Goal: Task Accomplishment & Management: Manage account settings

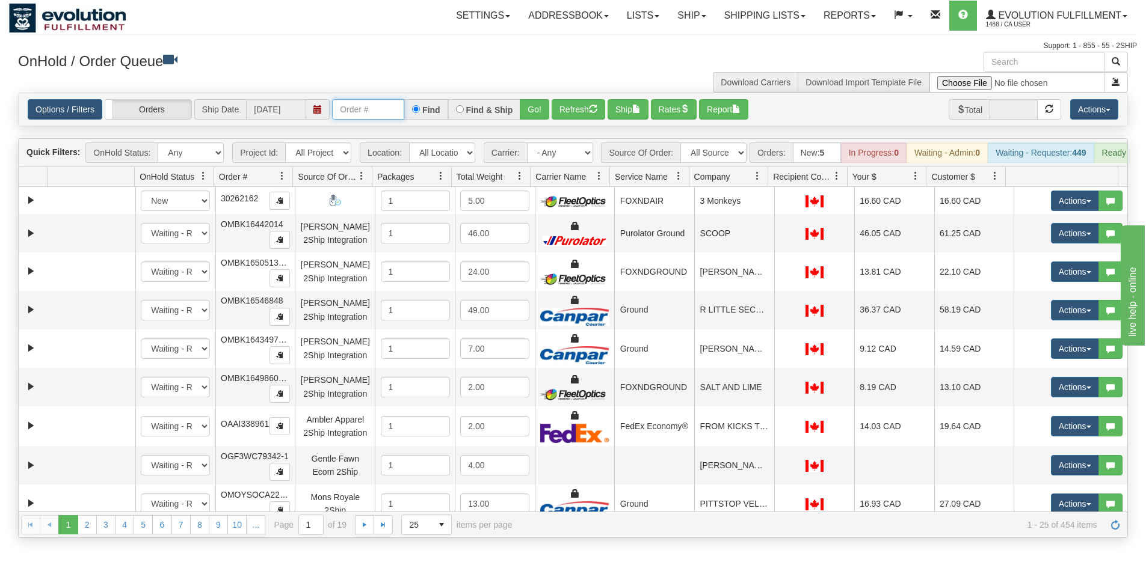
click at [363, 105] on input "text" at bounding box center [368, 109] width 72 height 20
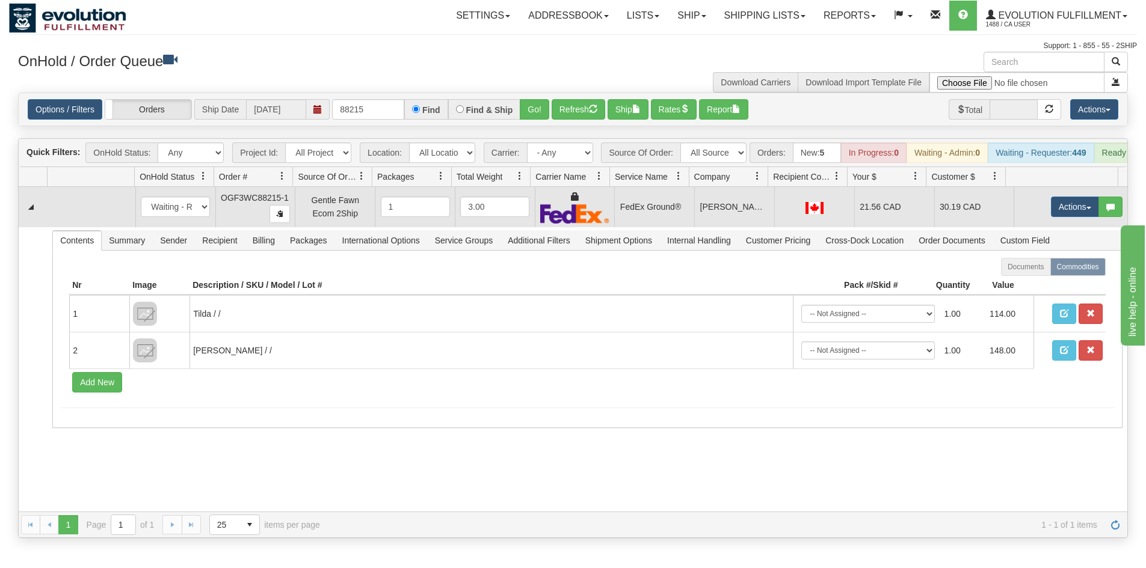
click at [676, 227] on td "FedEx Ground®" at bounding box center [654, 207] width 80 height 40
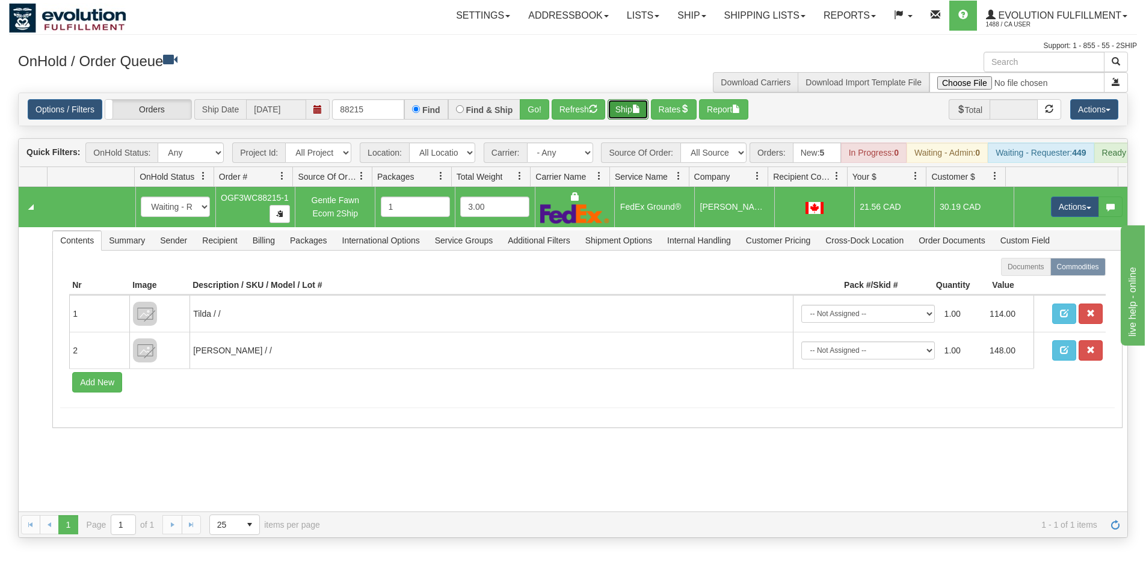
click at [630, 99] on button "Ship" at bounding box center [627, 109] width 41 height 20
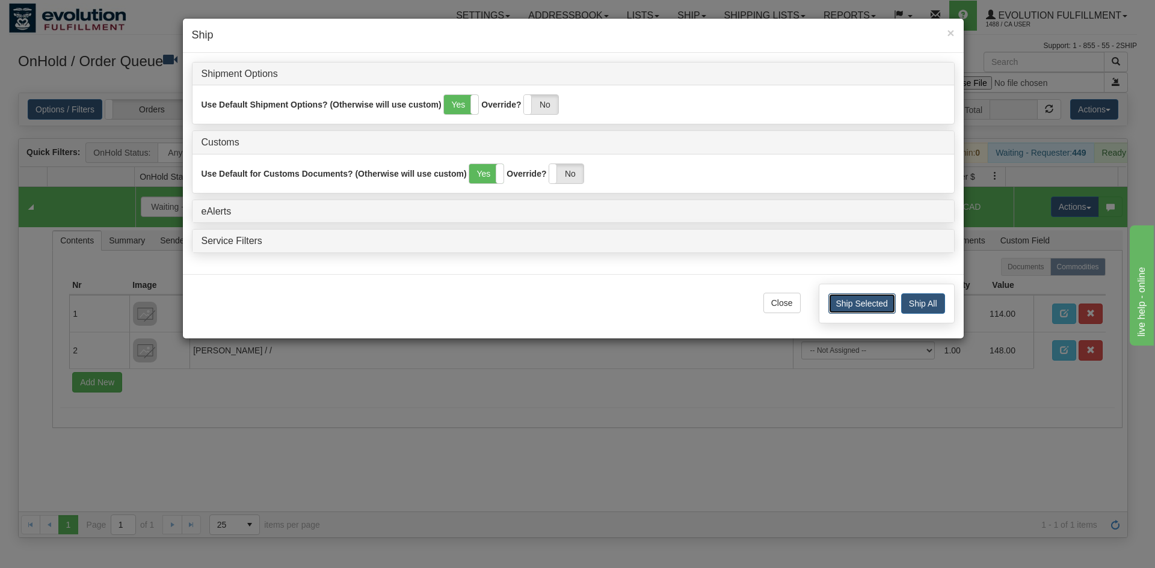
click at [874, 306] on button "Ship Selected" at bounding box center [861, 304] width 67 height 20
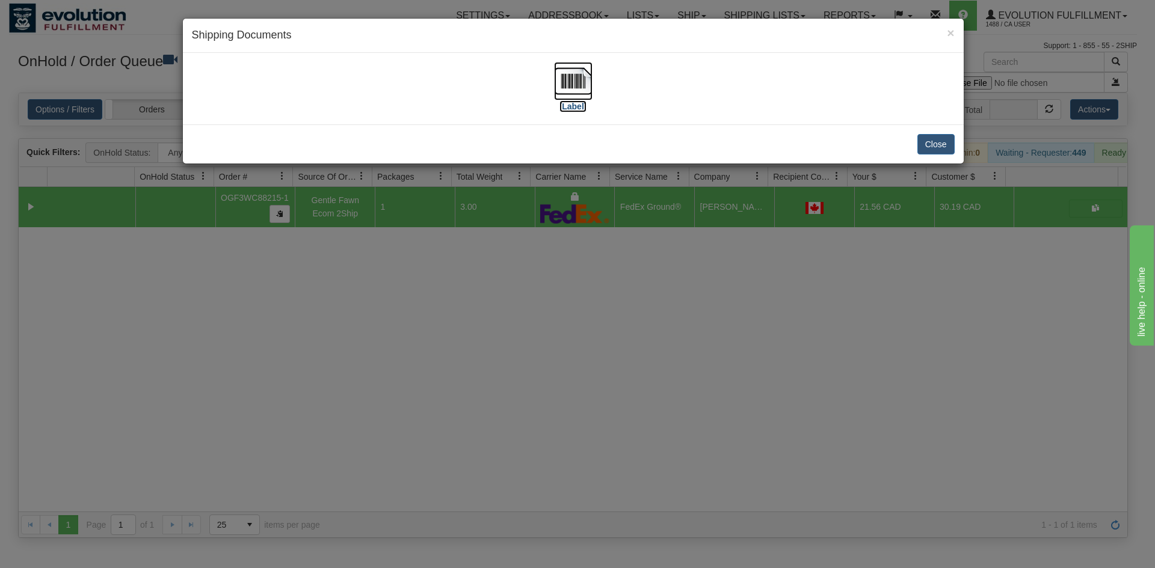
click at [573, 78] on img at bounding box center [573, 81] width 38 height 38
drag, startPoint x: 914, startPoint y: 146, endPoint x: 924, endPoint y: 146, distance: 9.6
click at [922, 146] on div "Close" at bounding box center [573, 143] width 781 height 39
click at [930, 143] on button "Close" at bounding box center [935, 144] width 37 height 20
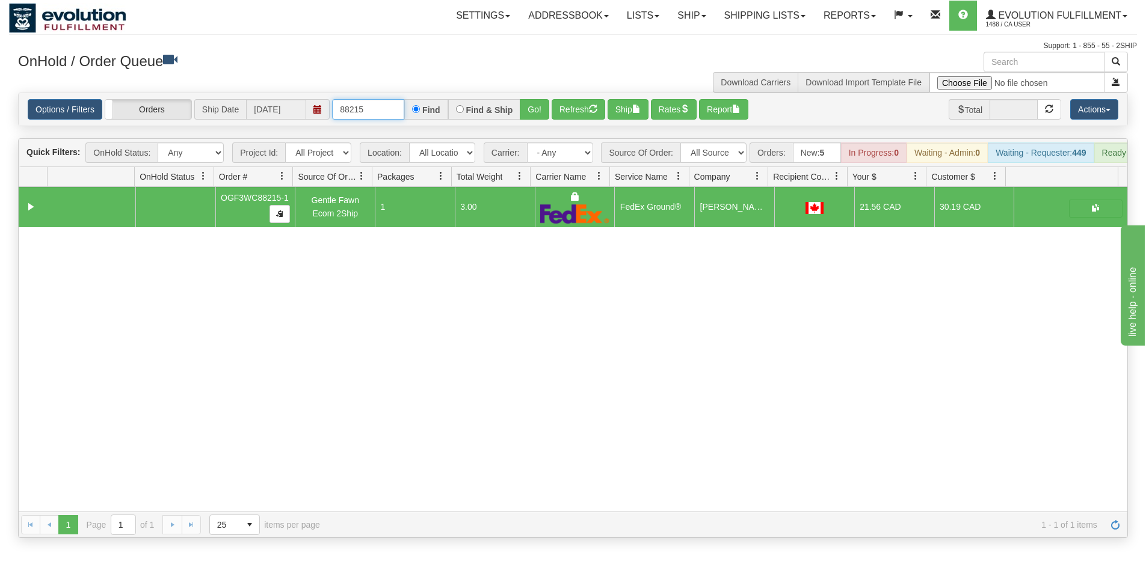
drag, startPoint x: 351, startPoint y: 112, endPoint x: 400, endPoint y: 114, distance: 48.8
click at [400, 114] on input "88215" at bounding box center [368, 109] width 72 height 20
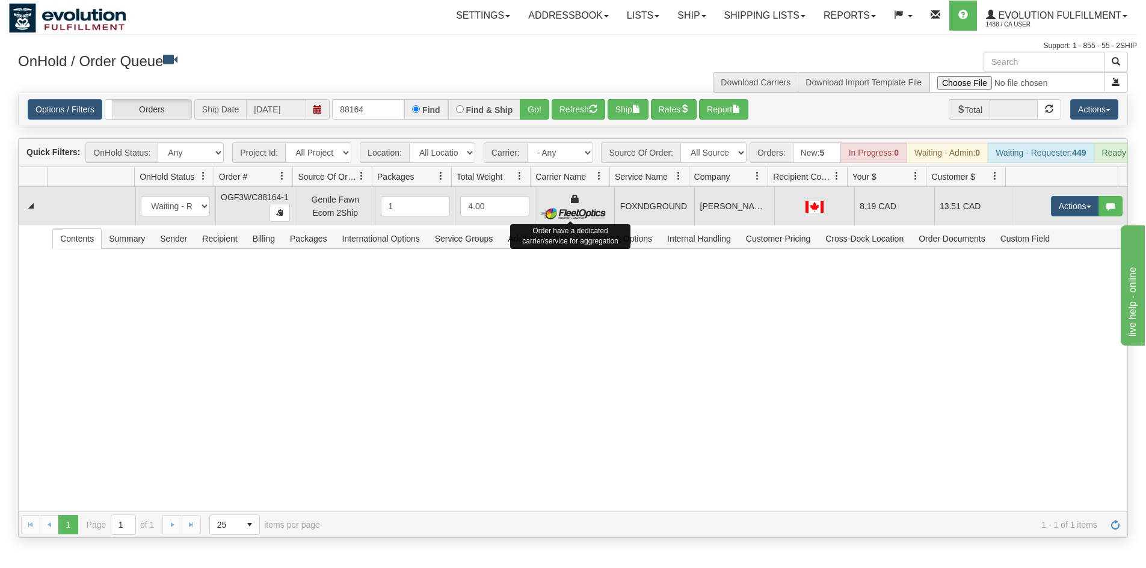
click at [580, 212] on div at bounding box center [574, 206] width 69 height 27
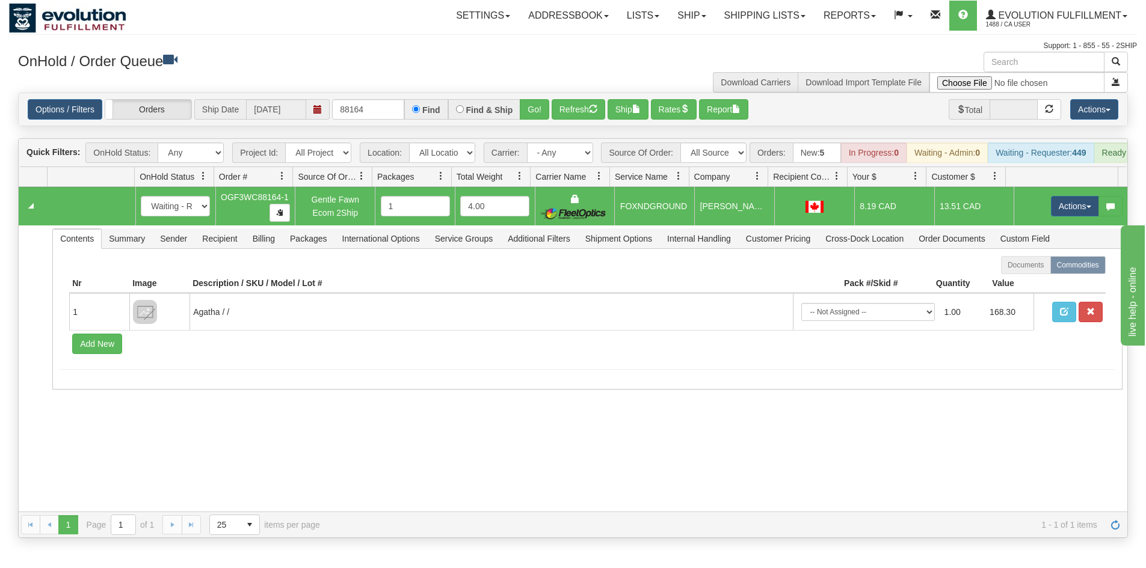
click at [628, 97] on div "Options / Filters Group Shipments Orders Ship Date [DATE] 88164 Find Find & Shi…" at bounding box center [573, 109] width 1108 height 32
click at [632, 105] on button "Ship" at bounding box center [627, 109] width 41 height 20
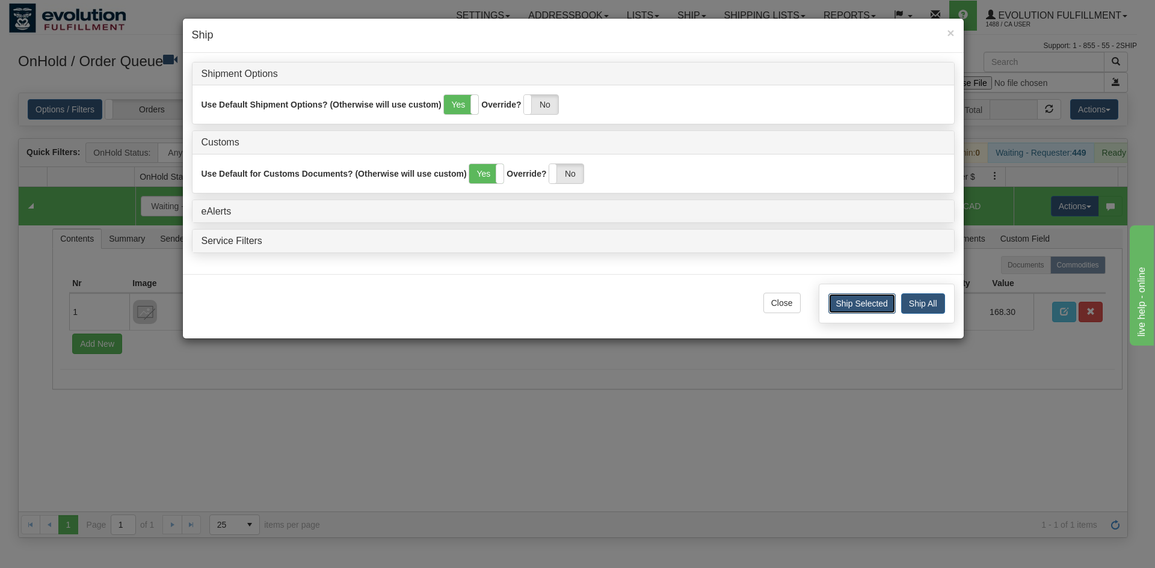
click at [857, 304] on button "Ship Selected" at bounding box center [861, 304] width 67 height 20
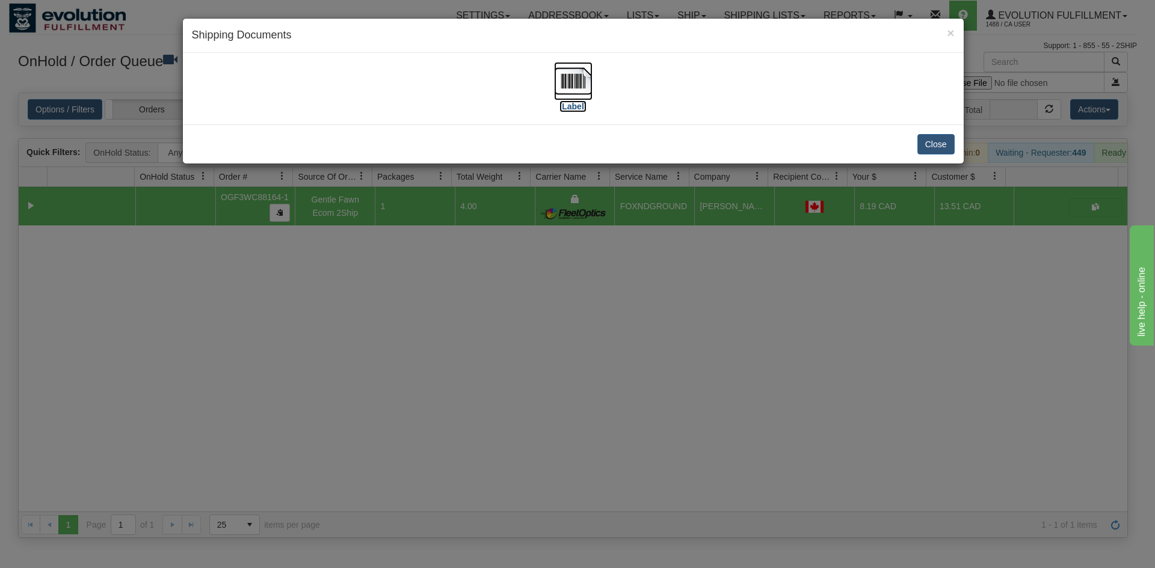
click at [568, 84] on img at bounding box center [573, 81] width 38 height 38
click at [938, 138] on button "Close" at bounding box center [935, 144] width 37 height 20
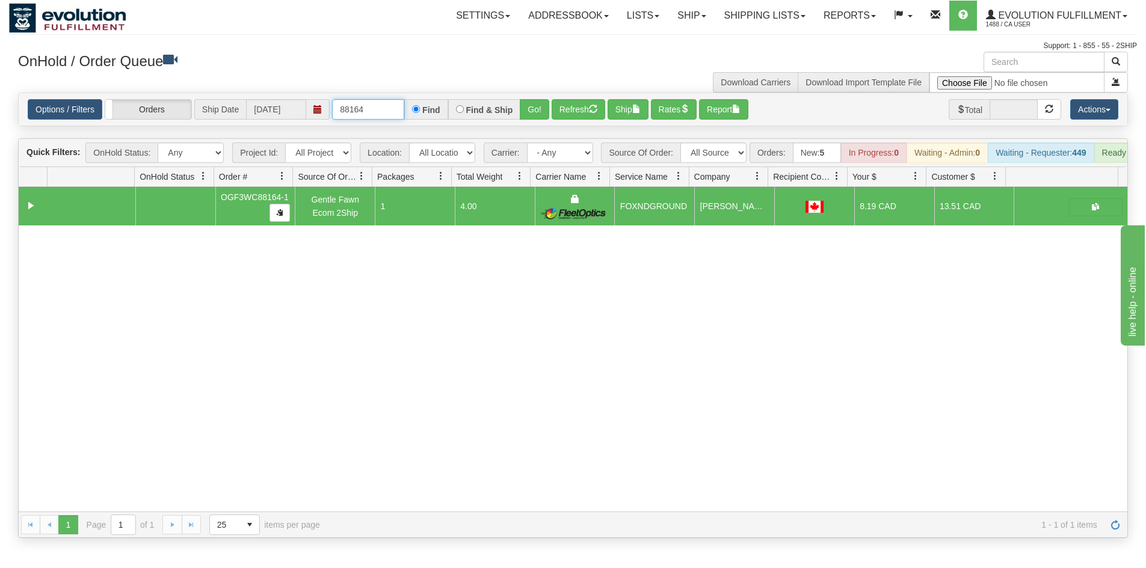
drag, startPoint x: 354, startPoint y: 111, endPoint x: 378, endPoint y: 112, distance: 23.5
click at [378, 112] on input "88164" at bounding box center [368, 109] width 72 height 20
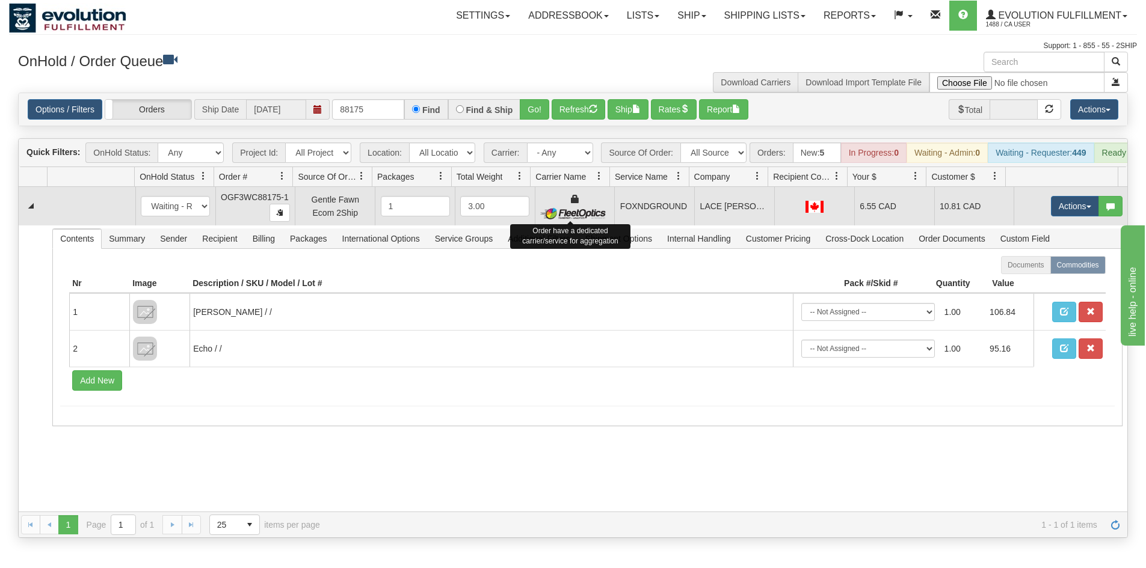
click at [606, 223] on td "Order have a dedicated carrier/service for aggregation" at bounding box center [575, 206] width 80 height 38
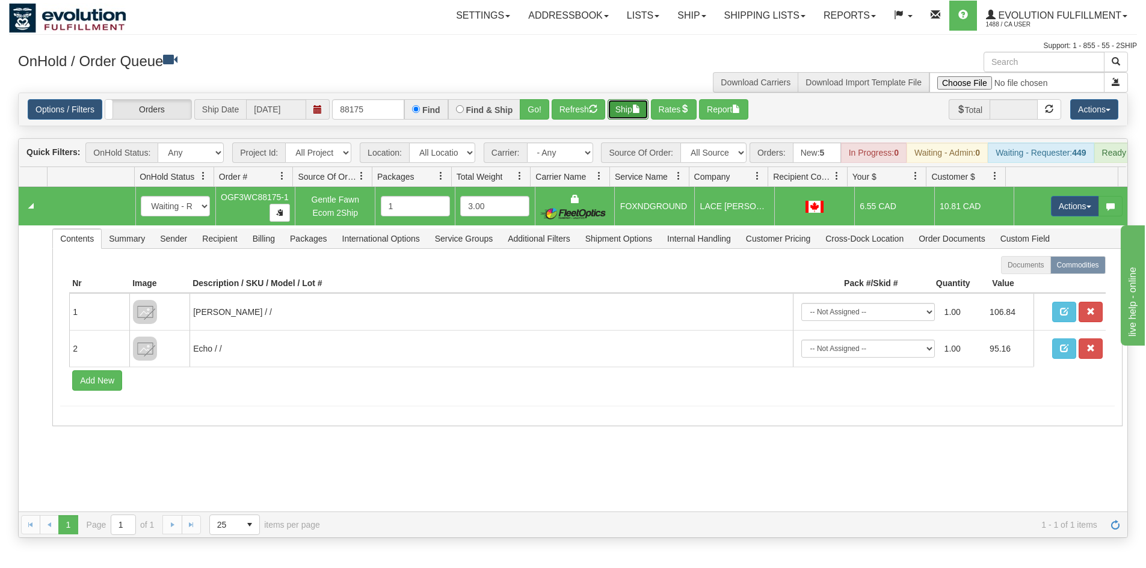
click at [630, 103] on button "Ship" at bounding box center [627, 109] width 41 height 20
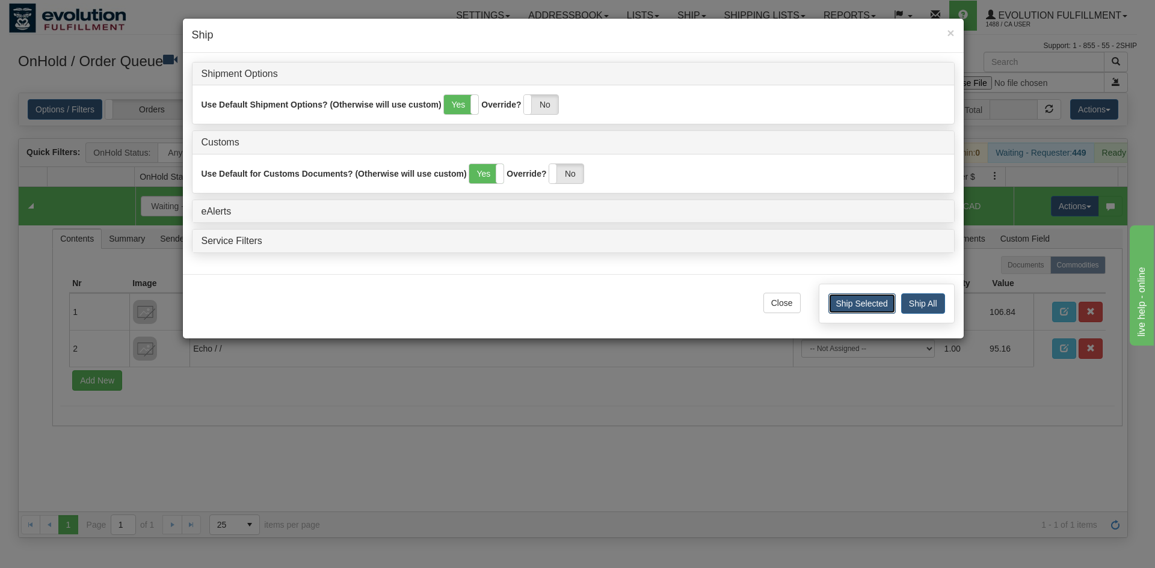
click at [875, 306] on button "Ship Selected" at bounding box center [861, 304] width 67 height 20
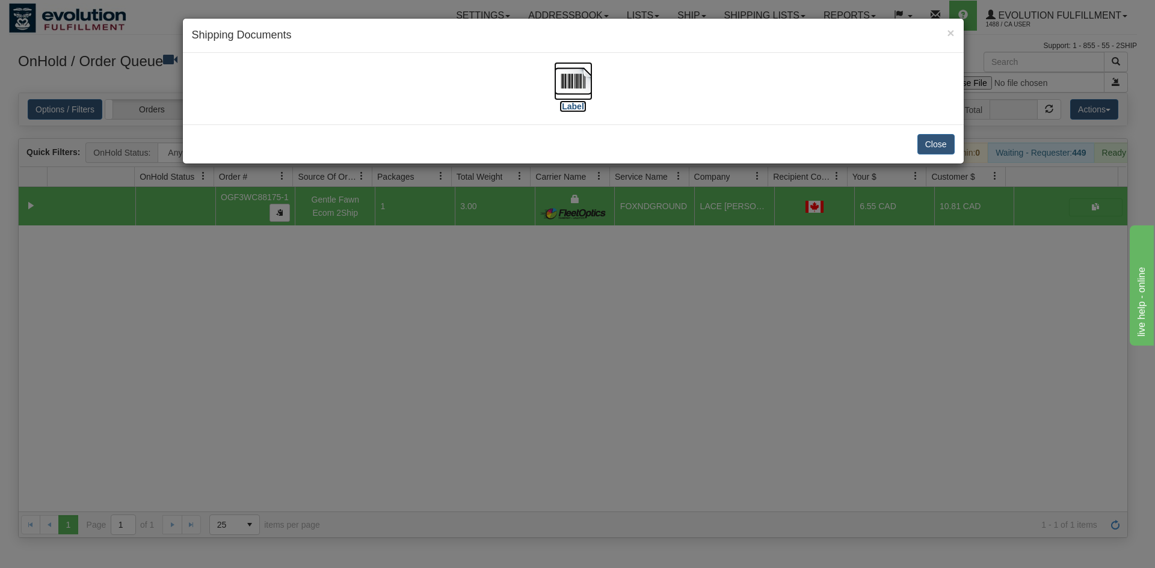
click at [574, 95] on img at bounding box center [573, 81] width 38 height 38
click at [961, 141] on div "Close" at bounding box center [573, 143] width 781 height 39
click at [954, 141] on div "Close" at bounding box center [573, 143] width 781 height 39
click at [945, 145] on button "Close" at bounding box center [935, 144] width 37 height 20
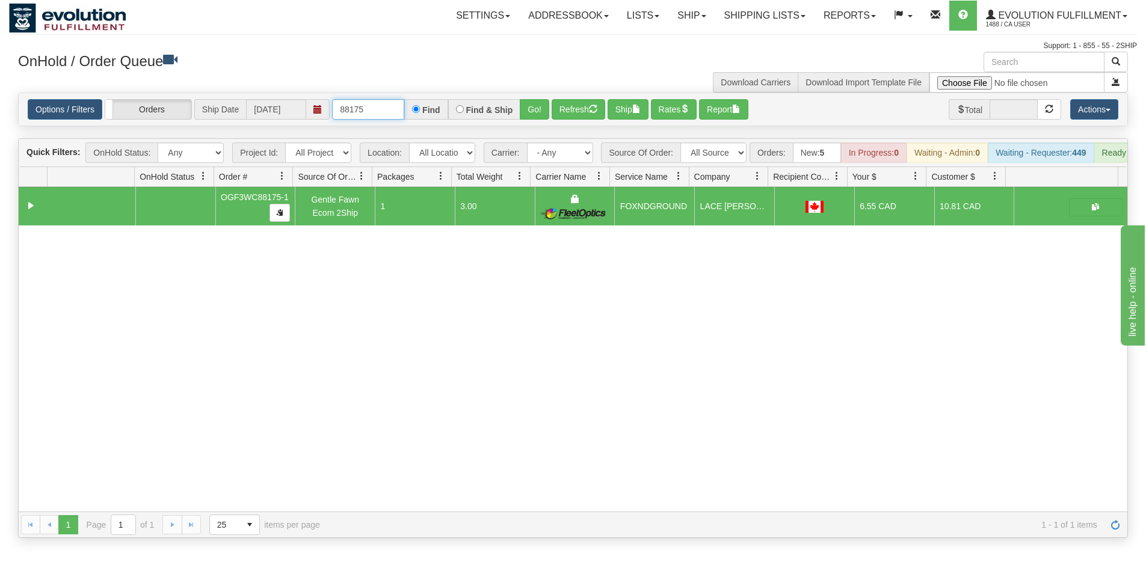
drag, startPoint x: 352, startPoint y: 106, endPoint x: 517, endPoint y: 115, distance: 164.4
click at [517, 115] on div "88175 Find Find & Ship Go!" at bounding box center [440, 109] width 217 height 20
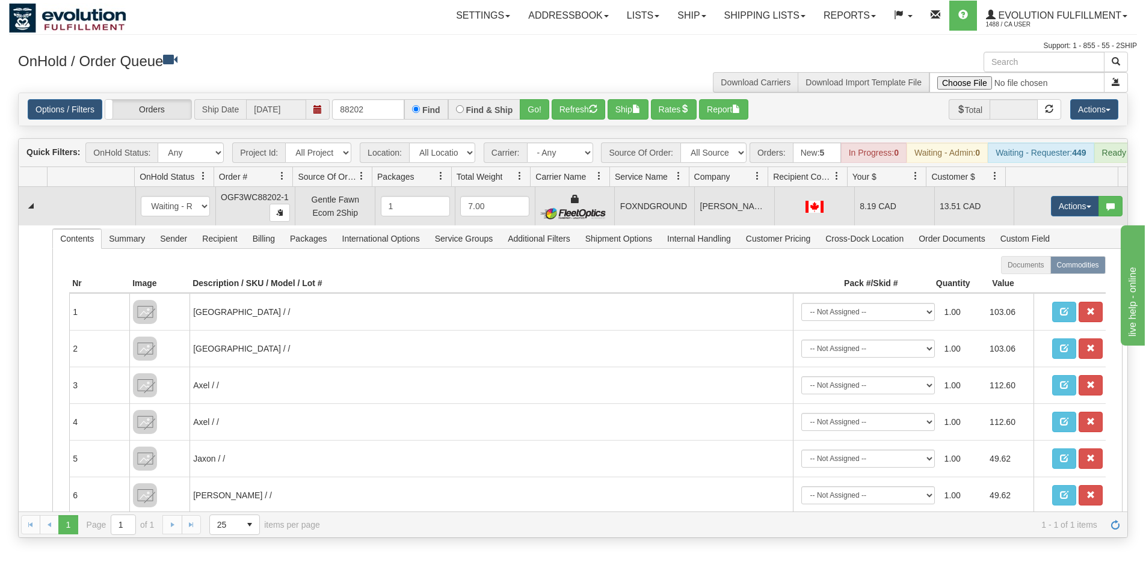
click at [779, 211] on div at bounding box center [813, 206] width 69 height 13
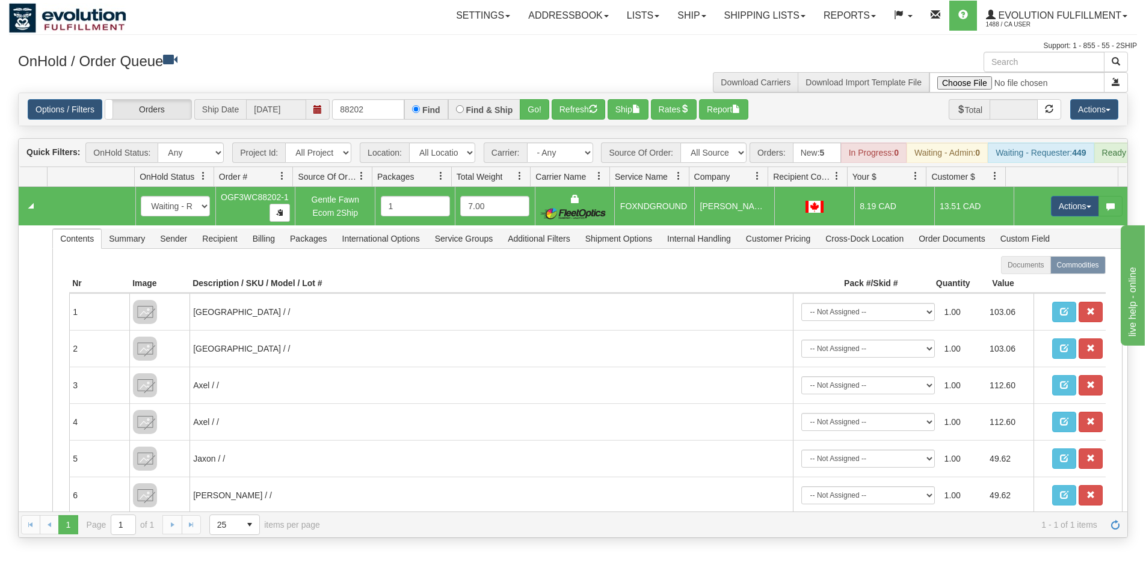
click at [625, 97] on div "Options / Filters Group Shipments Orders Ship Date [DATE] 88202 Find Find & Shi…" at bounding box center [573, 109] width 1108 height 32
click at [624, 105] on button "Ship" at bounding box center [627, 109] width 41 height 20
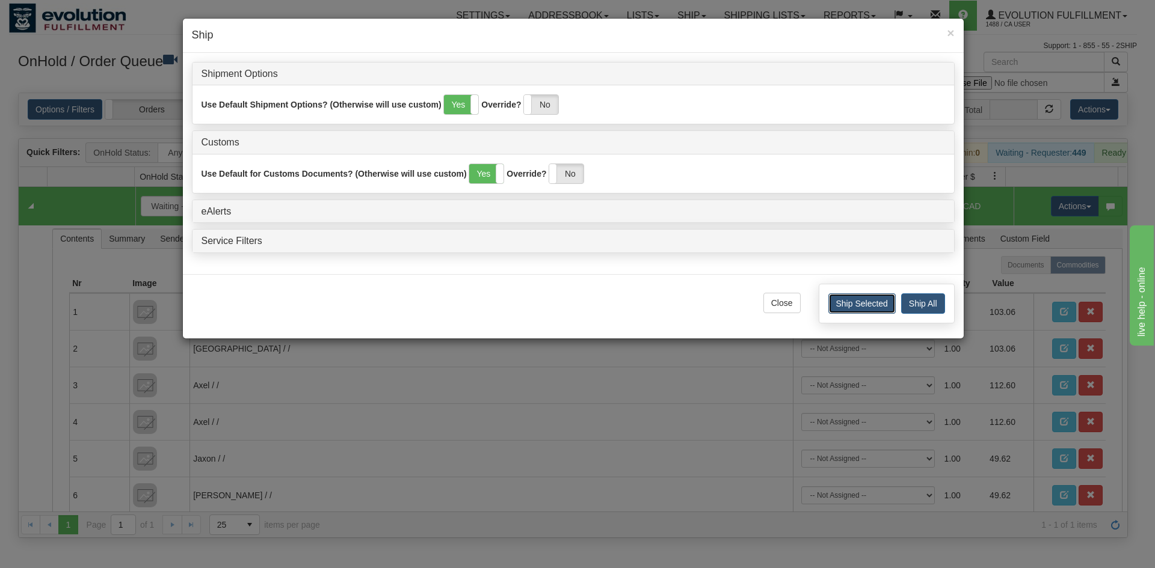
click at [876, 301] on button "Ship Selected" at bounding box center [861, 304] width 67 height 20
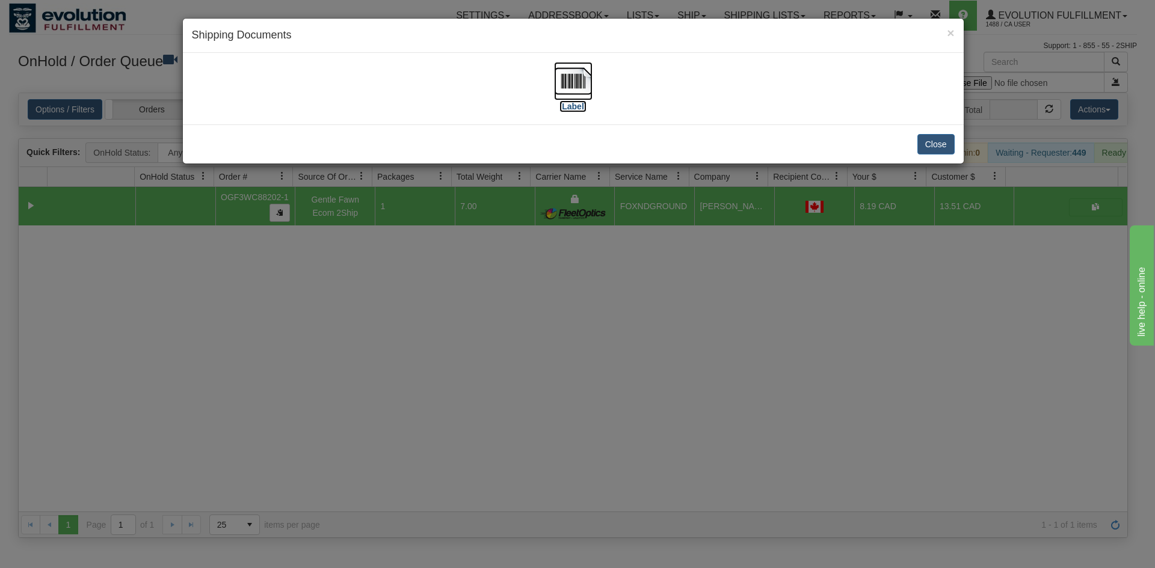
click at [568, 83] on img at bounding box center [573, 81] width 38 height 38
click at [951, 137] on button "Close" at bounding box center [935, 144] width 37 height 20
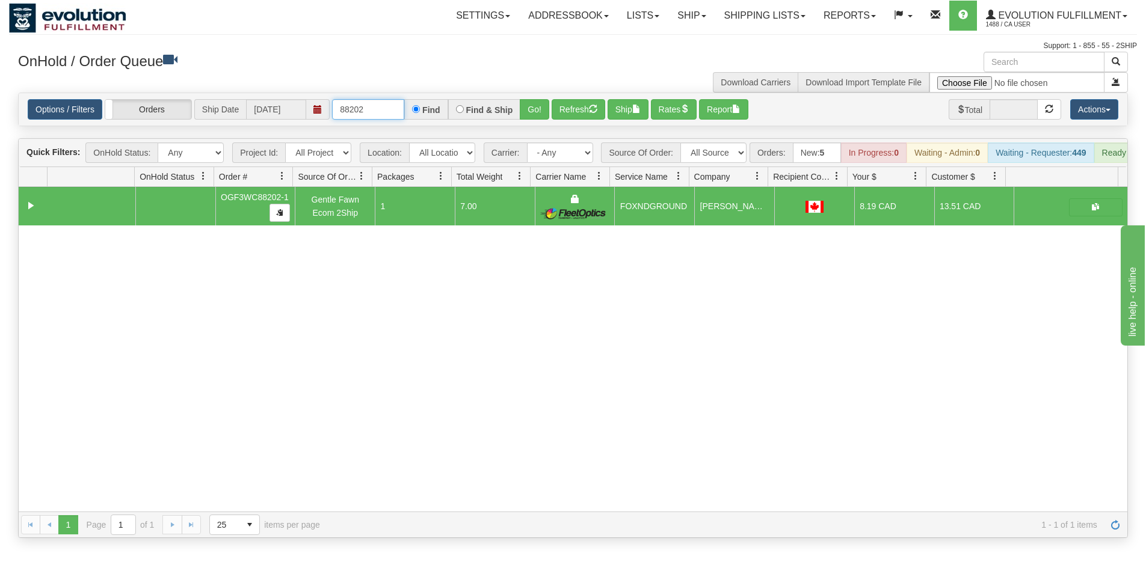
drag, startPoint x: 363, startPoint y: 109, endPoint x: 375, endPoint y: 108, distance: 12.0
click at [375, 108] on input "88202" at bounding box center [368, 109] width 72 height 20
drag, startPoint x: 375, startPoint y: 108, endPoint x: 350, endPoint y: 109, distance: 24.7
click at [350, 109] on input "88202" at bounding box center [368, 109] width 72 height 20
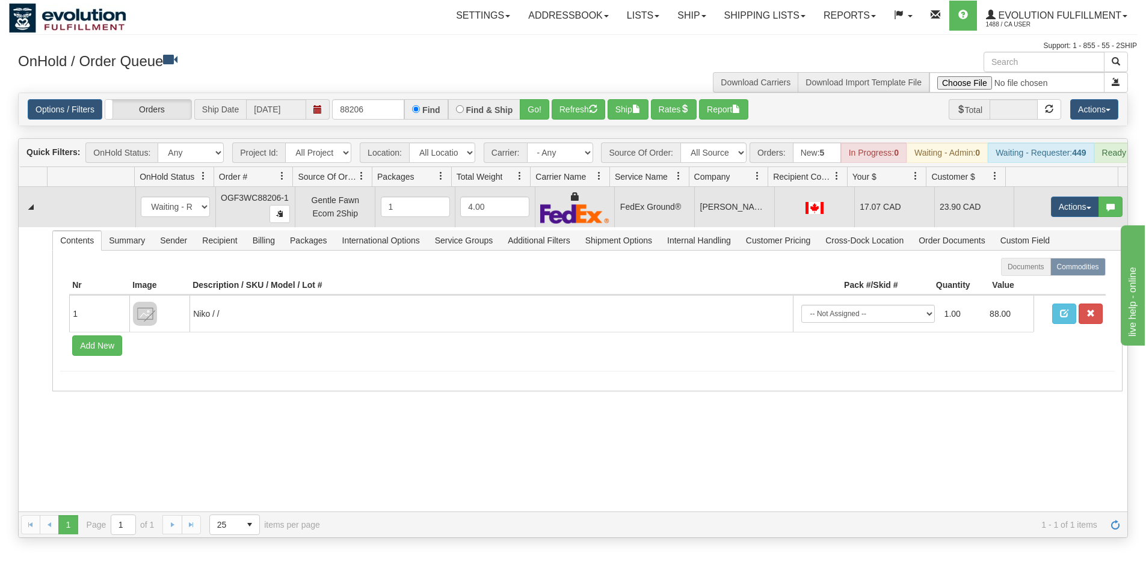
click at [701, 213] on td "[PERSON_NAME]" at bounding box center [734, 207] width 80 height 40
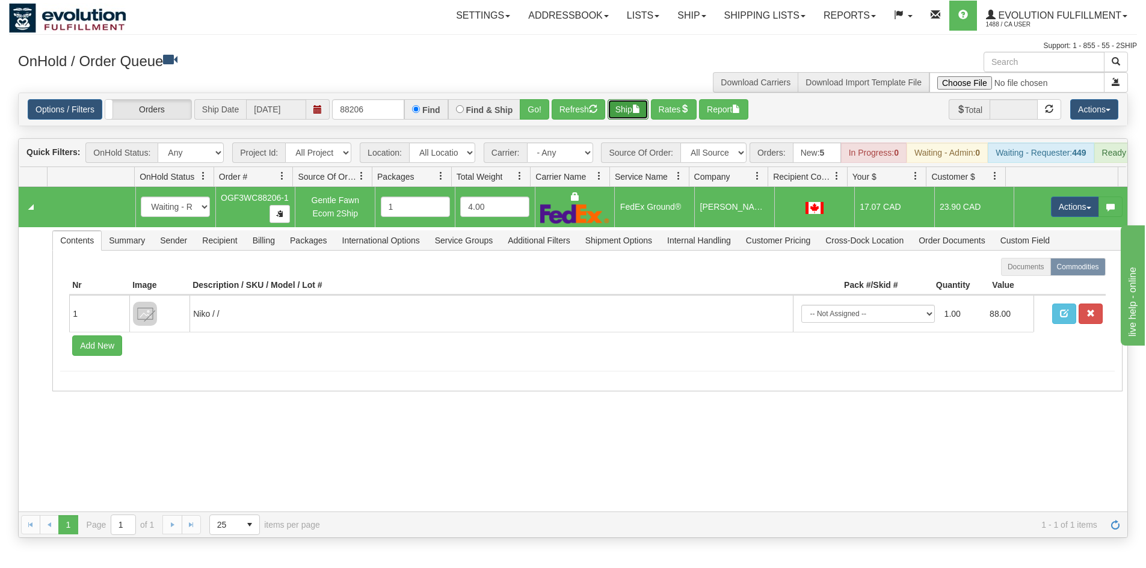
click at [626, 102] on button "Ship" at bounding box center [627, 109] width 41 height 20
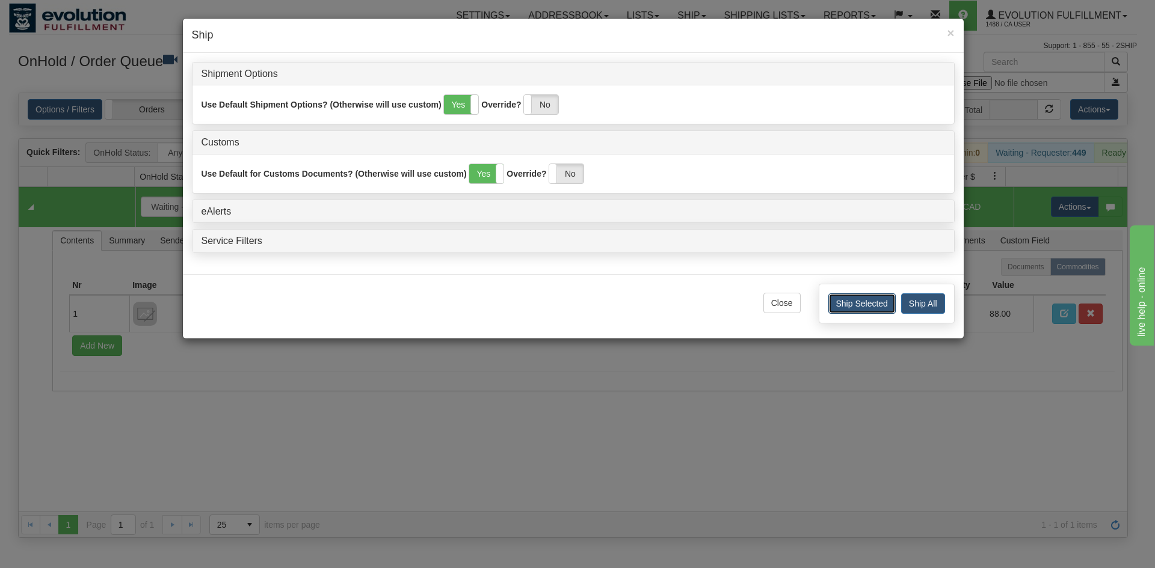
click at [881, 298] on button "Ship Selected" at bounding box center [861, 304] width 67 height 20
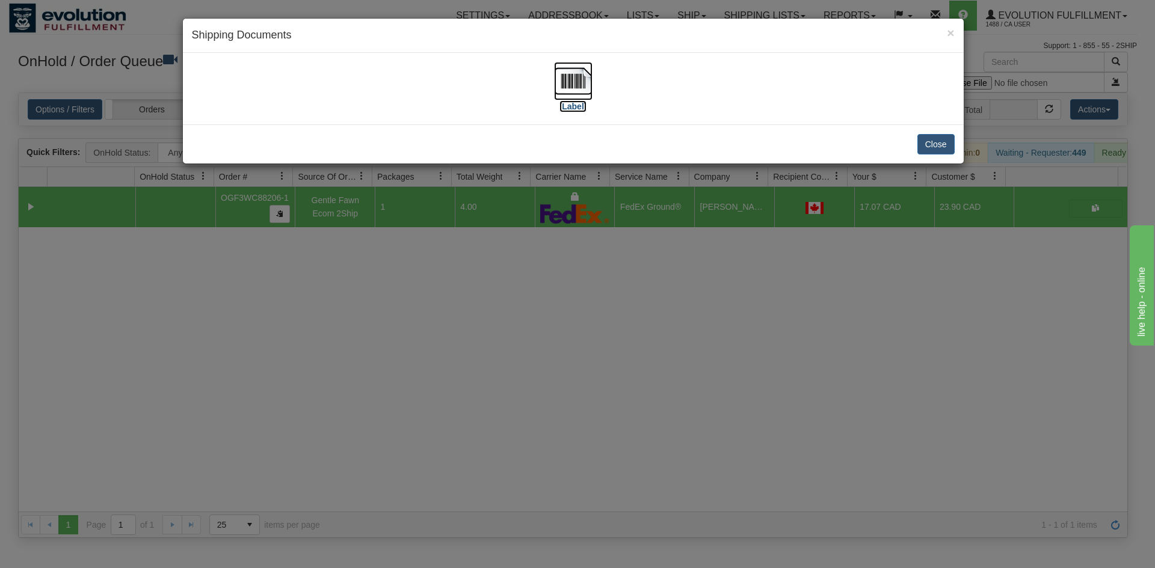
click at [573, 88] on img at bounding box center [573, 81] width 38 height 38
click at [930, 138] on button "Close" at bounding box center [935, 144] width 37 height 20
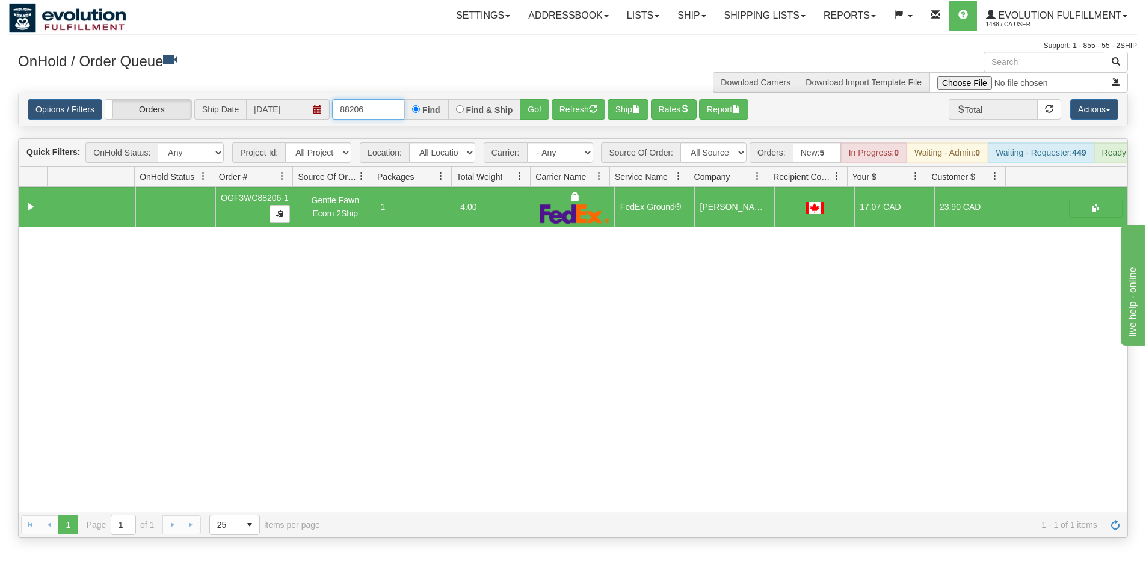
drag, startPoint x: 360, startPoint y: 111, endPoint x: 378, endPoint y: 110, distance: 17.5
click at [378, 110] on input "88206" at bounding box center [368, 109] width 72 height 20
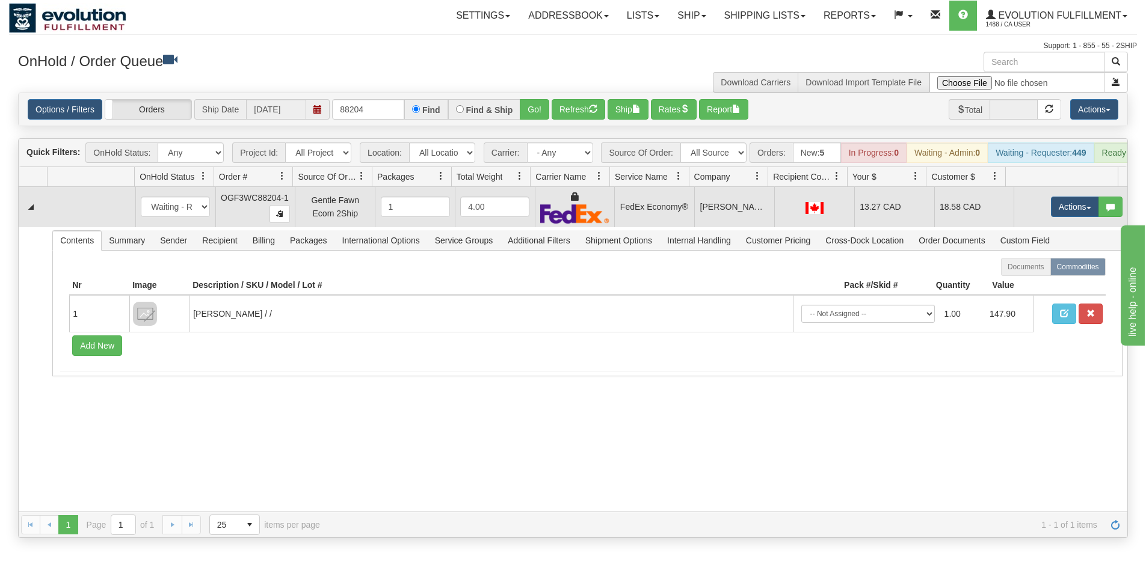
click at [660, 206] on td "FedEx Economy®" at bounding box center [654, 207] width 80 height 40
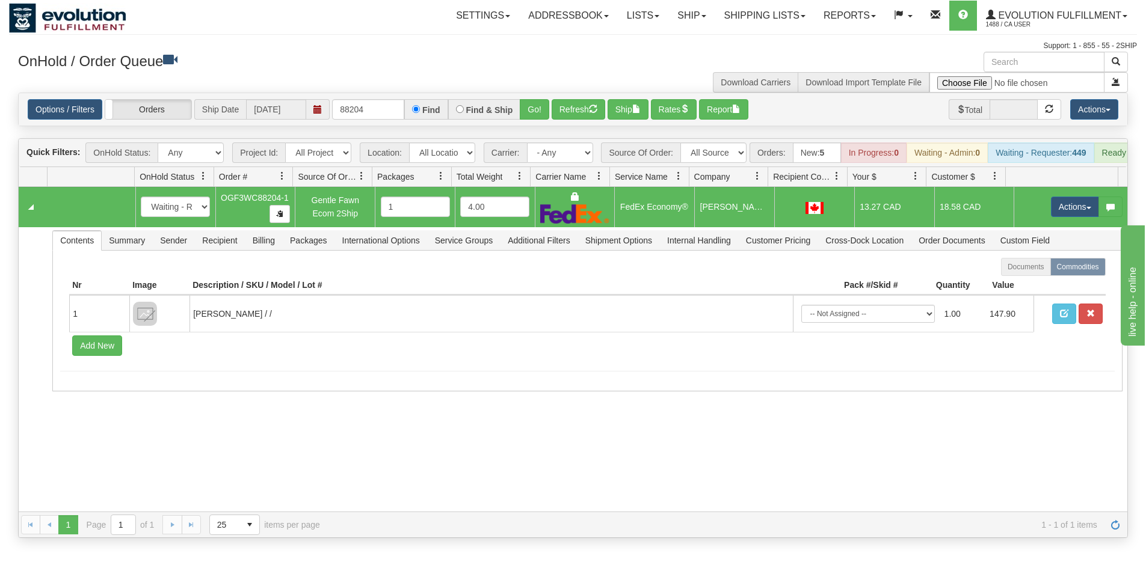
click at [622, 93] on div "Options / Filters Group Shipments Orders Ship Date [DATE] 88204 Find Find & Shi…" at bounding box center [573, 109] width 1108 height 32
click at [616, 102] on button "Ship" at bounding box center [627, 109] width 41 height 20
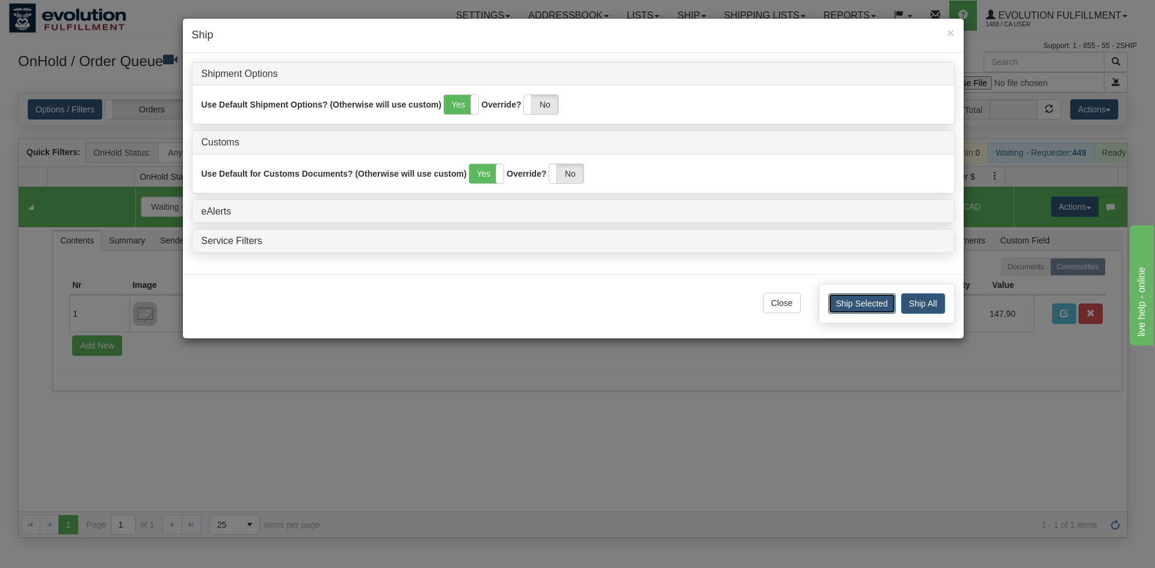
click at [879, 306] on button "Ship Selected" at bounding box center [861, 304] width 67 height 20
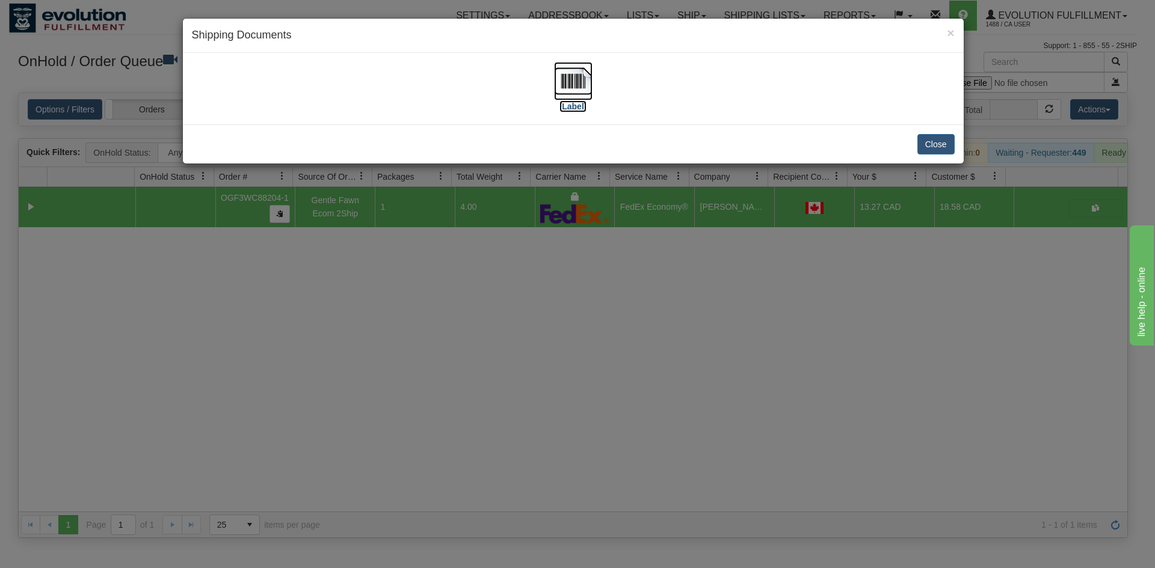
click at [571, 87] on img at bounding box center [573, 81] width 38 height 38
click at [923, 153] on button "Close" at bounding box center [935, 144] width 37 height 20
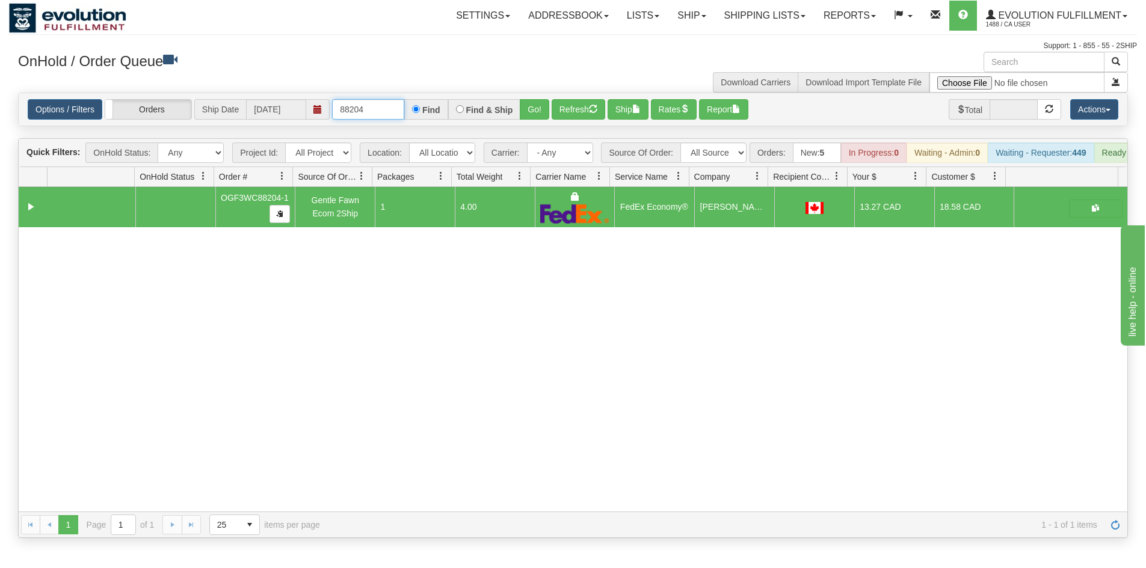
drag, startPoint x: 359, startPoint y: 106, endPoint x: 390, endPoint y: 105, distance: 30.7
click at [390, 105] on input "88204" at bounding box center [368, 109] width 72 height 20
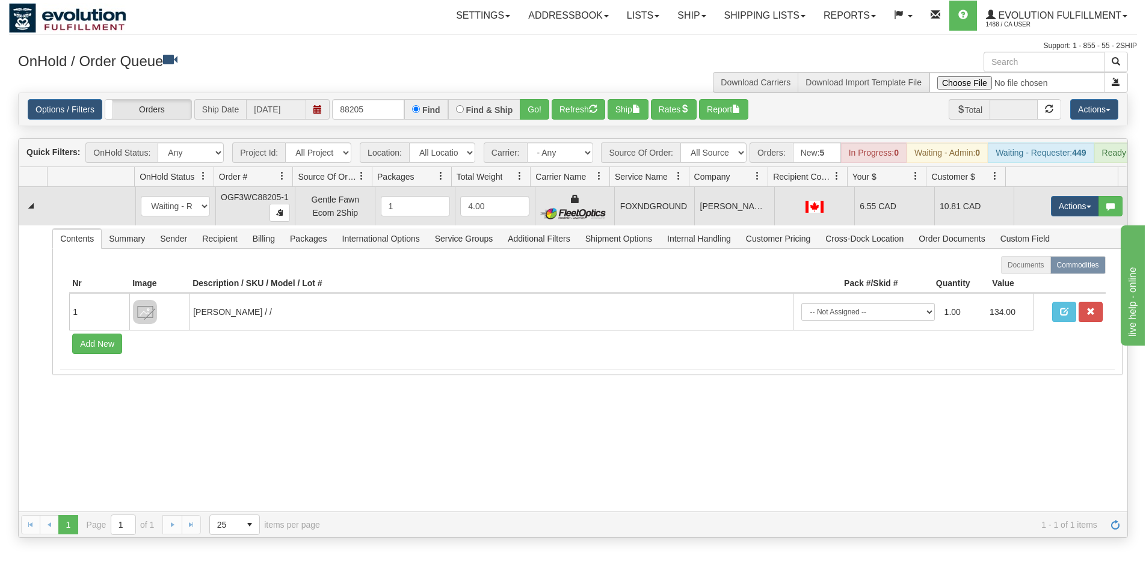
click at [700, 223] on td "[PERSON_NAME]" at bounding box center [734, 206] width 80 height 38
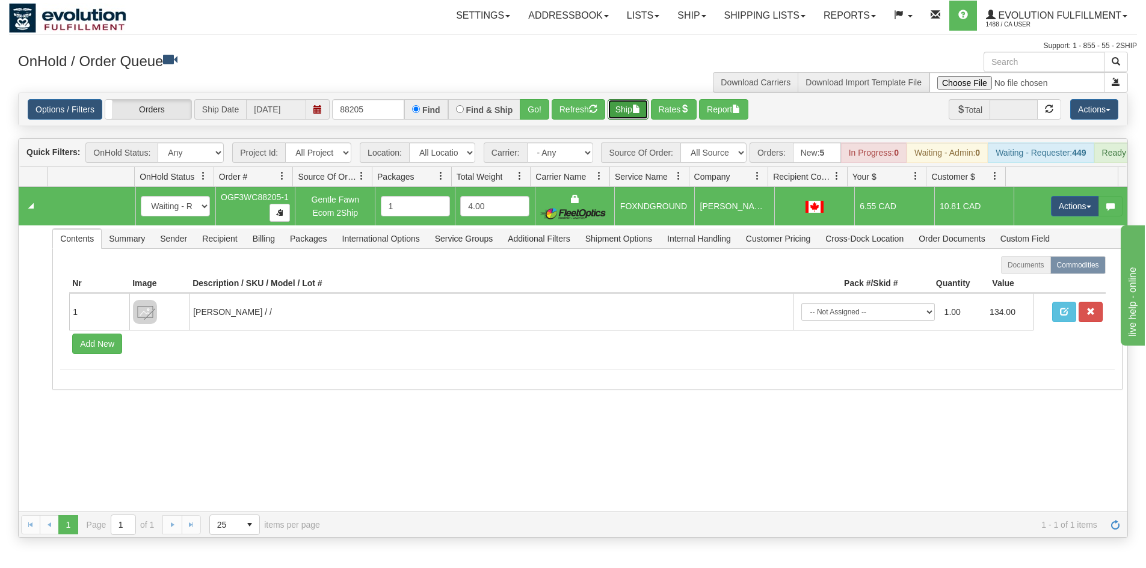
click at [624, 112] on button "Ship" at bounding box center [627, 109] width 41 height 20
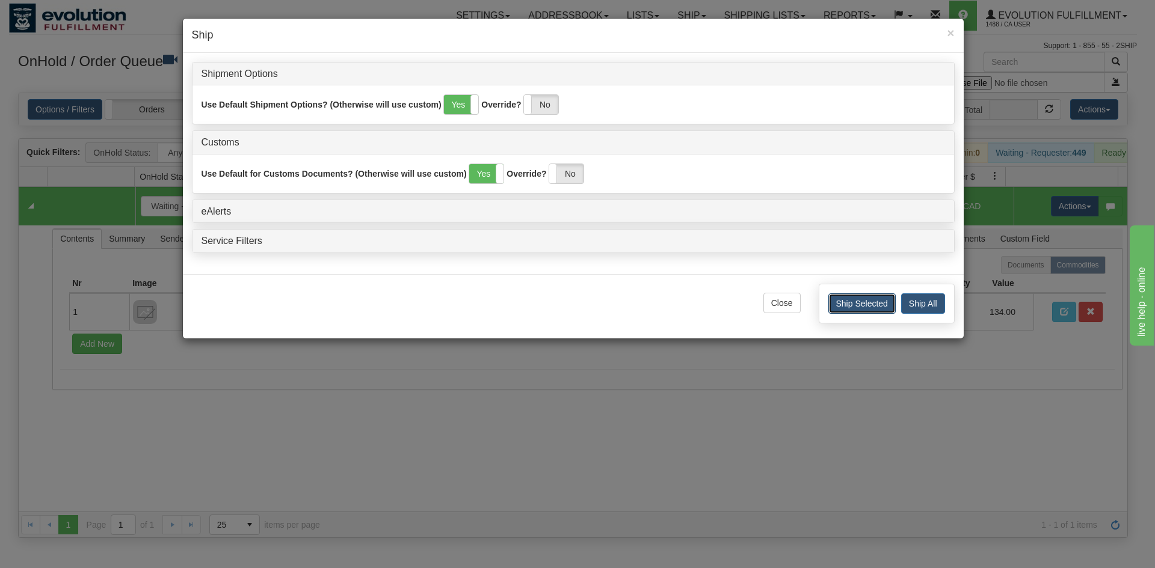
click at [884, 302] on button "Ship Selected" at bounding box center [861, 304] width 67 height 20
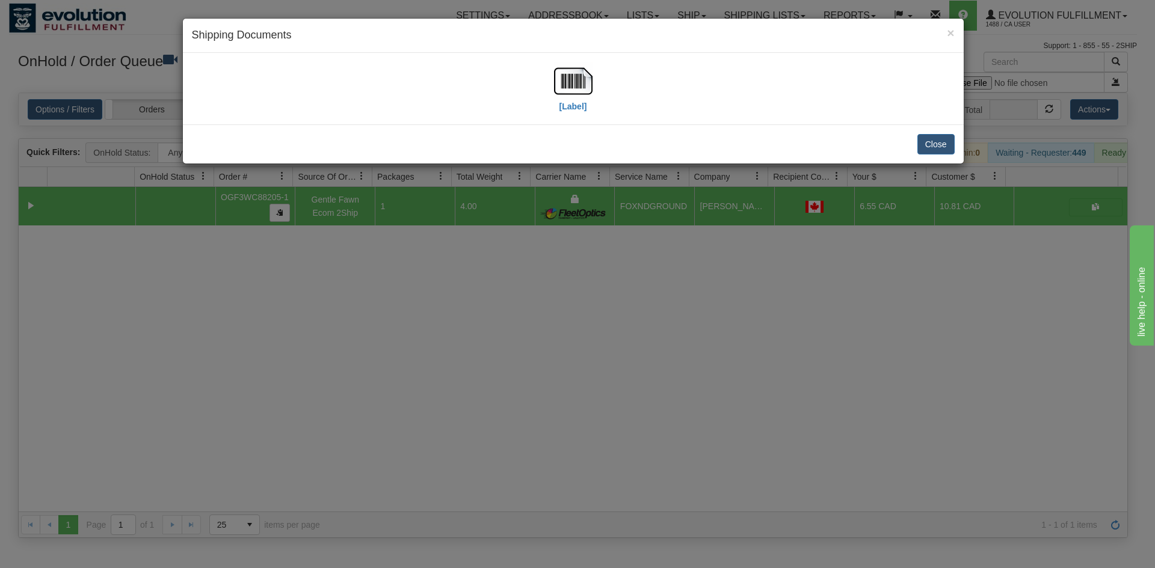
click at [595, 76] on div "[Label]" at bounding box center [573, 89] width 763 height 54
click at [589, 79] on img at bounding box center [573, 81] width 38 height 38
click at [933, 138] on button "Close" at bounding box center [935, 144] width 37 height 20
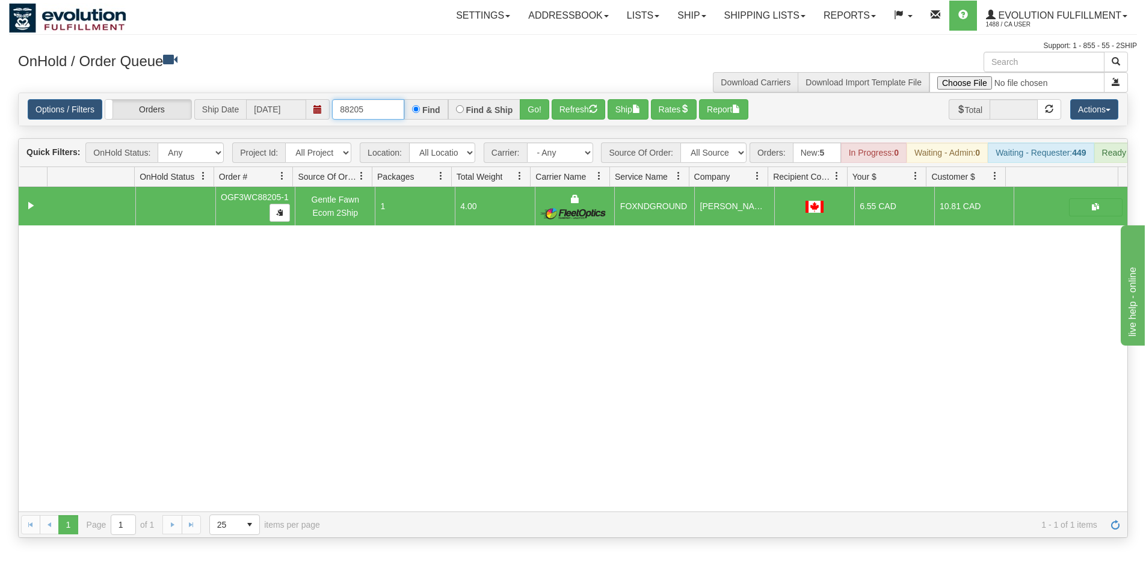
drag, startPoint x: 358, startPoint y: 111, endPoint x: 387, endPoint y: 111, distance: 28.9
click at [387, 111] on input "88205" at bounding box center [368, 109] width 72 height 20
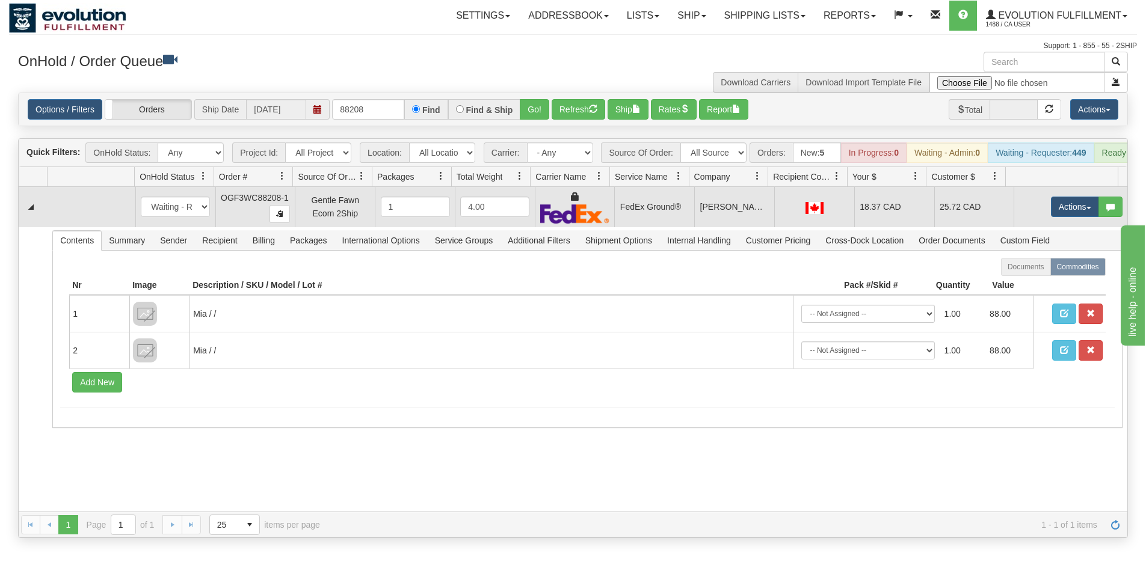
click at [636, 209] on td "FedEx Ground®" at bounding box center [654, 207] width 80 height 40
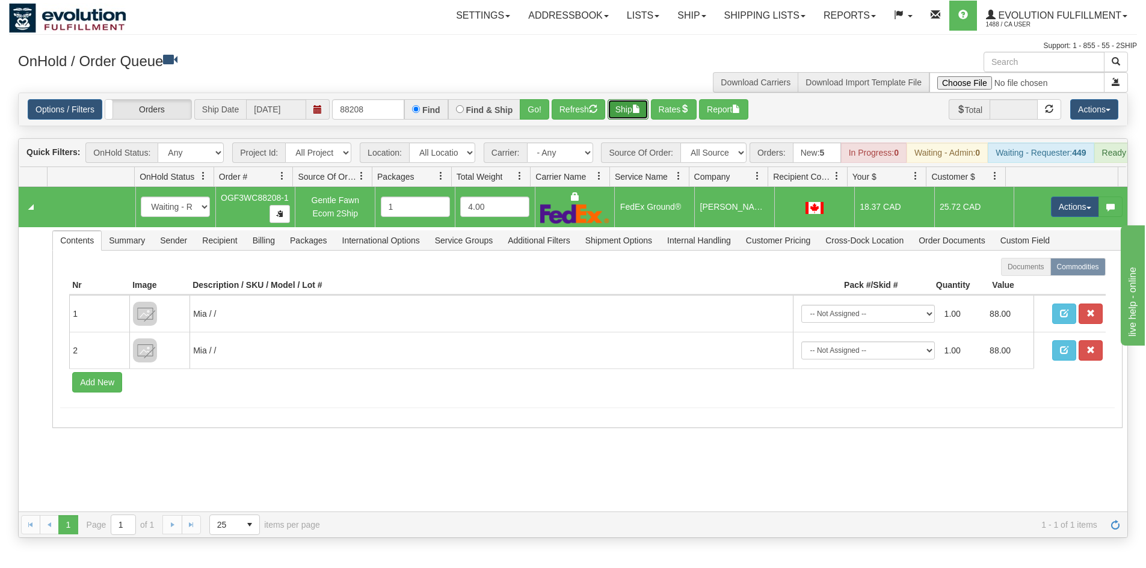
click at [622, 103] on button "Ship" at bounding box center [627, 109] width 41 height 20
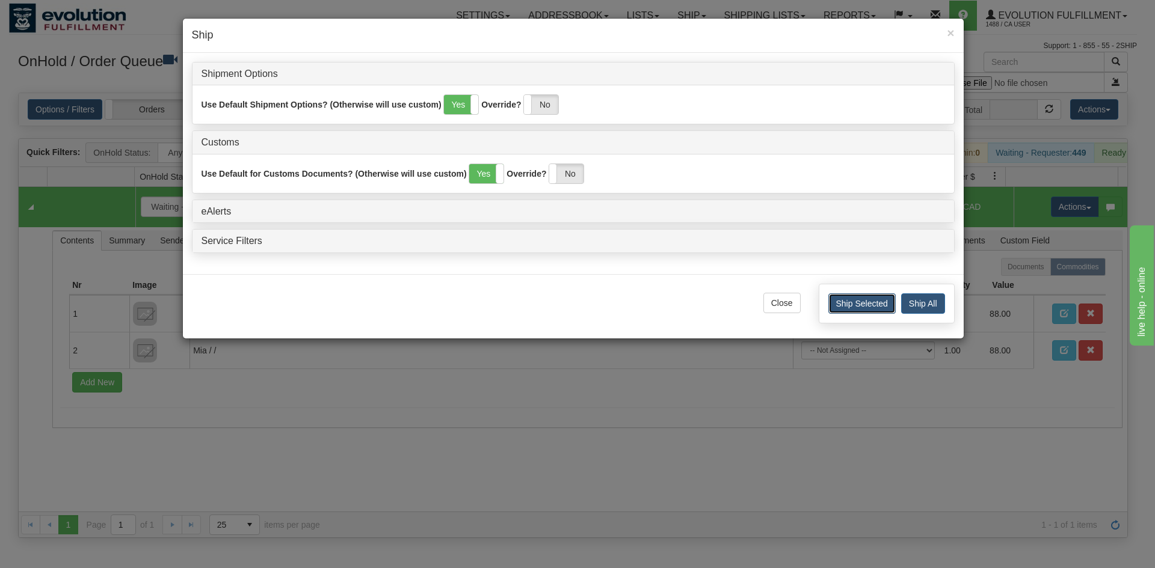
click at [878, 301] on button "Ship Selected" at bounding box center [861, 304] width 67 height 20
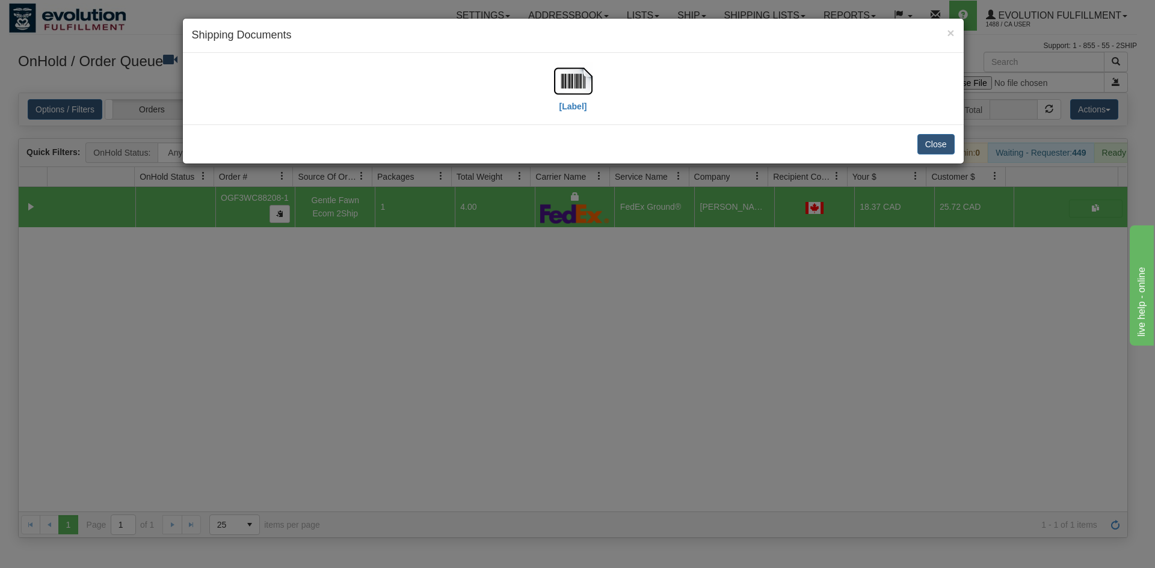
click at [547, 62] on div "[Label]" at bounding box center [573, 89] width 763 height 54
click at [591, 90] on img at bounding box center [573, 81] width 38 height 38
click at [927, 152] on button "Close" at bounding box center [935, 144] width 37 height 20
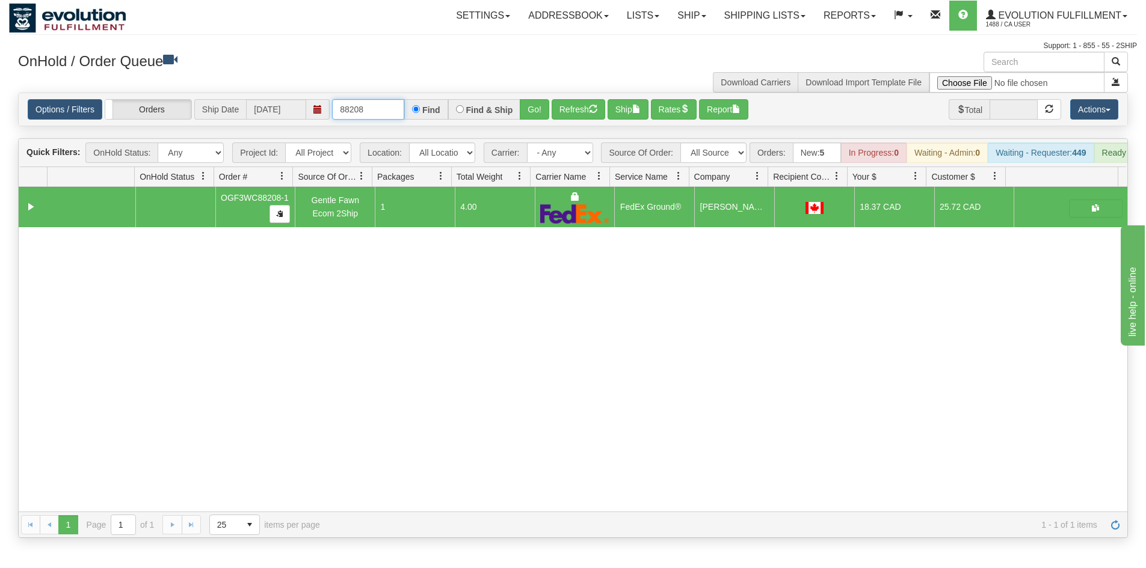
drag, startPoint x: 352, startPoint y: 108, endPoint x: 391, endPoint y: 110, distance: 39.1
click at [391, 110] on input "88208" at bounding box center [368, 109] width 72 height 20
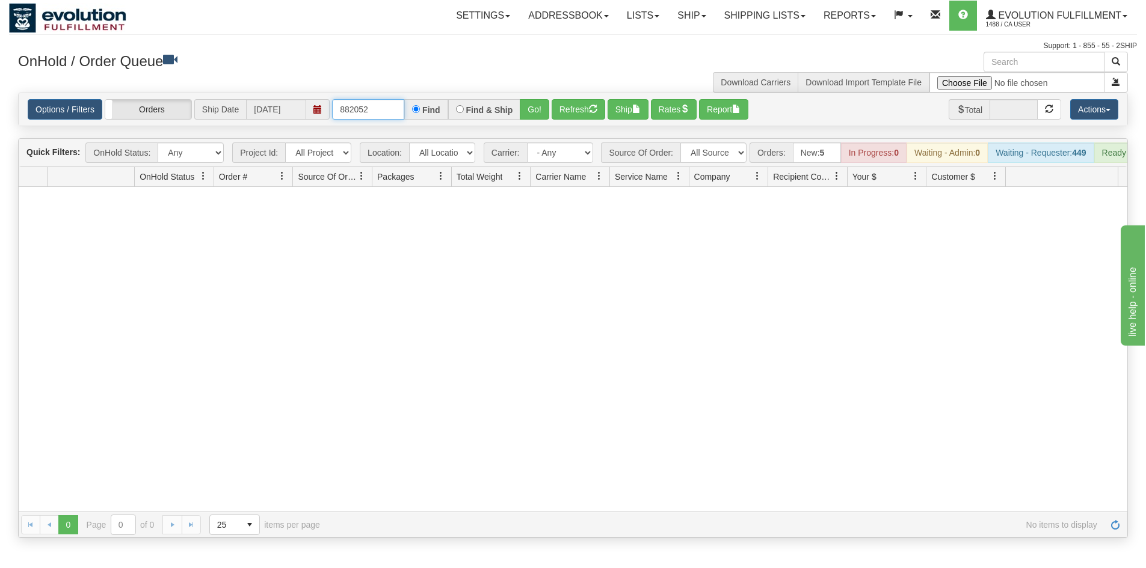
drag, startPoint x: 375, startPoint y: 110, endPoint x: 351, endPoint y: 115, distance: 25.2
click at [351, 115] on input "882052" at bounding box center [368, 109] width 72 height 20
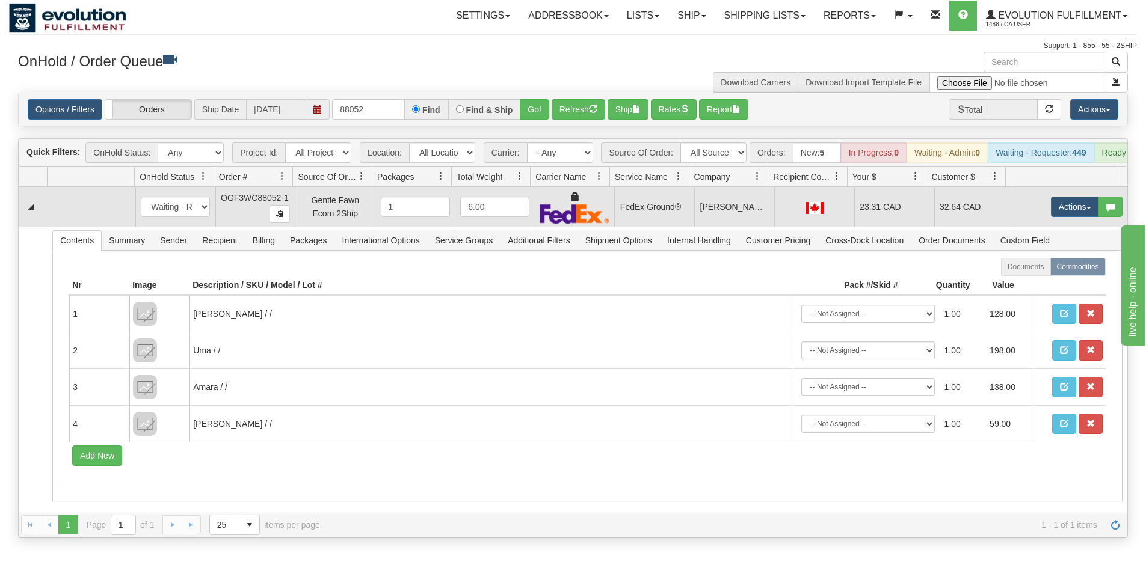
click at [614, 227] on td "FedEx Ground®" at bounding box center [654, 207] width 80 height 40
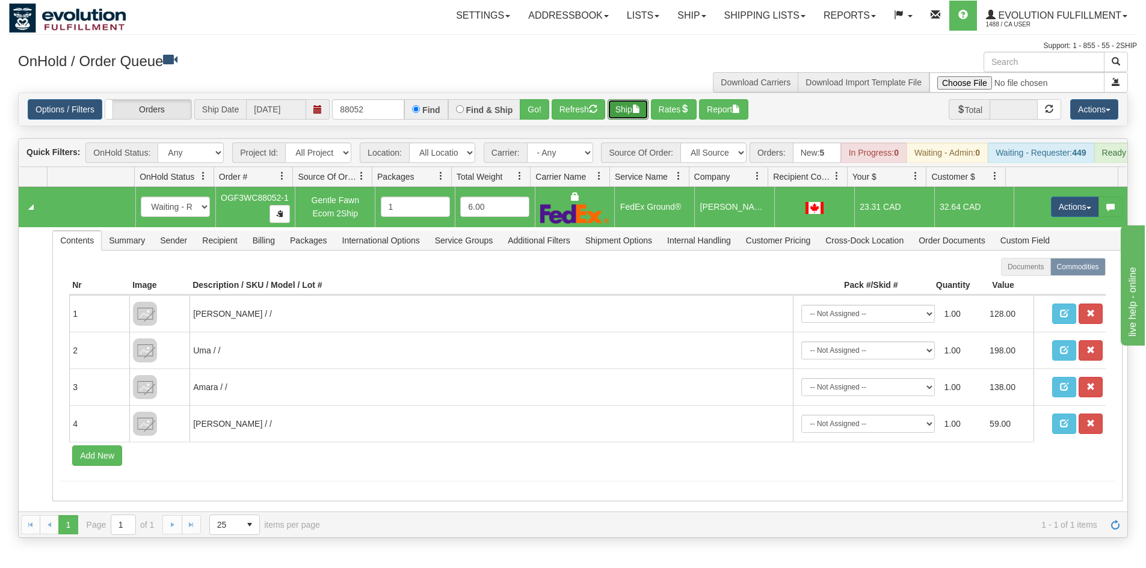
click at [632, 108] on button "Ship" at bounding box center [627, 109] width 41 height 20
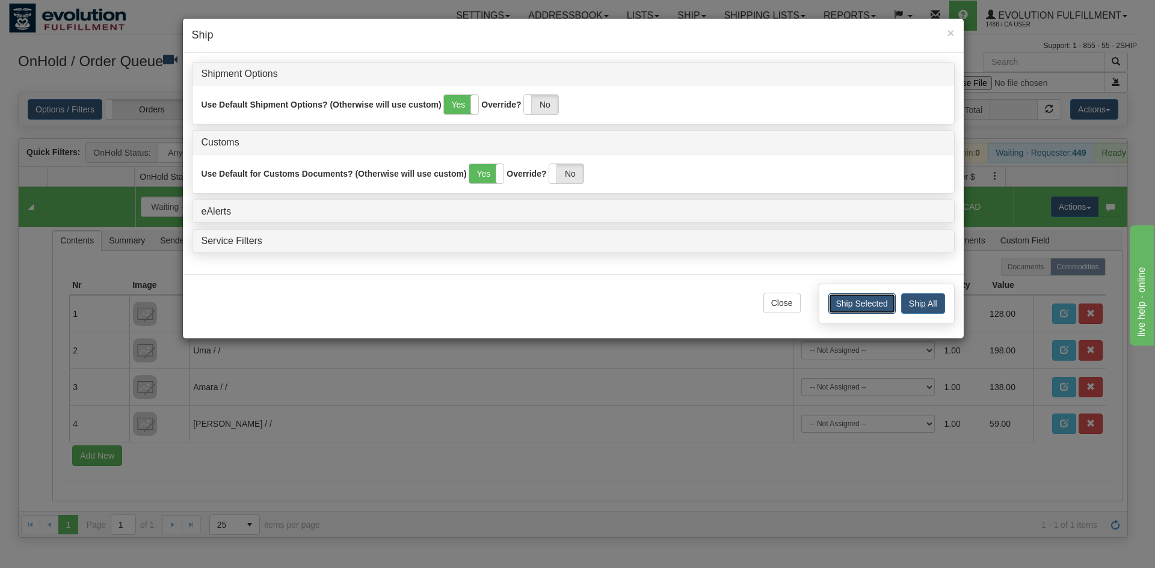
click at [876, 303] on button "Ship Selected" at bounding box center [861, 304] width 67 height 20
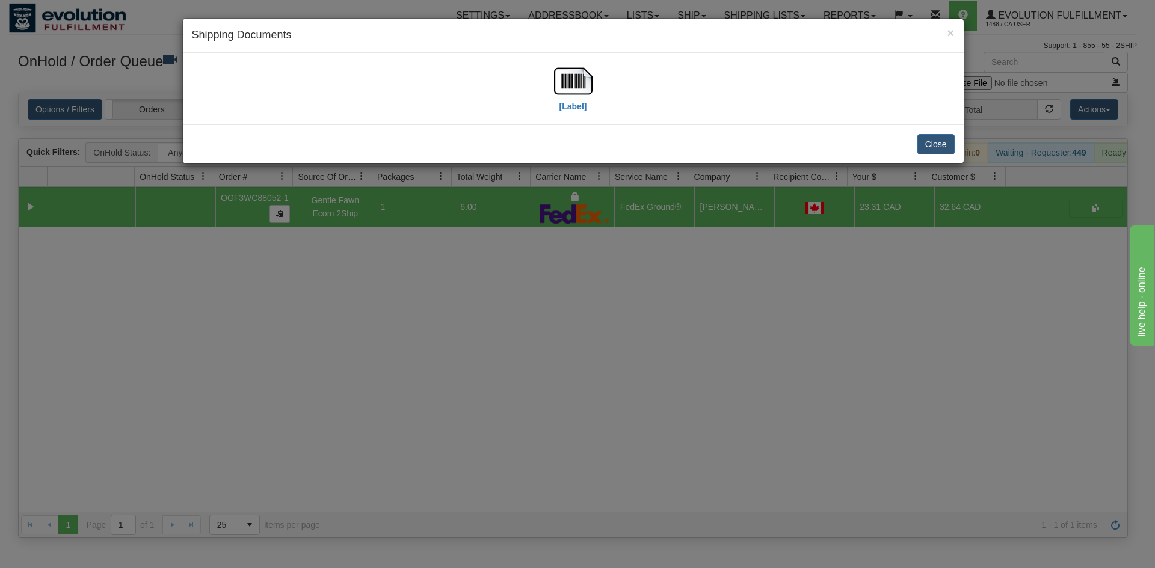
click at [588, 106] on div "[Label]" at bounding box center [573, 89] width 38 height 54
click at [583, 94] on img at bounding box center [573, 81] width 38 height 38
click at [942, 149] on button "Close" at bounding box center [935, 144] width 37 height 20
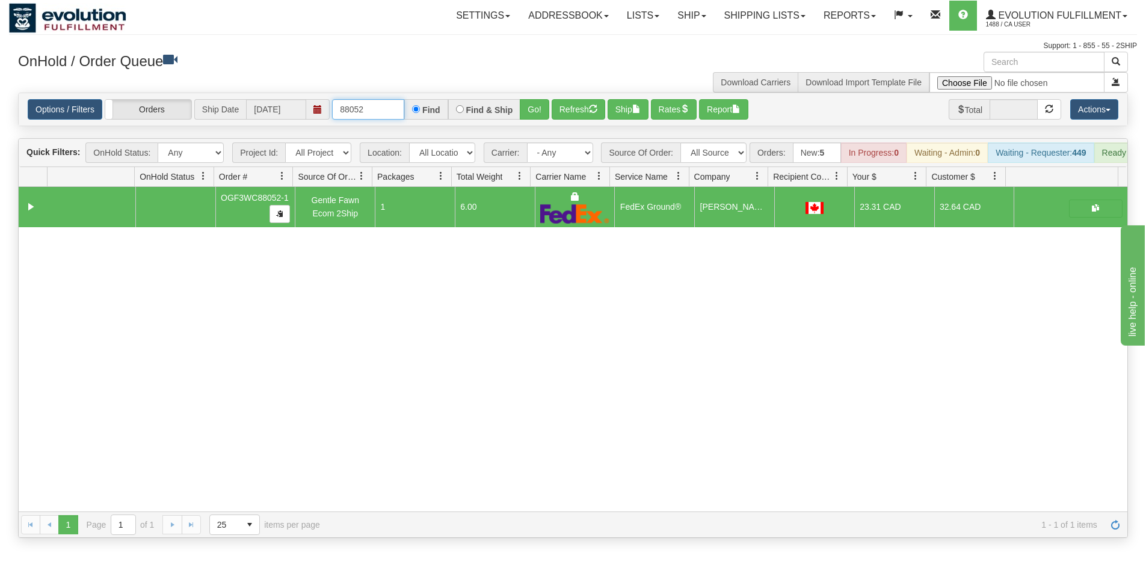
drag, startPoint x: 351, startPoint y: 105, endPoint x: 393, endPoint y: 105, distance: 42.7
click at [393, 105] on input "88052" at bounding box center [368, 109] width 72 height 20
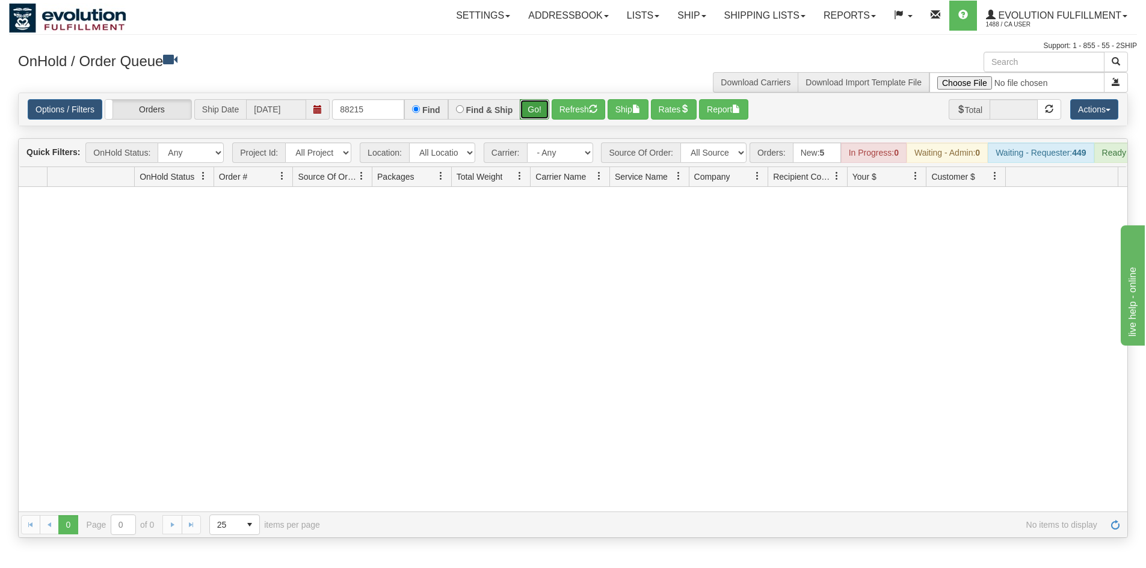
click at [538, 110] on button "Go!" at bounding box center [534, 109] width 29 height 20
drag, startPoint x: 349, startPoint y: 112, endPoint x: 438, endPoint y: 117, distance: 88.5
click at [438, 117] on div "88215 Find Find & Ship Go!" at bounding box center [440, 109] width 217 height 20
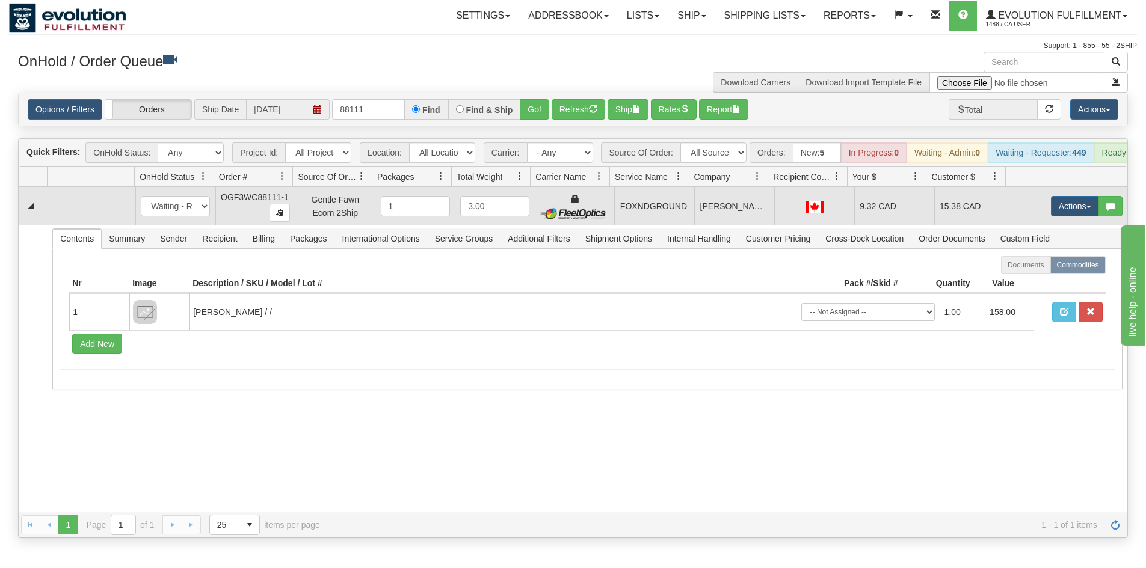
click at [696, 221] on td "[PERSON_NAME]" at bounding box center [734, 206] width 80 height 38
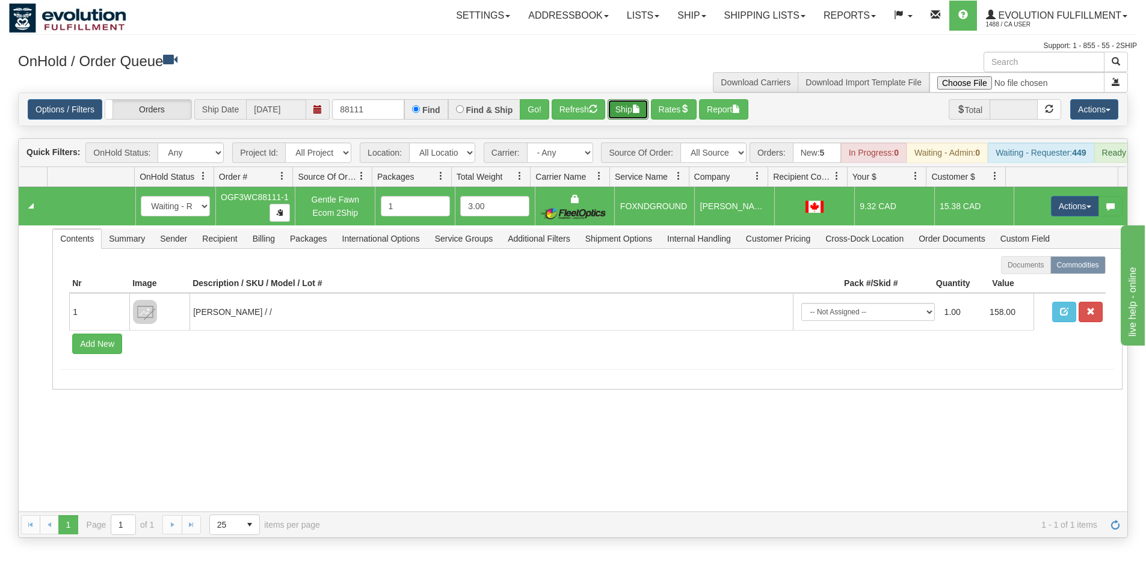
click at [635, 115] on button "Ship" at bounding box center [627, 109] width 41 height 20
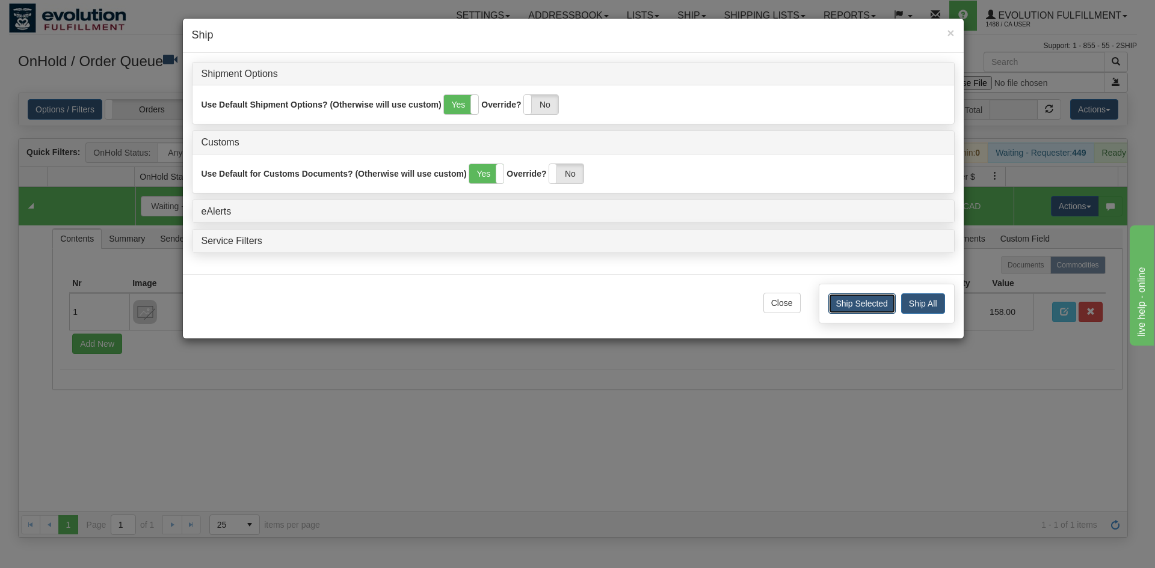
click at [887, 302] on button "Ship Selected" at bounding box center [861, 304] width 67 height 20
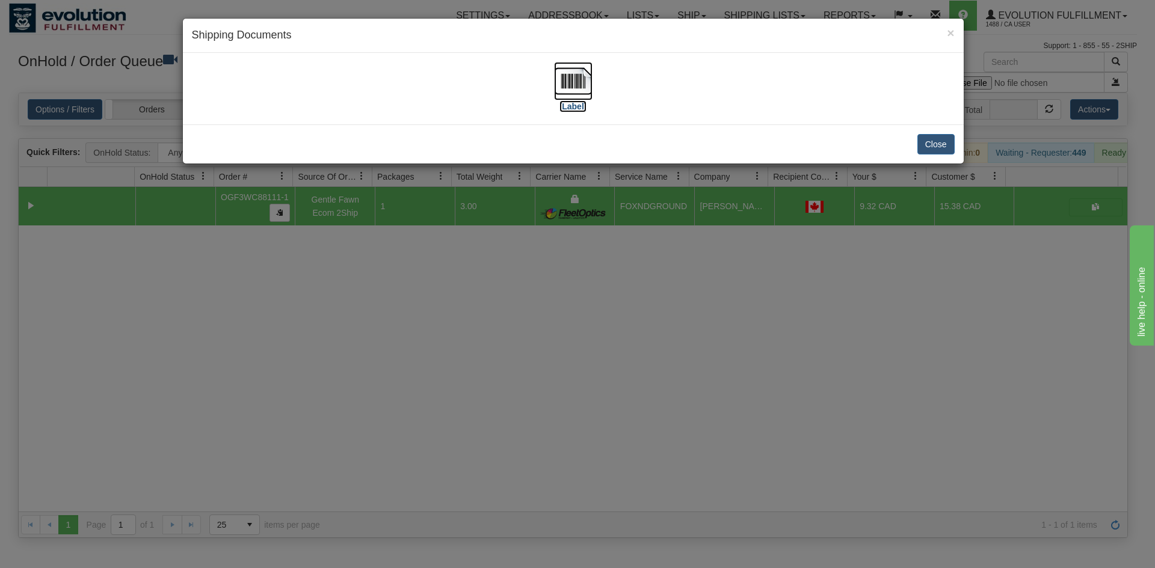
click at [568, 75] on img at bounding box center [573, 81] width 38 height 38
click at [924, 149] on button "Close" at bounding box center [935, 144] width 37 height 20
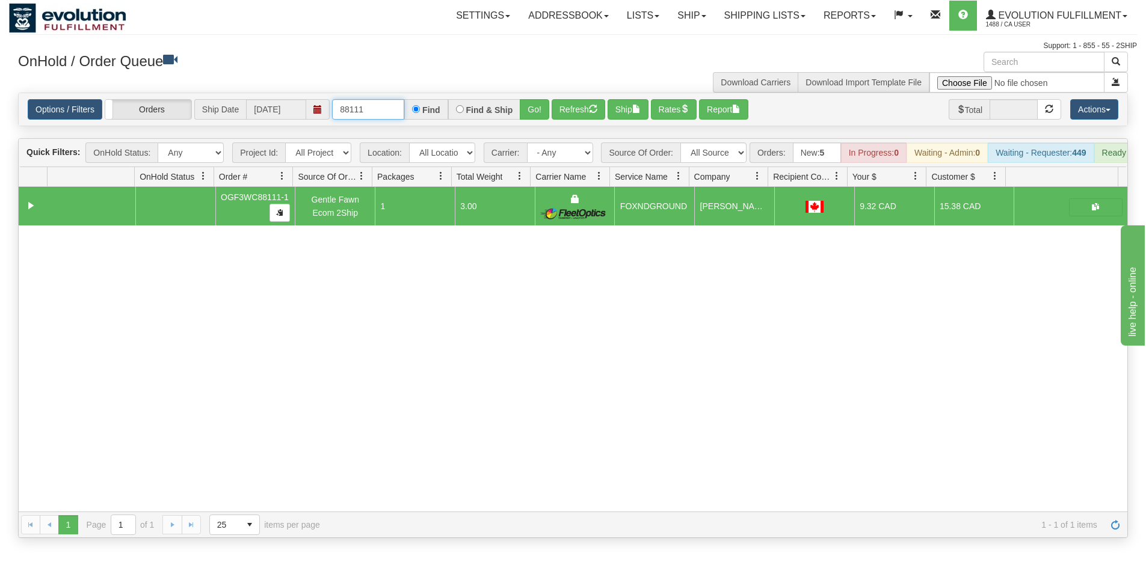
drag, startPoint x: 366, startPoint y: 109, endPoint x: 226, endPoint y: 129, distance: 141.6
click at [226, 129] on div "Is equal to Is not equal to Contains Does not contains CAD USD EUR ZAR [PERSON_…" at bounding box center [573, 316] width 1128 height 446
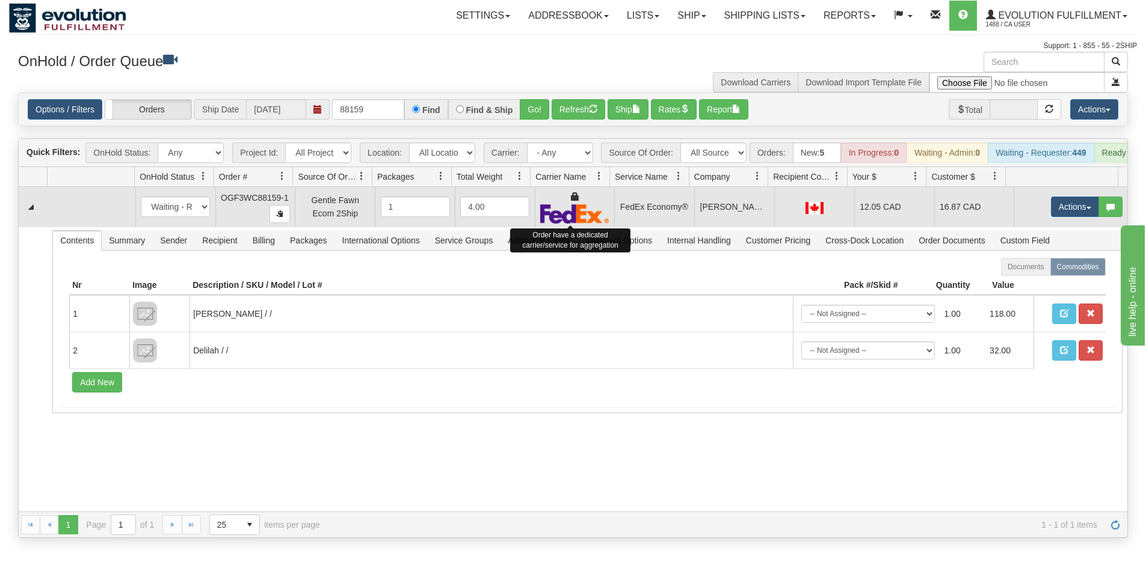
click at [551, 224] on img at bounding box center [574, 214] width 69 height 20
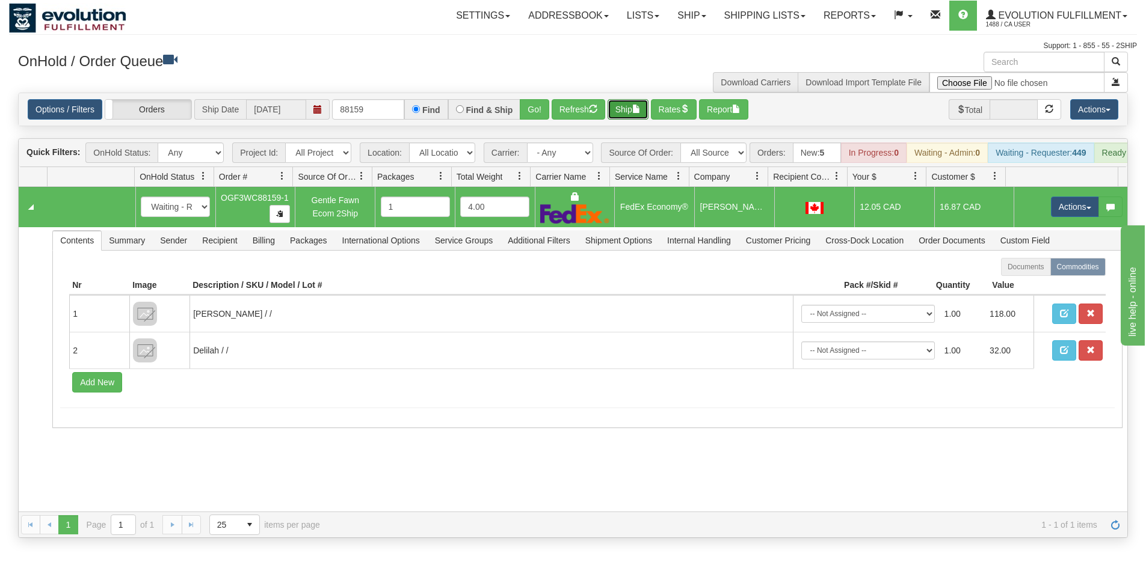
click at [629, 109] on button "Ship" at bounding box center [627, 109] width 41 height 20
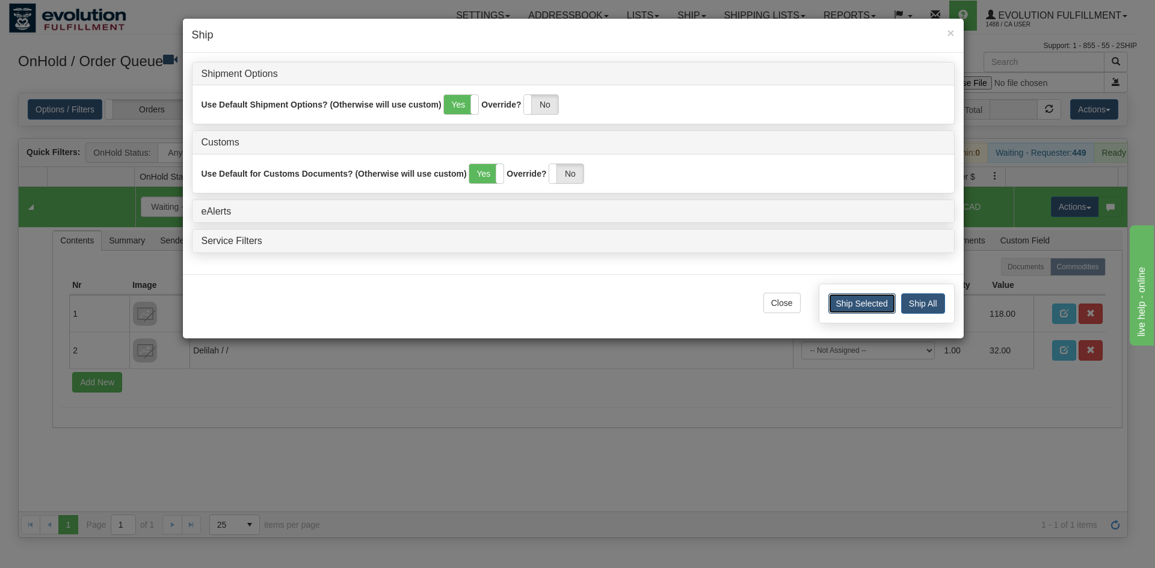
click at [874, 302] on button "Ship Selected" at bounding box center [861, 304] width 67 height 20
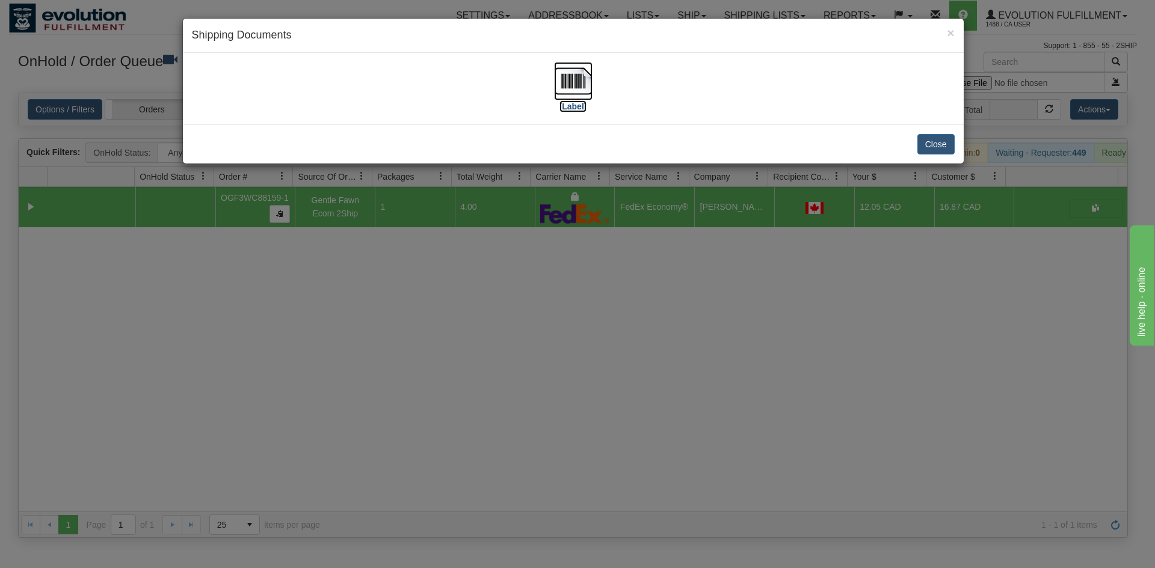
click at [583, 88] on img at bounding box center [573, 81] width 38 height 38
click at [932, 137] on button "Close" at bounding box center [935, 144] width 37 height 20
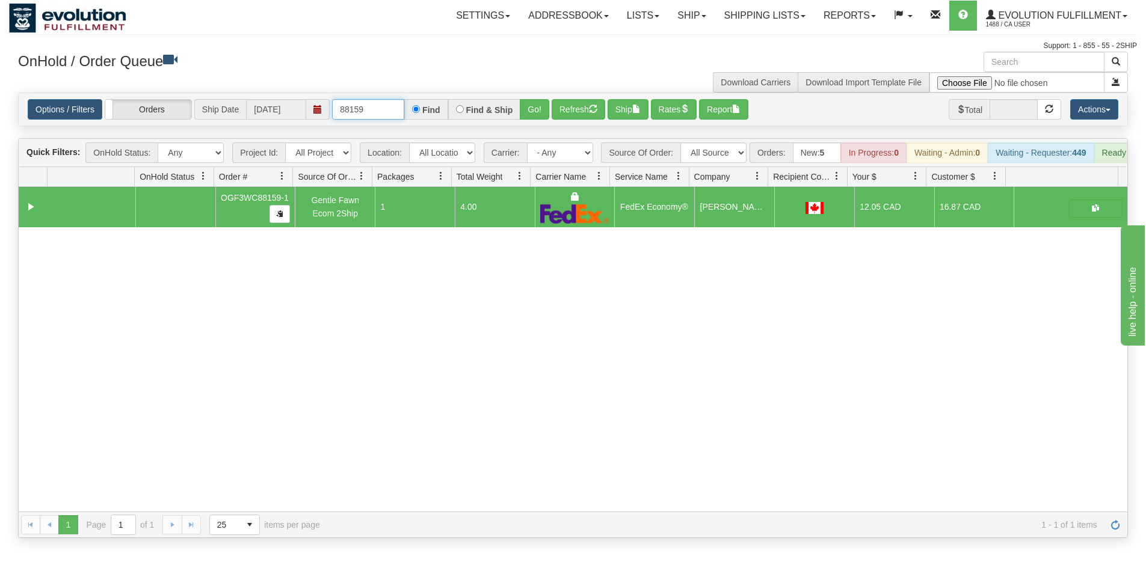
drag, startPoint x: 358, startPoint y: 106, endPoint x: 383, endPoint y: 105, distance: 24.7
click at [383, 105] on input "88159" at bounding box center [368, 109] width 72 height 20
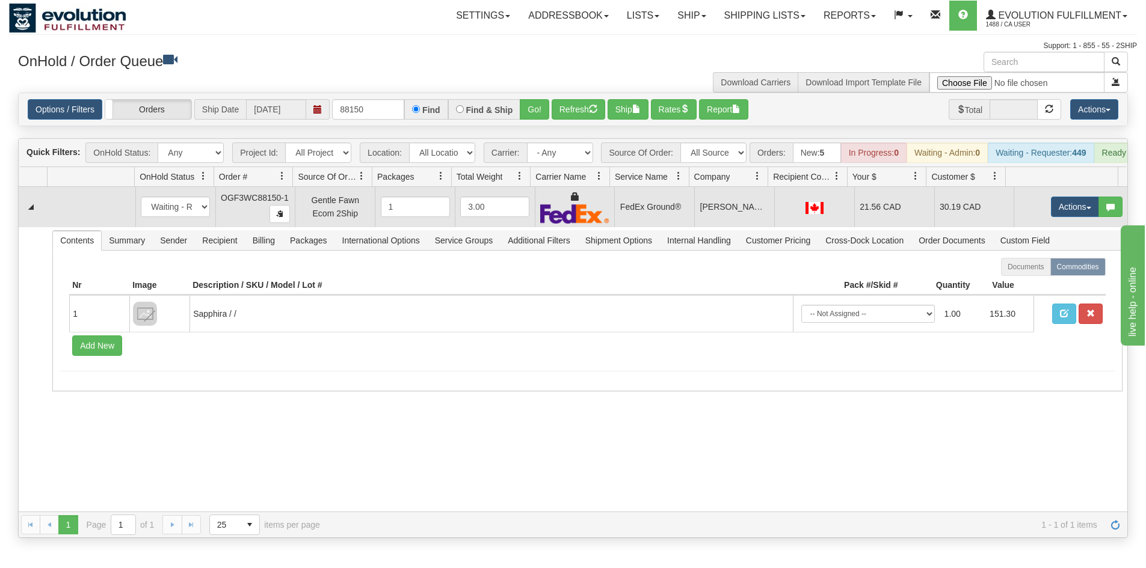
click at [604, 214] on td at bounding box center [575, 207] width 80 height 40
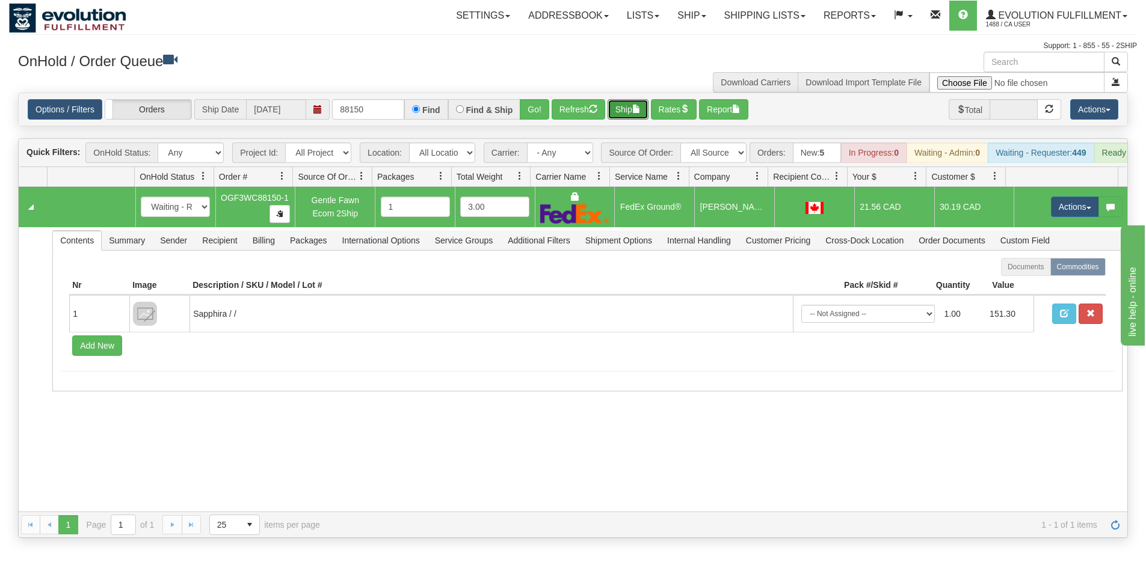
click at [630, 113] on button "Ship" at bounding box center [627, 109] width 41 height 20
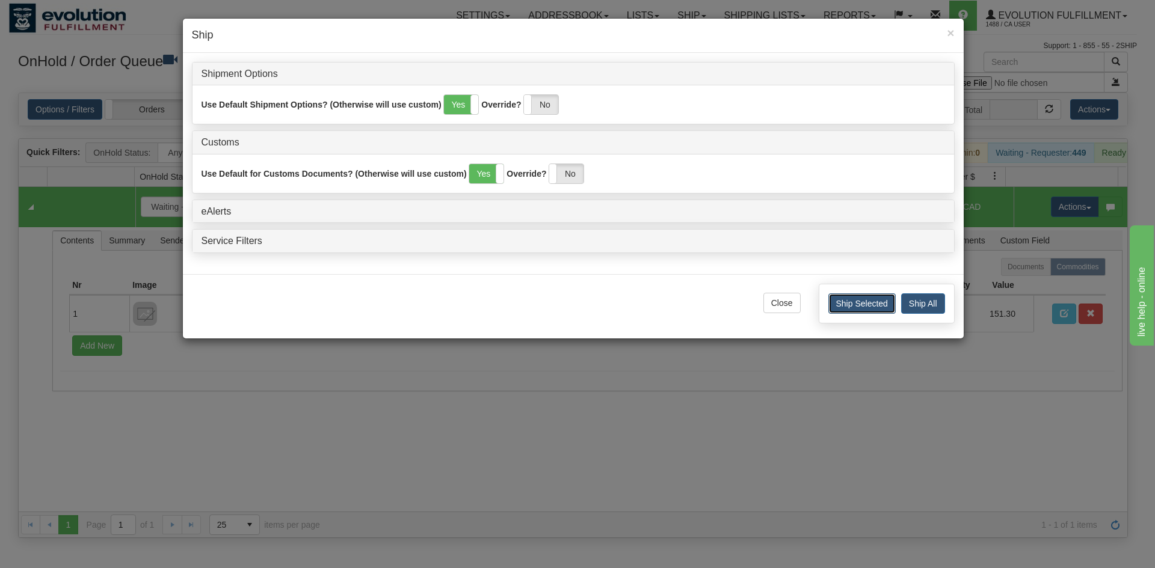
click at [867, 304] on button "Ship Selected" at bounding box center [861, 304] width 67 height 20
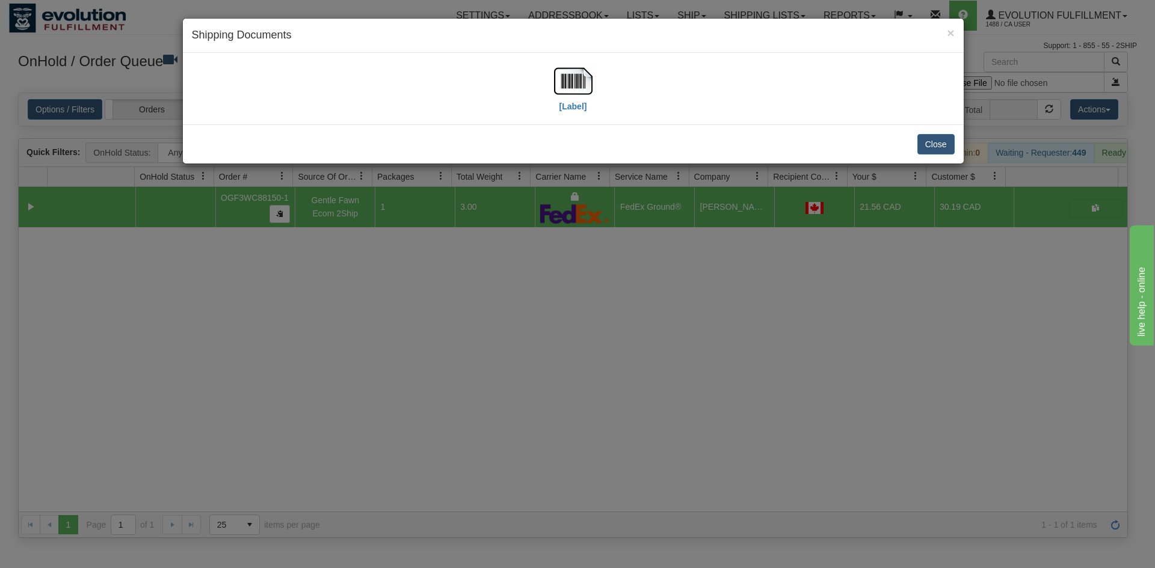
click at [606, 84] on div "[Label]" at bounding box center [573, 89] width 763 height 54
click at [579, 79] on img at bounding box center [573, 81] width 38 height 38
click at [942, 138] on button "Close" at bounding box center [935, 144] width 37 height 20
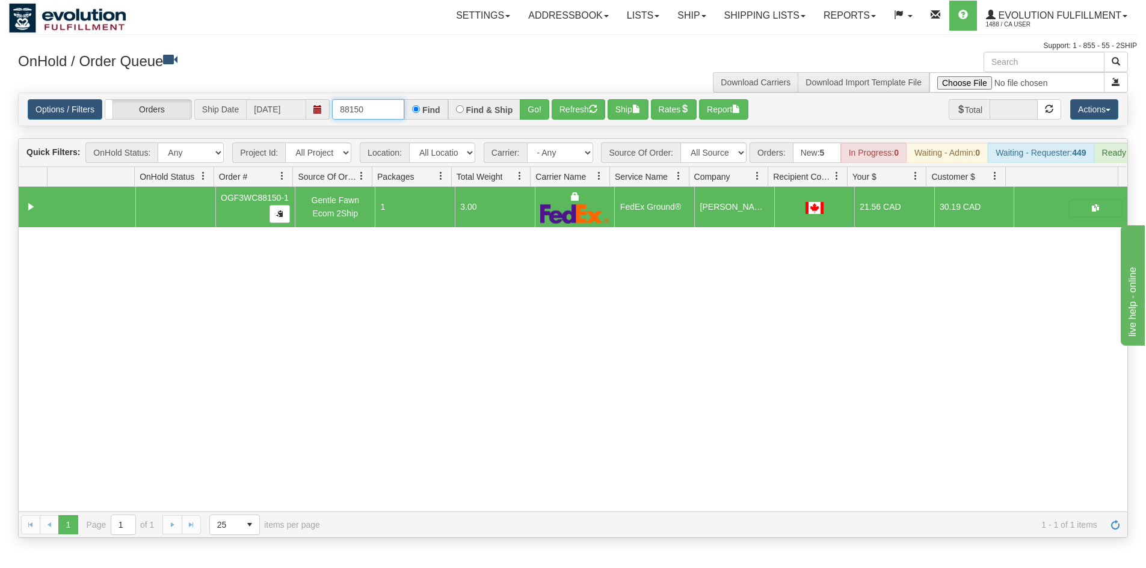
drag, startPoint x: 364, startPoint y: 115, endPoint x: 360, endPoint y: 109, distance: 7.3
click at [360, 109] on input "88150" at bounding box center [368, 109] width 72 height 20
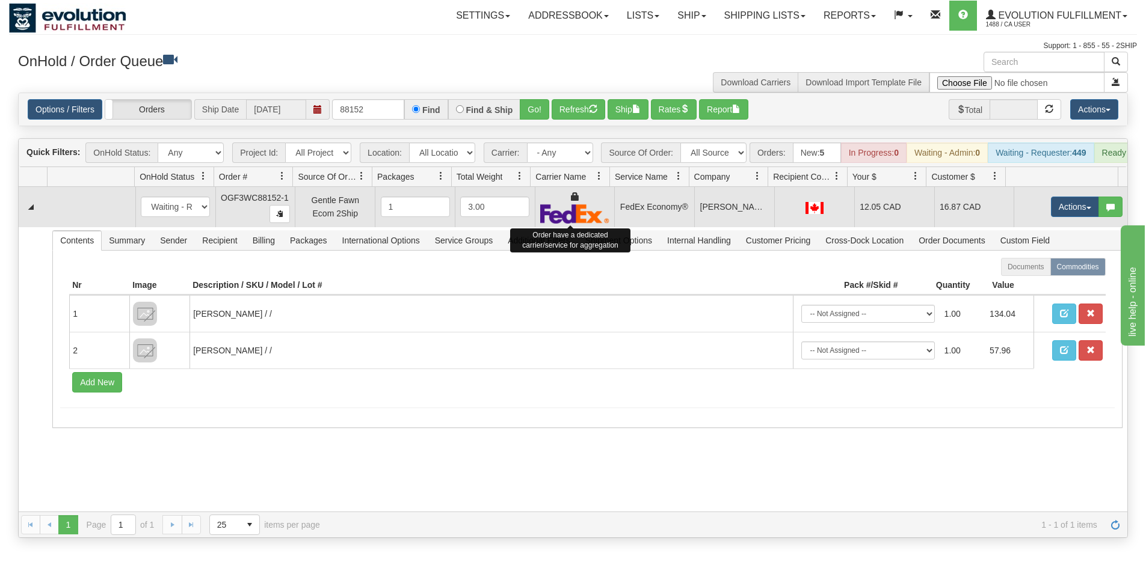
click at [586, 203] on div at bounding box center [574, 207] width 69 height 33
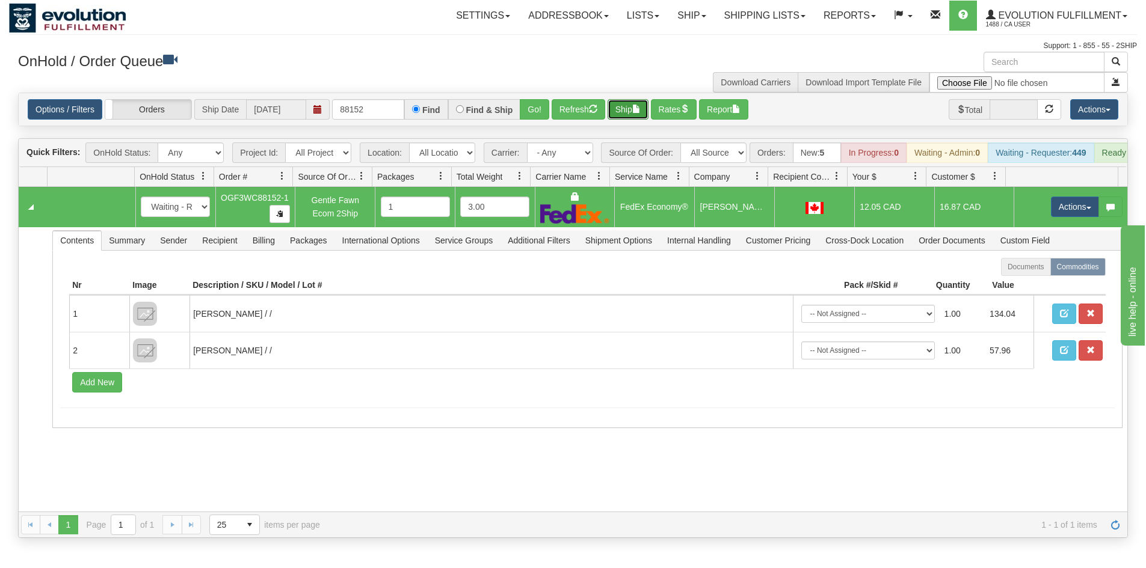
click at [629, 108] on button "Ship" at bounding box center [627, 109] width 41 height 20
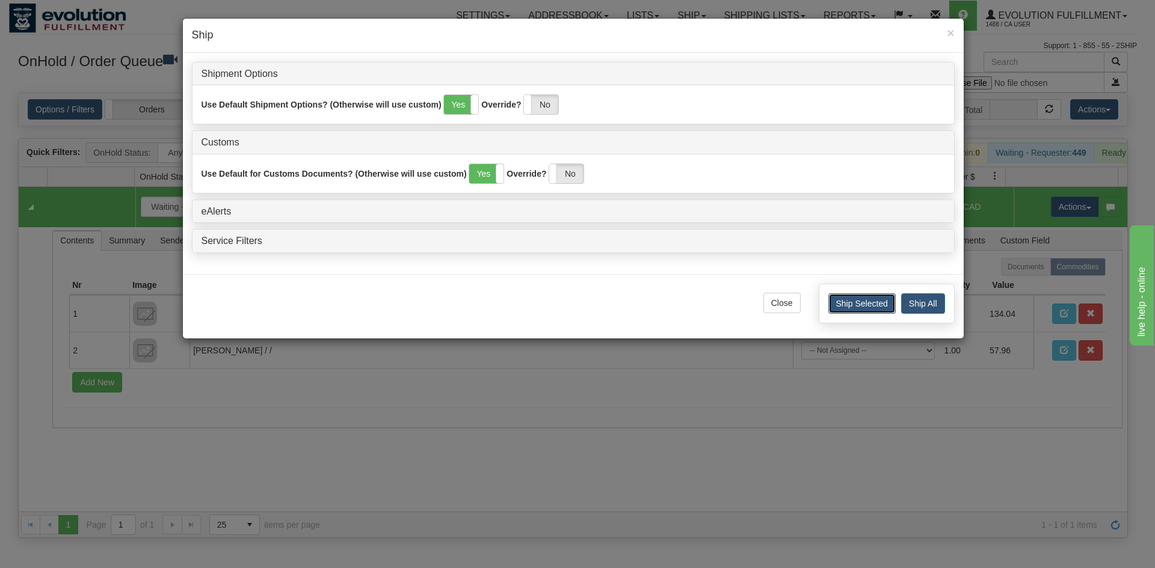
click at [855, 312] on button "Ship Selected" at bounding box center [861, 304] width 67 height 20
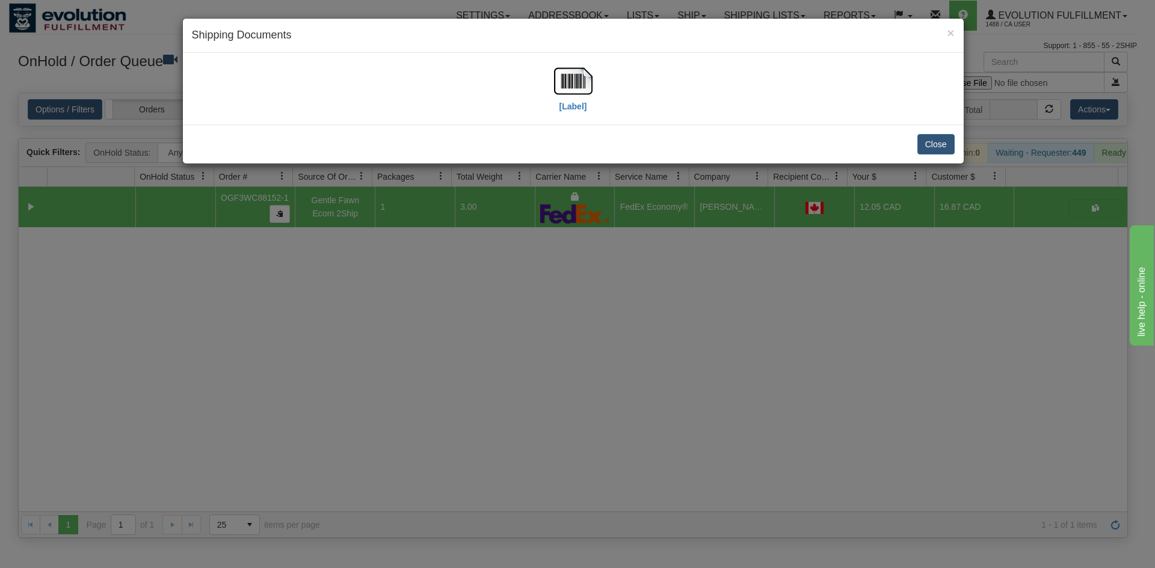
click at [552, 86] on div "[Label]" at bounding box center [573, 89] width 763 height 54
click at [563, 87] on img at bounding box center [573, 81] width 38 height 38
click at [934, 143] on button "Close" at bounding box center [935, 144] width 37 height 20
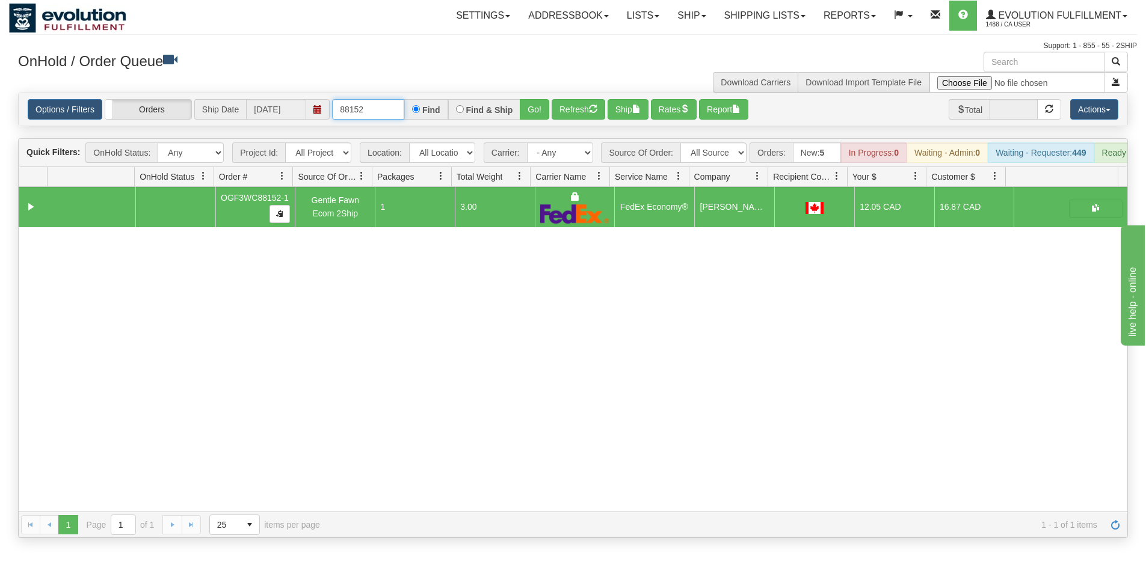
drag, startPoint x: 350, startPoint y: 104, endPoint x: 395, endPoint y: 101, distance: 45.2
click at [395, 101] on input "88152" at bounding box center [368, 109] width 72 height 20
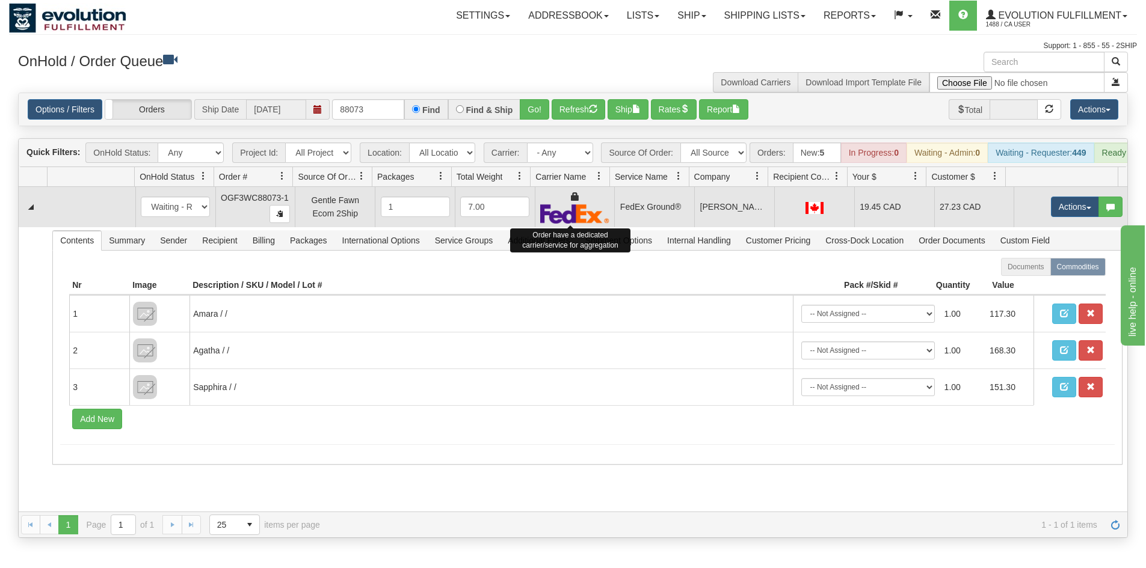
drag, startPoint x: 603, startPoint y: 218, endPoint x: 613, endPoint y: 138, distance: 81.2
click at [604, 217] on img at bounding box center [574, 214] width 69 height 20
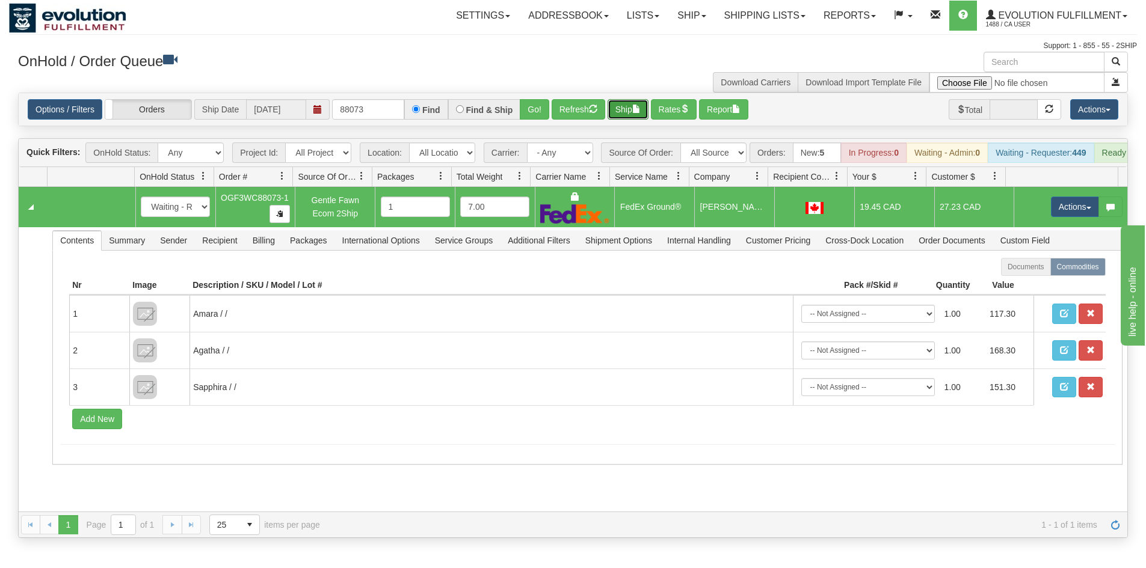
click at [615, 104] on button "Ship" at bounding box center [627, 109] width 41 height 20
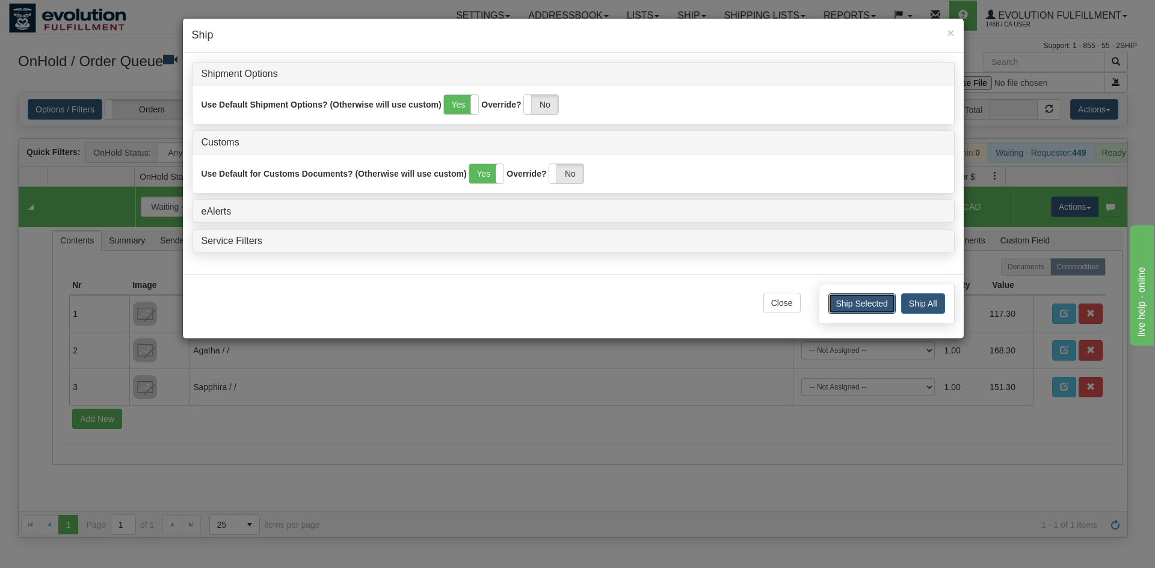
click at [844, 304] on button "Ship Selected" at bounding box center [861, 304] width 67 height 20
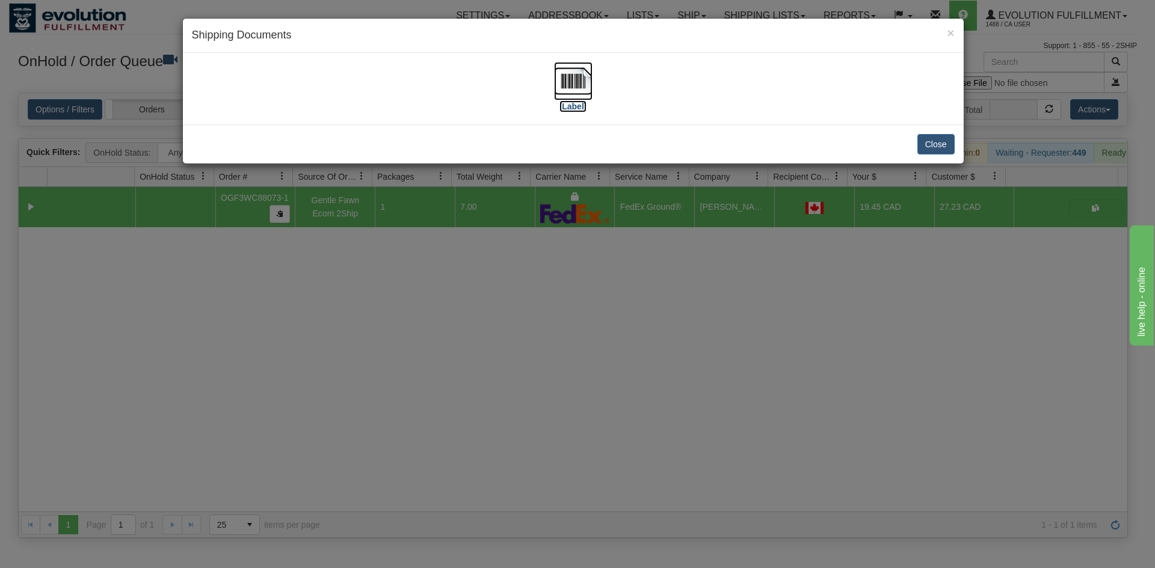
click at [577, 79] on img at bounding box center [573, 81] width 38 height 38
click at [933, 149] on button "Close" at bounding box center [935, 144] width 37 height 20
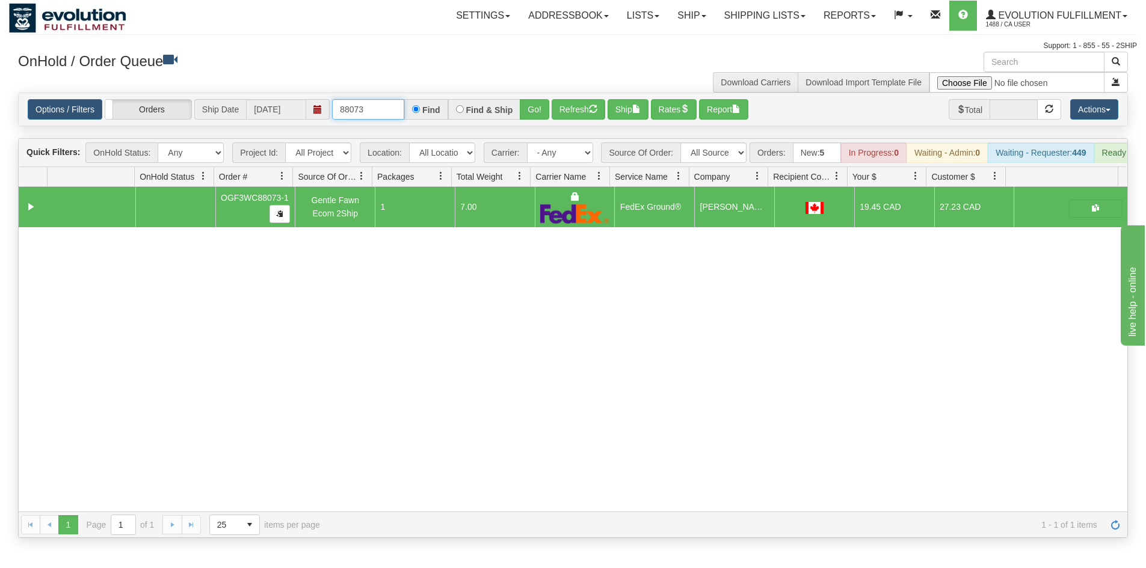
drag, startPoint x: 349, startPoint y: 111, endPoint x: 424, endPoint y: 111, distance: 74.6
click at [424, 111] on div "88073 Find Find & Ship Go!" at bounding box center [440, 109] width 217 height 20
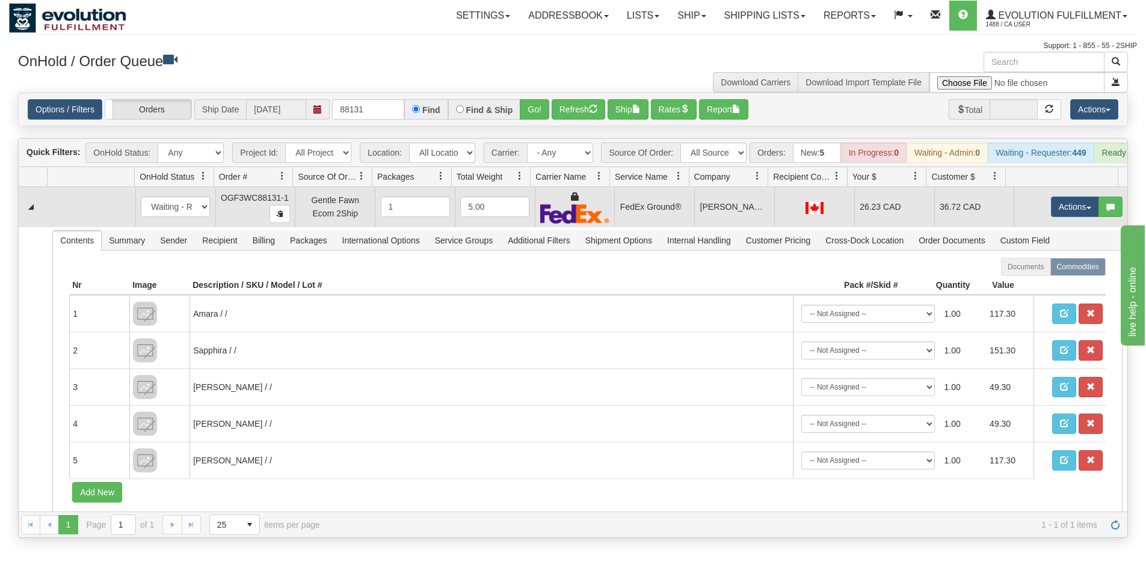
click at [767, 227] on td "[PERSON_NAME]" at bounding box center [734, 207] width 80 height 40
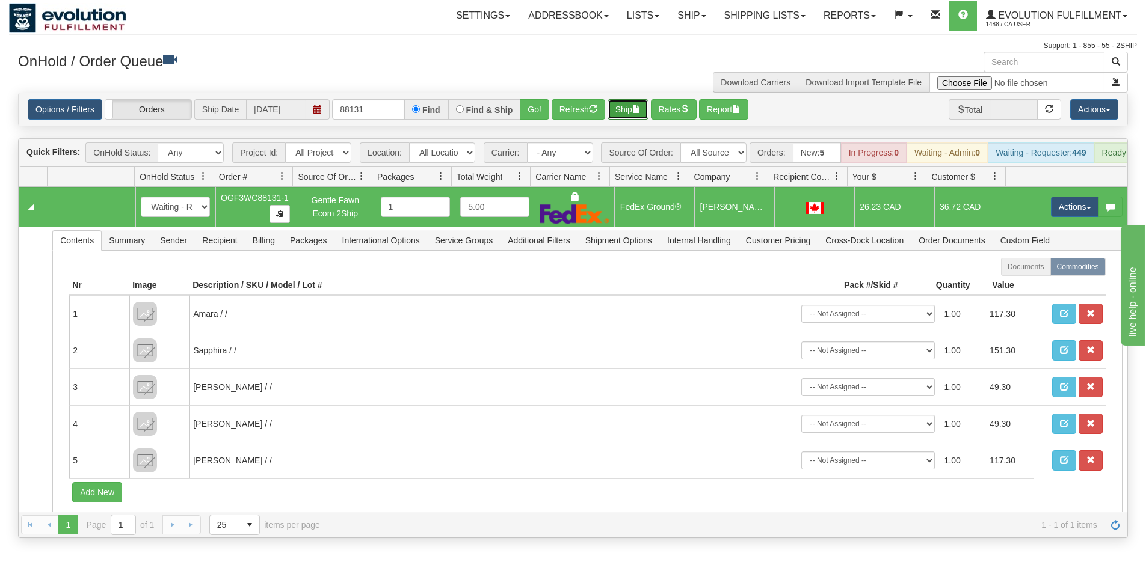
click at [625, 106] on button "Ship" at bounding box center [627, 109] width 41 height 20
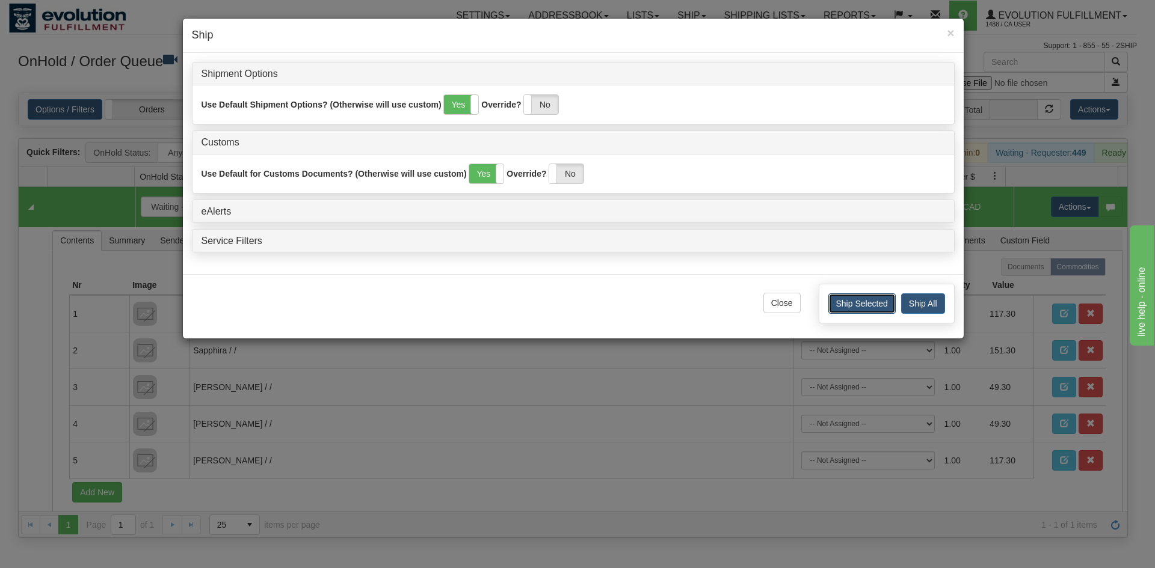
click at [883, 306] on button "Ship Selected" at bounding box center [861, 304] width 67 height 20
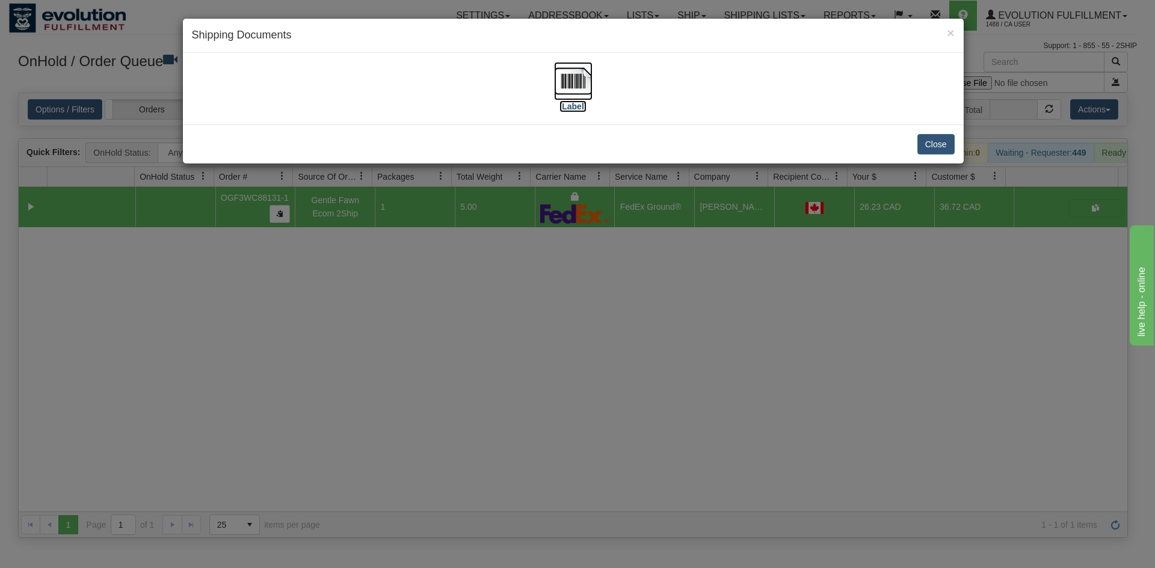
click at [567, 76] on img at bounding box center [573, 81] width 38 height 38
click at [931, 140] on button "Close" at bounding box center [935, 144] width 37 height 20
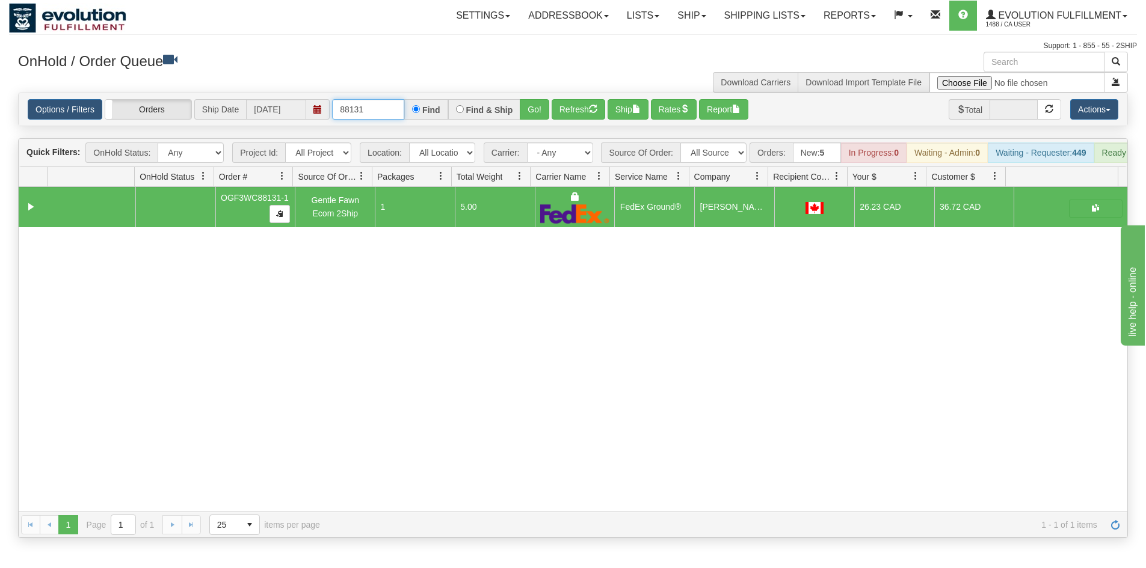
drag, startPoint x: 356, startPoint y: 107, endPoint x: 401, endPoint y: 106, distance: 44.5
click at [401, 106] on input "88131" at bounding box center [368, 109] width 72 height 20
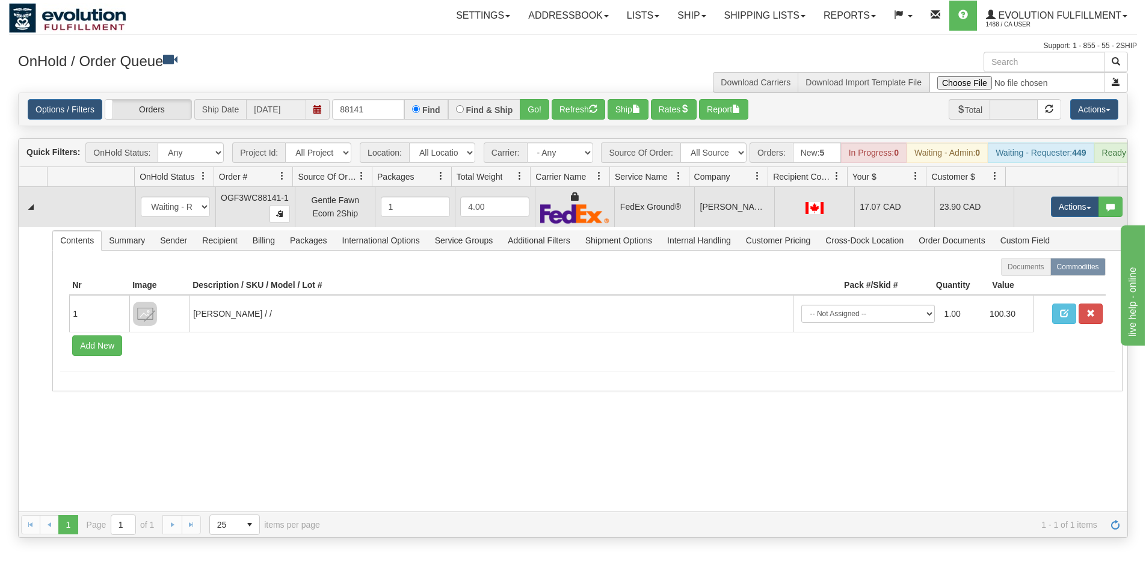
click at [637, 220] on td "FedEx Ground®" at bounding box center [654, 207] width 80 height 40
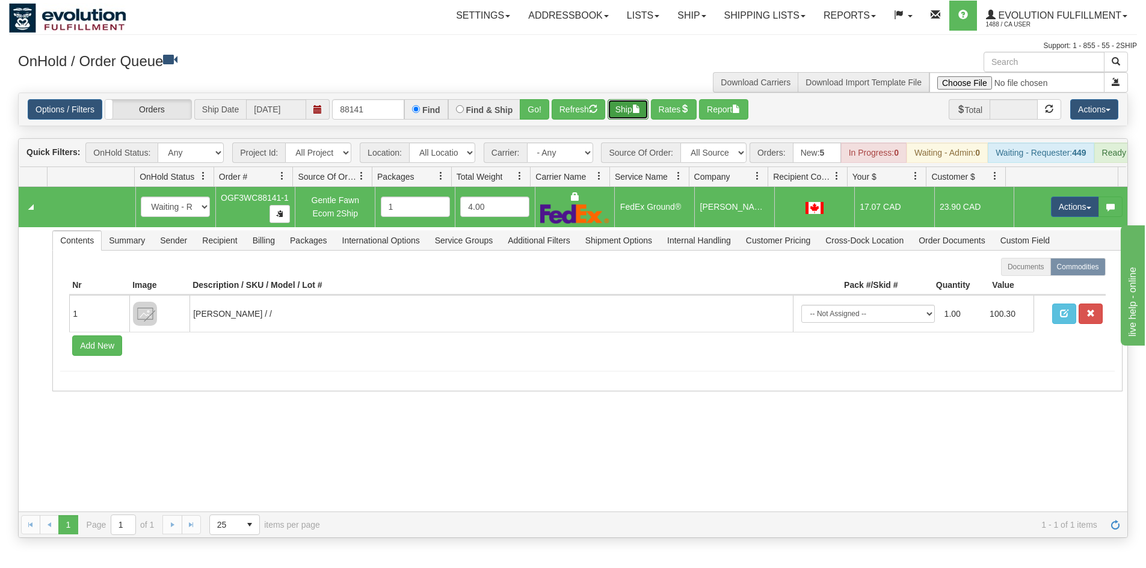
click at [619, 99] on button "Ship" at bounding box center [627, 109] width 41 height 20
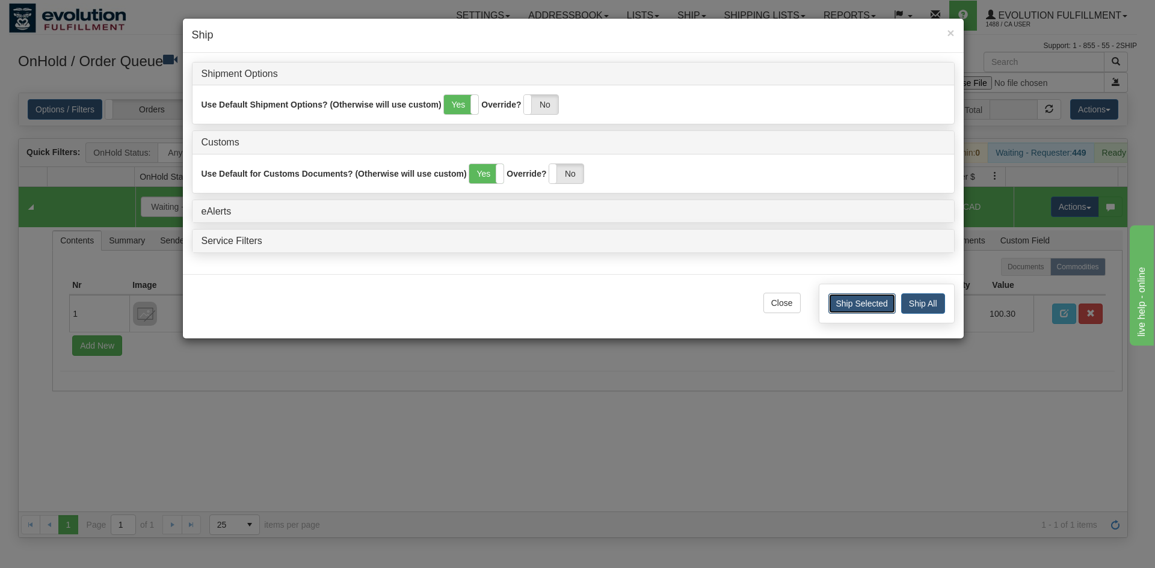
click at [858, 306] on button "Ship Selected" at bounding box center [861, 304] width 67 height 20
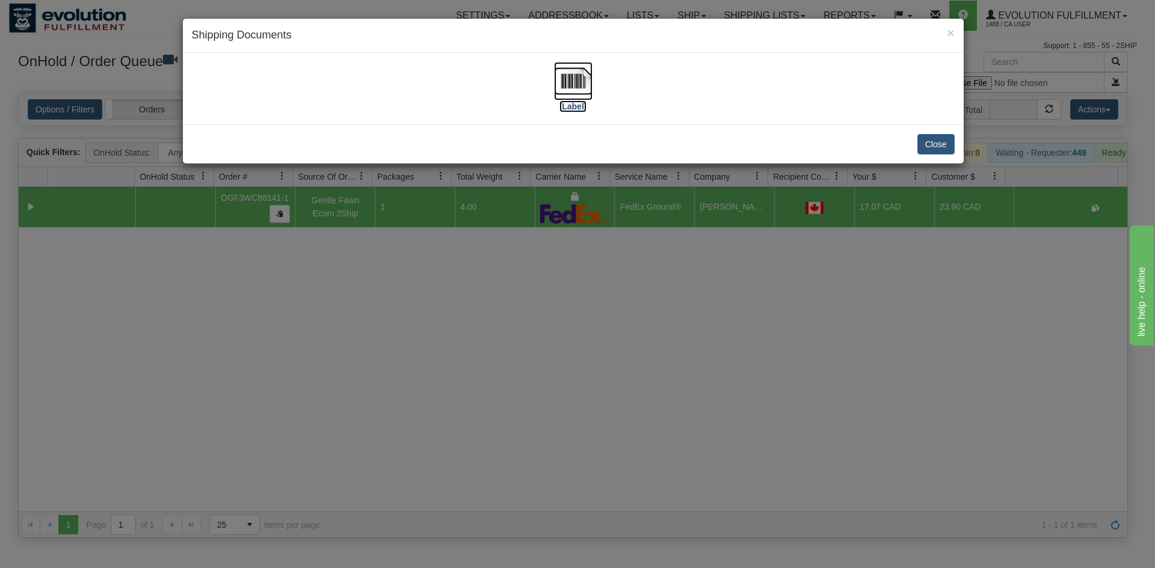
click at [564, 85] on img at bounding box center [573, 81] width 38 height 38
click at [936, 147] on button "Close" at bounding box center [935, 144] width 37 height 20
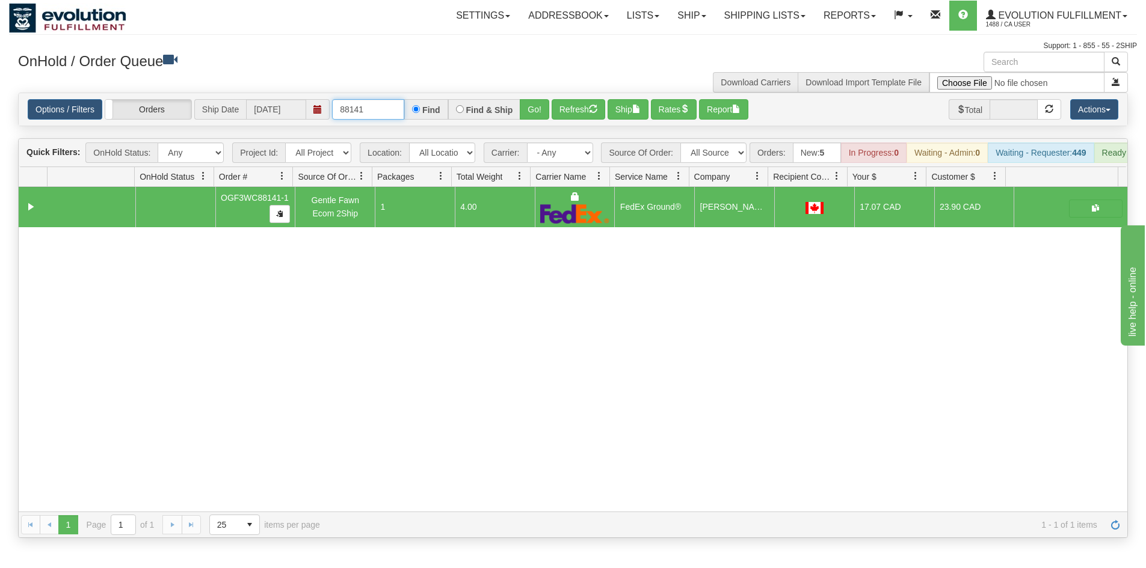
drag, startPoint x: 349, startPoint y: 114, endPoint x: 398, endPoint y: 109, distance: 49.6
click at [398, 111] on input "88141" at bounding box center [368, 109] width 72 height 20
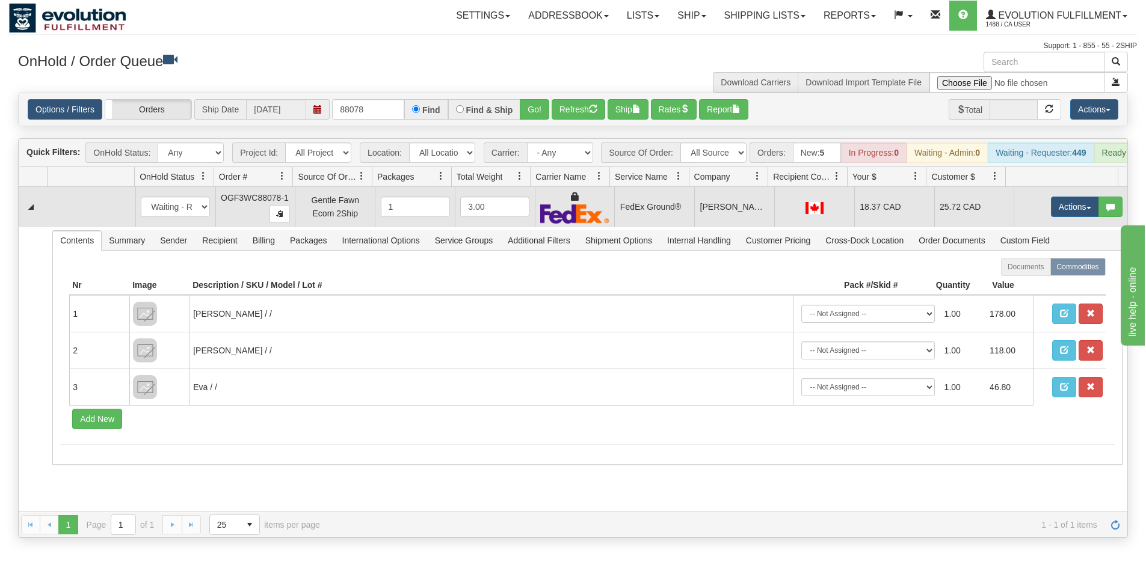
click at [633, 224] on td "FedEx Ground®" at bounding box center [654, 207] width 80 height 40
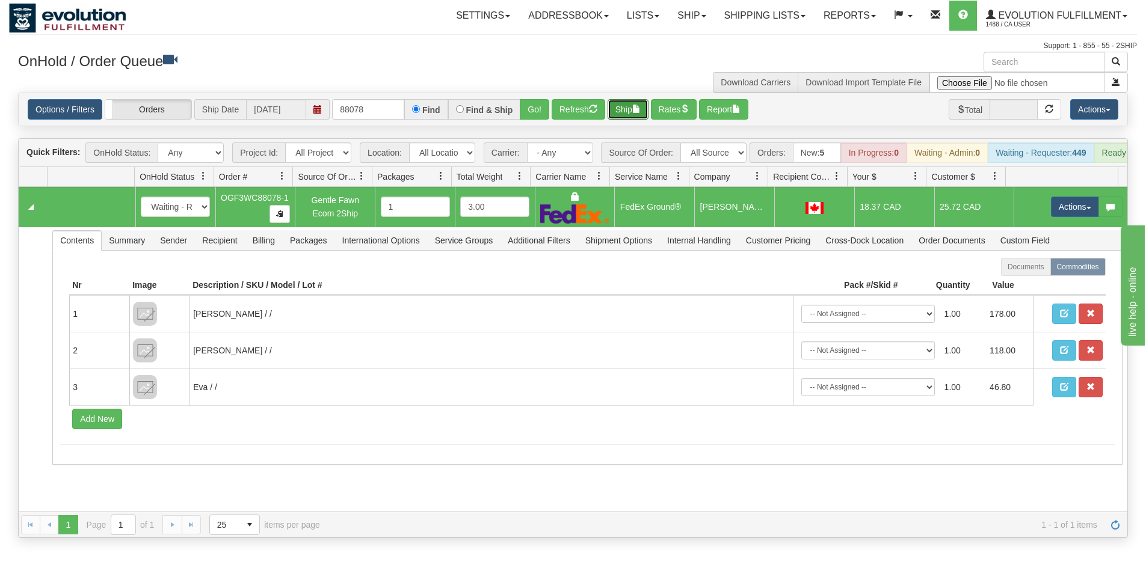
click at [634, 107] on button "Ship" at bounding box center [627, 109] width 41 height 20
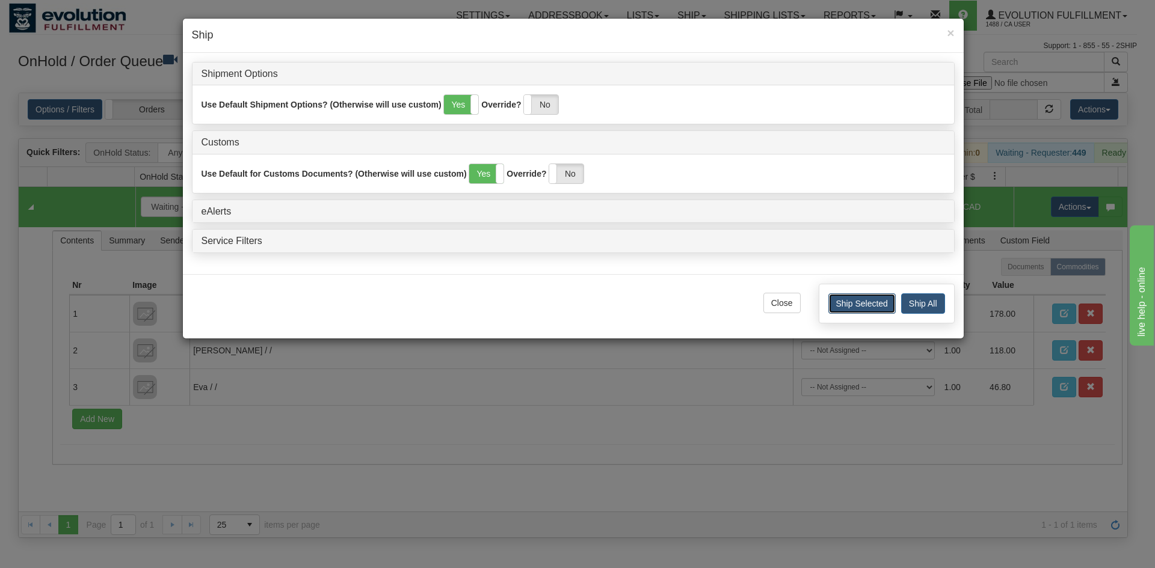
click at [841, 296] on button "Ship Selected" at bounding box center [861, 304] width 67 height 20
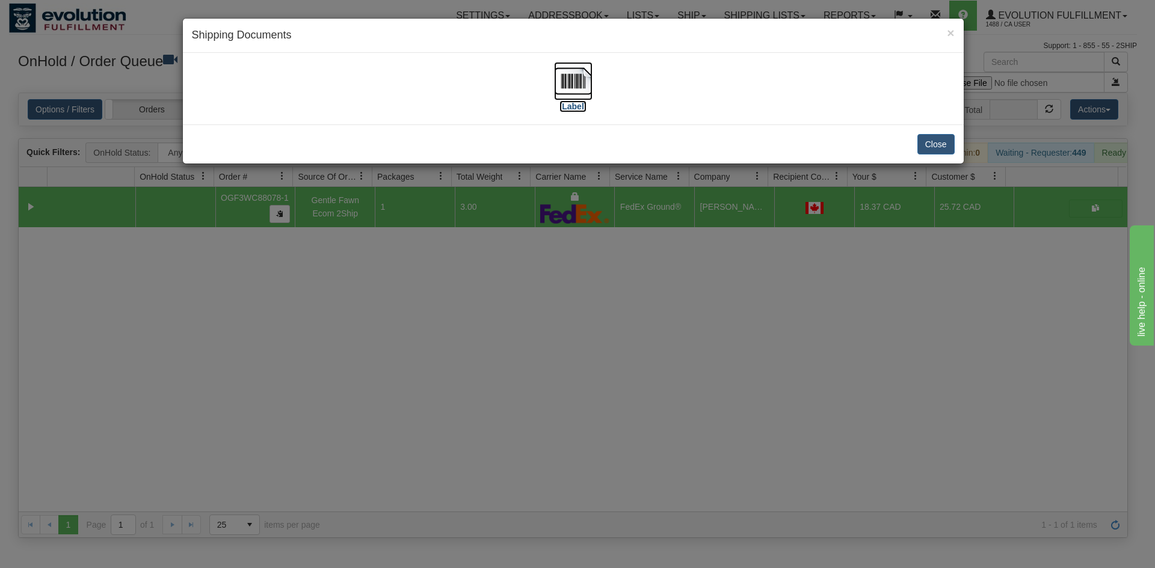
click at [566, 81] on img at bounding box center [573, 81] width 38 height 38
click at [938, 146] on button "Close" at bounding box center [935, 144] width 37 height 20
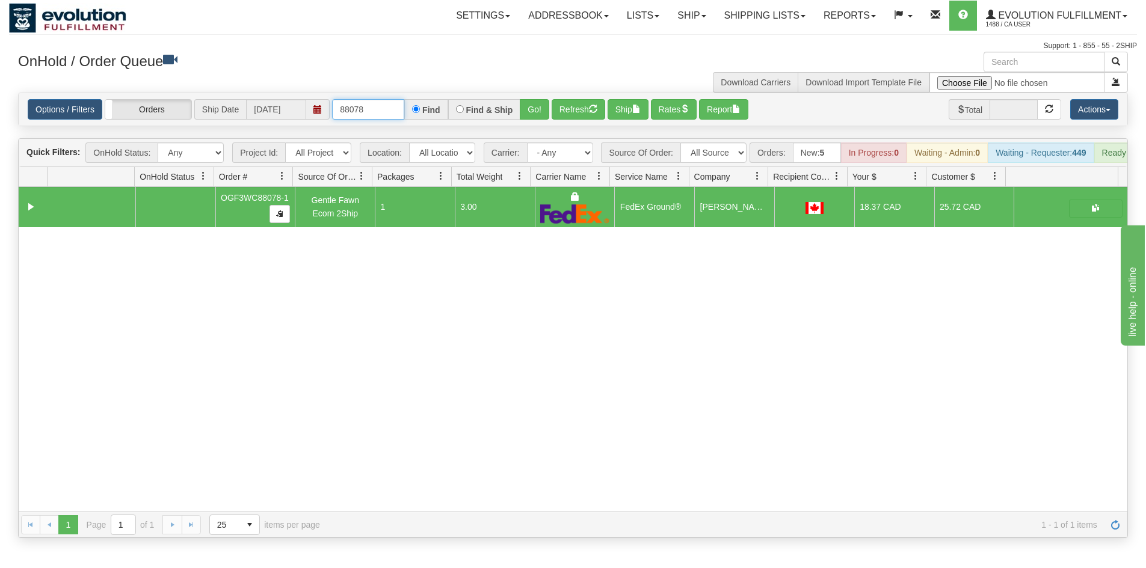
drag, startPoint x: 357, startPoint y: 109, endPoint x: 381, endPoint y: 109, distance: 24.1
click at [381, 109] on input "88078" at bounding box center [368, 109] width 72 height 20
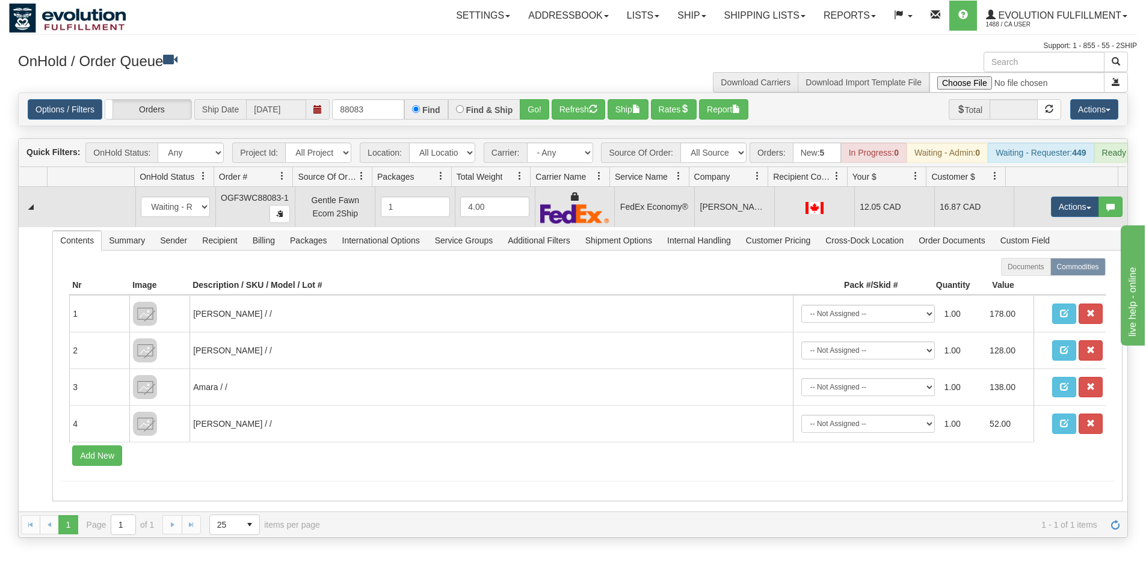
click at [705, 224] on td "[PERSON_NAME]" at bounding box center [734, 207] width 80 height 40
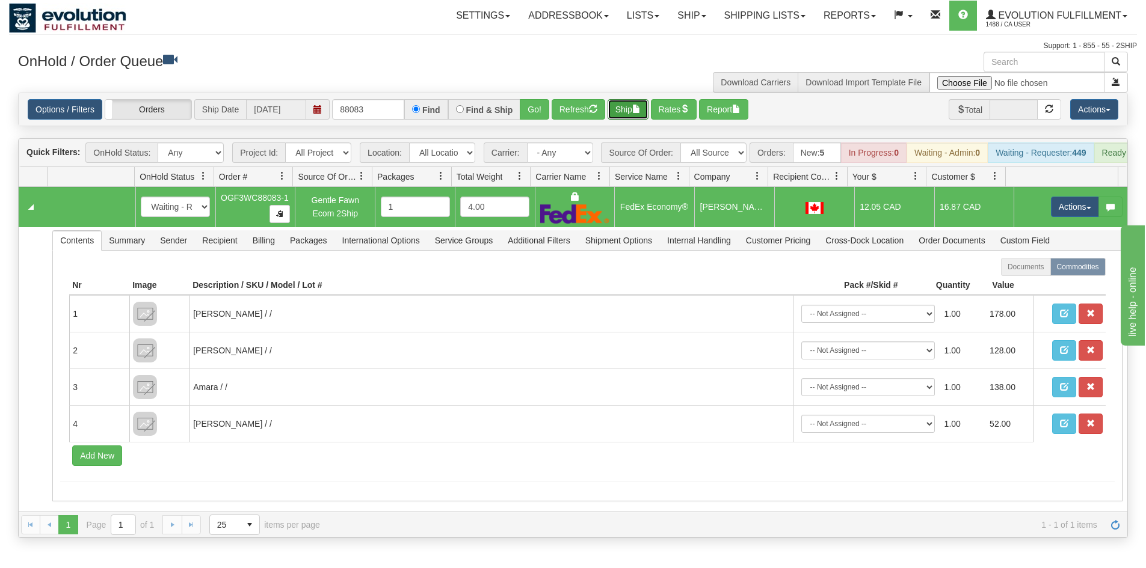
click at [637, 115] on button "Ship" at bounding box center [627, 109] width 41 height 20
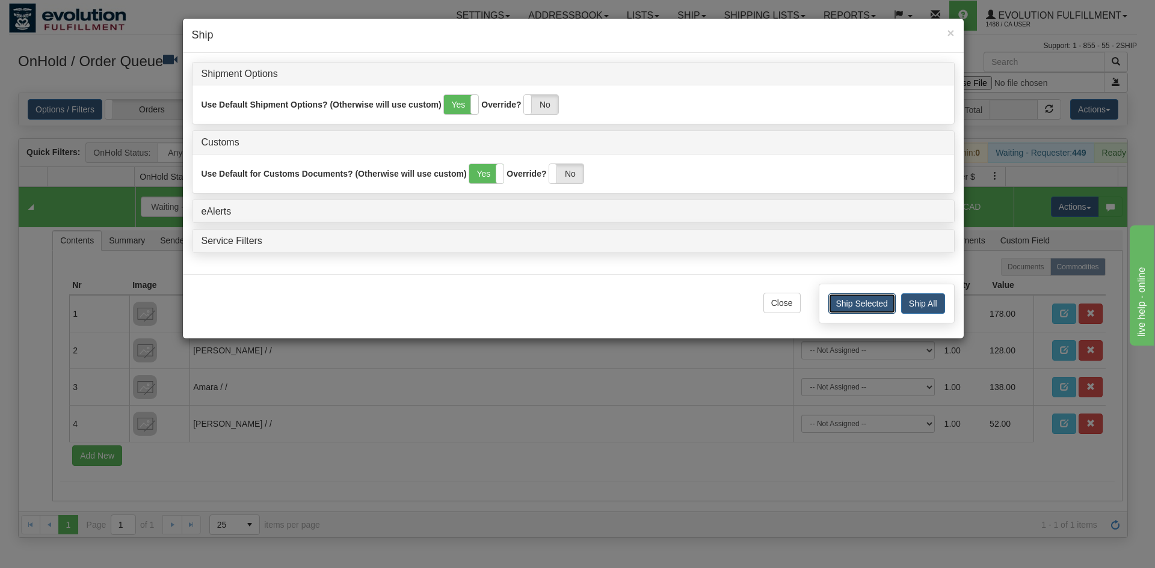
click at [887, 304] on button "Ship Selected" at bounding box center [861, 304] width 67 height 20
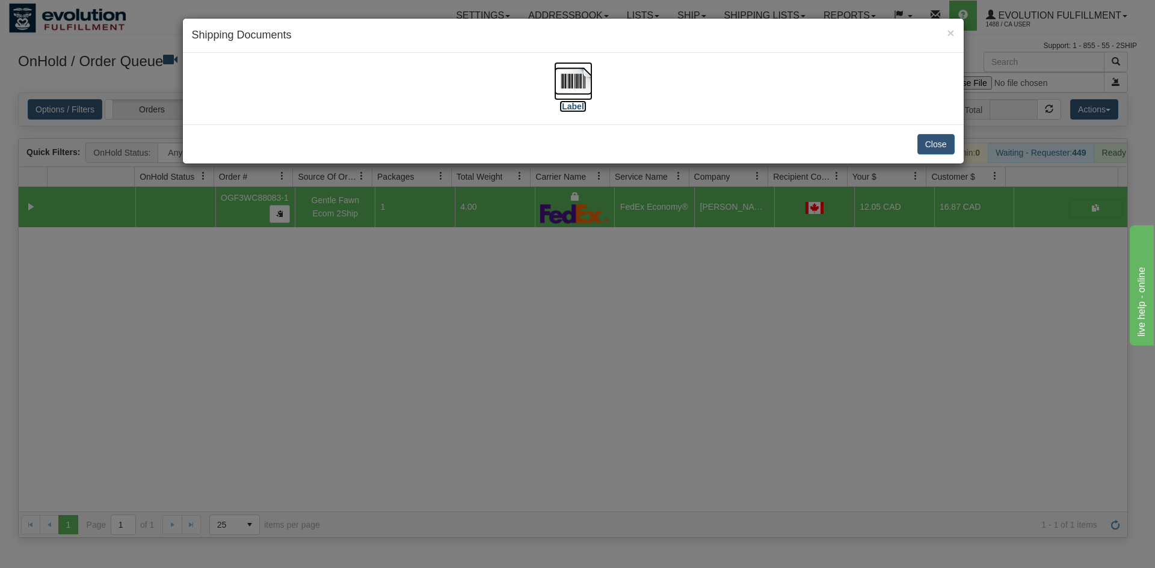
click at [586, 89] on img at bounding box center [573, 81] width 38 height 38
click at [953, 145] on button "Close" at bounding box center [935, 144] width 37 height 20
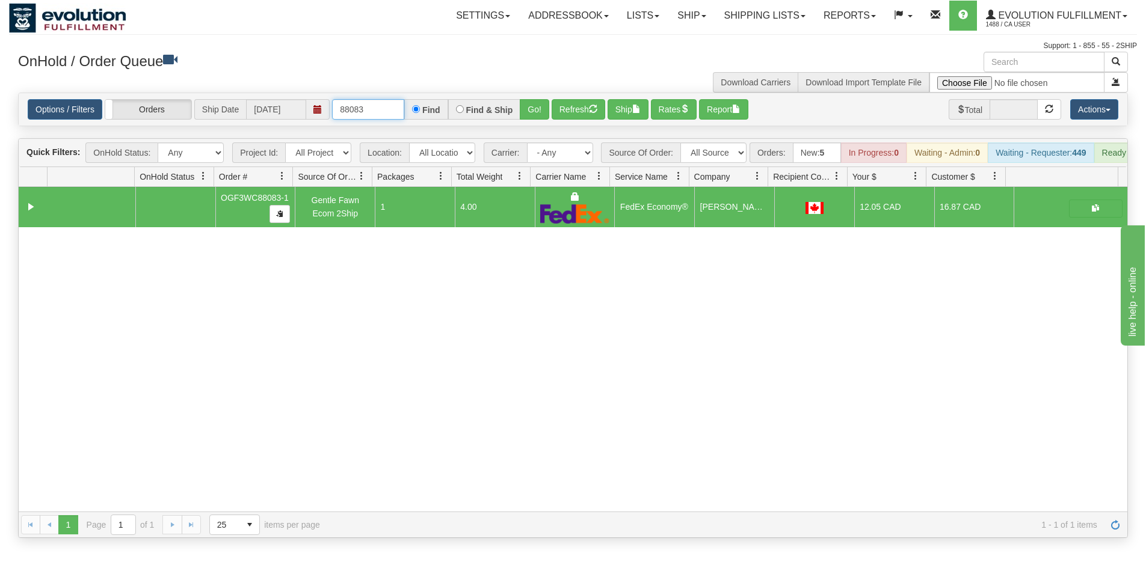
drag, startPoint x: 353, startPoint y: 112, endPoint x: 389, endPoint y: 112, distance: 36.1
click at [389, 112] on input "88083" at bounding box center [368, 109] width 72 height 20
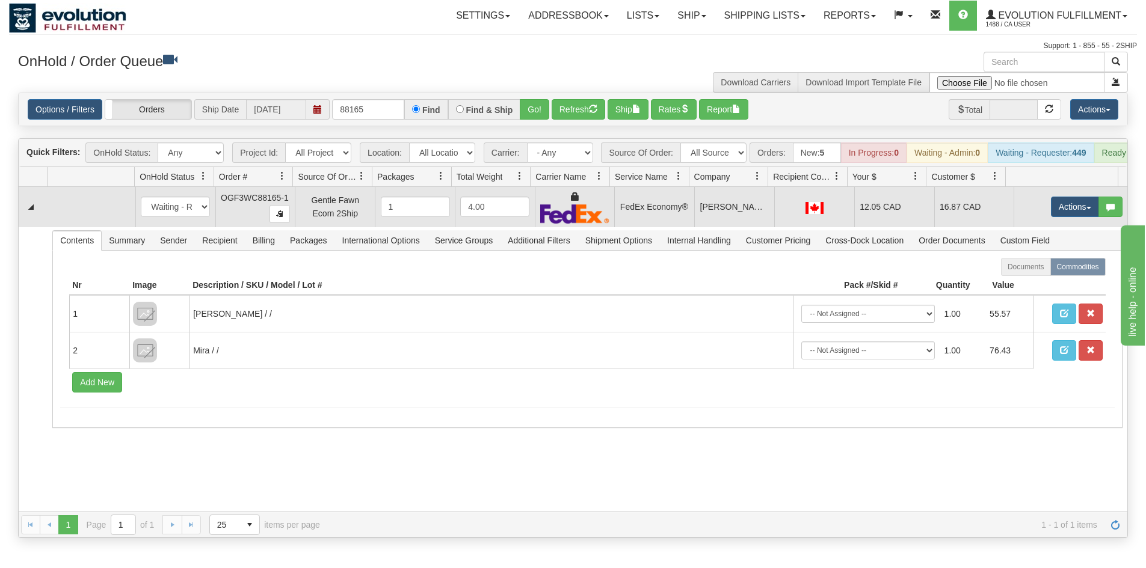
click at [659, 212] on td "FedEx Economy®" at bounding box center [654, 207] width 80 height 40
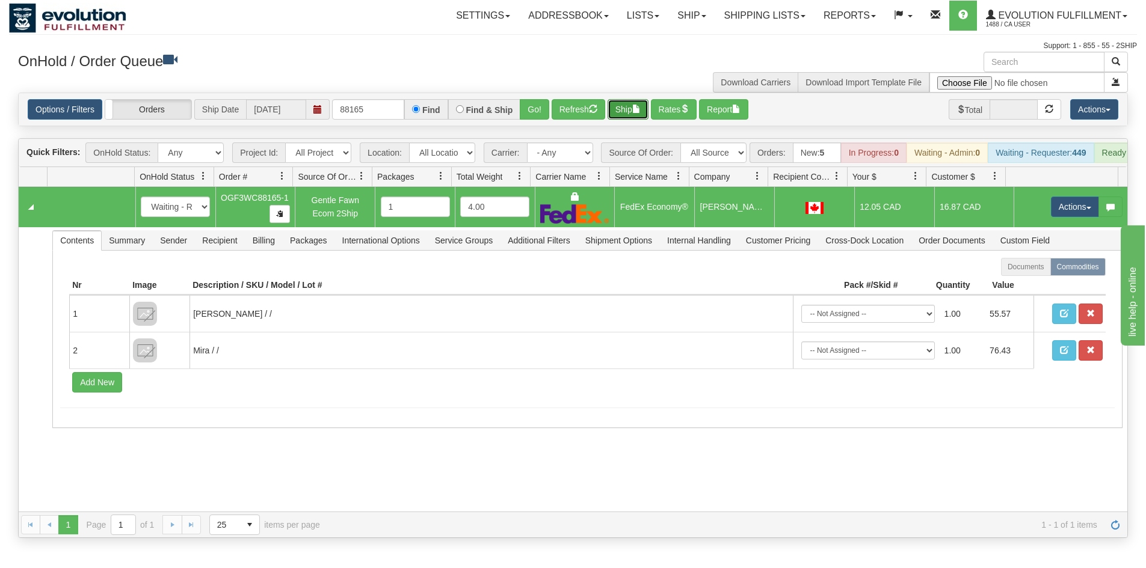
click at [624, 103] on button "Ship" at bounding box center [627, 109] width 41 height 20
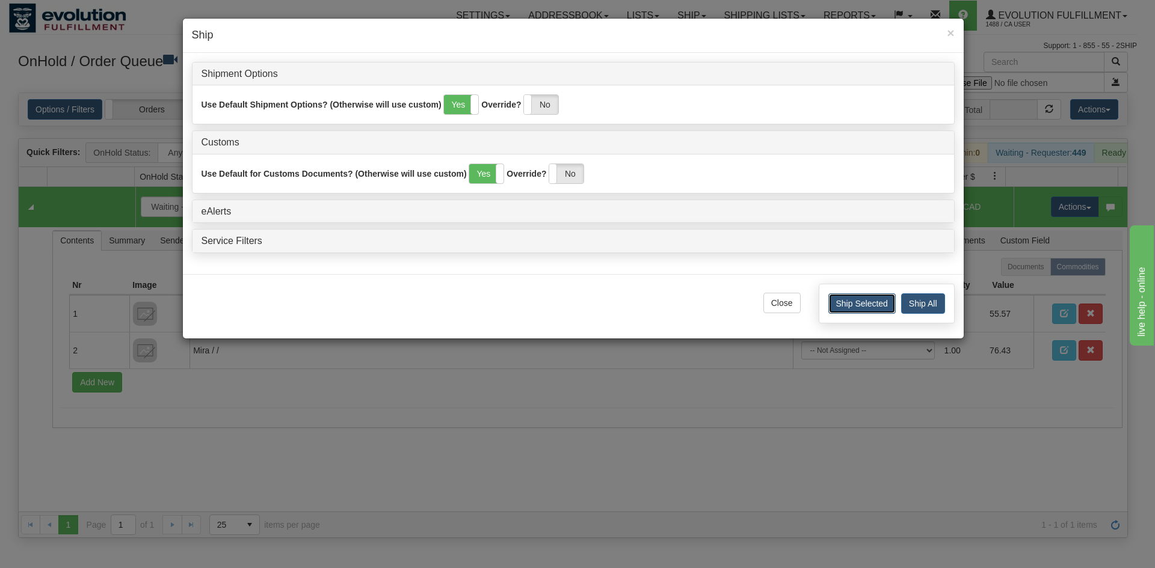
click at [880, 297] on button "Ship Selected" at bounding box center [861, 304] width 67 height 20
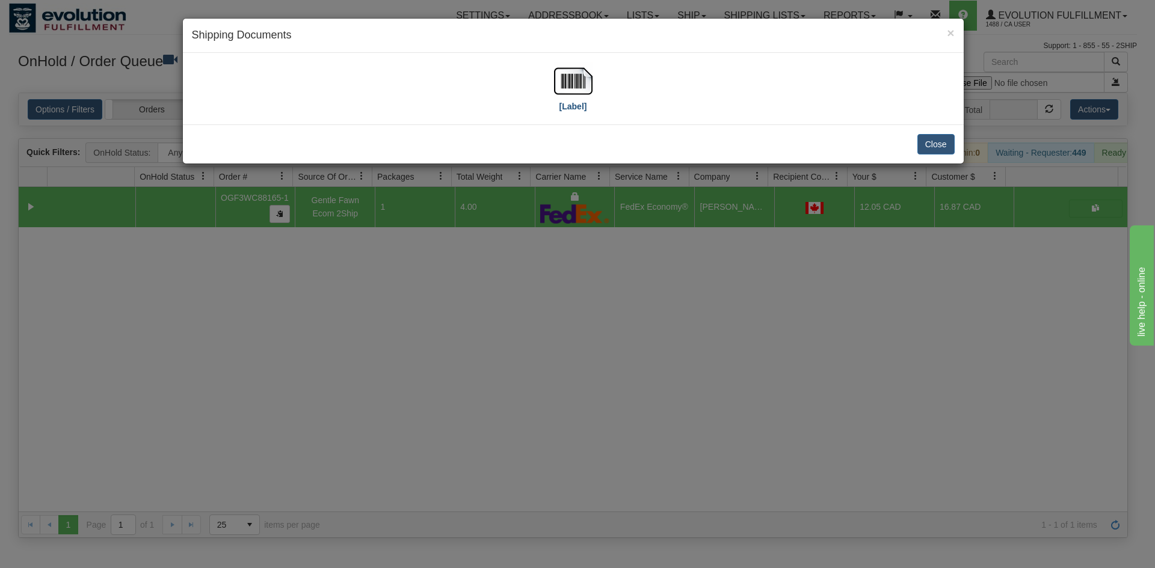
drag, startPoint x: 594, startPoint y: 88, endPoint x: 584, endPoint y: 89, distance: 9.6
click at [589, 89] on div "[Label]" at bounding box center [573, 89] width 763 height 54
click at [583, 88] on img at bounding box center [573, 81] width 38 height 38
click at [934, 146] on button "Close" at bounding box center [935, 144] width 37 height 20
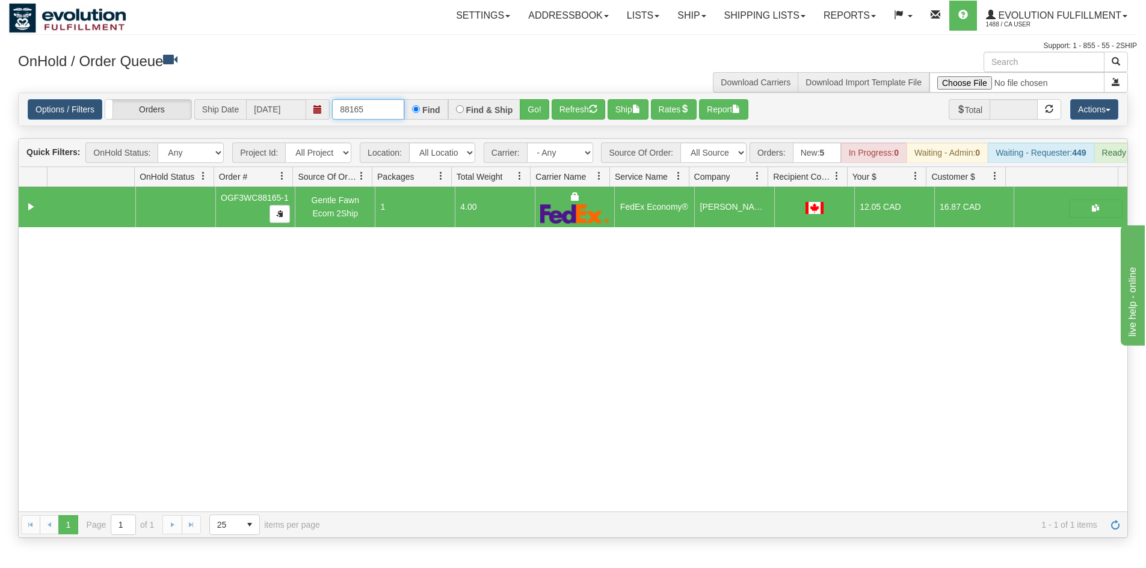
drag, startPoint x: 349, startPoint y: 109, endPoint x: 408, endPoint y: 110, distance: 59.0
click at [408, 110] on div "88165 Find Find & Ship Go!" at bounding box center [440, 109] width 217 height 20
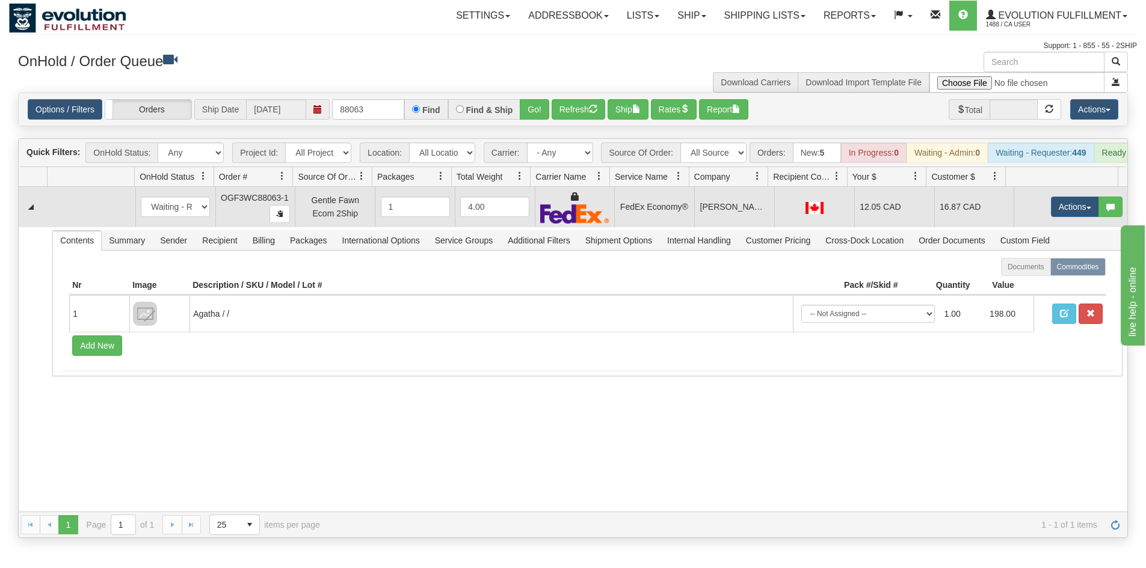
click at [648, 227] on td "FedEx Economy®" at bounding box center [654, 207] width 80 height 40
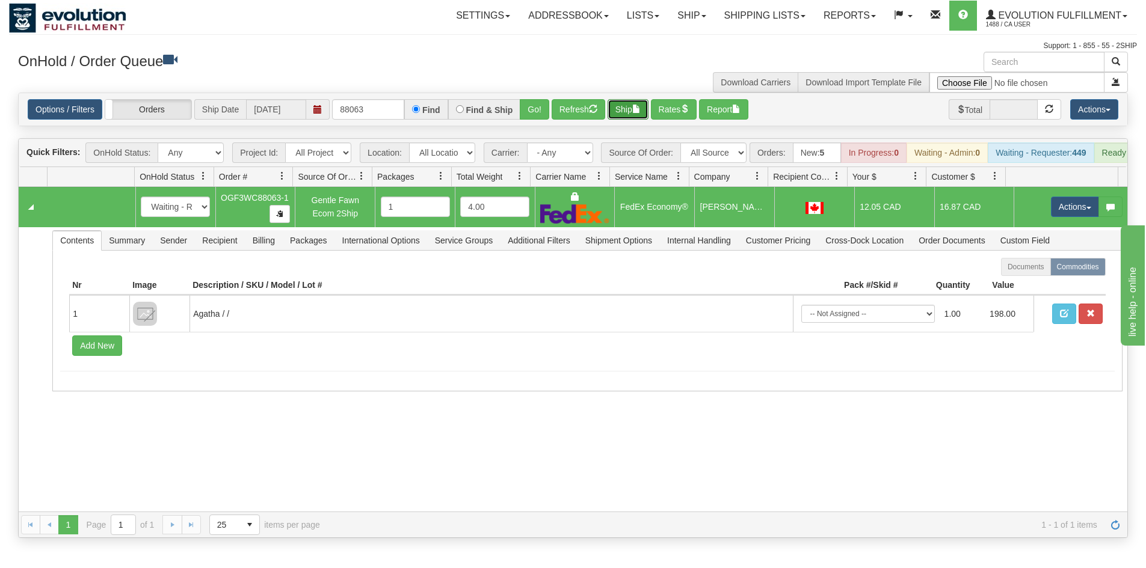
click at [622, 102] on button "Ship" at bounding box center [627, 109] width 41 height 20
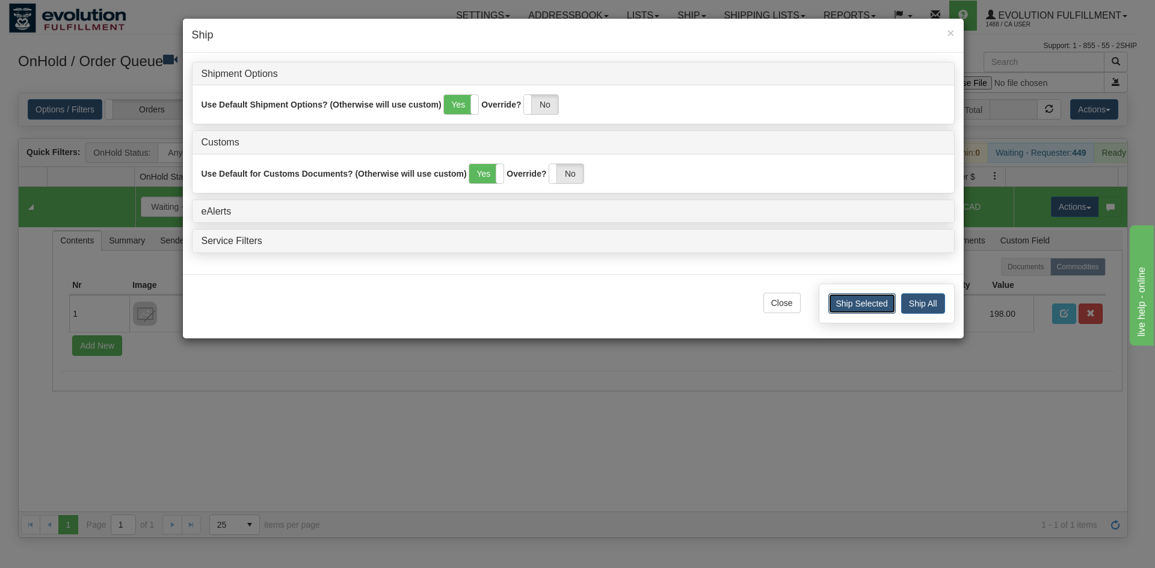
click at [864, 306] on button "Ship Selected" at bounding box center [861, 304] width 67 height 20
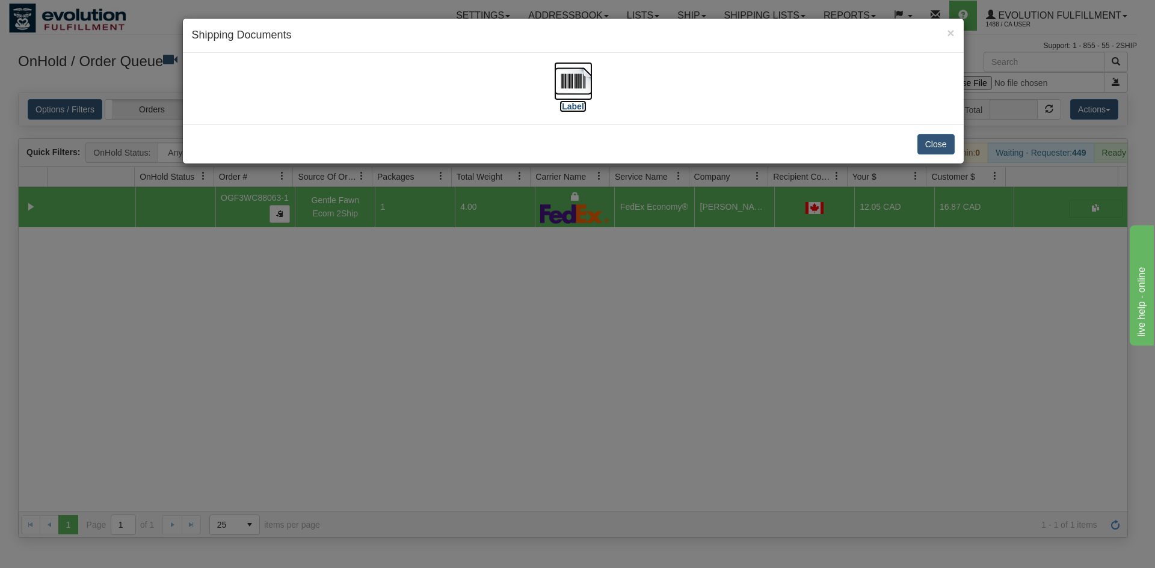
click at [591, 84] on img at bounding box center [573, 81] width 38 height 38
click at [936, 140] on button "Close" at bounding box center [935, 144] width 37 height 20
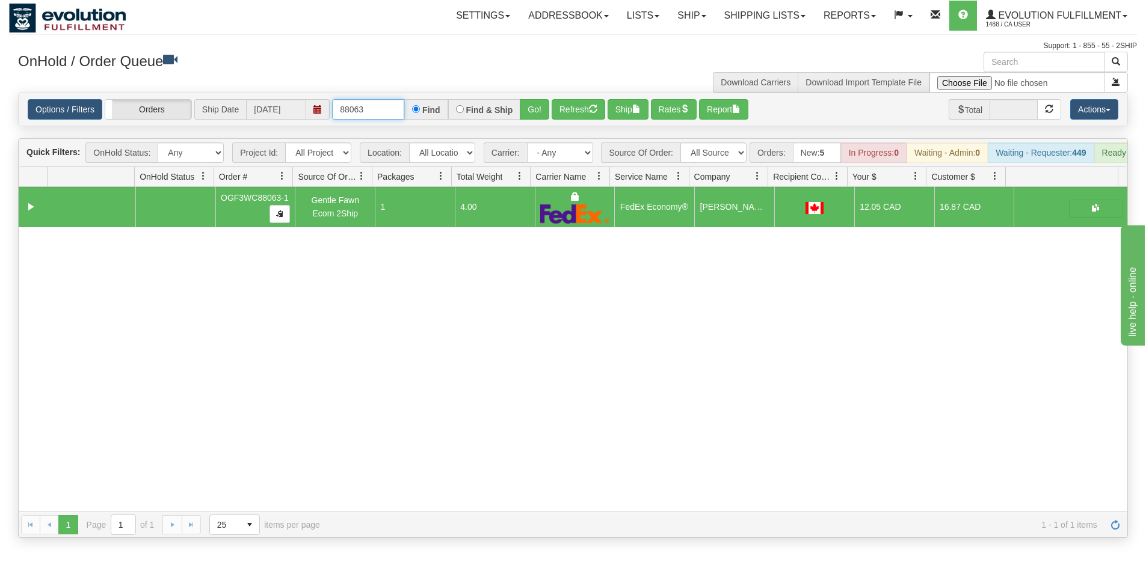
drag, startPoint x: 353, startPoint y: 110, endPoint x: 388, endPoint y: 111, distance: 34.9
click at [388, 111] on input "88063" at bounding box center [368, 109] width 72 height 20
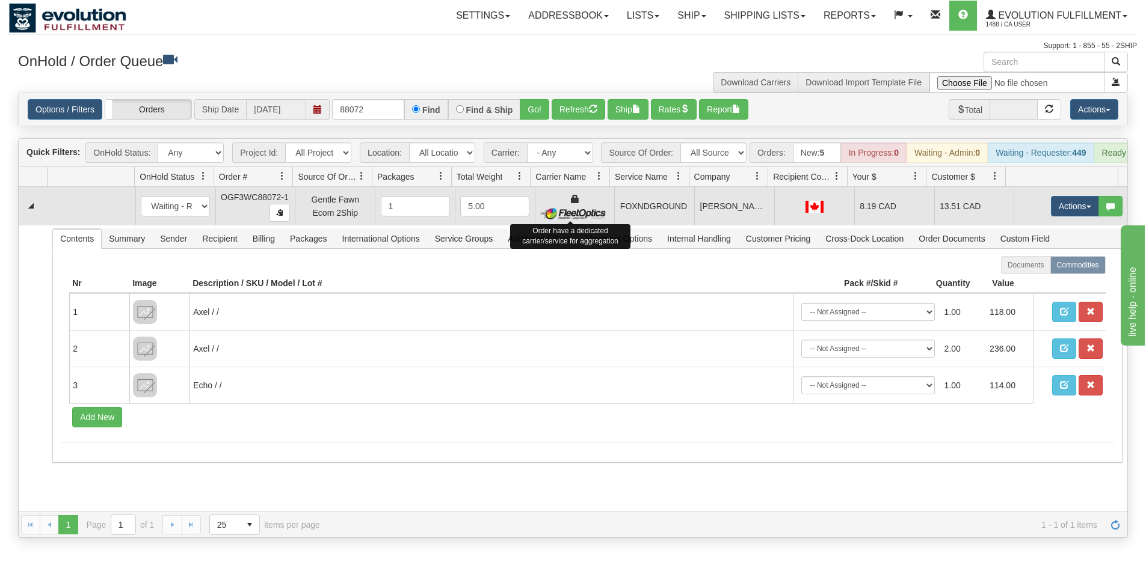
click at [595, 211] on div at bounding box center [574, 206] width 69 height 27
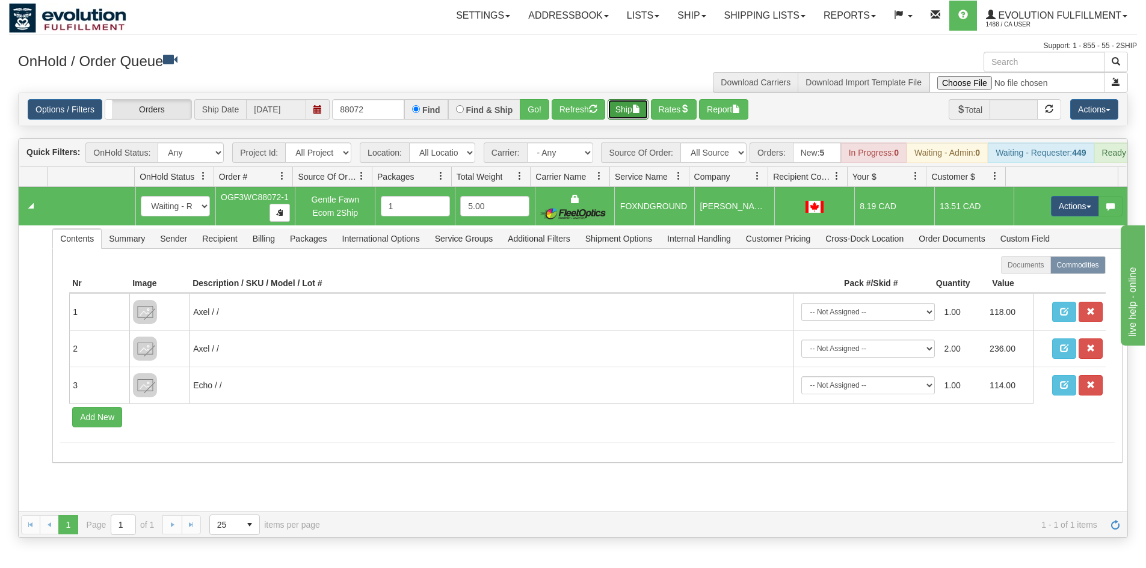
click at [624, 110] on button "Ship" at bounding box center [627, 109] width 41 height 20
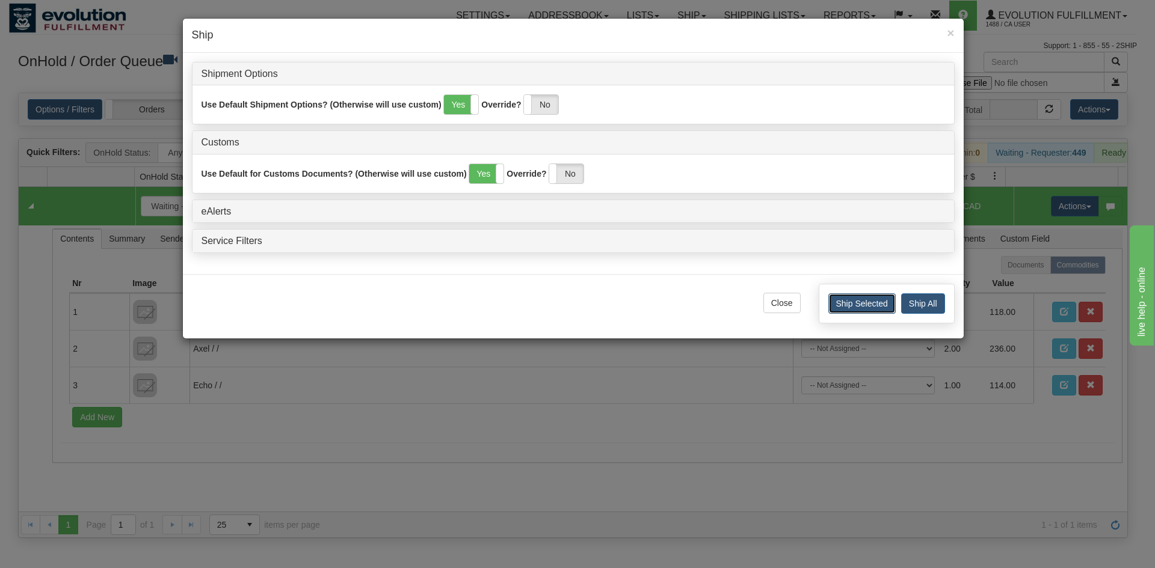
click at [873, 303] on button "Ship Selected" at bounding box center [861, 304] width 67 height 20
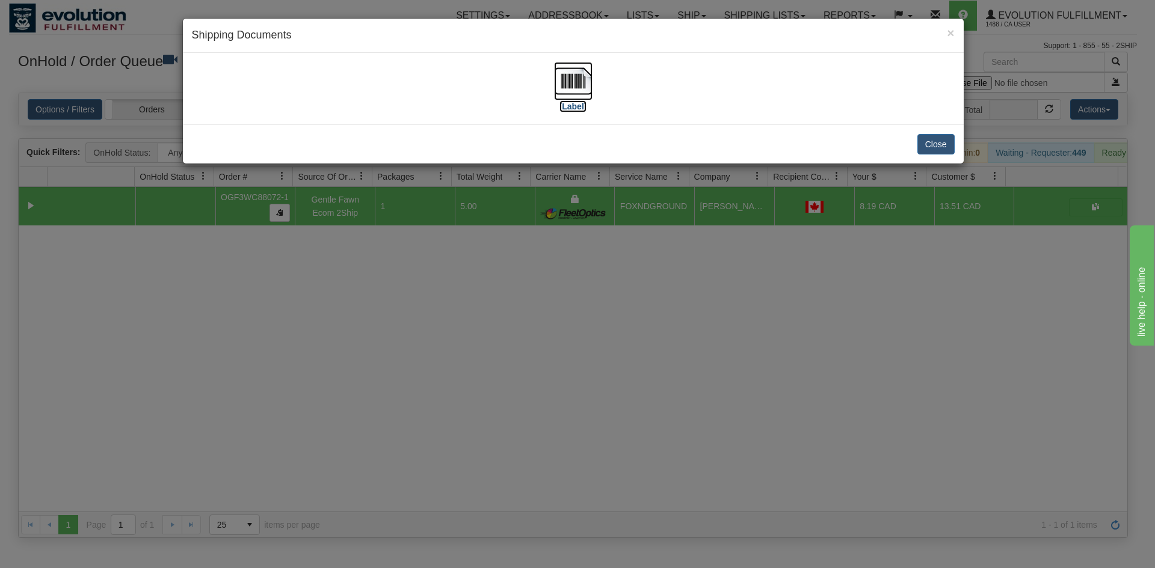
click at [555, 91] on img at bounding box center [573, 81] width 38 height 38
click at [930, 140] on button "Close" at bounding box center [935, 144] width 37 height 20
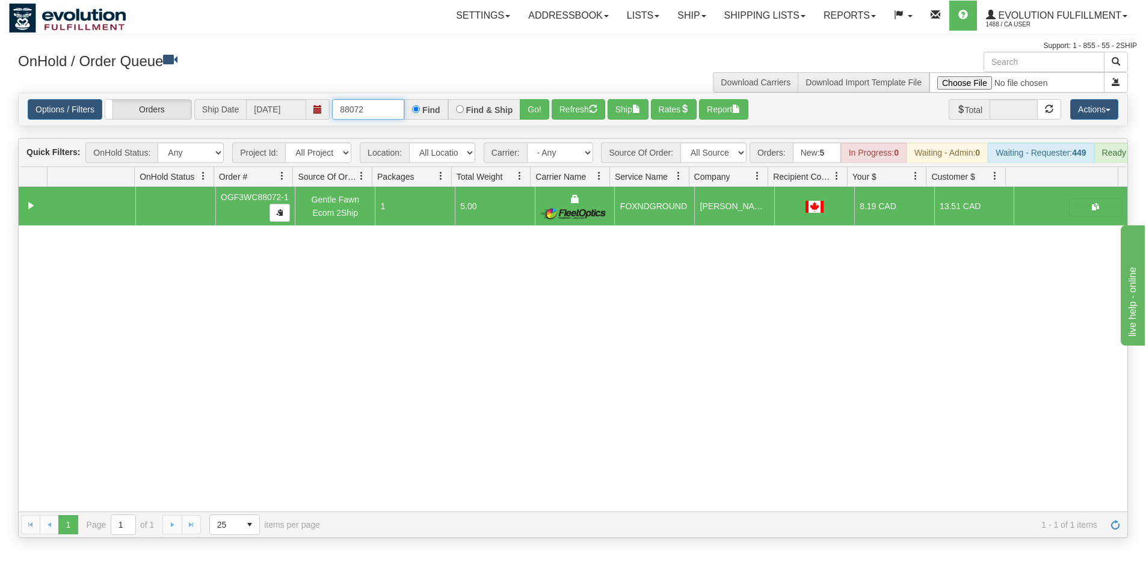
drag, startPoint x: 355, startPoint y: 110, endPoint x: 380, endPoint y: 108, distance: 24.7
click at [380, 108] on input "88072" at bounding box center [368, 109] width 72 height 20
type input "88051"
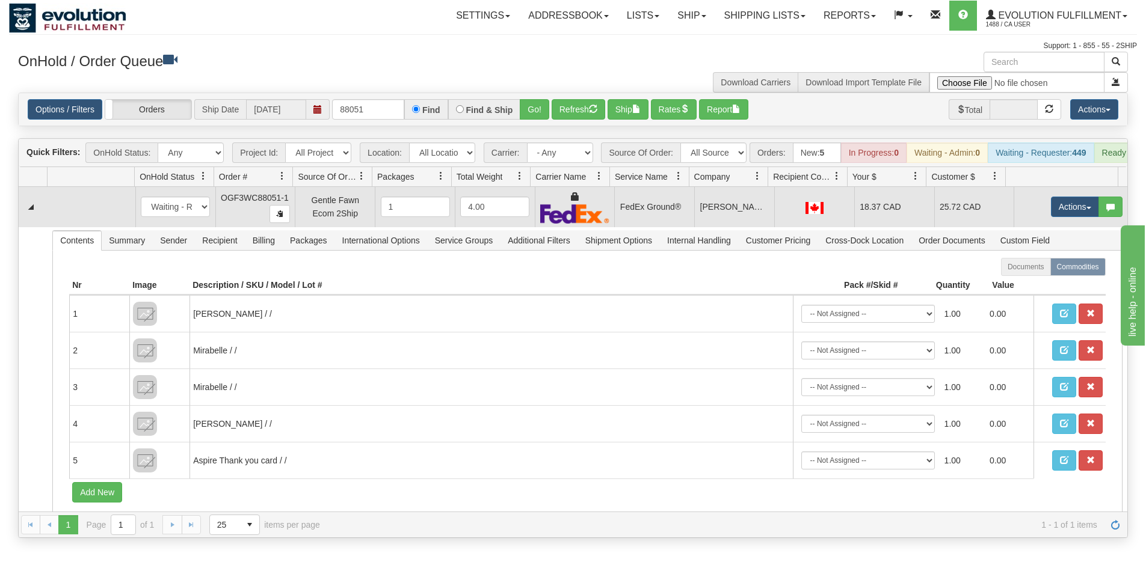
click at [818, 202] on td at bounding box center [814, 207] width 80 height 40
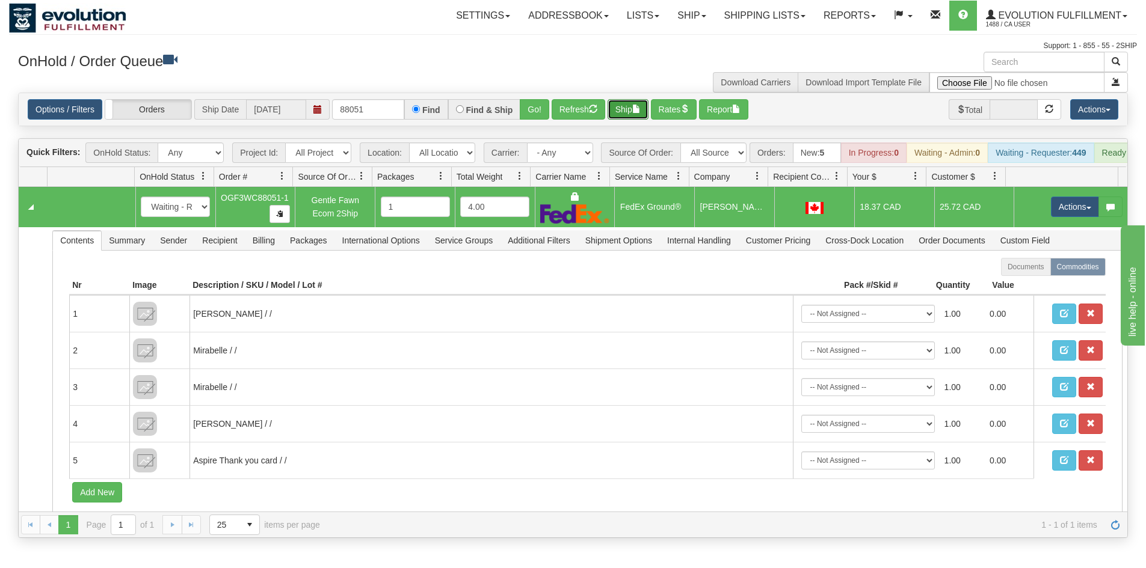
click at [632, 106] on button "Ship" at bounding box center [627, 109] width 41 height 20
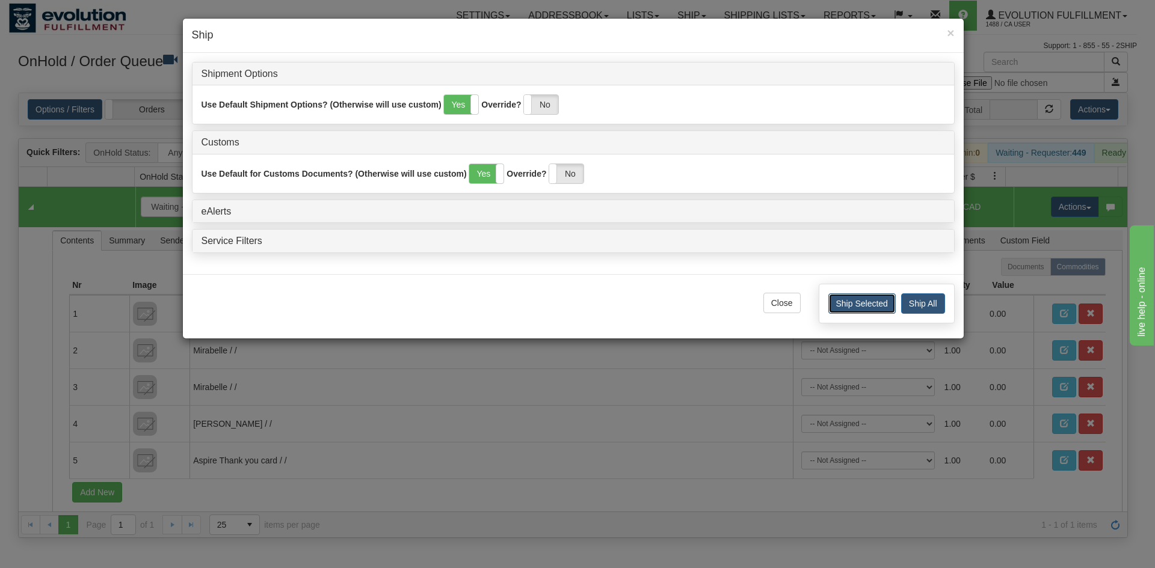
click at [872, 298] on button "Ship Selected" at bounding box center [861, 304] width 67 height 20
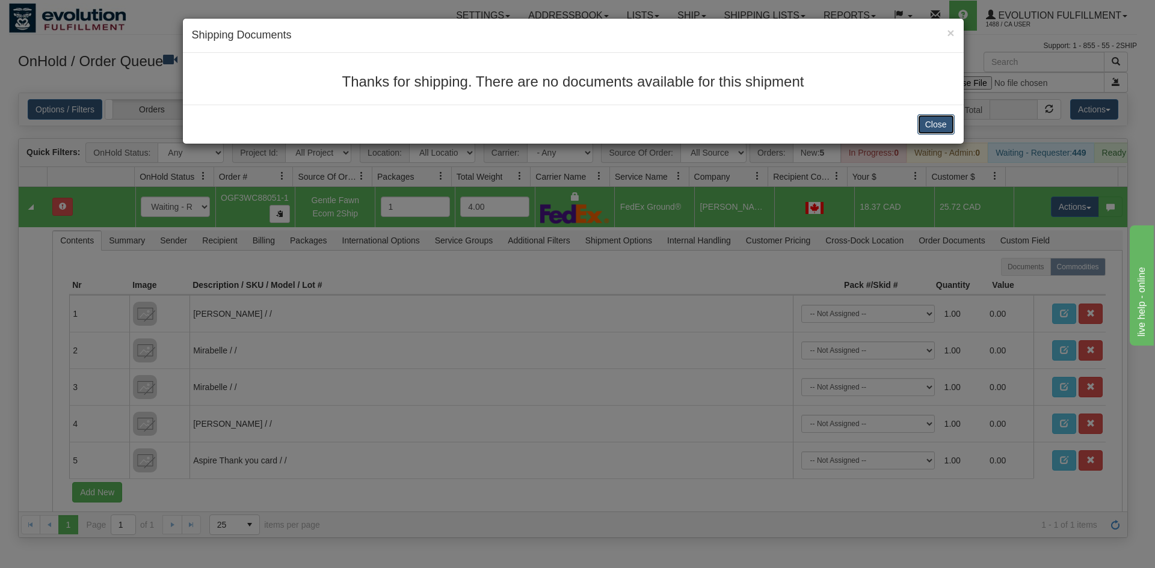
click at [927, 120] on button "Close" at bounding box center [935, 124] width 37 height 20
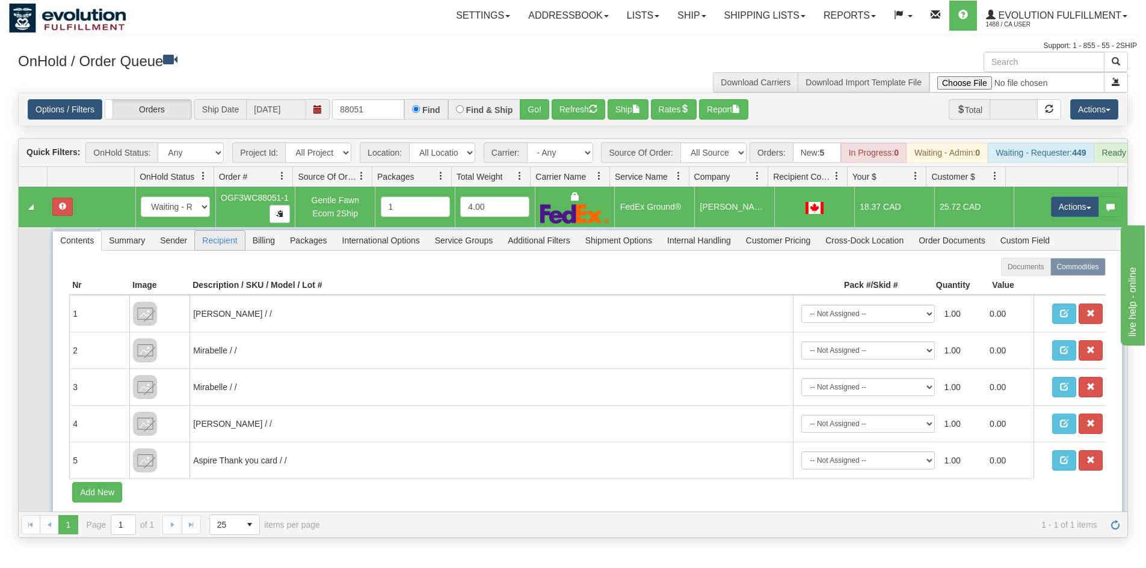
click at [221, 250] on span "Recipient" at bounding box center [219, 240] width 49 height 19
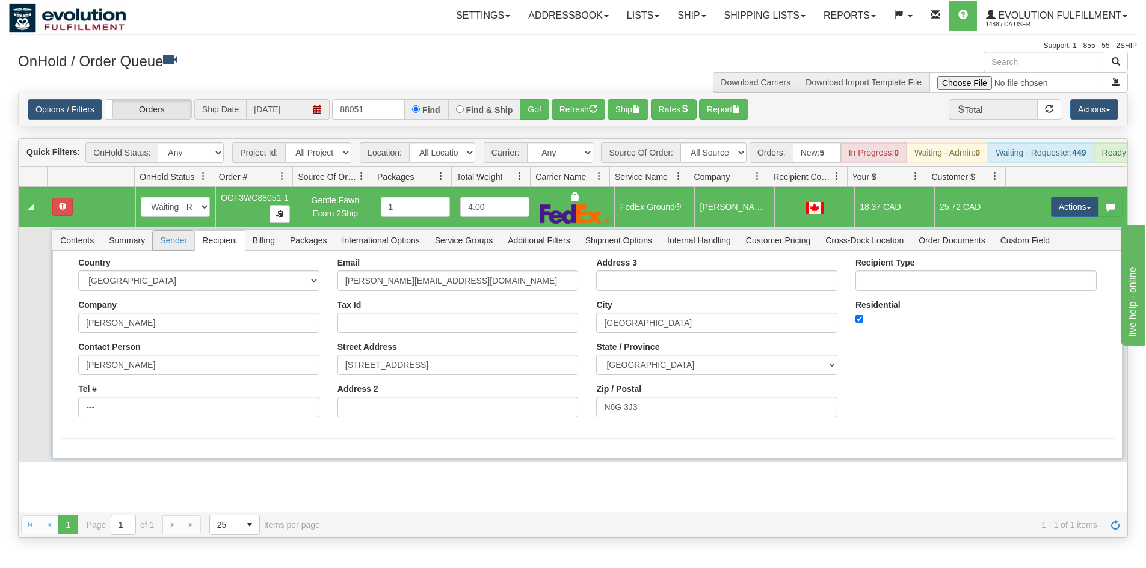
click at [177, 245] on span "Sender" at bounding box center [173, 240] width 41 height 19
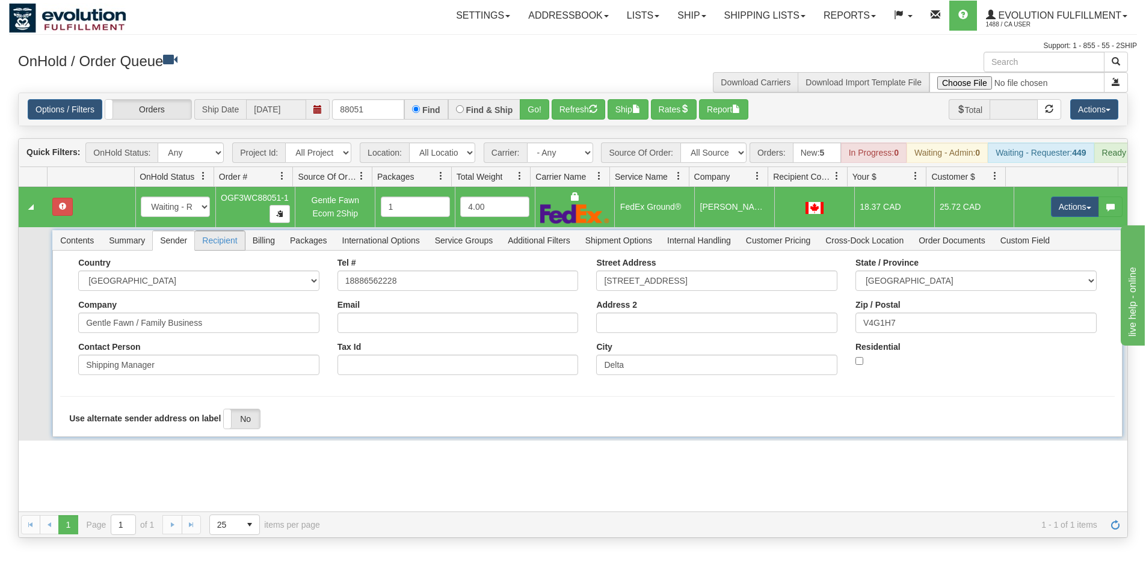
click at [222, 250] on span "Recipient" at bounding box center [219, 240] width 49 height 19
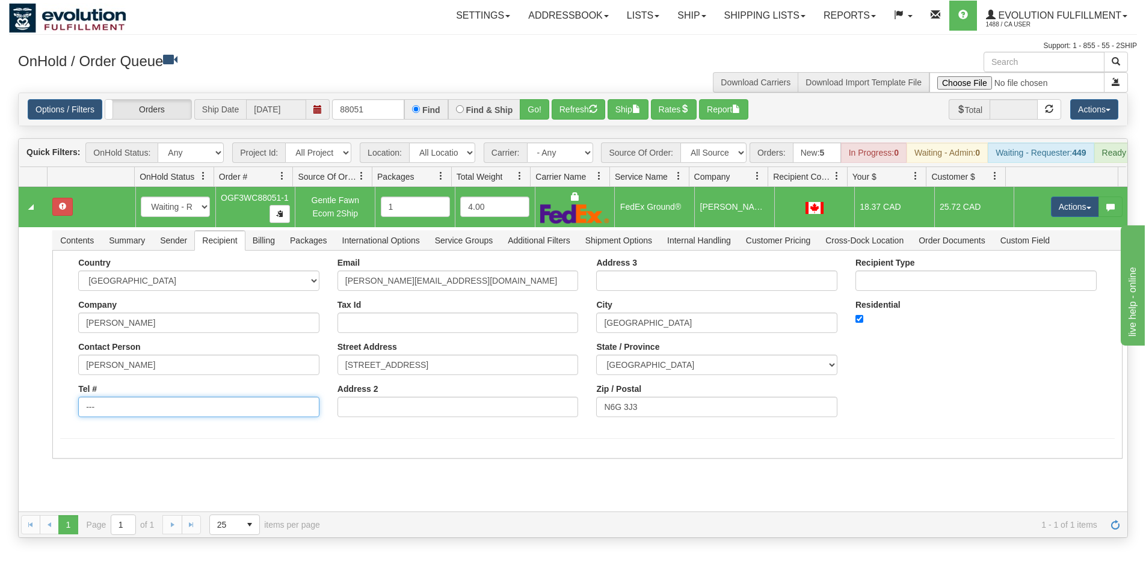
drag, startPoint x: 129, startPoint y: 408, endPoint x: 0, endPoint y: 411, distance: 129.3
click at [0, 411] on div "Toggle navigation Settings Shipping Preferences Fields Preferences New" at bounding box center [573, 284] width 1146 height 568
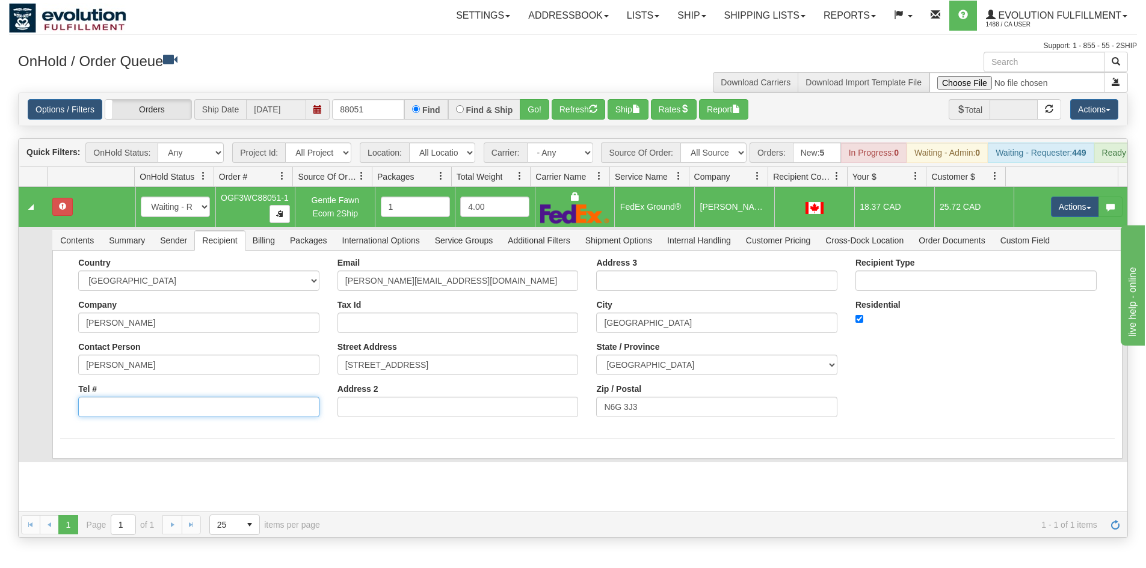
click at [106, 417] on input "Tel #" at bounding box center [198, 407] width 241 height 20
type input "8886562228"
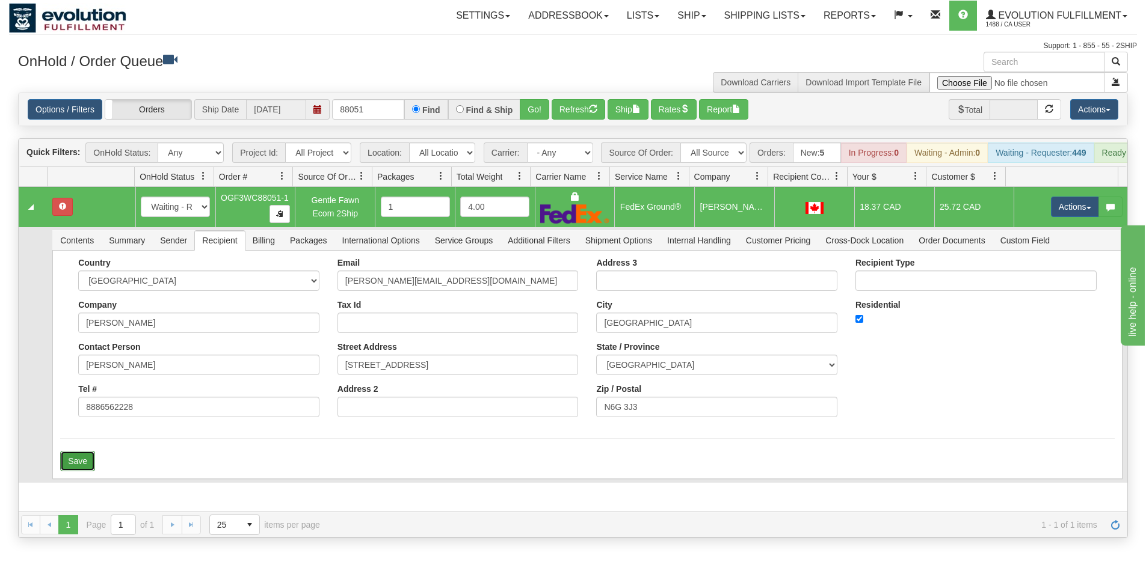
click at [87, 469] on button "Save" at bounding box center [77, 461] width 35 height 20
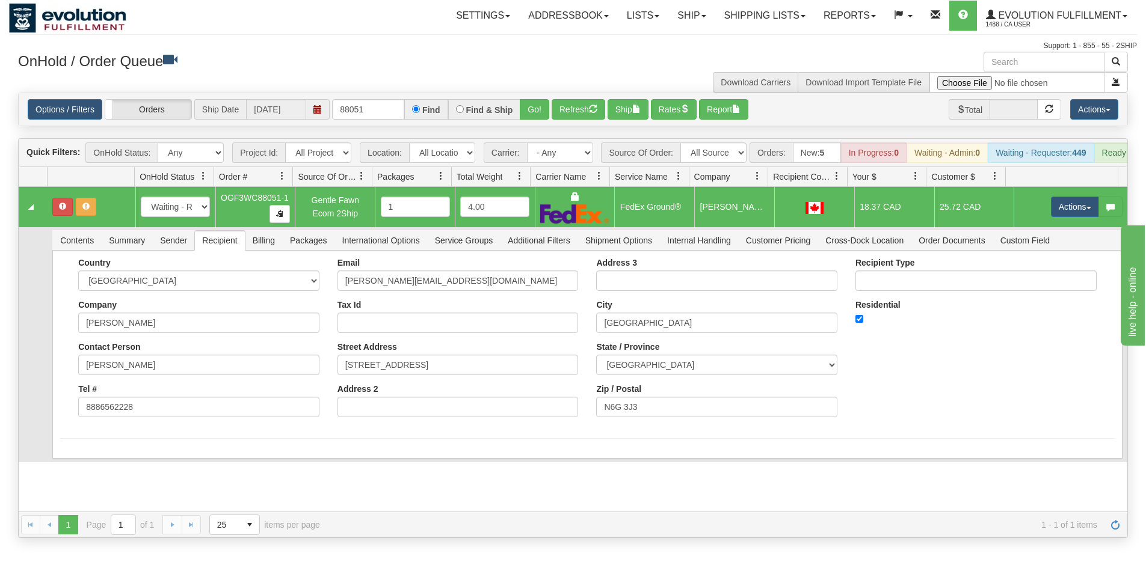
click at [632, 98] on div "Options / Filters Group Shipments Orders Ship Date [DATE] 88051 Find Find & Shi…" at bounding box center [573, 109] width 1108 height 32
click at [632, 109] on button "Ship" at bounding box center [627, 109] width 41 height 20
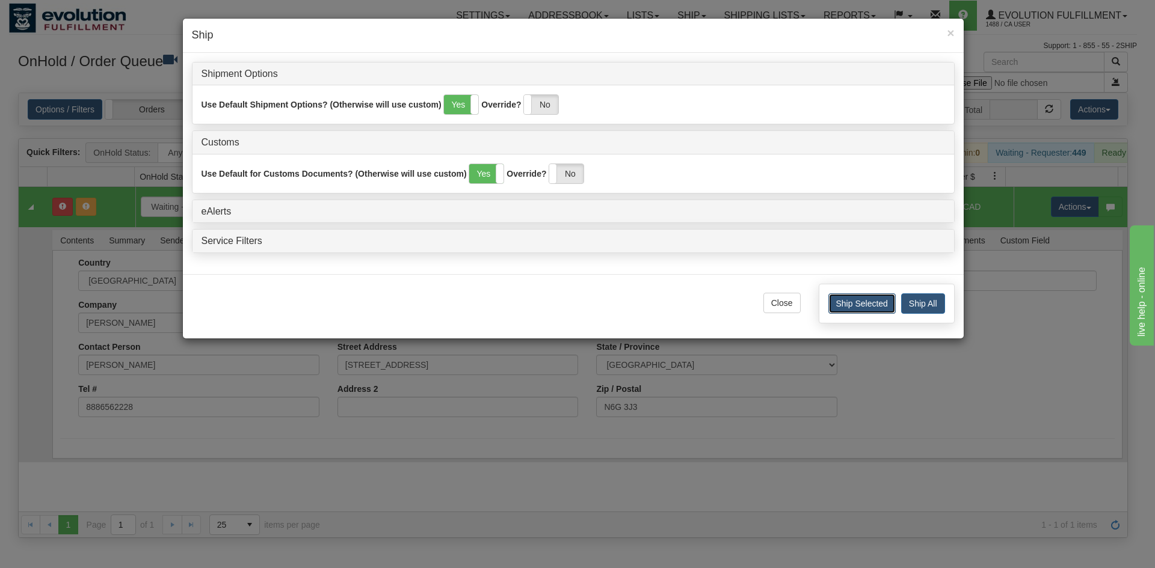
click at [834, 305] on button "Ship Selected" at bounding box center [861, 304] width 67 height 20
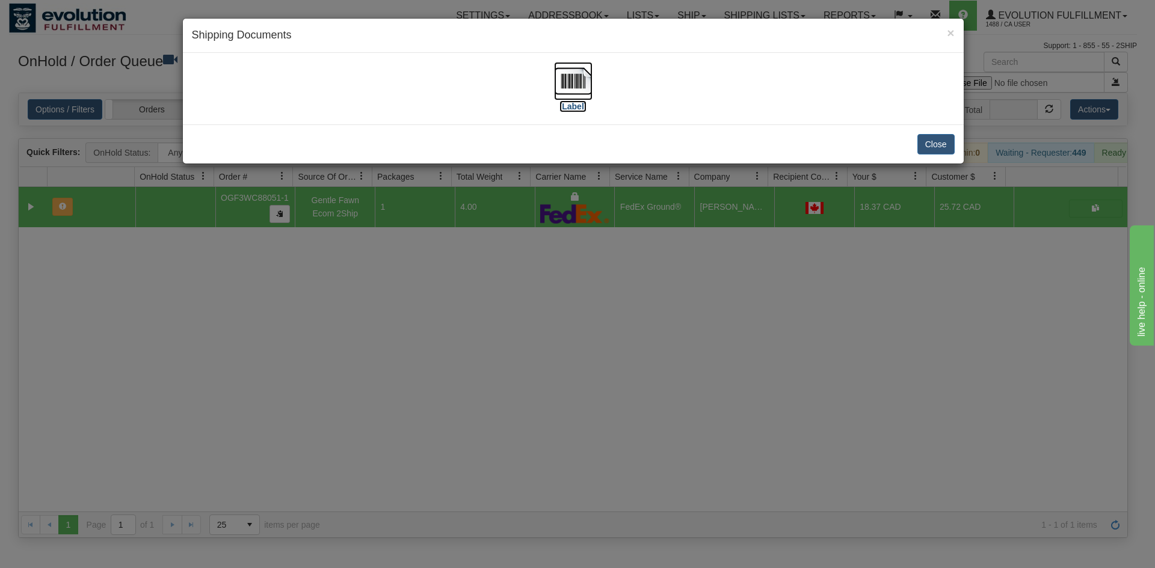
click at [564, 87] on img at bounding box center [573, 81] width 38 height 38
click at [936, 144] on button "Close" at bounding box center [935, 144] width 37 height 20
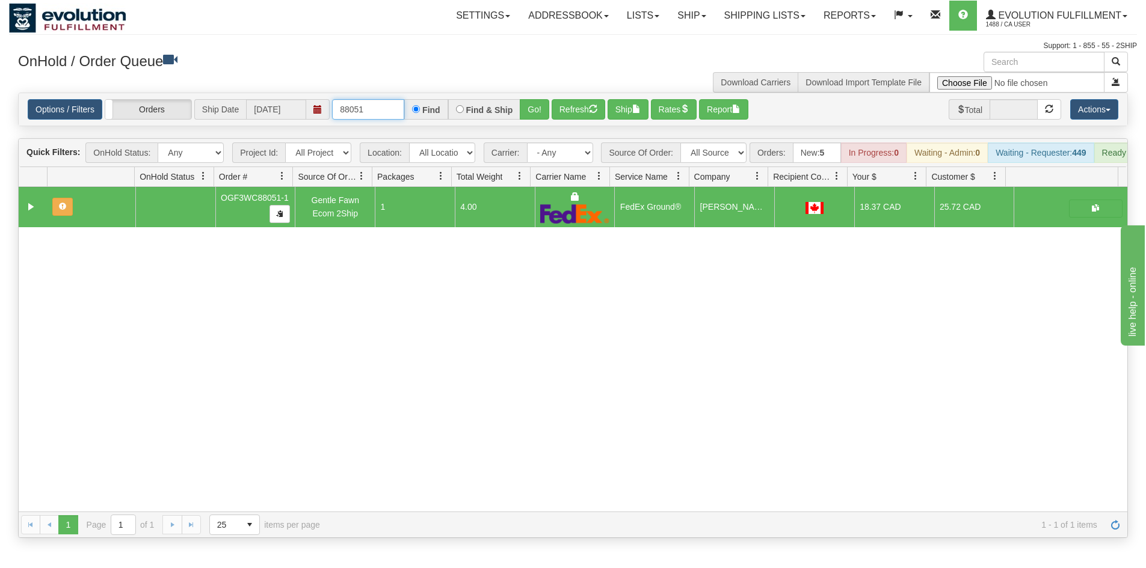
drag, startPoint x: 351, startPoint y: 103, endPoint x: 400, endPoint y: 102, distance: 49.3
click at [400, 102] on input "88051" at bounding box center [368, 109] width 72 height 20
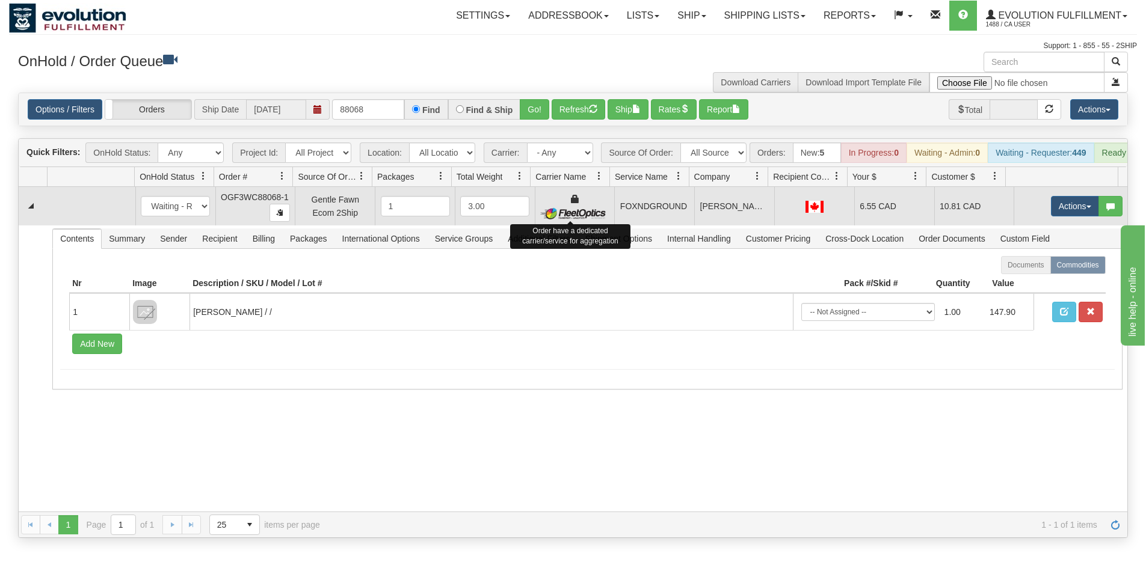
click at [601, 220] on img at bounding box center [574, 213] width 69 height 12
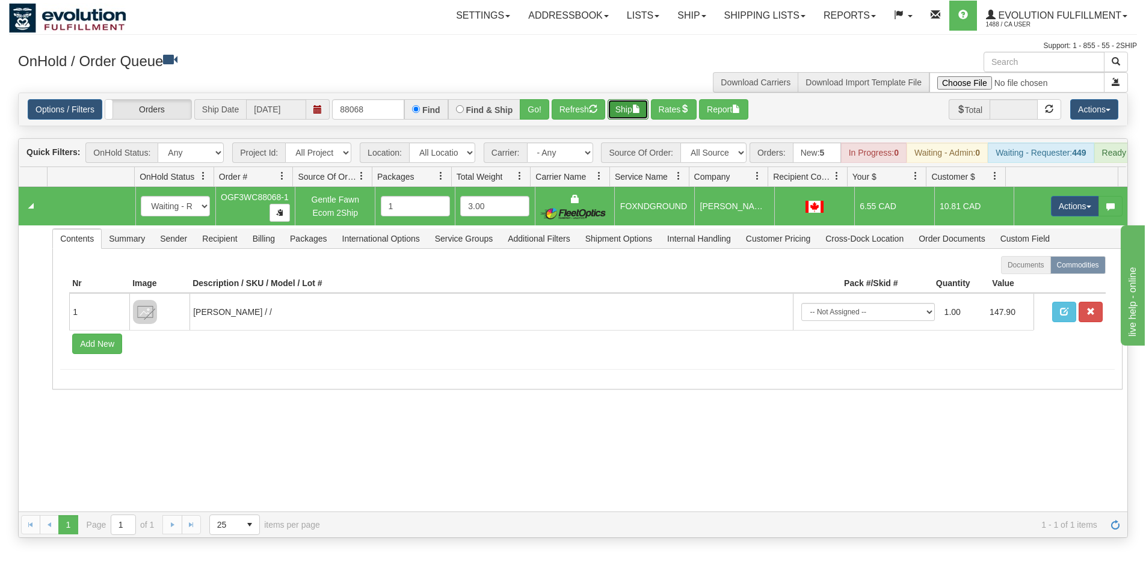
click at [632, 111] on button "Ship" at bounding box center [627, 109] width 41 height 20
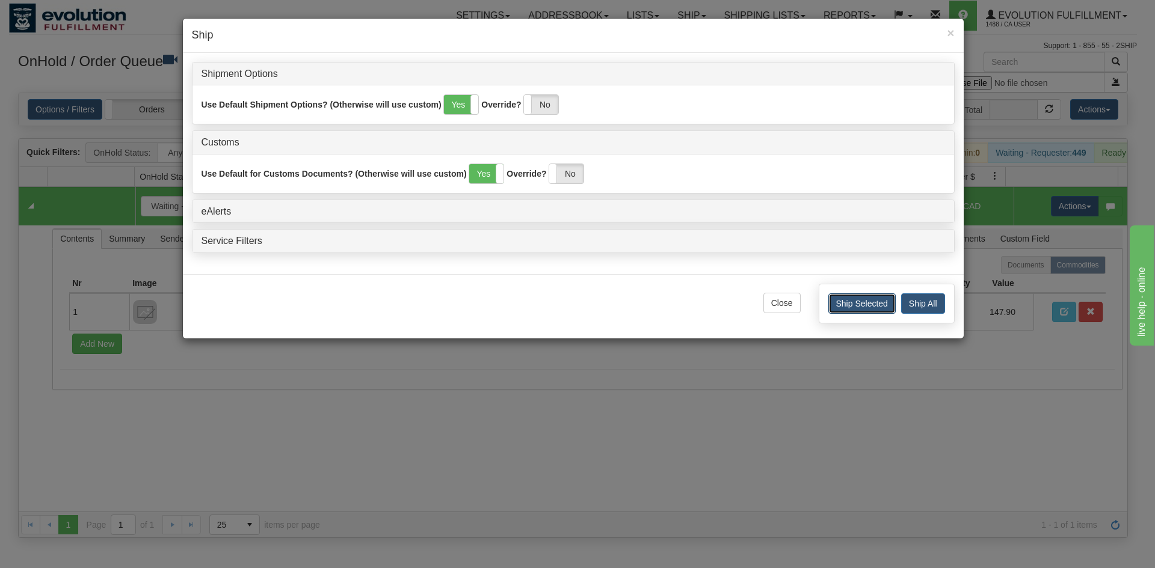
click at [863, 307] on button "Ship Selected" at bounding box center [861, 304] width 67 height 20
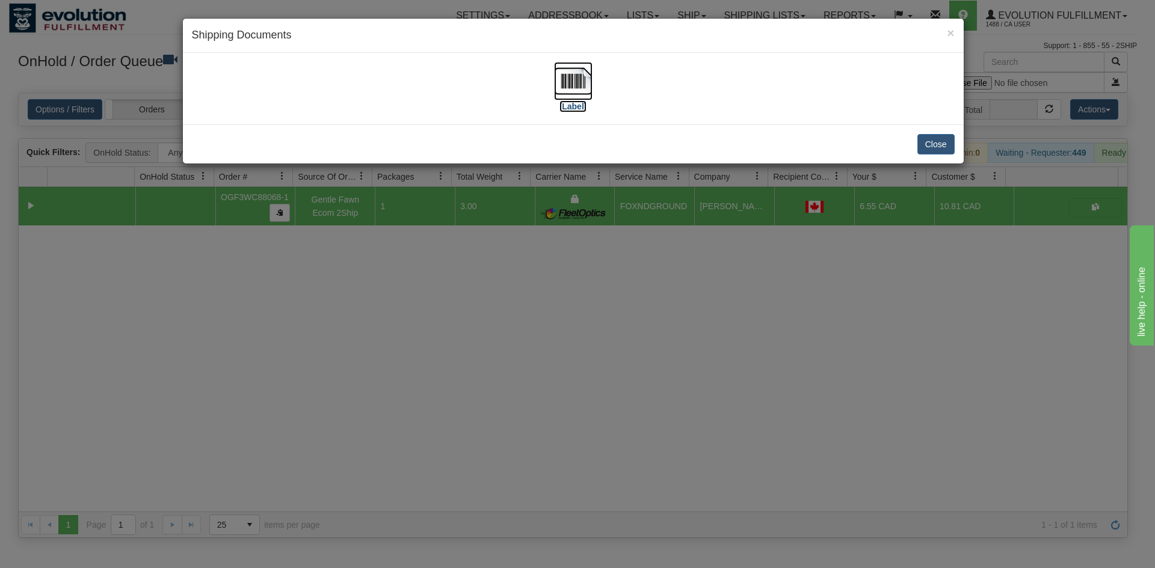
click at [562, 77] on img at bounding box center [573, 81] width 38 height 38
click at [939, 152] on button "Close" at bounding box center [935, 144] width 37 height 20
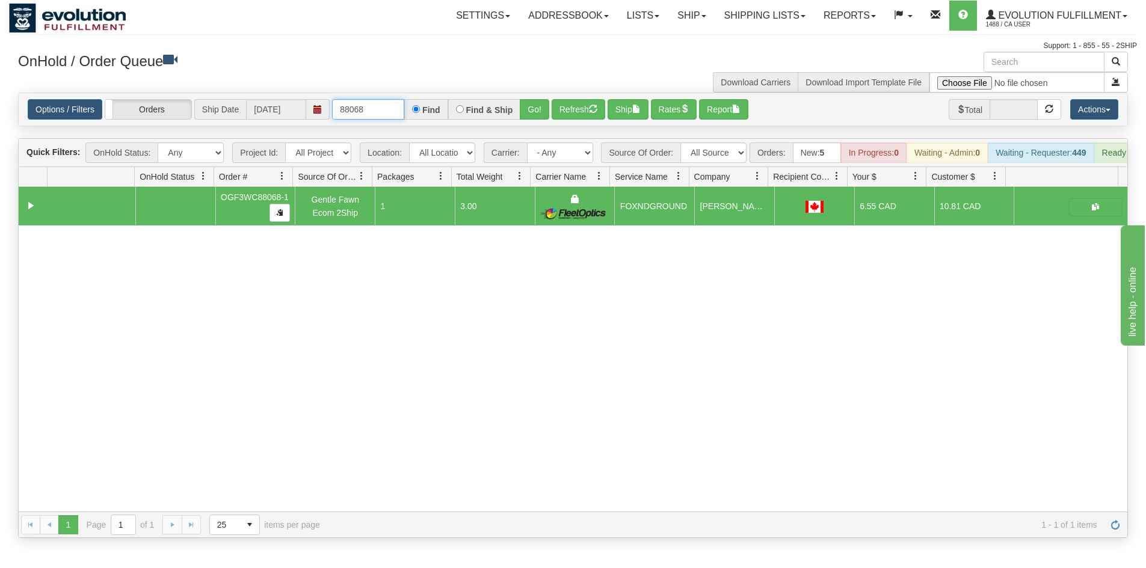
drag, startPoint x: 358, startPoint y: 108, endPoint x: 373, endPoint y: 109, distance: 15.1
click at [373, 109] on input "88068" at bounding box center [368, 109] width 72 height 20
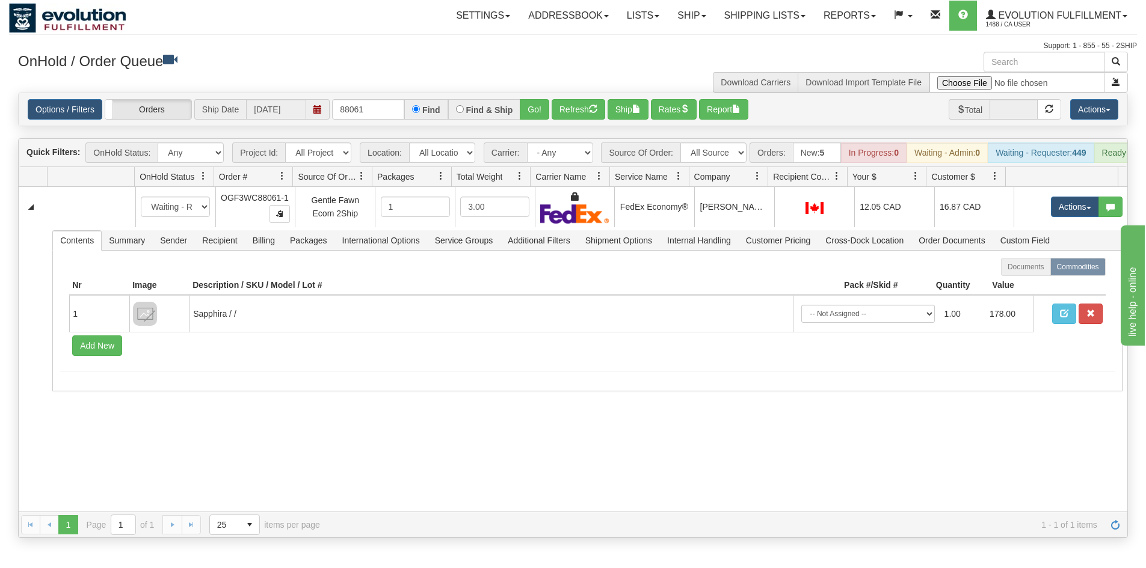
drag, startPoint x: 649, startPoint y: 212, endPoint x: 635, endPoint y: 161, distance: 52.5
click at [649, 212] on td "FedEx Economy®" at bounding box center [654, 207] width 80 height 40
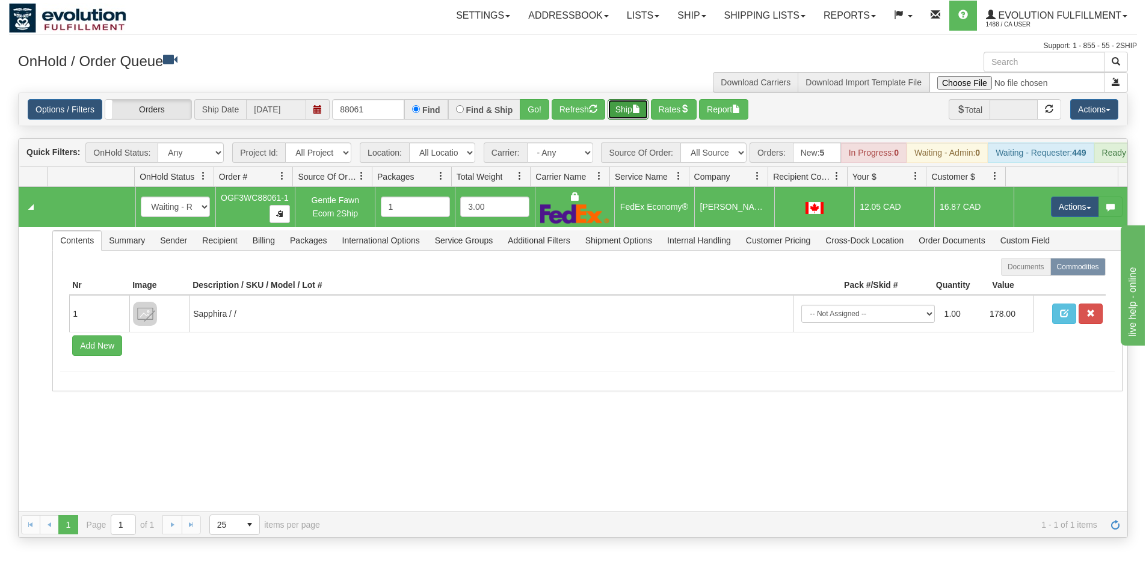
click at [618, 108] on button "Ship" at bounding box center [627, 109] width 41 height 20
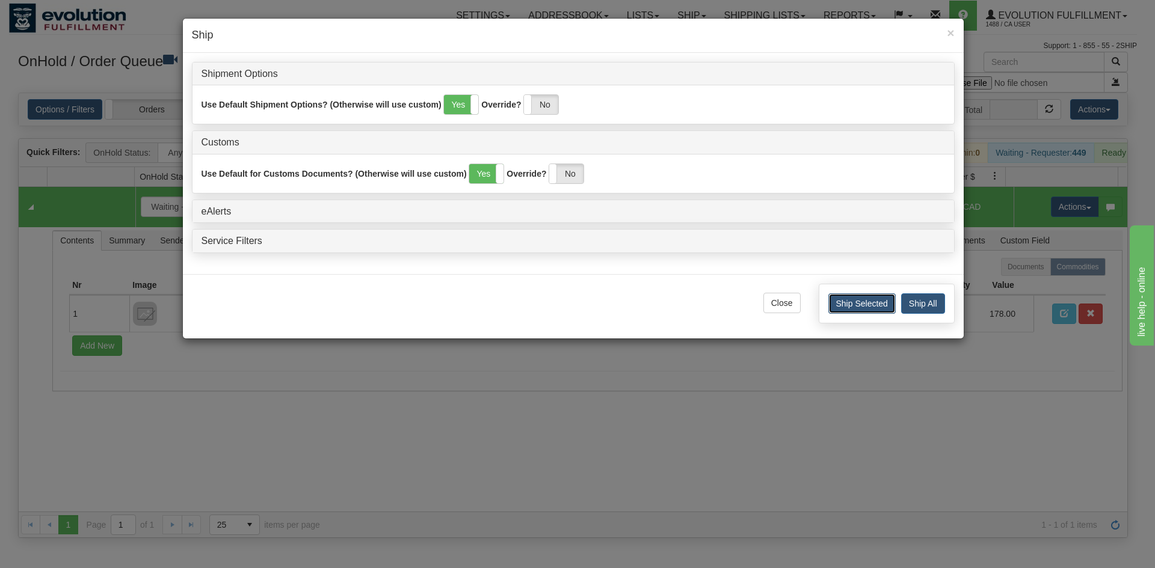
click at [874, 302] on button "Ship Selected" at bounding box center [861, 304] width 67 height 20
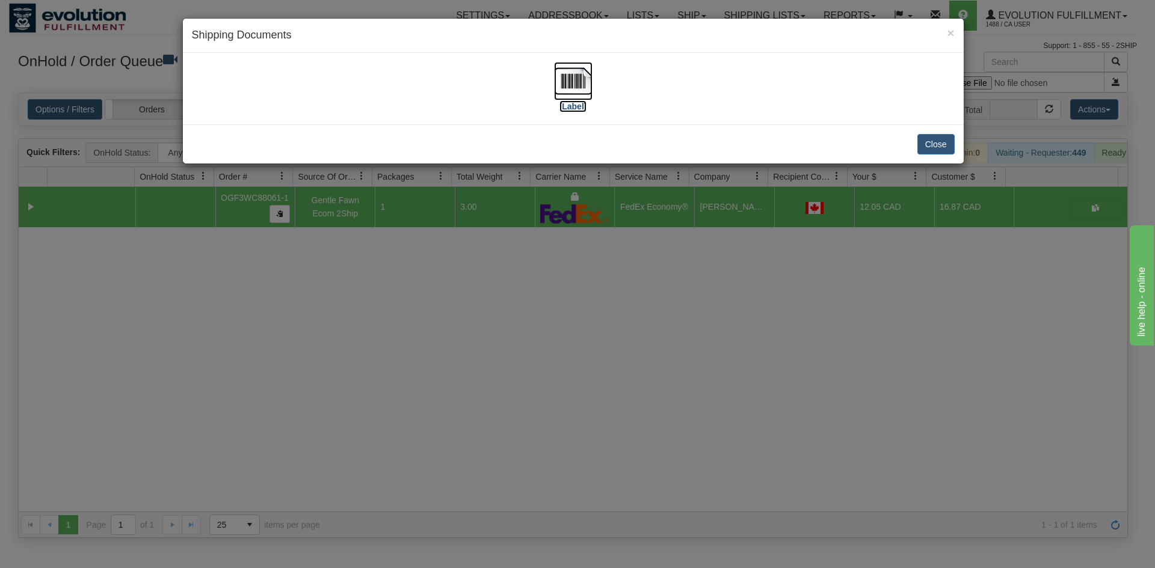
click at [578, 94] on img at bounding box center [573, 81] width 38 height 38
click at [929, 151] on button "Close" at bounding box center [935, 144] width 37 height 20
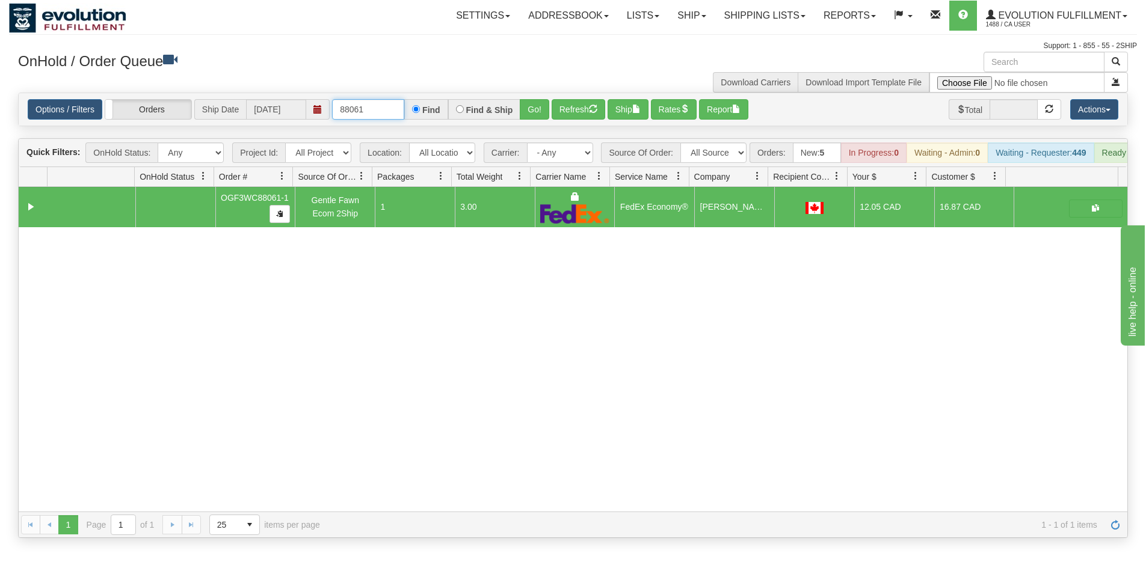
drag, startPoint x: 353, startPoint y: 110, endPoint x: 386, endPoint y: 113, distance: 33.2
click at [386, 113] on input "88061" at bounding box center [368, 109] width 72 height 20
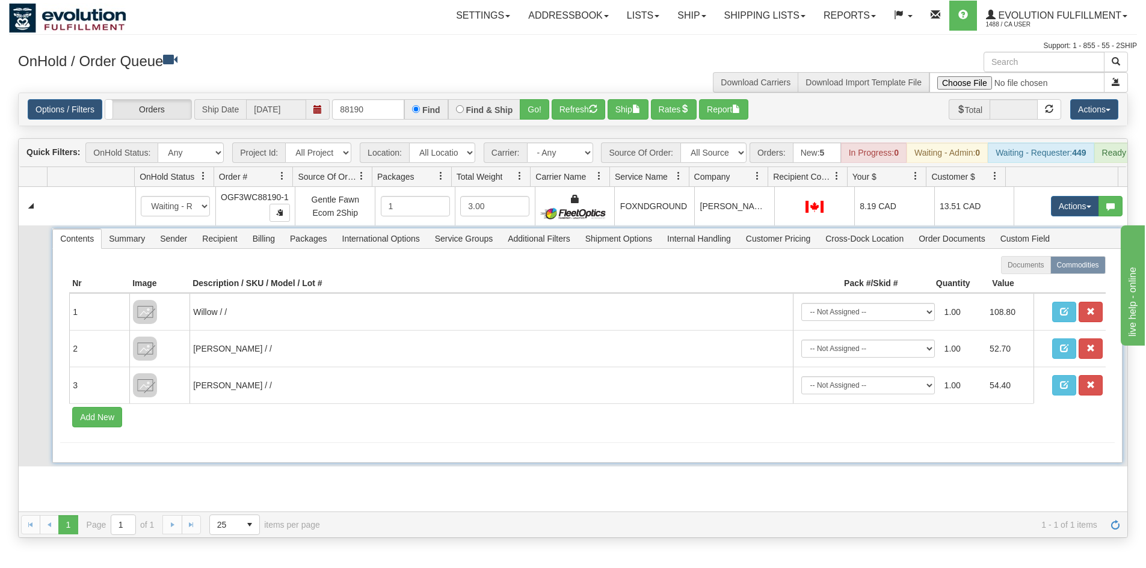
click at [610, 239] on span "Shipment Options" at bounding box center [618, 238] width 81 height 19
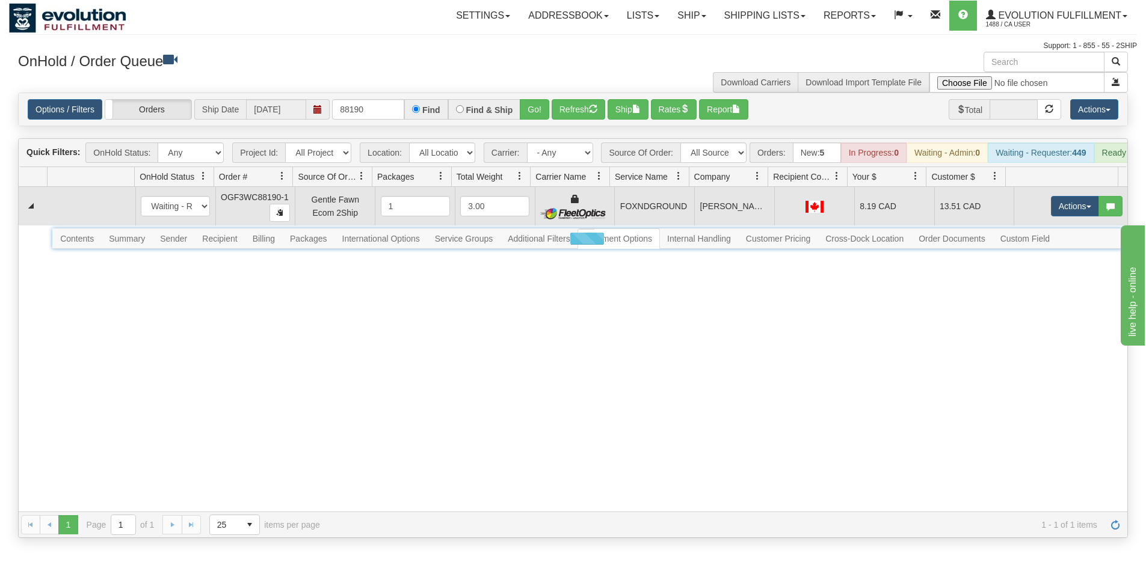
click at [657, 221] on td "FOXNDGROUND" at bounding box center [654, 206] width 80 height 38
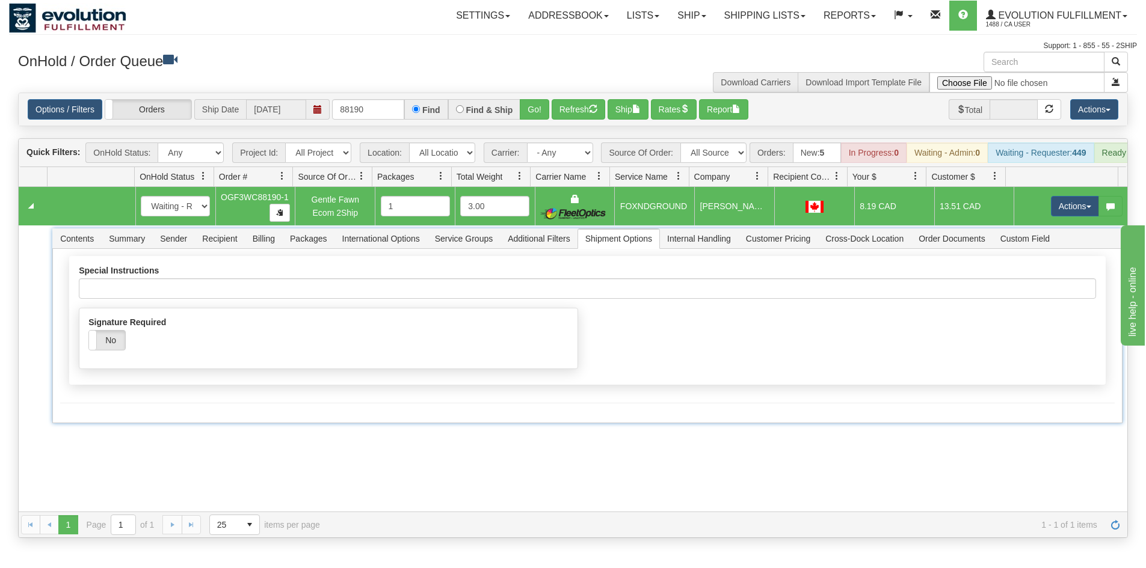
click at [656, 219] on td "FOXNDGROUND" at bounding box center [654, 206] width 80 height 38
click at [633, 103] on button "Ship" at bounding box center [627, 109] width 41 height 20
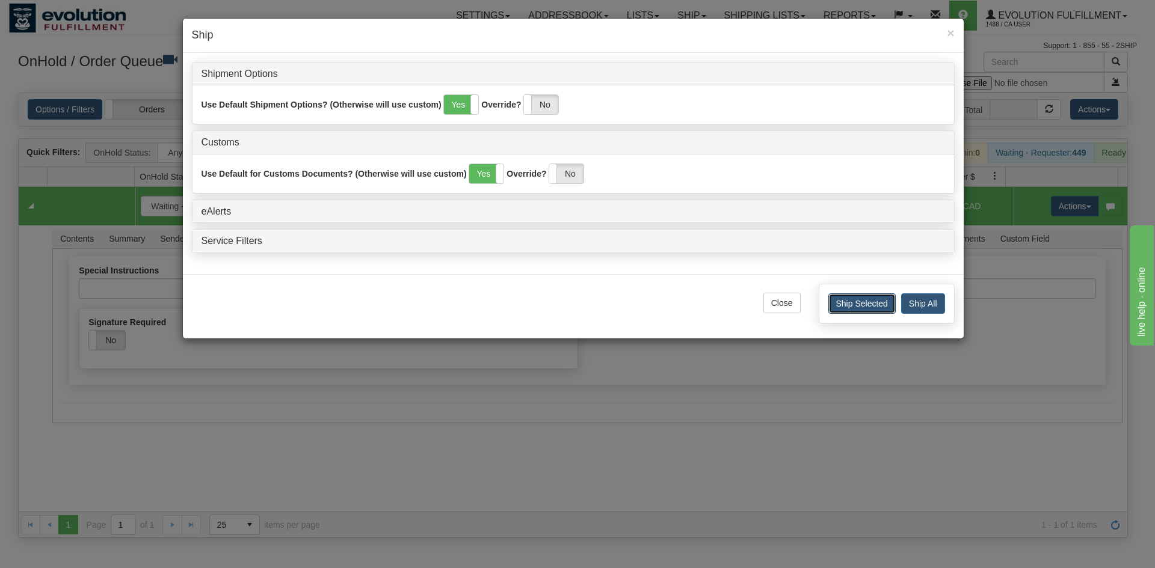
click at [880, 301] on button "Ship Selected" at bounding box center [861, 304] width 67 height 20
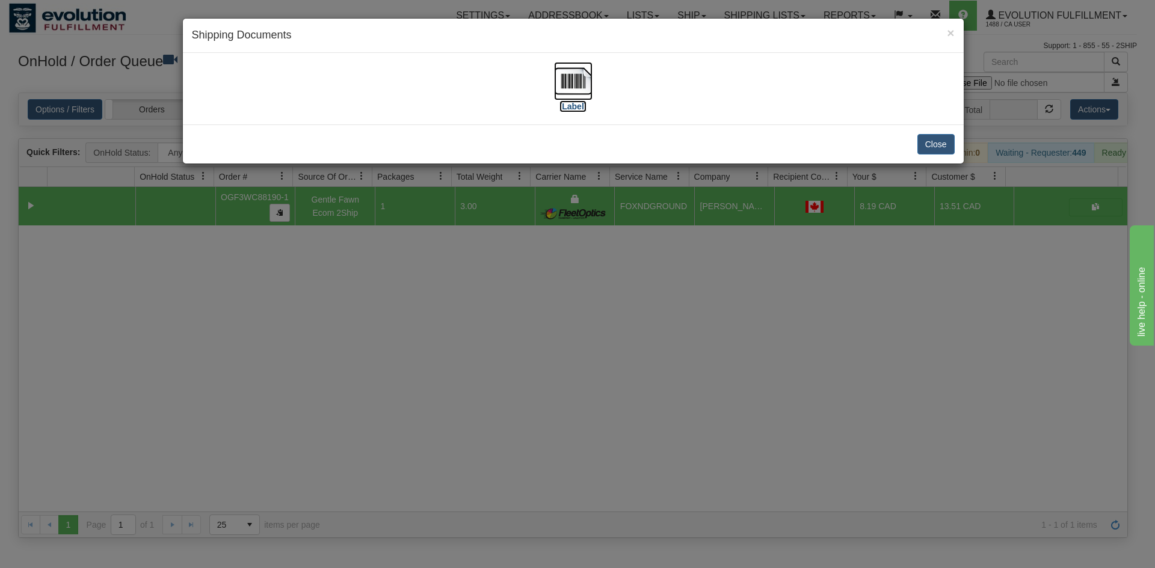
click at [577, 81] on img at bounding box center [573, 81] width 38 height 38
click at [942, 150] on button "Close" at bounding box center [935, 144] width 37 height 20
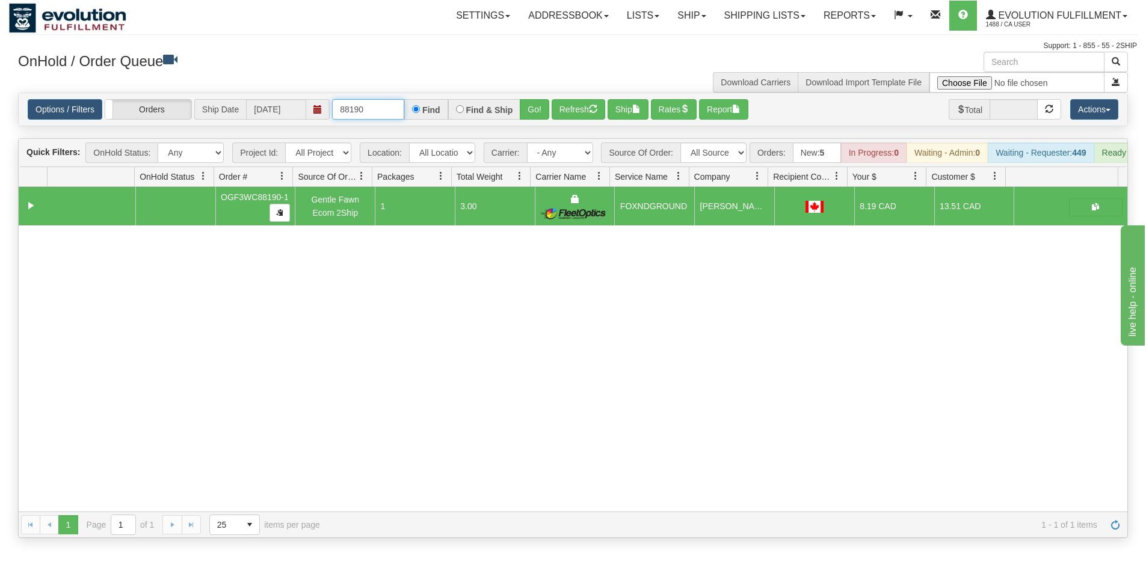
drag, startPoint x: 350, startPoint y: 109, endPoint x: 432, endPoint y: 110, distance: 82.4
click at [432, 110] on div "88190 Find Find & Ship Go!" at bounding box center [440, 109] width 217 height 20
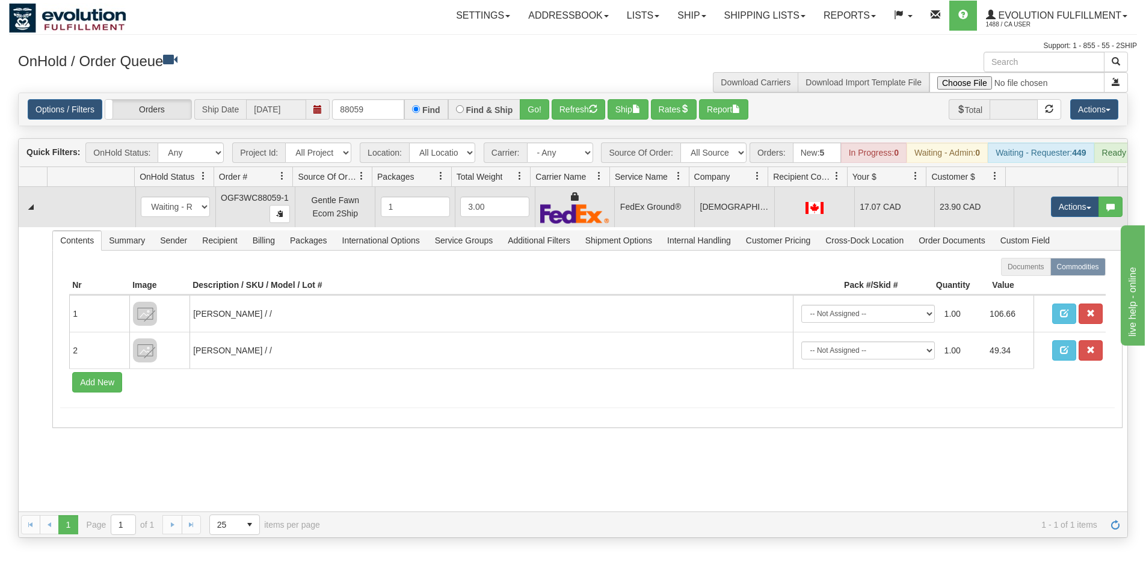
click at [632, 219] on td "FedEx Ground®" at bounding box center [654, 207] width 80 height 40
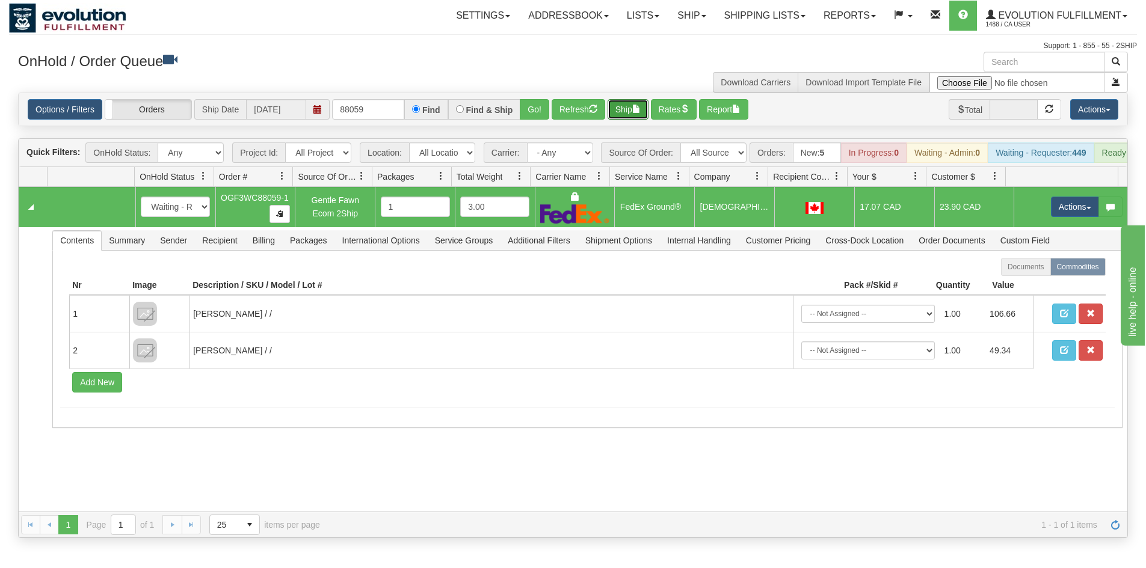
click at [625, 106] on button "Ship" at bounding box center [627, 109] width 41 height 20
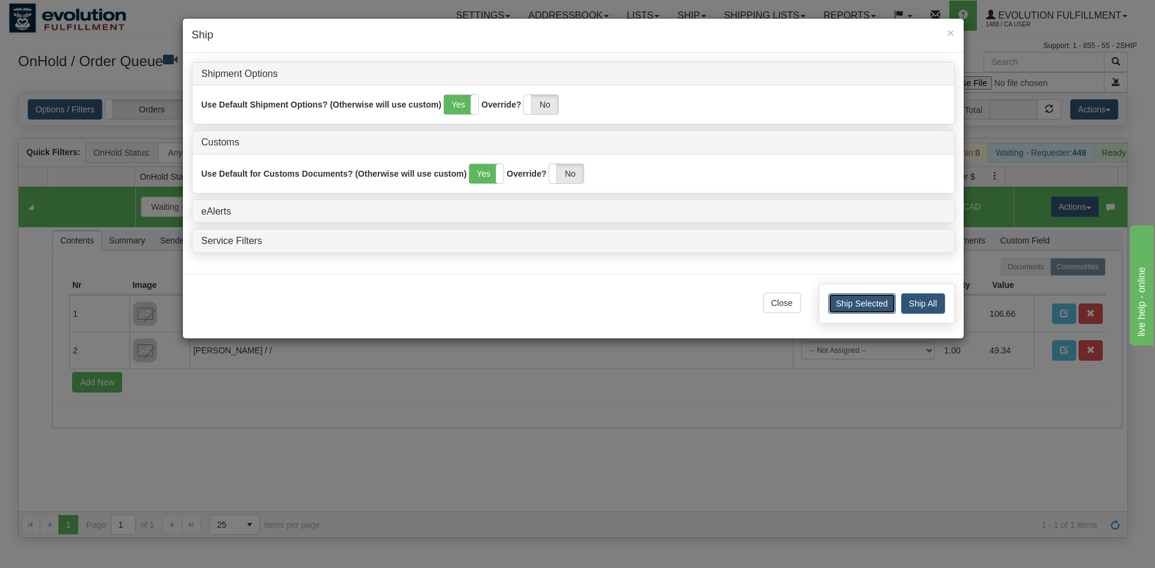
click at [852, 297] on button "Ship Selected" at bounding box center [861, 304] width 67 height 20
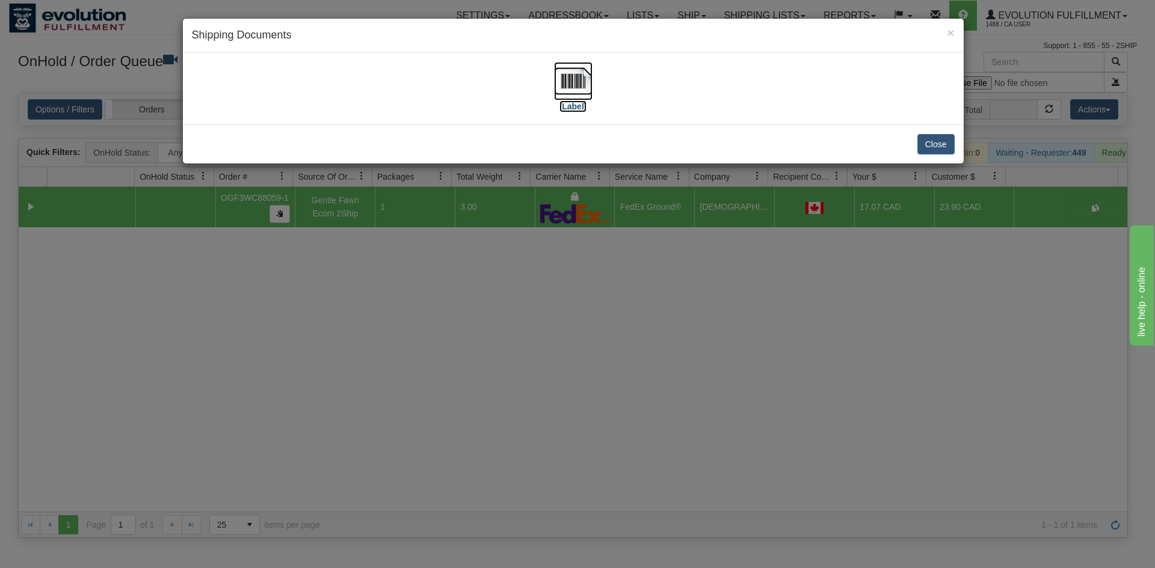
click at [564, 75] on img at bounding box center [573, 81] width 38 height 38
click at [933, 150] on button "Close" at bounding box center [935, 144] width 37 height 20
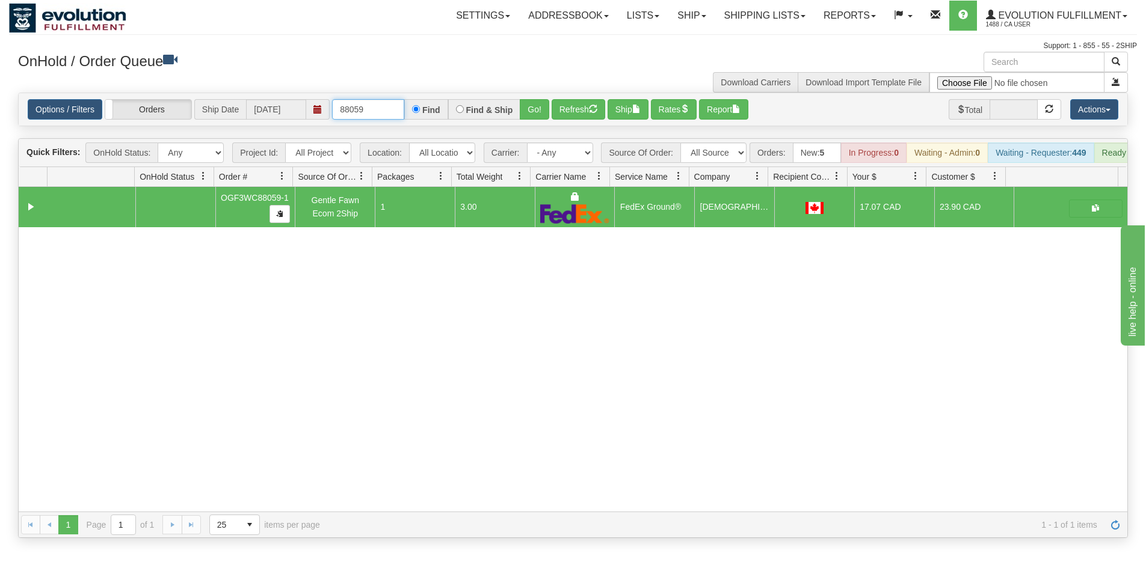
drag, startPoint x: 351, startPoint y: 109, endPoint x: 426, endPoint y: 113, distance: 75.3
click at [426, 113] on div "88059 Find Find & Ship Go!" at bounding box center [440, 109] width 217 height 20
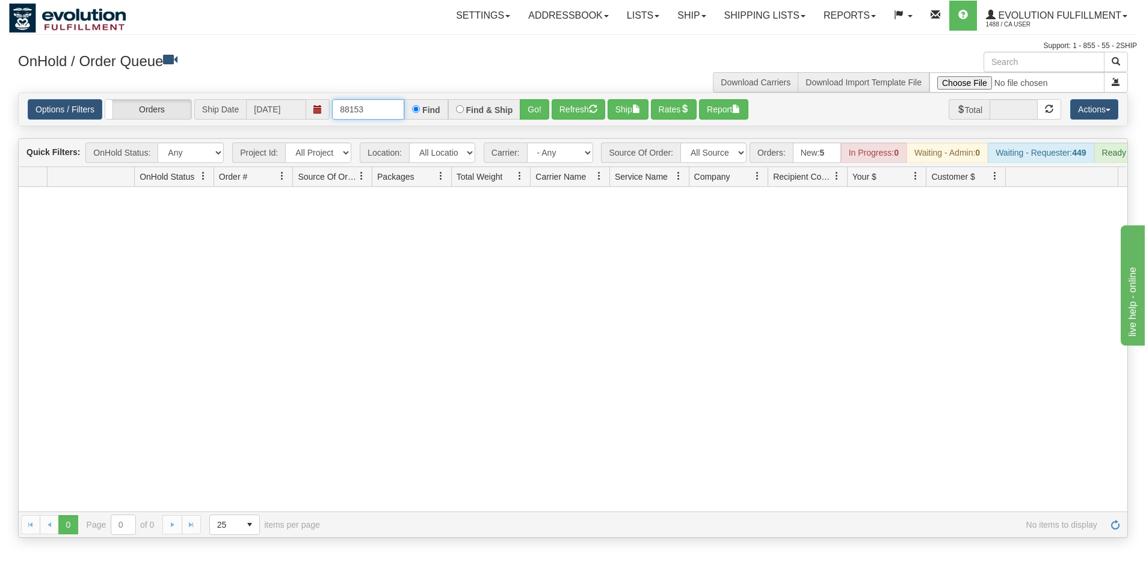
drag, startPoint x: 355, startPoint y: 108, endPoint x: 386, endPoint y: 107, distance: 30.7
click at [386, 107] on input "88153" at bounding box center [368, 109] width 72 height 20
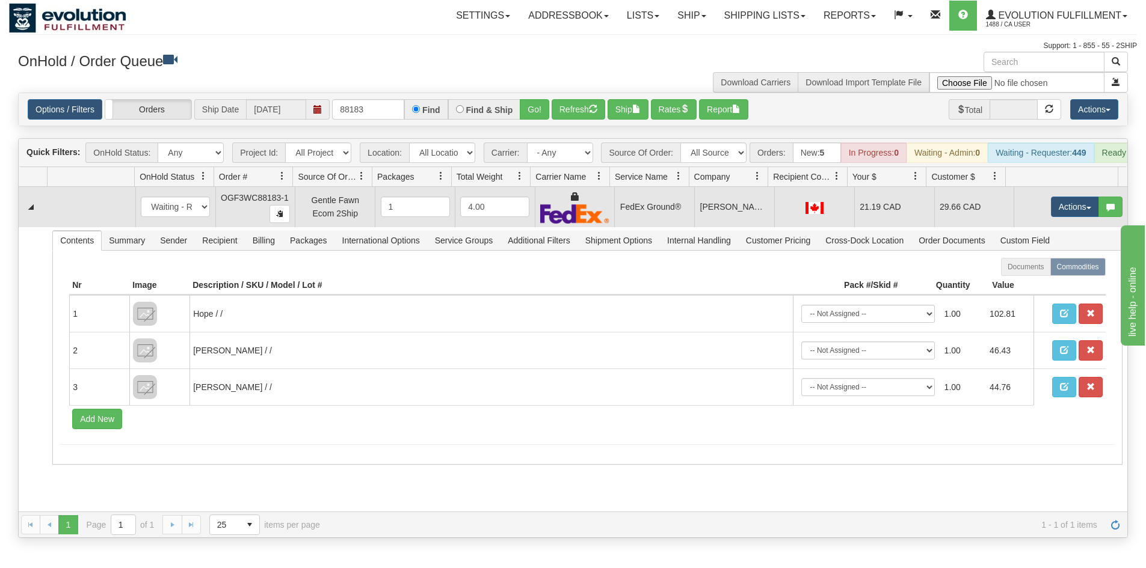
click at [694, 227] on td "[PERSON_NAME]" at bounding box center [734, 207] width 80 height 40
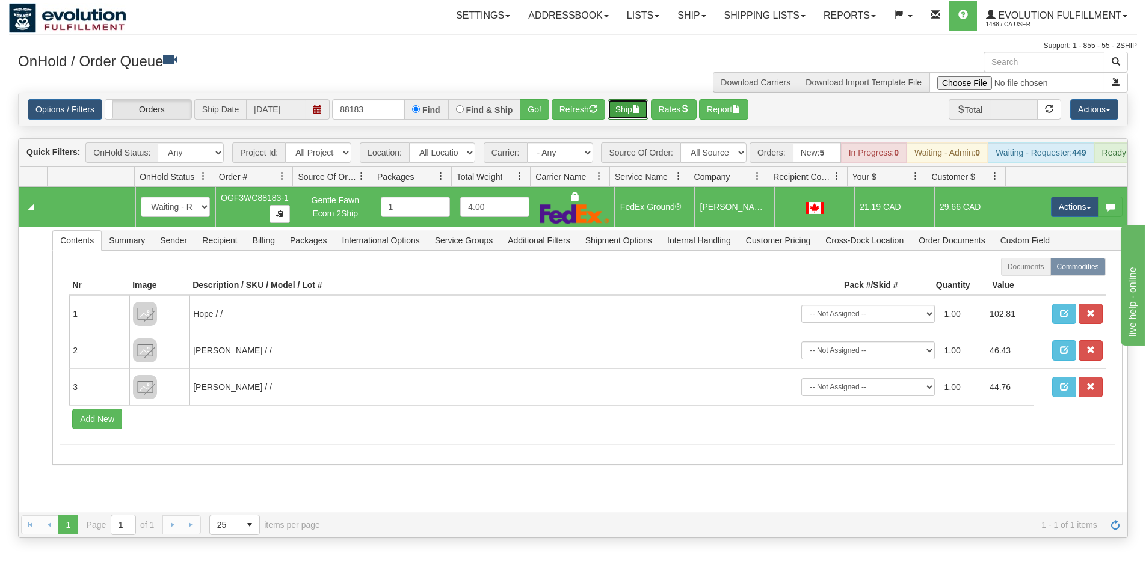
click at [623, 108] on button "Ship" at bounding box center [627, 109] width 41 height 20
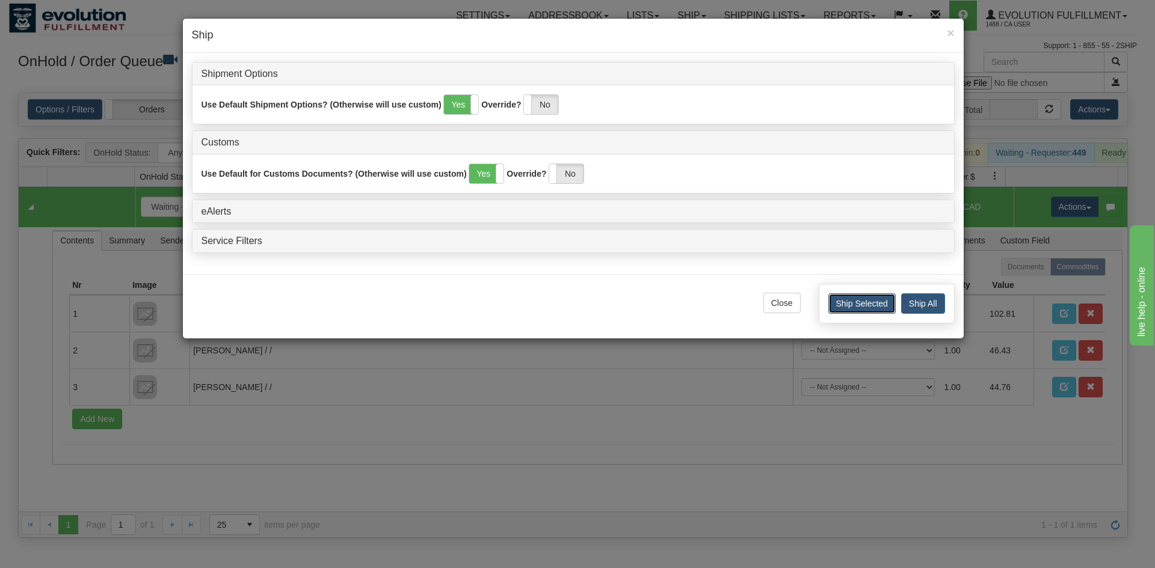
click at [888, 301] on button "Ship Selected" at bounding box center [861, 304] width 67 height 20
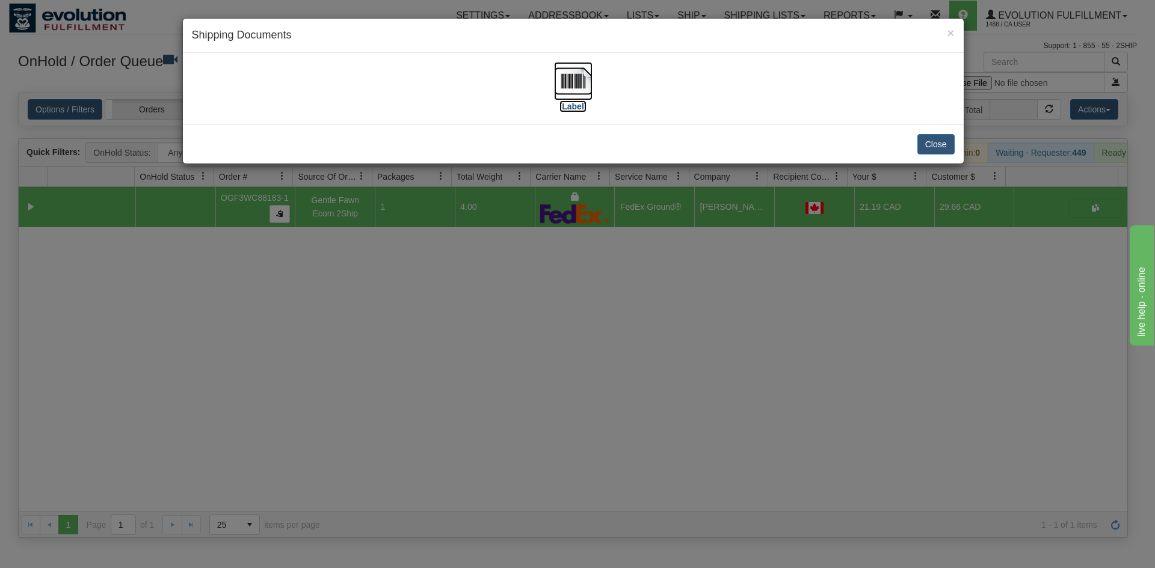
click at [567, 82] on img at bounding box center [573, 81] width 38 height 38
click at [945, 136] on button "Close" at bounding box center [935, 144] width 37 height 20
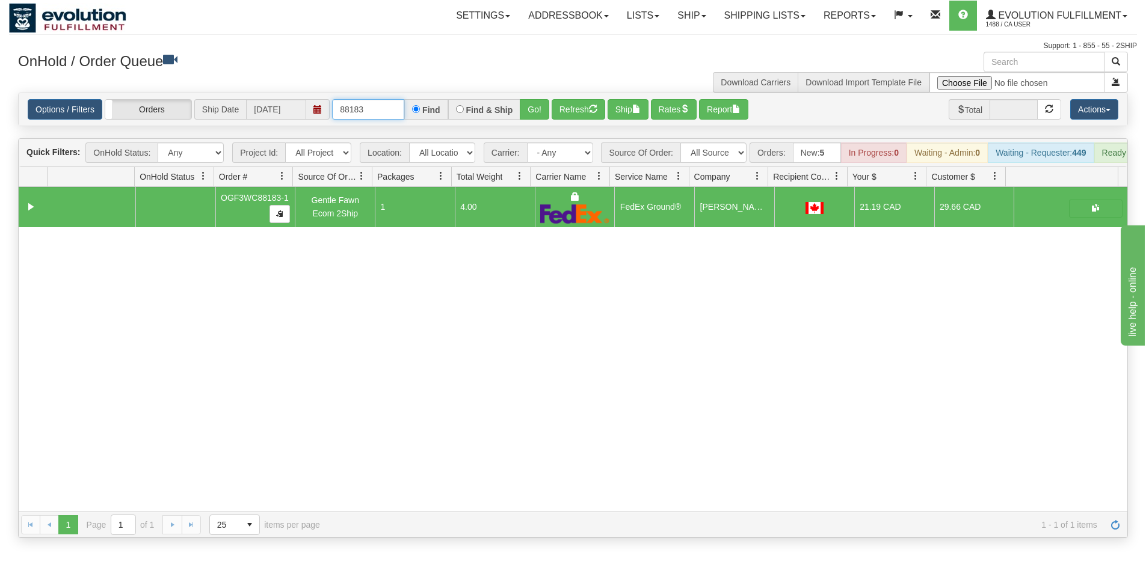
drag, startPoint x: 355, startPoint y: 105, endPoint x: 392, endPoint y: 105, distance: 36.7
click at [392, 105] on input "88183" at bounding box center [368, 109] width 72 height 20
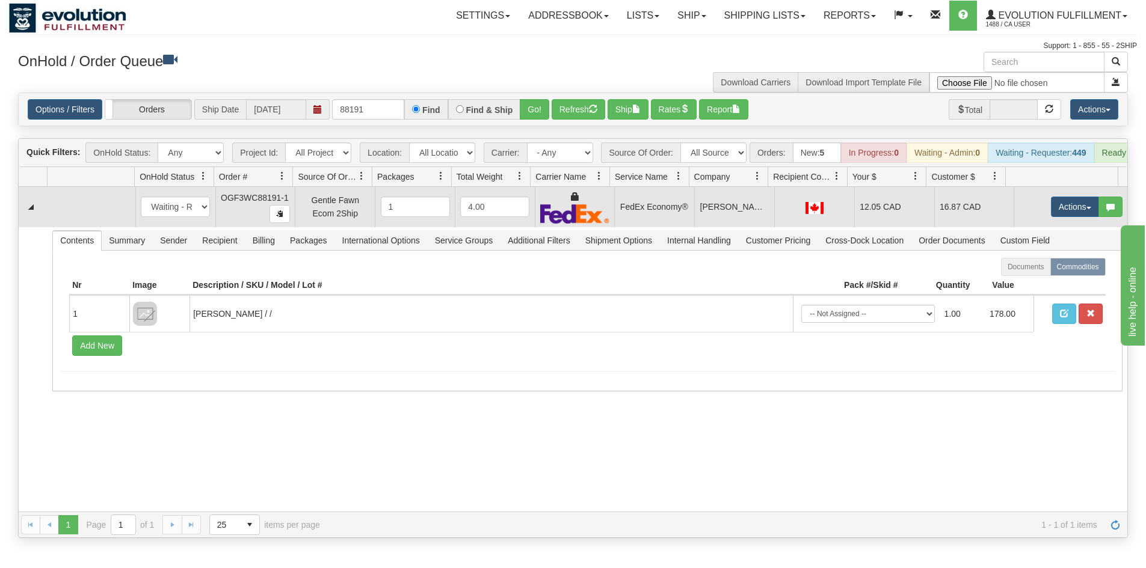
click at [643, 223] on td "FedEx Economy®" at bounding box center [654, 207] width 80 height 40
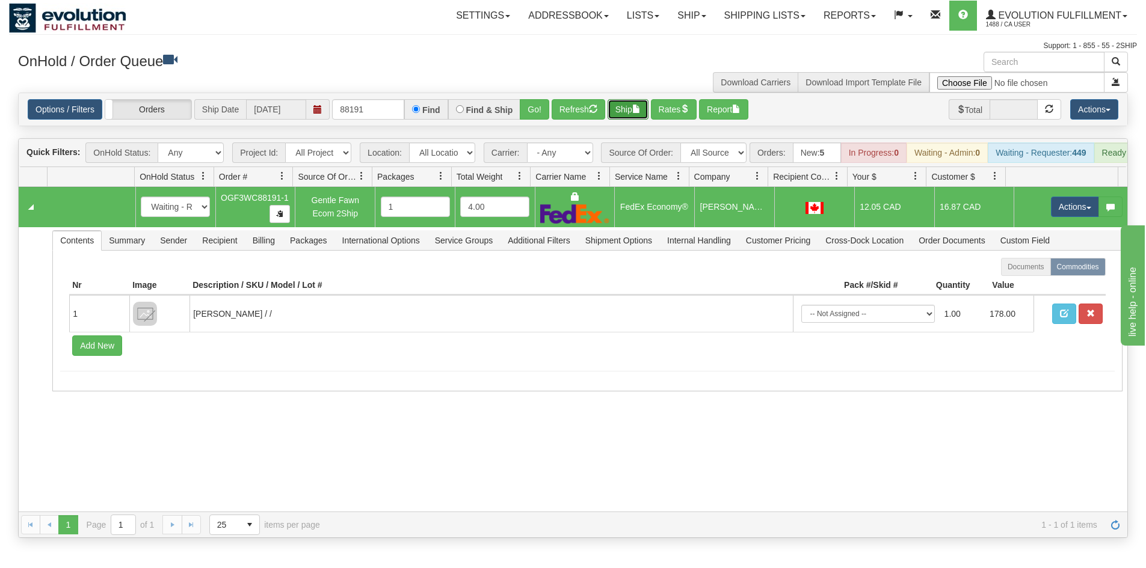
click at [633, 110] on button "Ship" at bounding box center [627, 109] width 41 height 20
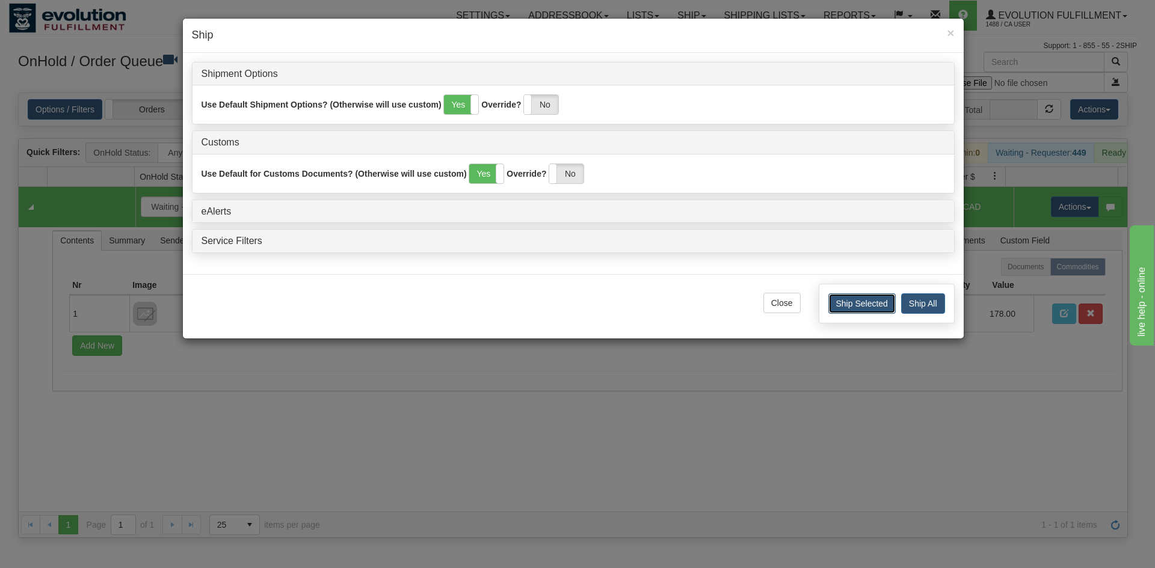
drag, startPoint x: 857, startPoint y: 295, endPoint x: 857, endPoint y: 303, distance: 7.8
click at [857, 302] on button "Ship Selected" at bounding box center [861, 304] width 67 height 20
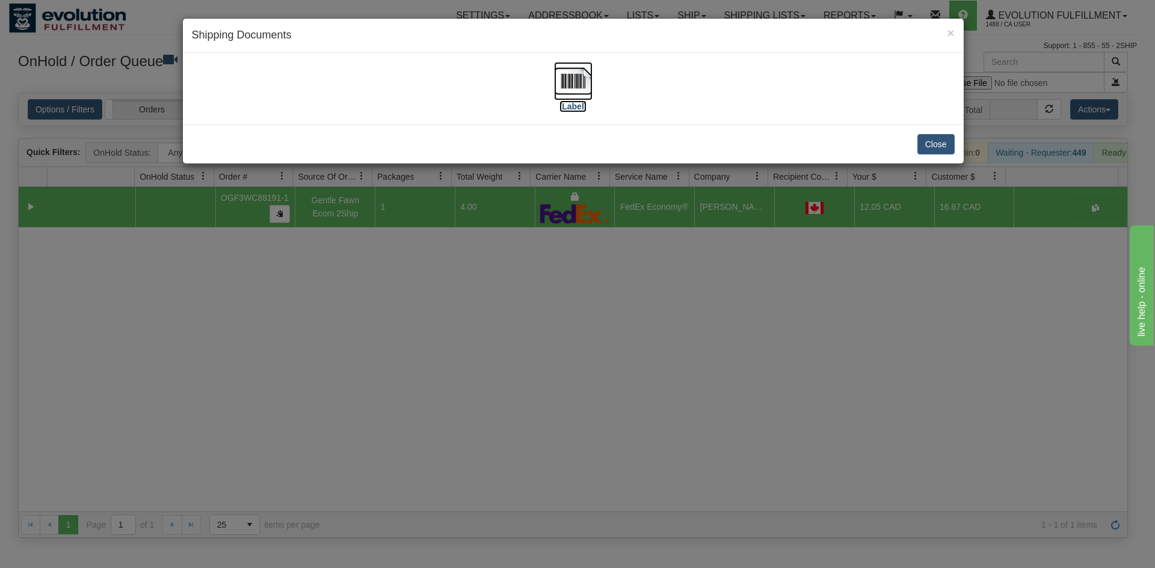
click at [570, 88] on img at bounding box center [573, 81] width 38 height 38
click at [940, 145] on button "Close" at bounding box center [935, 144] width 37 height 20
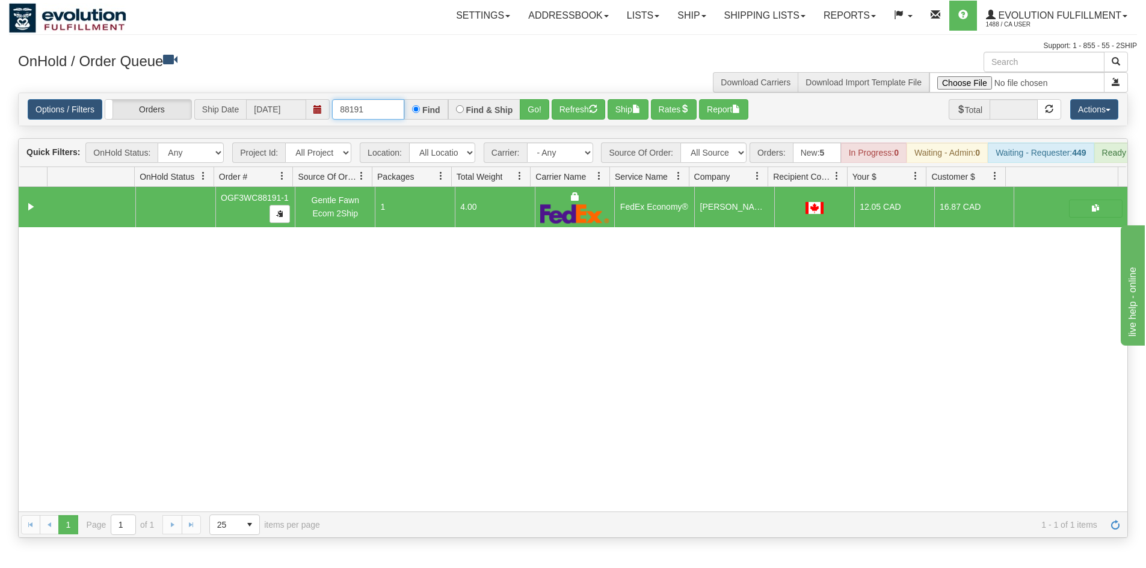
drag, startPoint x: 359, startPoint y: 106, endPoint x: 380, endPoint y: 110, distance: 21.5
click at [380, 110] on input "88191" at bounding box center [368, 109] width 72 height 20
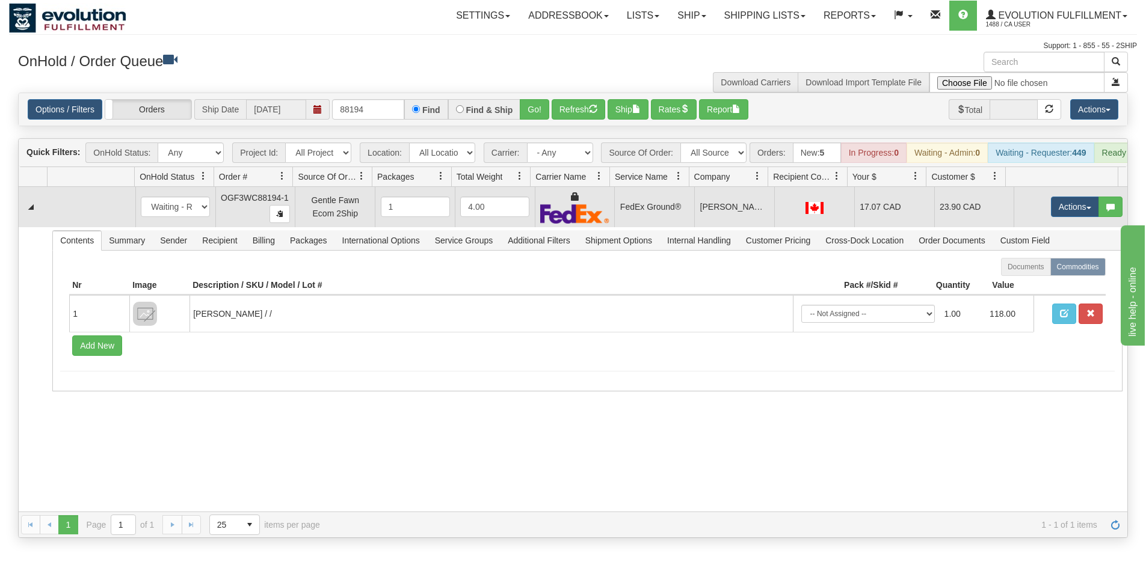
click at [648, 225] on td "FedEx Ground®" at bounding box center [654, 207] width 80 height 40
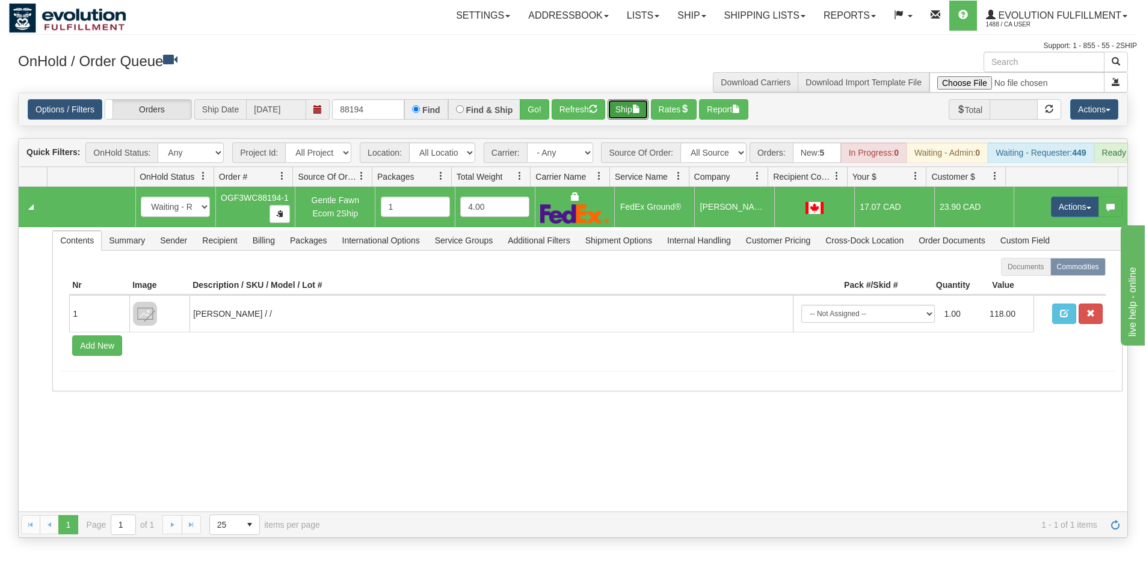
click at [630, 106] on button "Ship" at bounding box center [627, 109] width 41 height 20
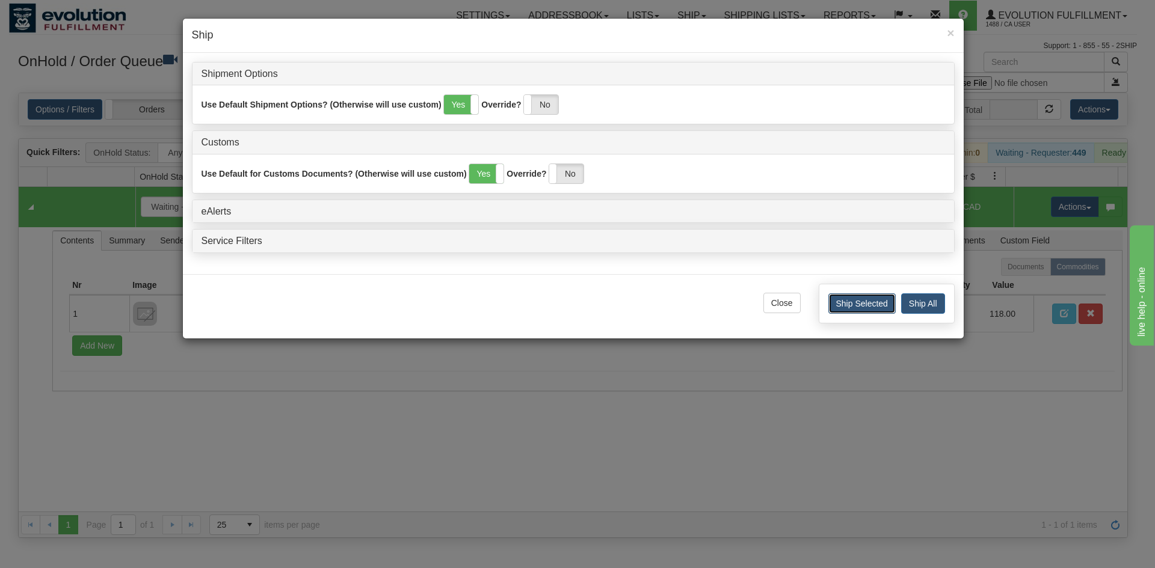
click at [856, 312] on button "Ship Selected" at bounding box center [861, 304] width 67 height 20
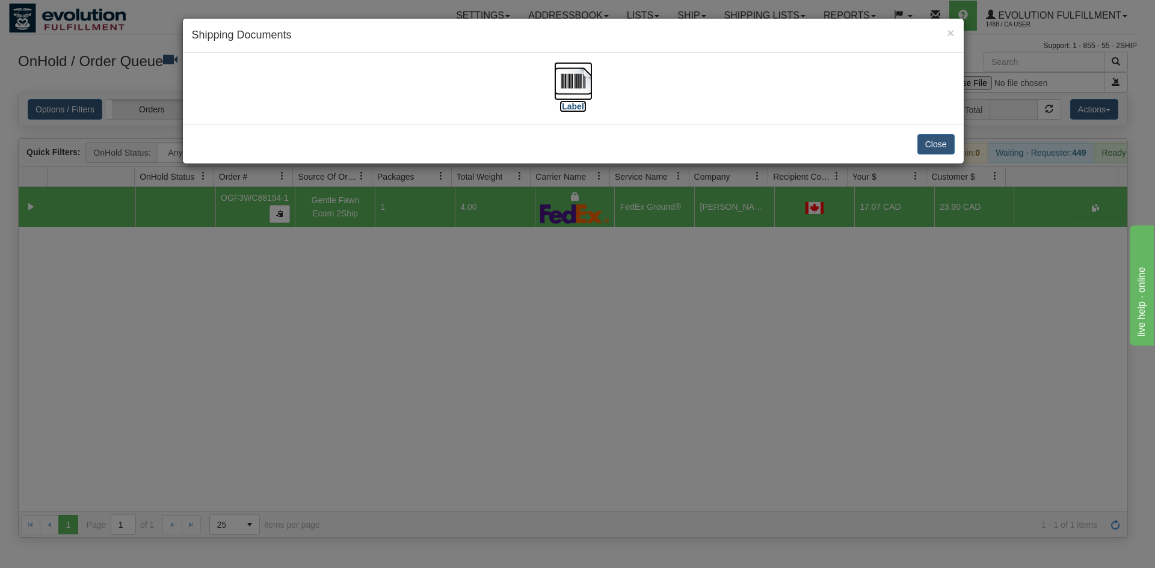
click at [574, 74] on img at bounding box center [573, 81] width 38 height 38
click at [942, 143] on button "Close" at bounding box center [935, 144] width 37 height 20
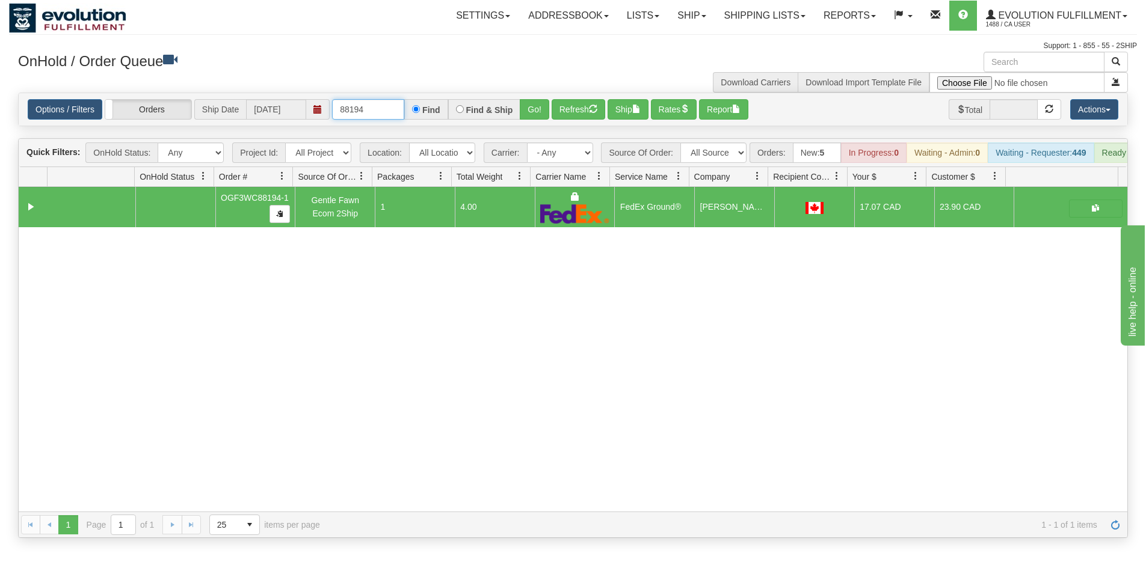
drag, startPoint x: 350, startPoint y: 108, endPoint x: 443, endPoint y: 117, distance: 93.7
click at [443, 117] on div "88194 Find Find & Ship Go!" at bounding box center [440, 109] width 217 height 20
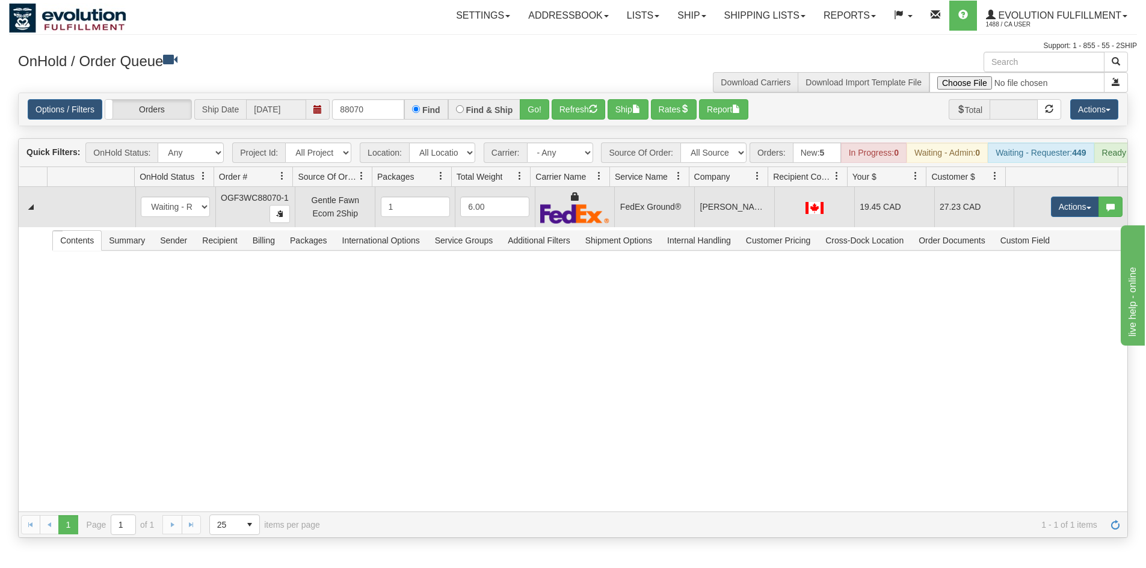
click at [626, 218] on td "FedEx Ground®" at bounding box center [654, 207] width 80 height 40
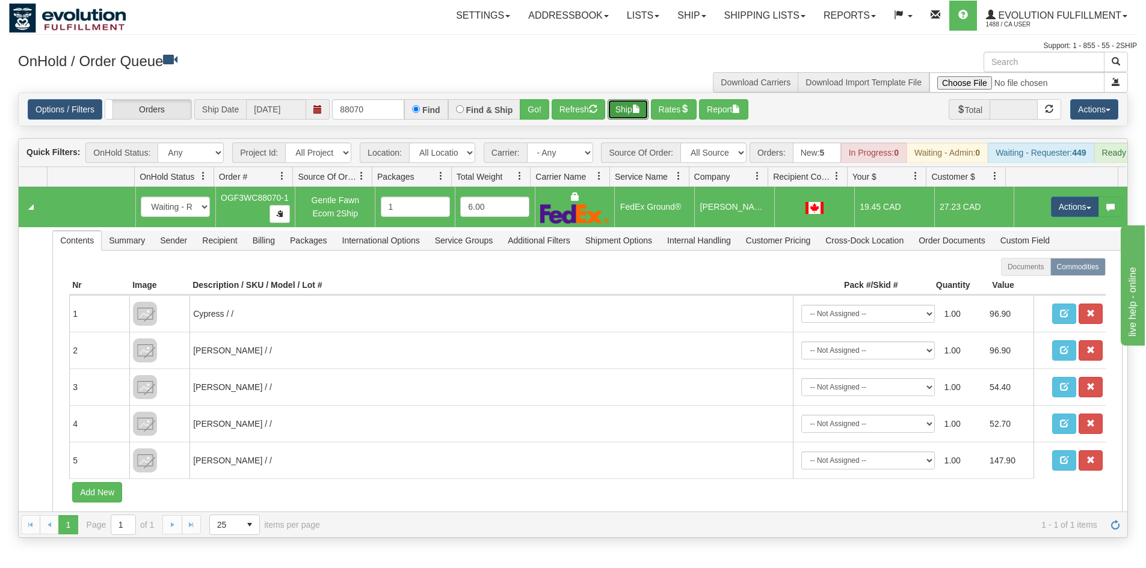
click at [624, 105] on button "Ship" at bounding box center [627, 109] width 41 height 20
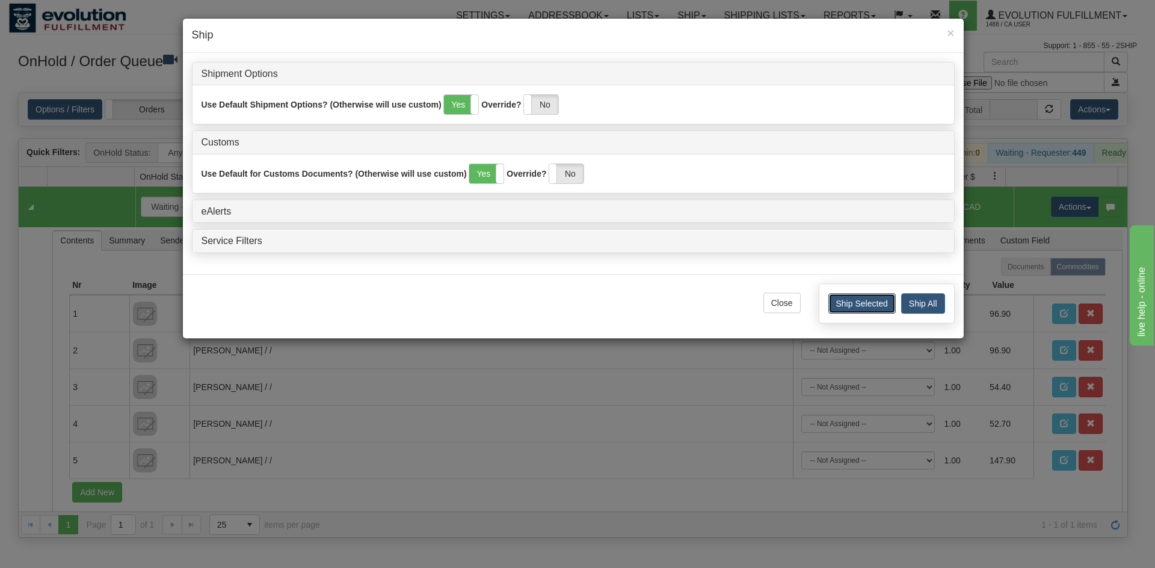
click at [847, 308] on button "Ship Selected" at bounding box center [861, 304] width 67 height 20
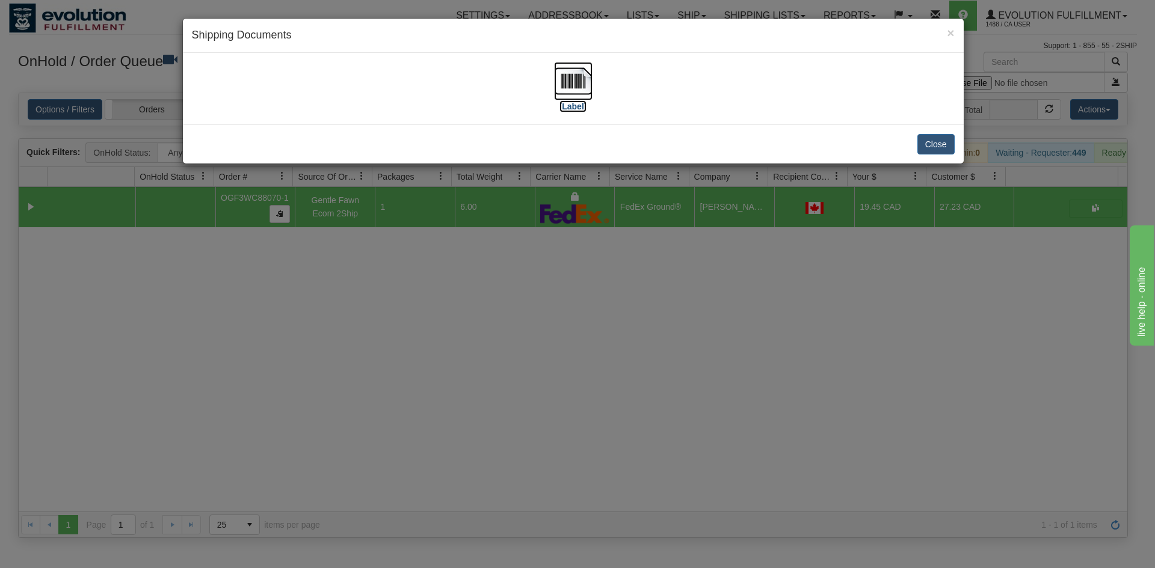
click at [561, 82] on img at bounding box center [573, 81] width 38 height 38
click at [937, 143] on button "Close" at bounding box center [935, 144] width 37 height 20
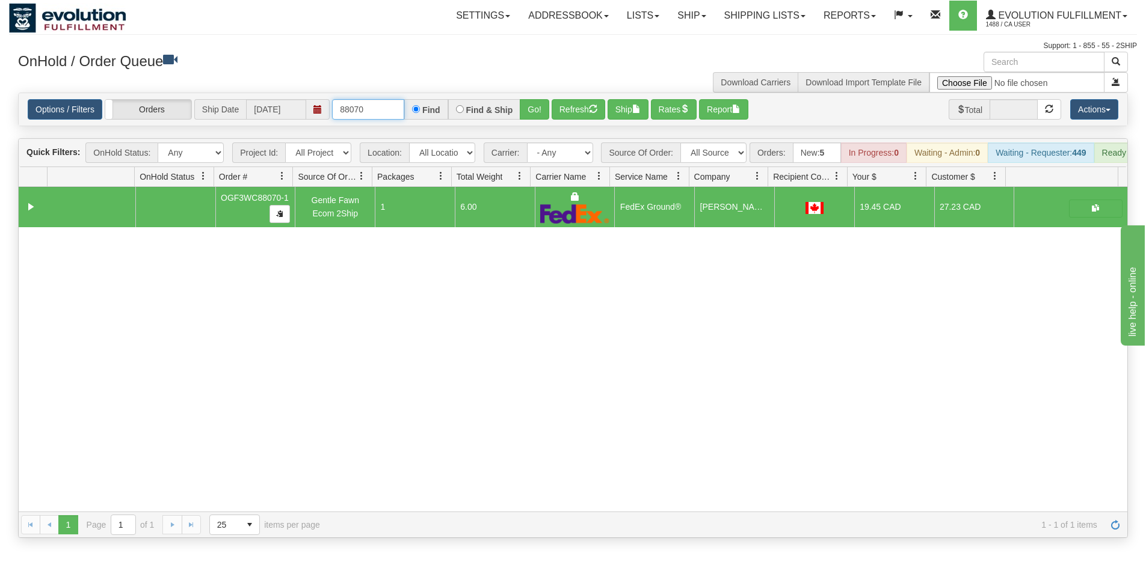
drag, startPoint x: 358, startPoint y: 110, endPoint x: 402, endPoint y: 114, distance: 44.1
click at [402, 114] on input "88070" at bounding box center [368, 109] width 72 height 20
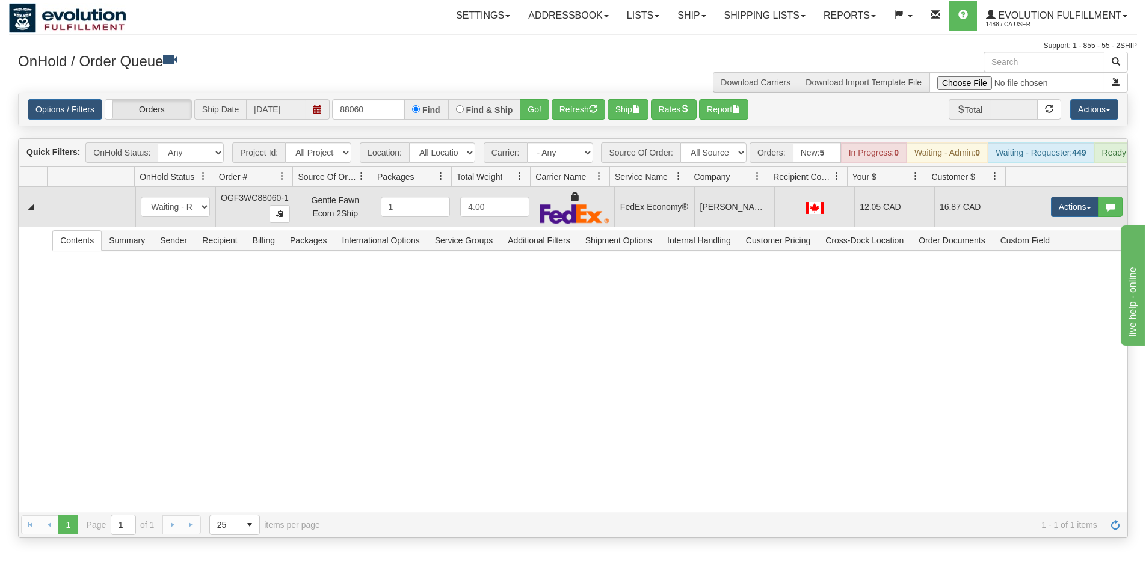
click at [686, 227] on td "FedEx Economy®" at bounding box center [654, 207] width 80 height 40
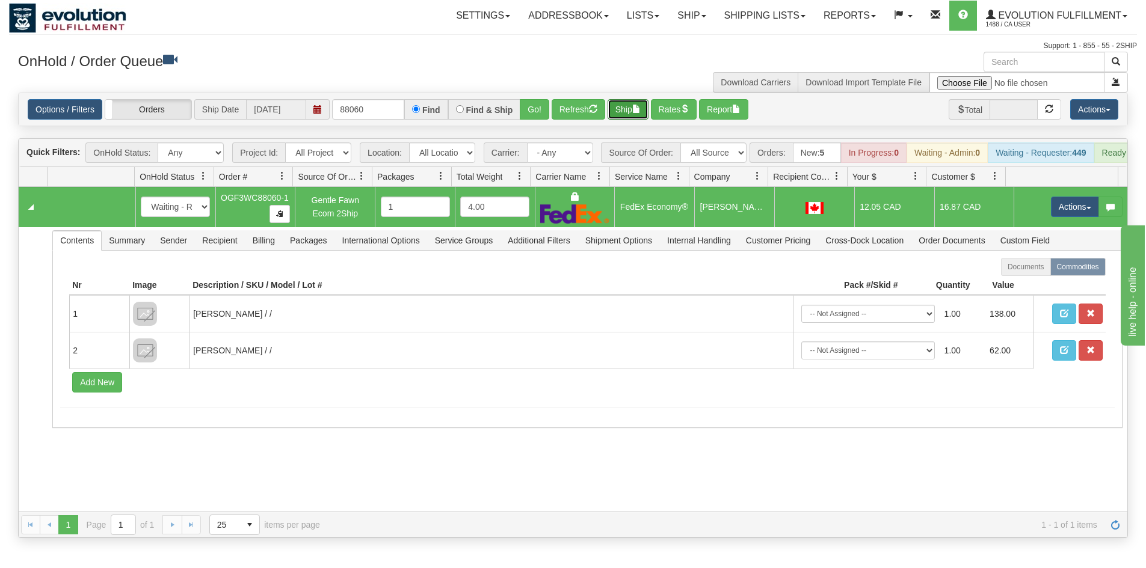
click at [611, 106] on button "Ship" at bounding box center [627, 109] width 41 height 20
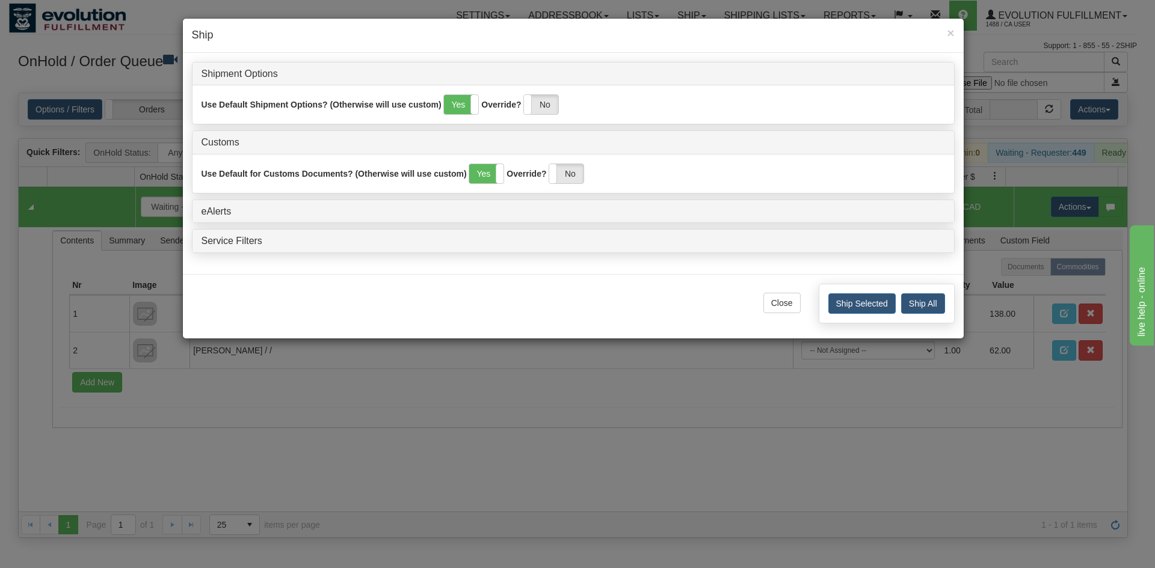
click at [867, 292] on div "Ship Selected Ship All" at bounding box center [887, 304] width 136 height 40
click at [870, 301] on button "Ship Selected" at bounding box center [861, 304] width 67 height 20
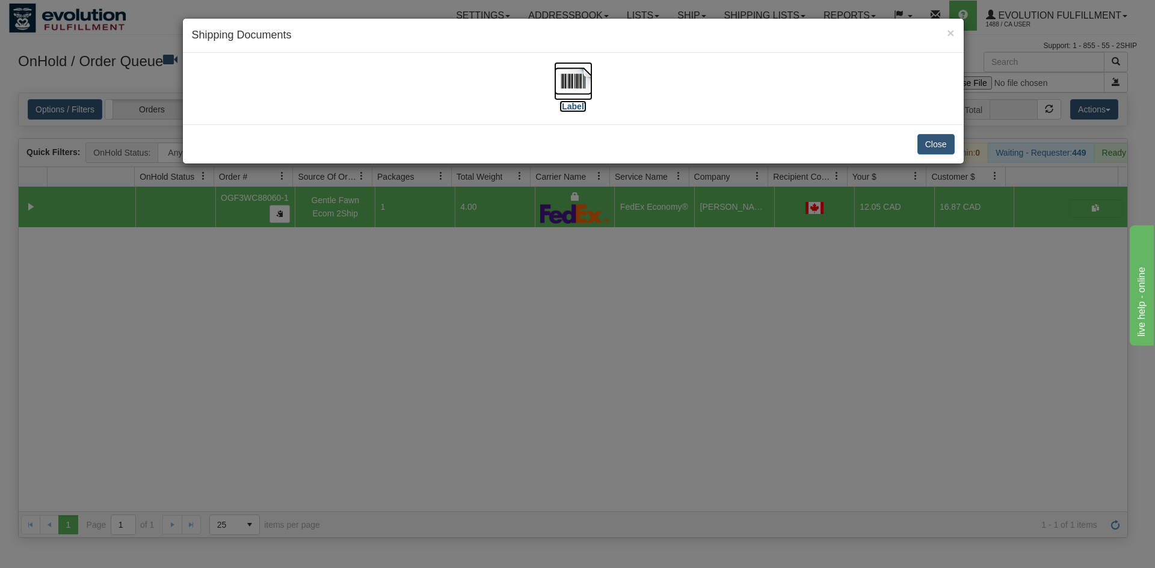
click at [585, 86] on img at bounding box center [573, 81] width 38 height 38
click at [936, 144] on button "Close" at bounding box center [935, 144] width 37 height 20
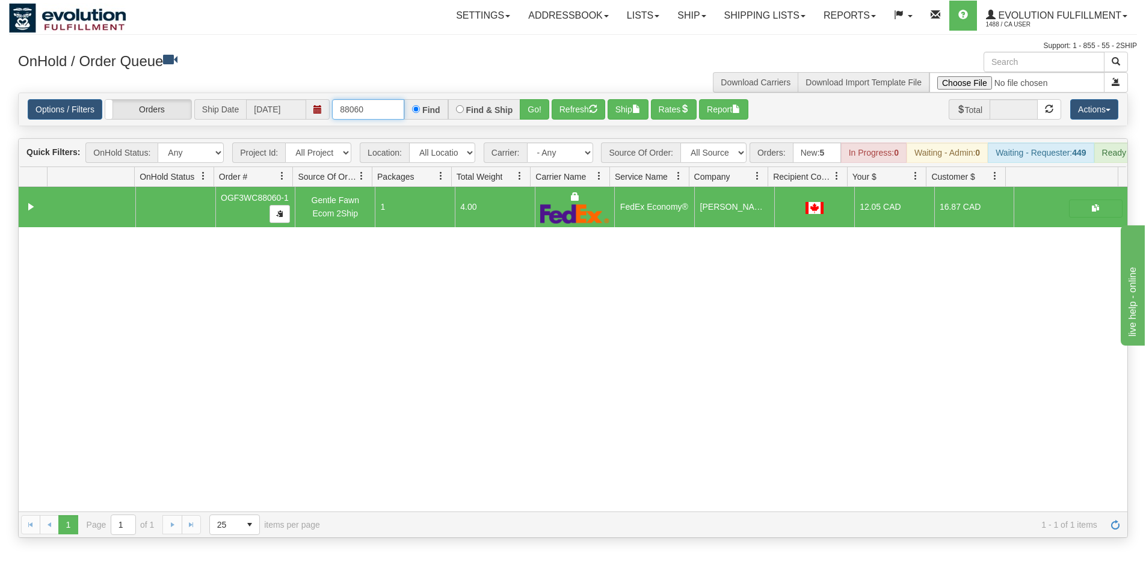
drag, startPoint x: 353, startPoint y: 110, endPoint x: 414, endPoint y: 114, distance: 61.5
click at [414, 114] on div "88060 Find Find & Ship Go!" at bounding box center [440, 109] width 217 height 20
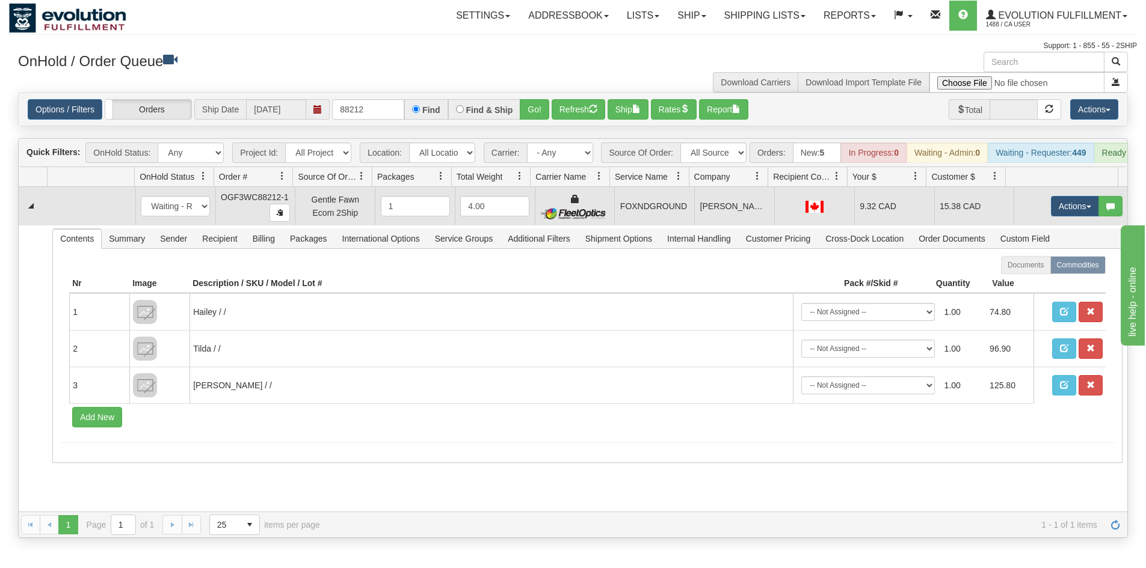
drag, startPoint x: 645, startPoint y: 220, endPoint x: 646, endPoint y: 210, distance: 9.7
click at [646, 221] on td "FOXNDGROUND" at bounding box center [654, 206] width 80 height 38
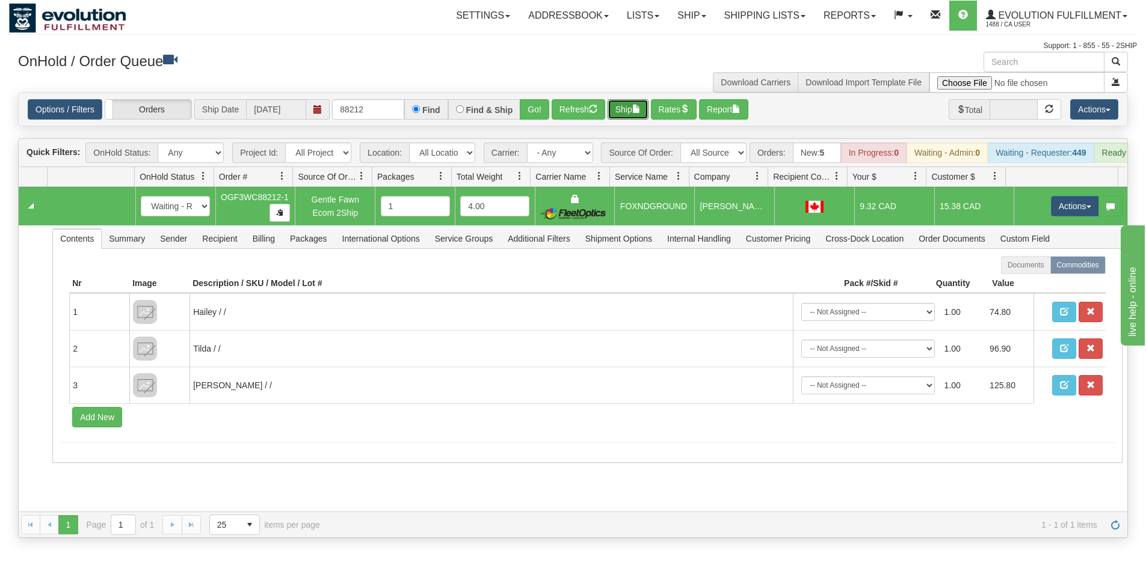
click at [635, 108] on button "Ship" at bounding box center [627, 109] width 41 height 20
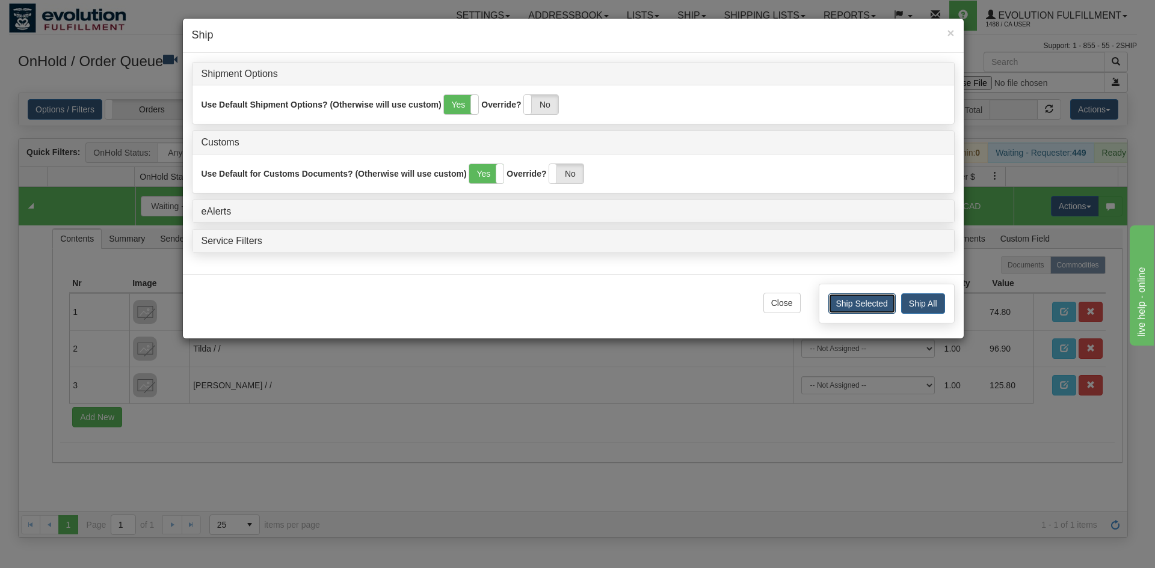
click at [884, 303] on button "Ship Selected" at bounding box center [861, 304] width 67 height 20
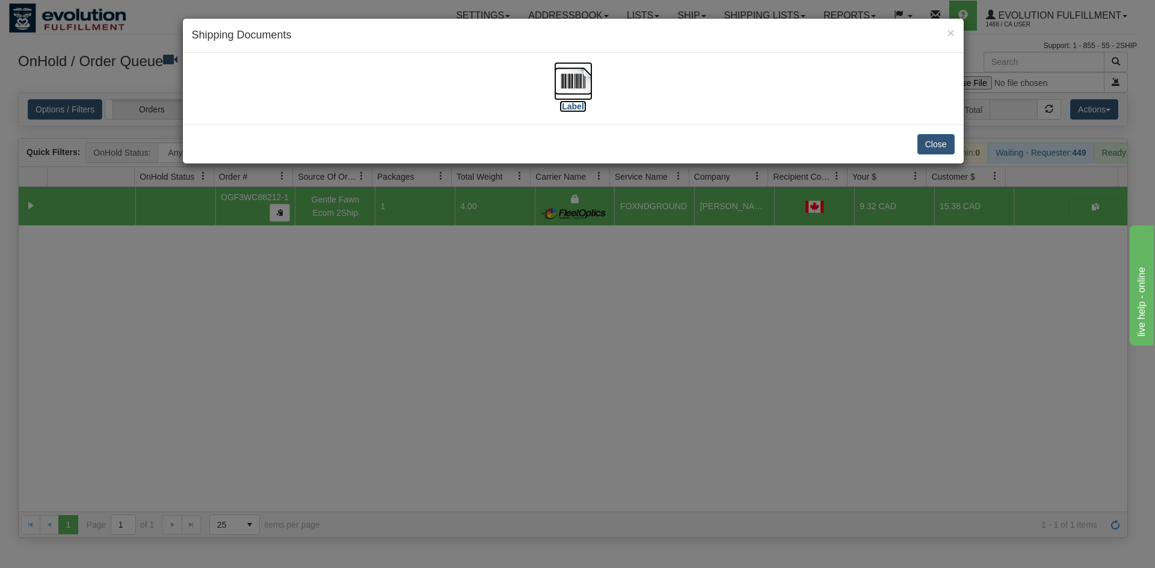
click at [562, 78] on img at bounding box center [573, 81] width 38 height 38
click at [941, 149] on button "Close" at bounding box center [935, 144] width 37 height 20
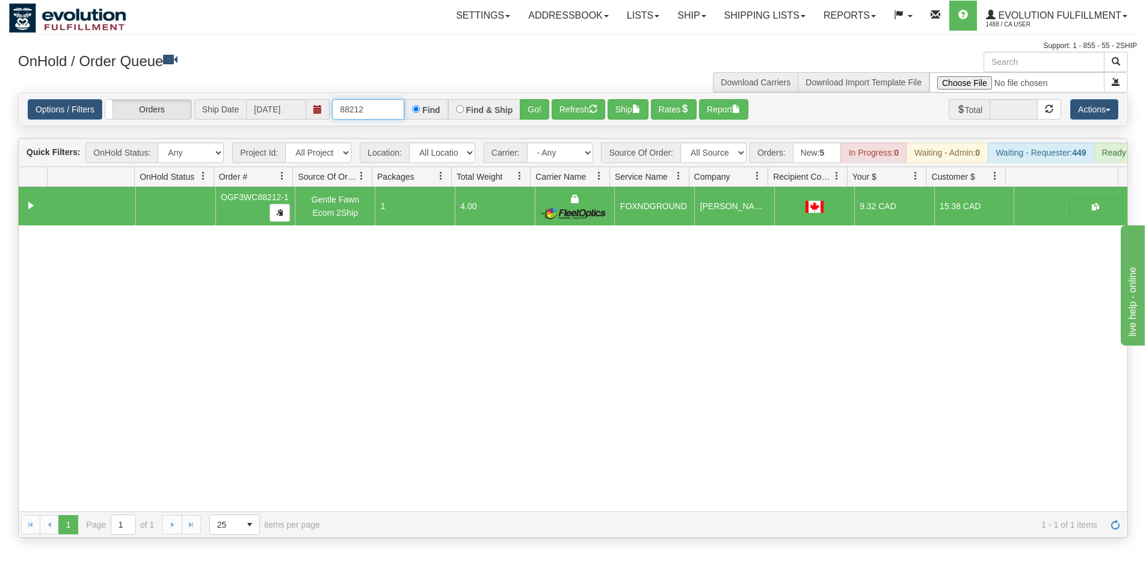
click at [353, 112] on input "88212" at bounding box center [368, 109] width 72 height 20
drag, startPoint x: 367, startPoint y: 109, endPoint x: 185, endPoint y: 114, distance: 182.9
click at [185, 112] on div "Options / Filters Group Shipments Orders Ship Date [DATE] 88212 Find Find & Shi…" at bounding box center [573, 109] width 1090 height 20
type input "12895"
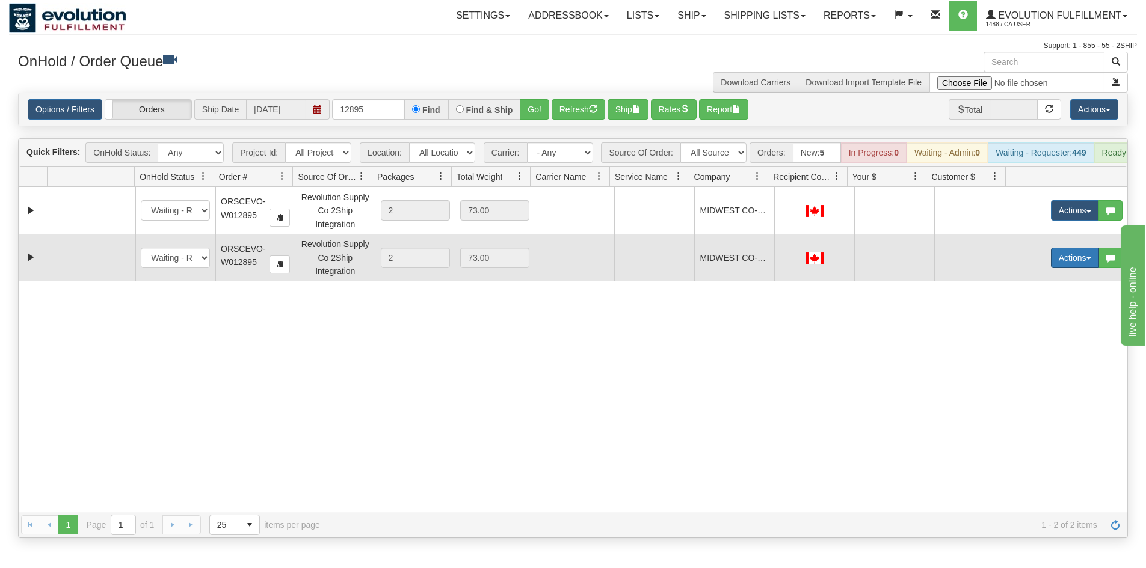
click at [1064, 268] on button "Actions" at bounding box center [1075, 258] width 48 height 20
click at [1051, 317] on span "Rate All Services" at bounding box center [1050, 312] width 72 height 10
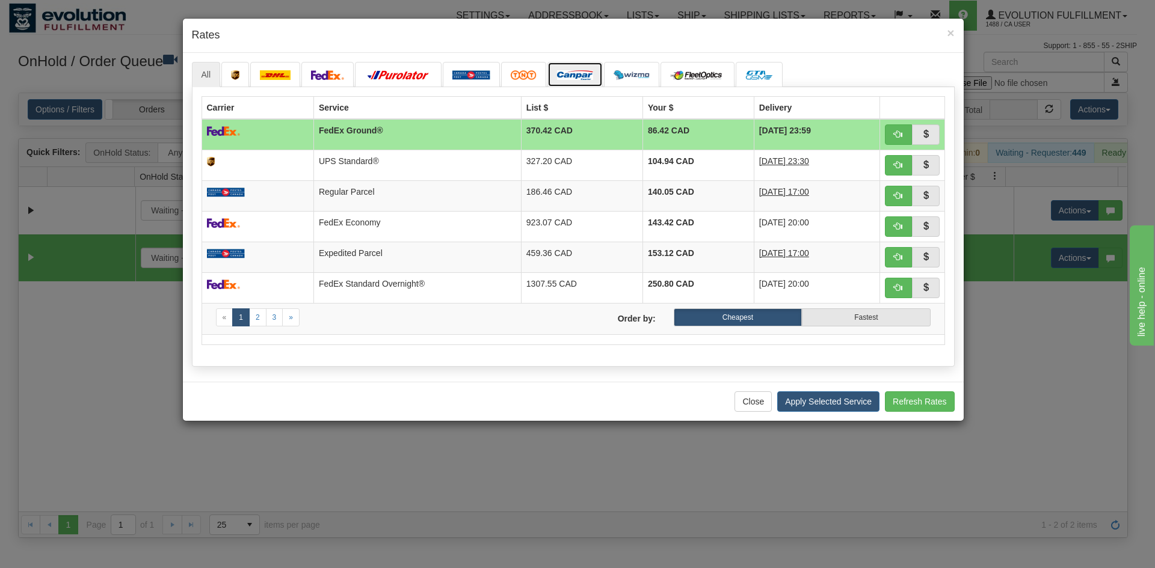
click at [592, 72] on img at bounding box center [575, 75] width 36 height 10
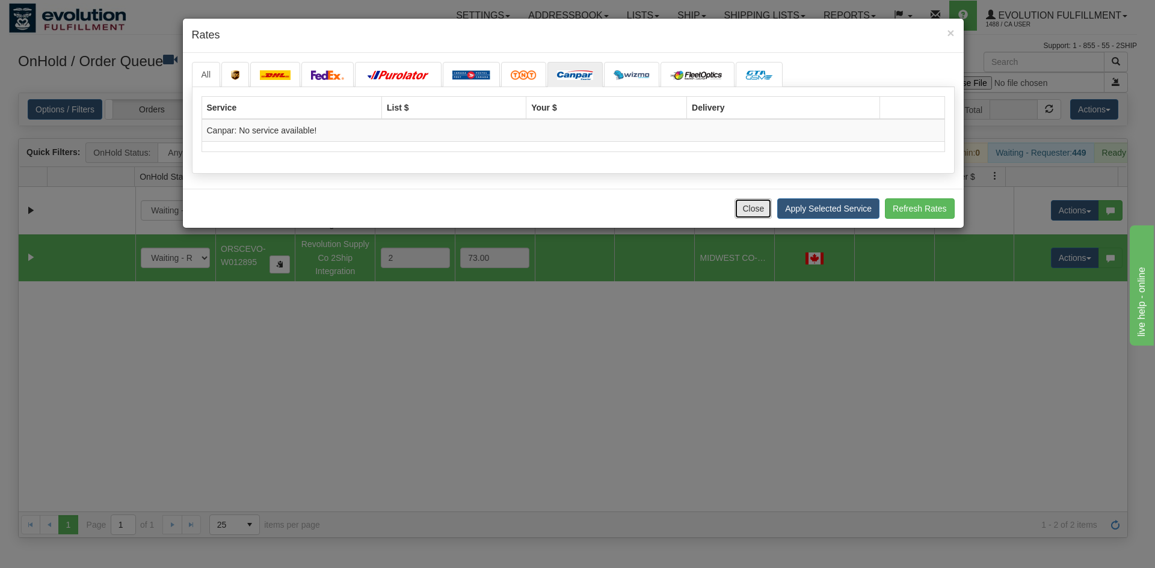
click at [757, 207] on button "Close" at bounding box center [752, 208] width 37 height 20
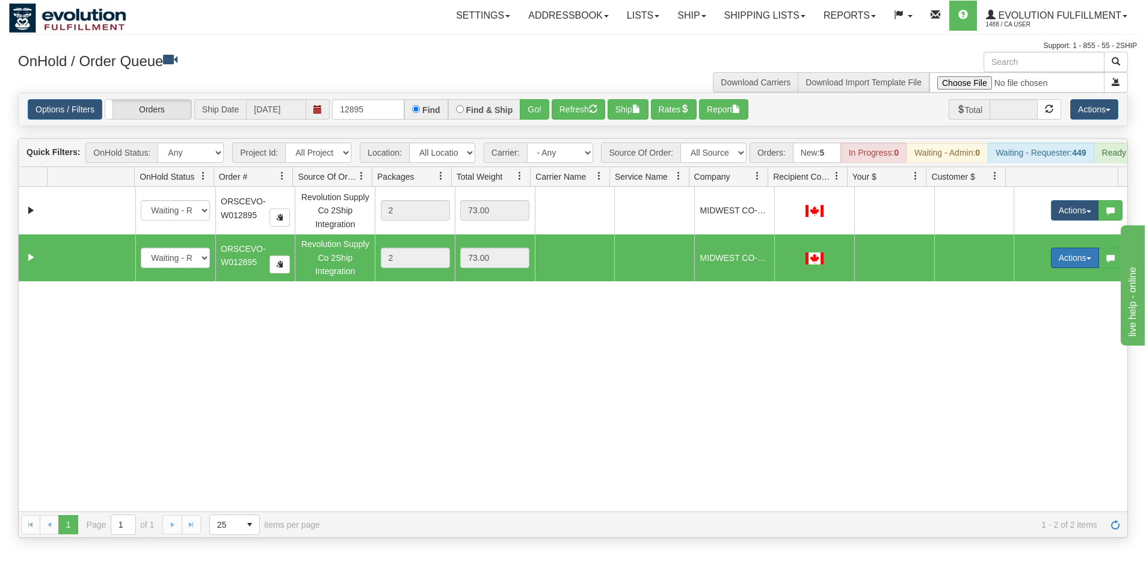
click at [1065, 265] on button "Actions" at bounding box center [1075, 258] width 48 height 20
click at [1054, 288] on link "Open" at bounding box center [1050, 281] width 96 height 16
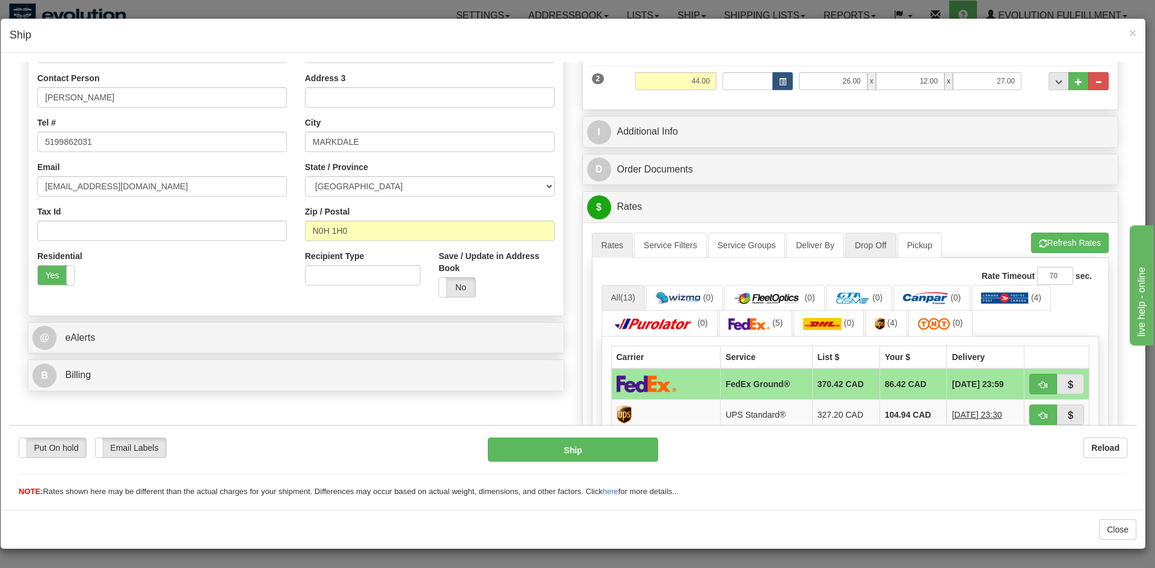
scroll to position [421, 0]
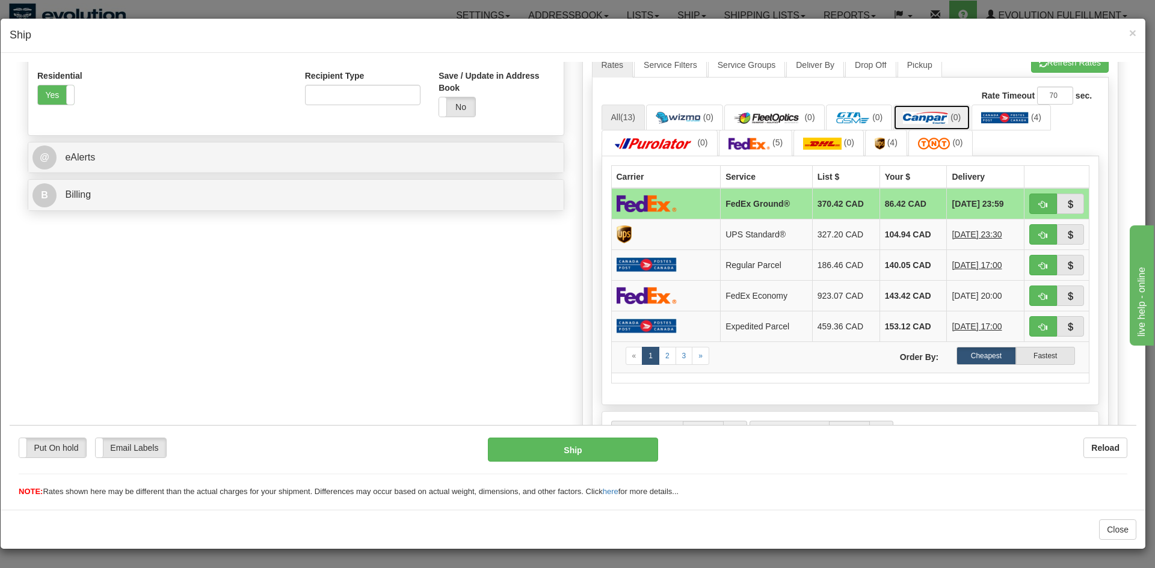
click at [953, 111] on link "(0)" at bounding box center [931, 117] width 77 height 26
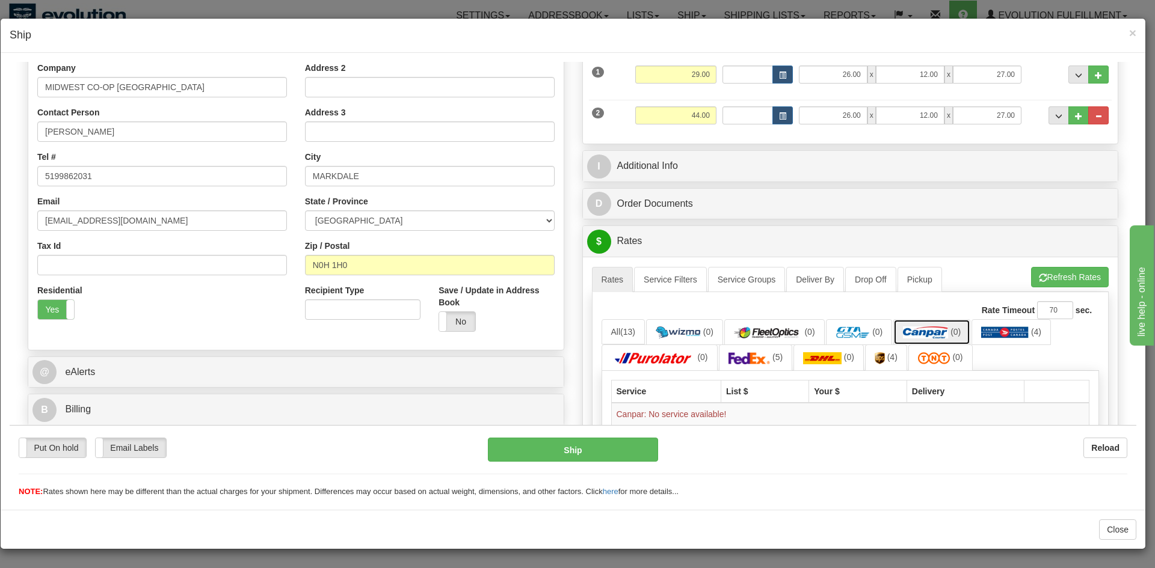
scroll to position [206, 0]
click at [614, 331] on link "All (13)" at bounding box center [622, 331] width 43 height 25
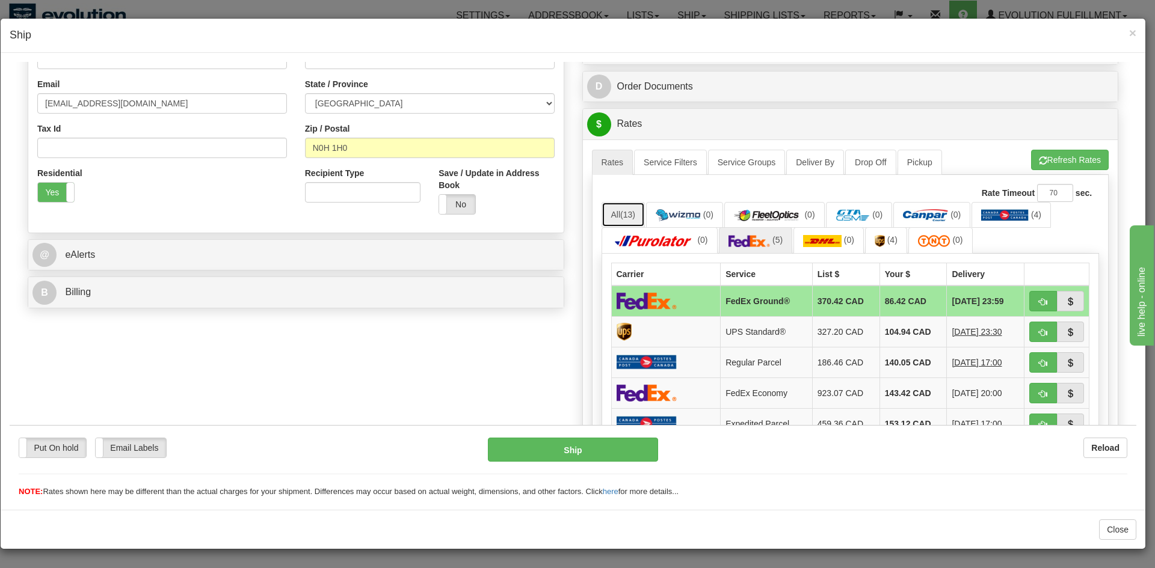
scroll to position [326, 0]
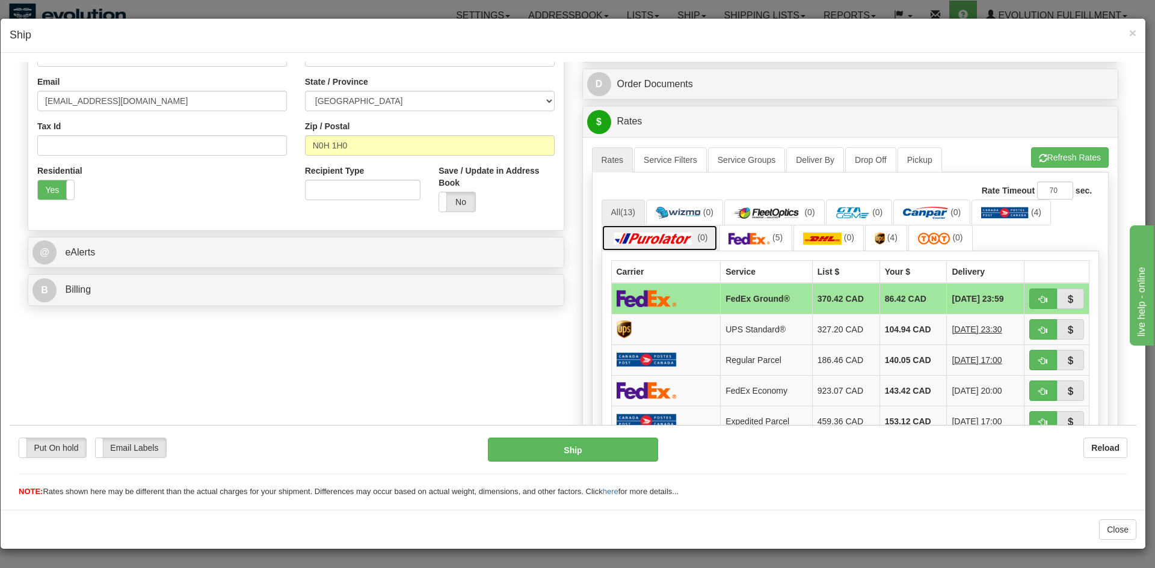
click at [678, 242] on img at bounding box center [653, 238] width 84 height 12
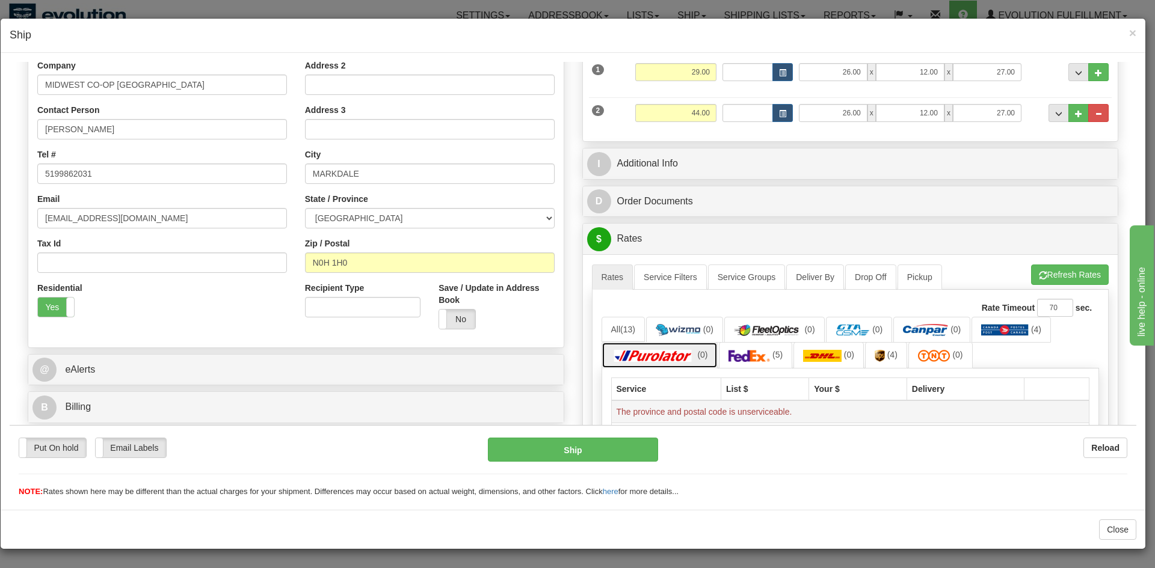
scroll to position [206, 0]
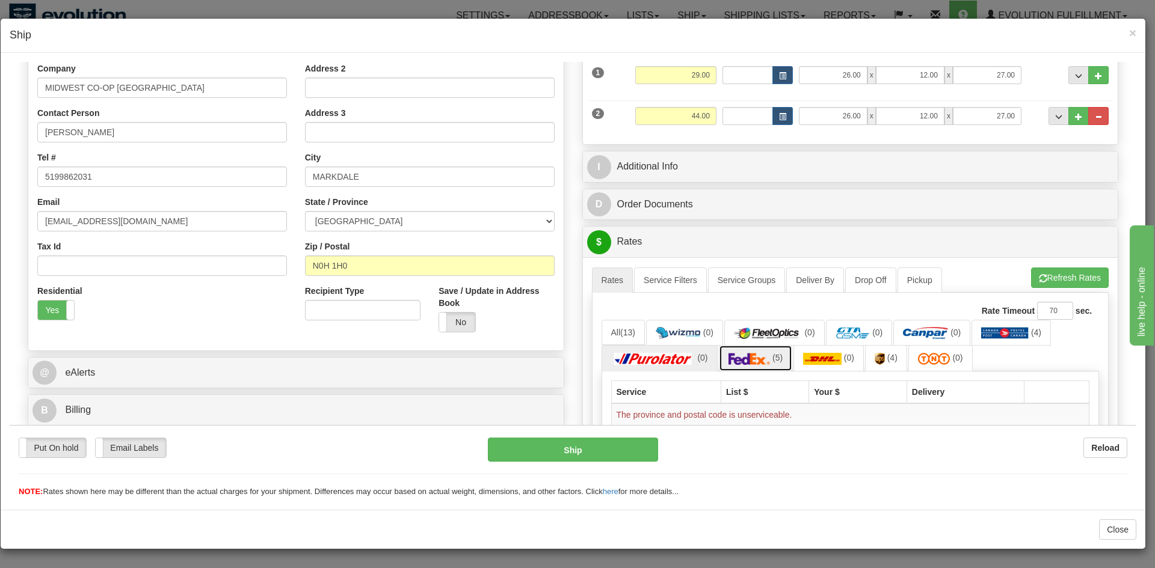
click at [781, 365] on link "(5)" at bounding box center [756, 358] width 74 height 26
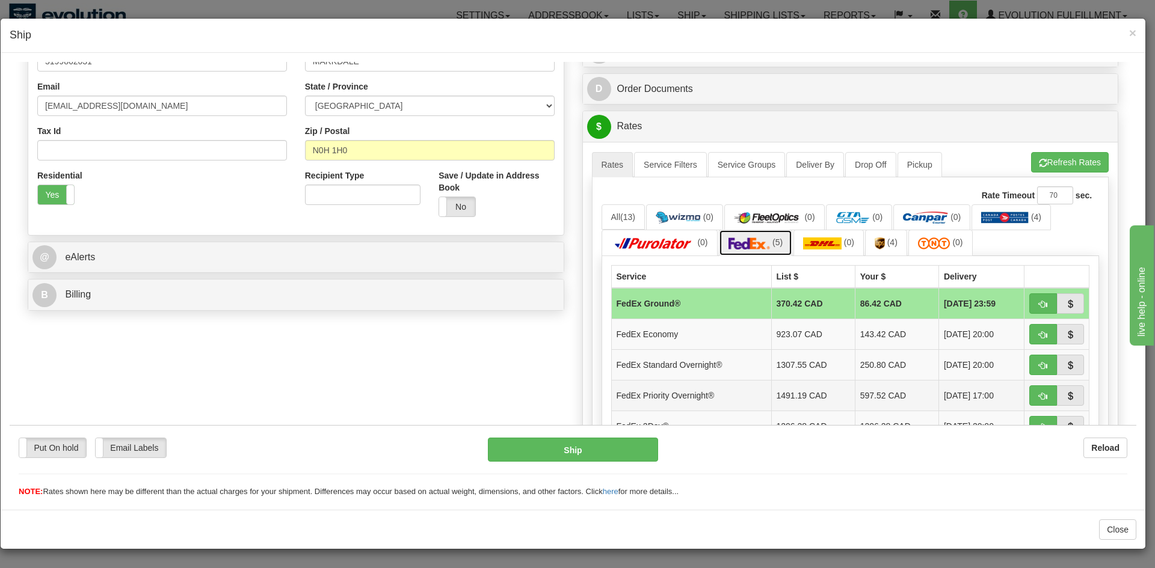
scroll to position [386, 0]
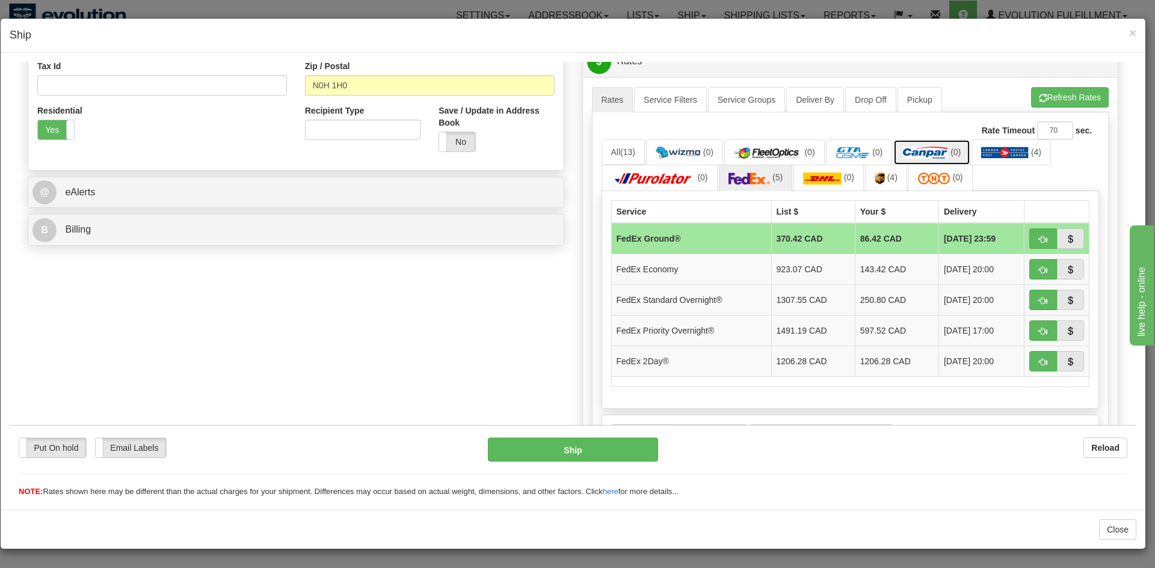
click at [926, 146] on link "(0)" at bounding box center [931, 152] width 77 height 26
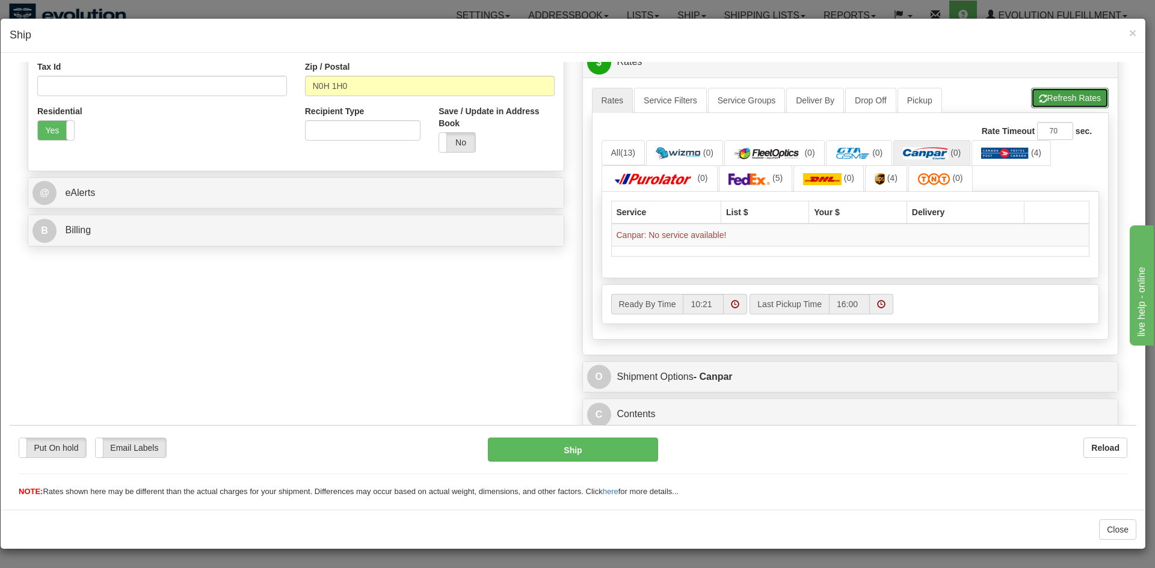
click at [1036, 90] on button "Refresh Rates" at bounding box center [1070, 97] width 78 height 20
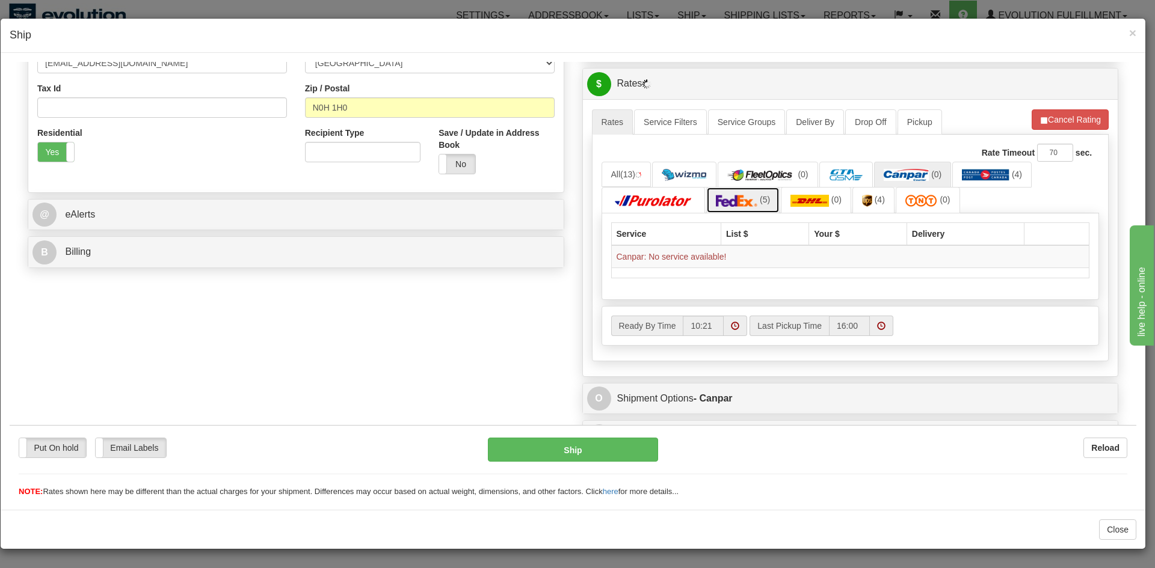
click at [733, 197] on img at bounding box center [737, 200] width 42 height 12
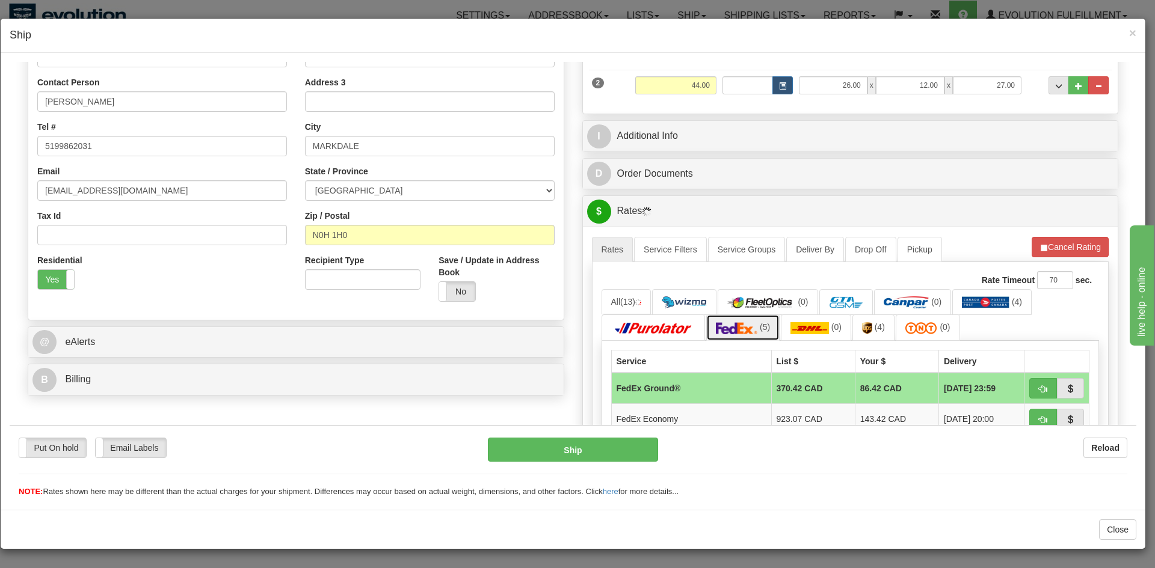
scroll to position [244, 0]
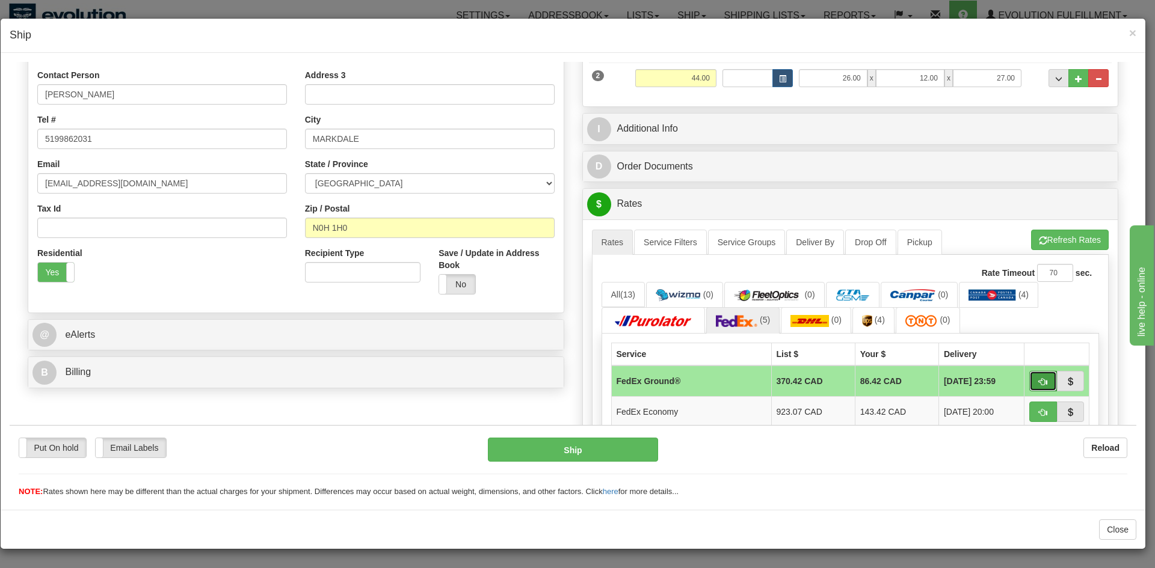
click at [1039, 378] on span "button" at bounding box center [1043, 382] width 8 height 8
type input "92"
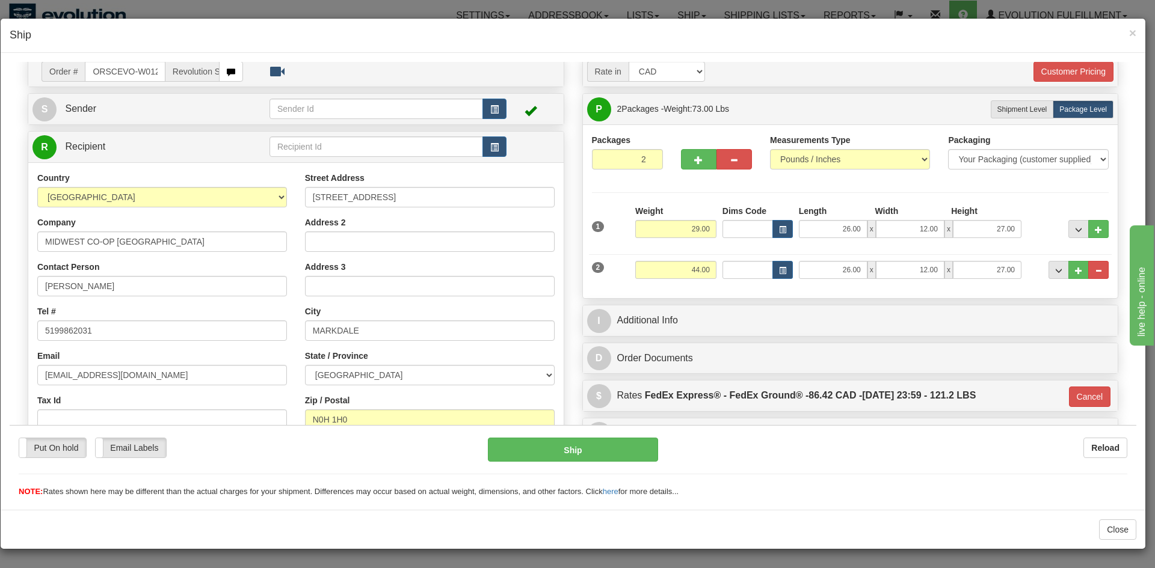
scroll to position [21, 0]
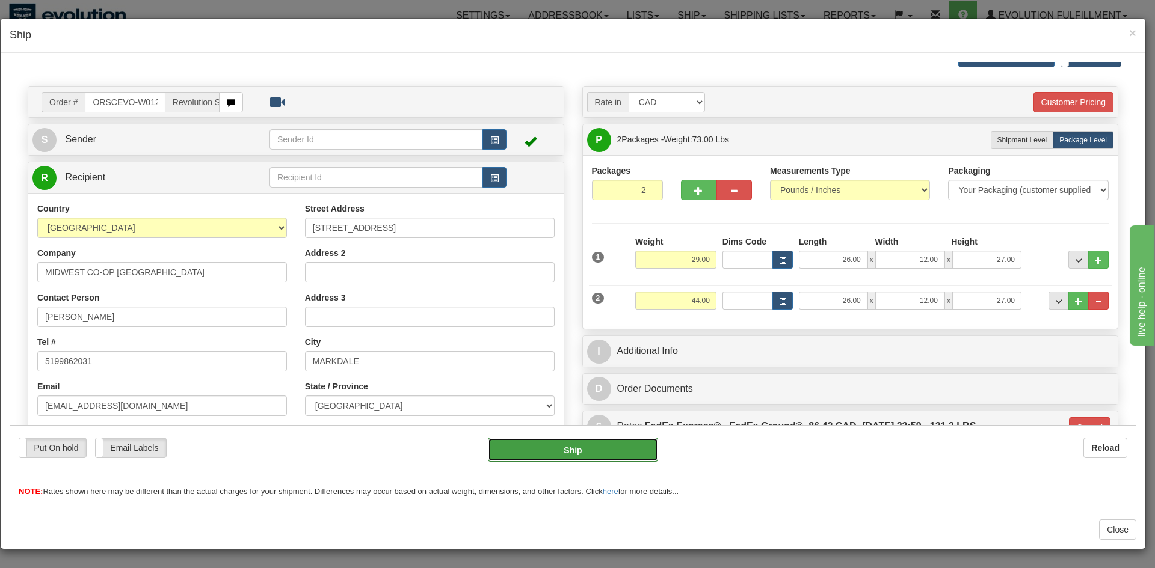
click at [583, 449] on button "Ship" at bounding box center [573, 449] width 170 height 24
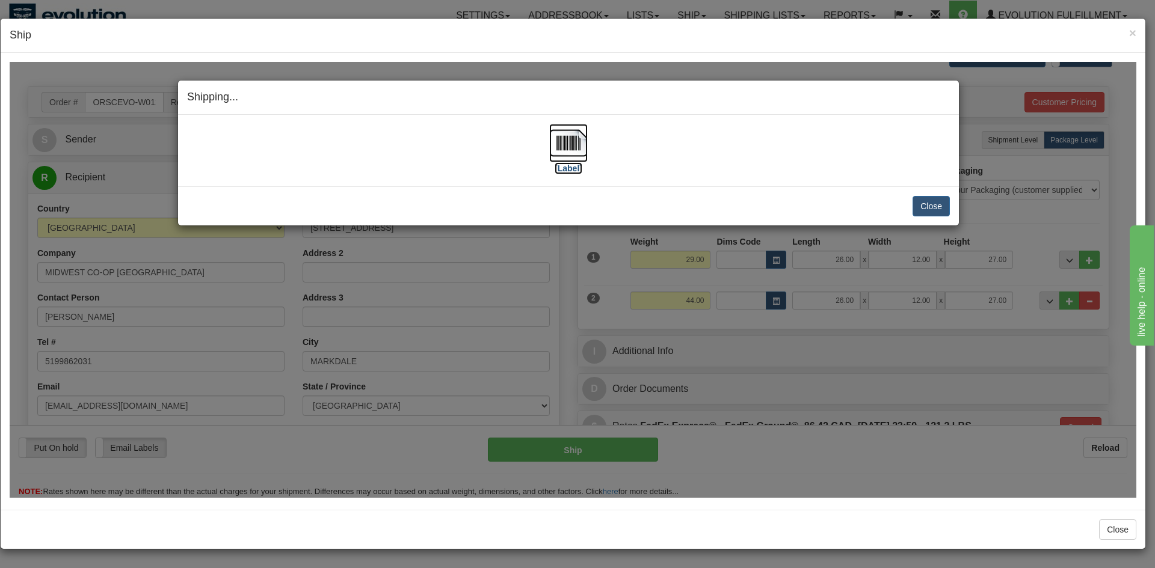
click at [565, 135] on img at bounding box center [568, 142] width 38 height 38
drag, startPoint x: 939, startPoint y: 211, endPoint x: 941, endPoint y: 183, distance: 27.8
click at [941, 207] on button "Close" at bounding box center [930, 205] width 37 height 20
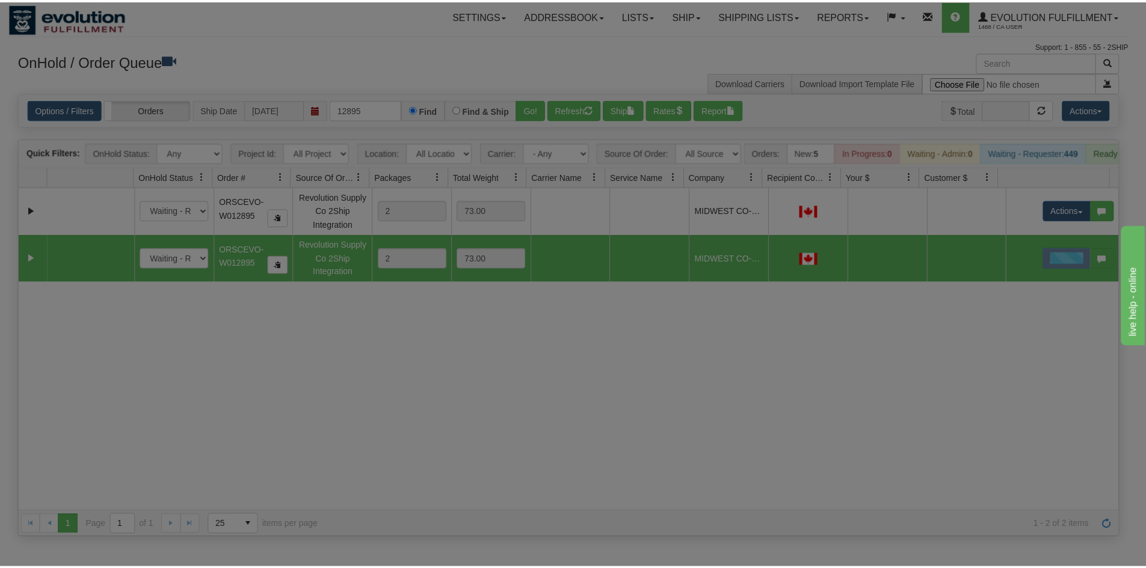
scroll to position [0, 0]
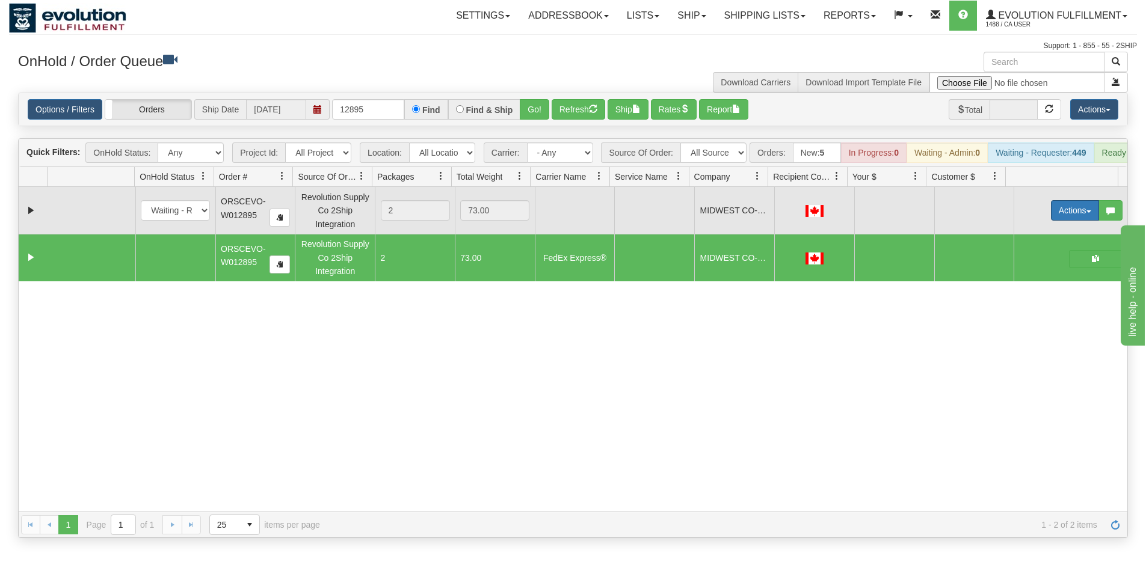
click at [1066, 217] on button "Actions" at bounding box center [1075, 210] width 48 height 20
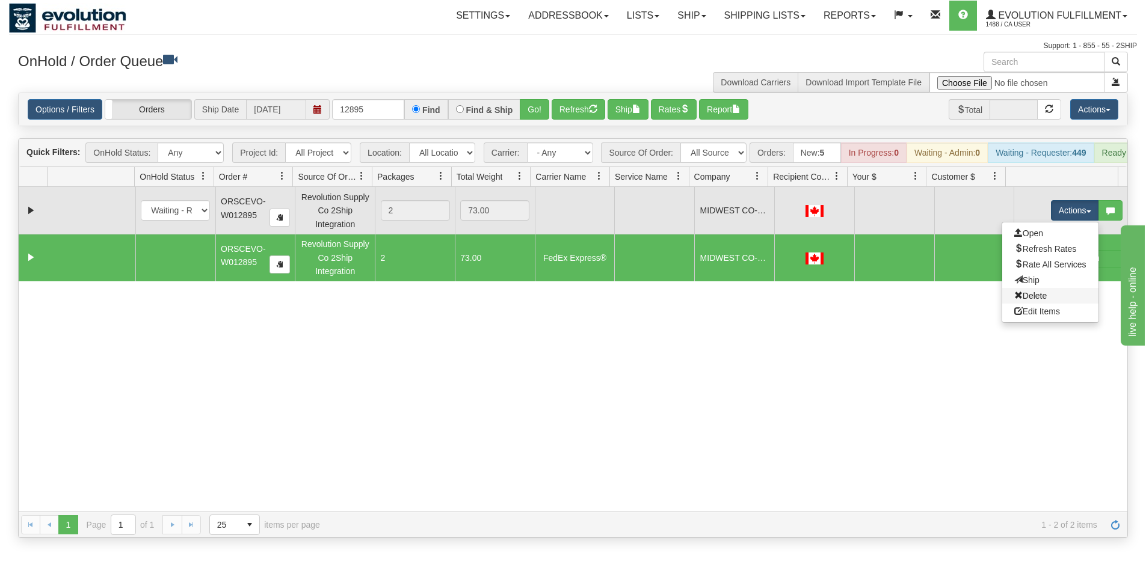
click at [1051, 304] on link "Delete" at bounding box center [1050, 296] width 96 height 16
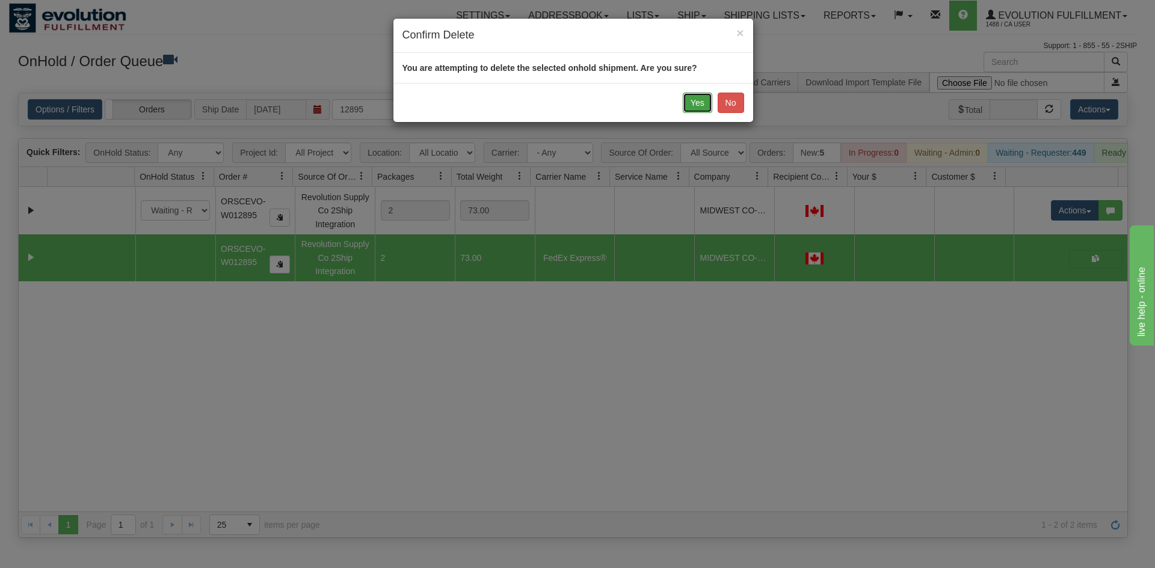
click at [704, 105] on button "Yes" at bounding box center [697, 103] width 29 height 20
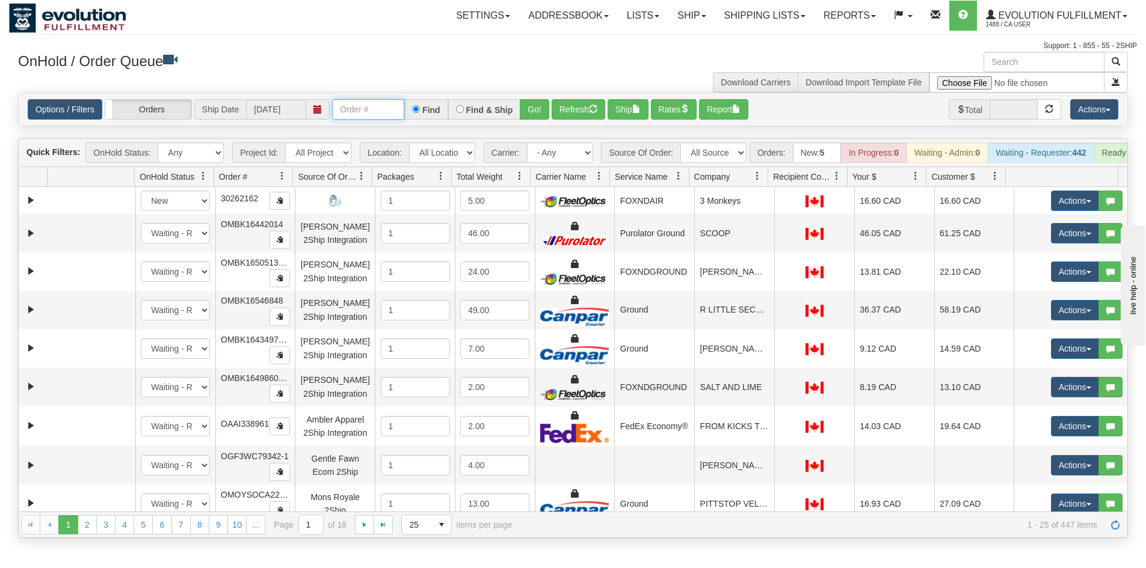
click at [344, 104] on input "text" at bounding box center [368, 109] width 72 height 20
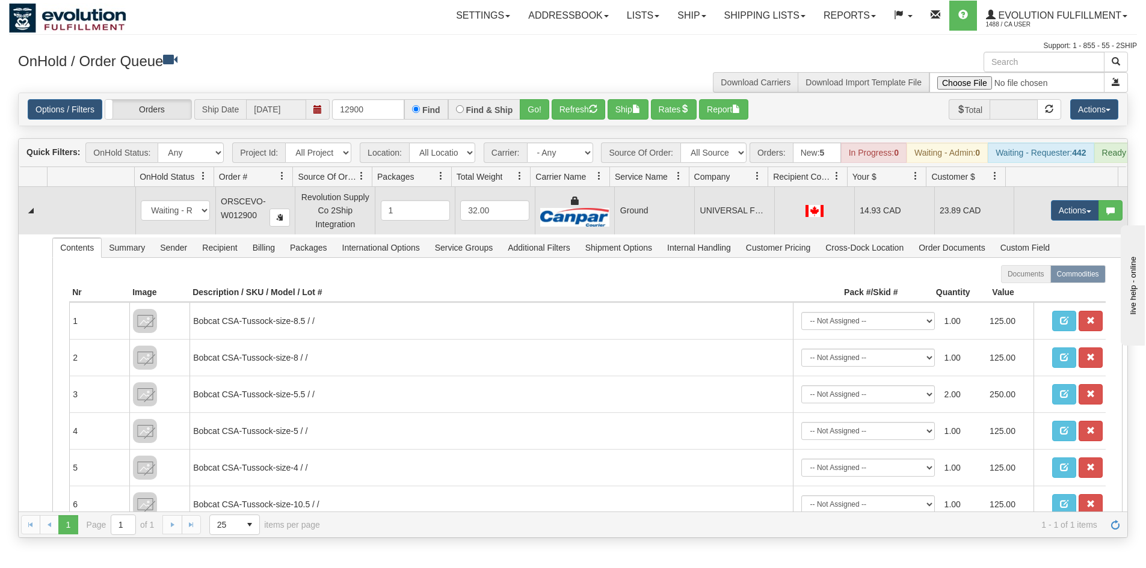
click at [727, 226] on td "UNIVERSAL FOOTWEAR" at bounding box center [734, 210] width 80 height 47
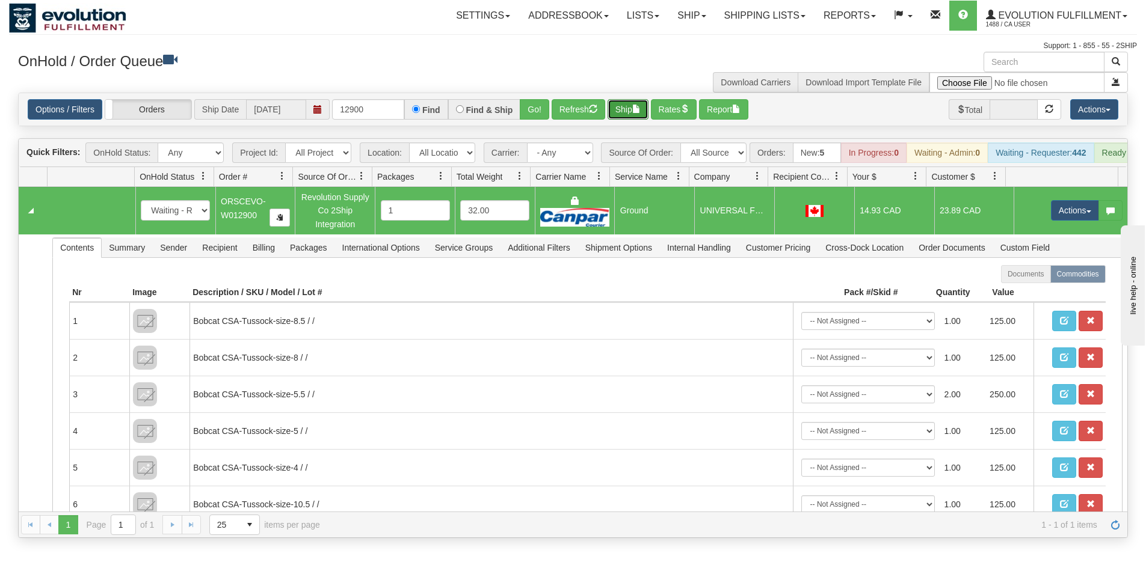
click at [632, 109] on button "Ship" at bounding box center [627, 109] width 41 height 20
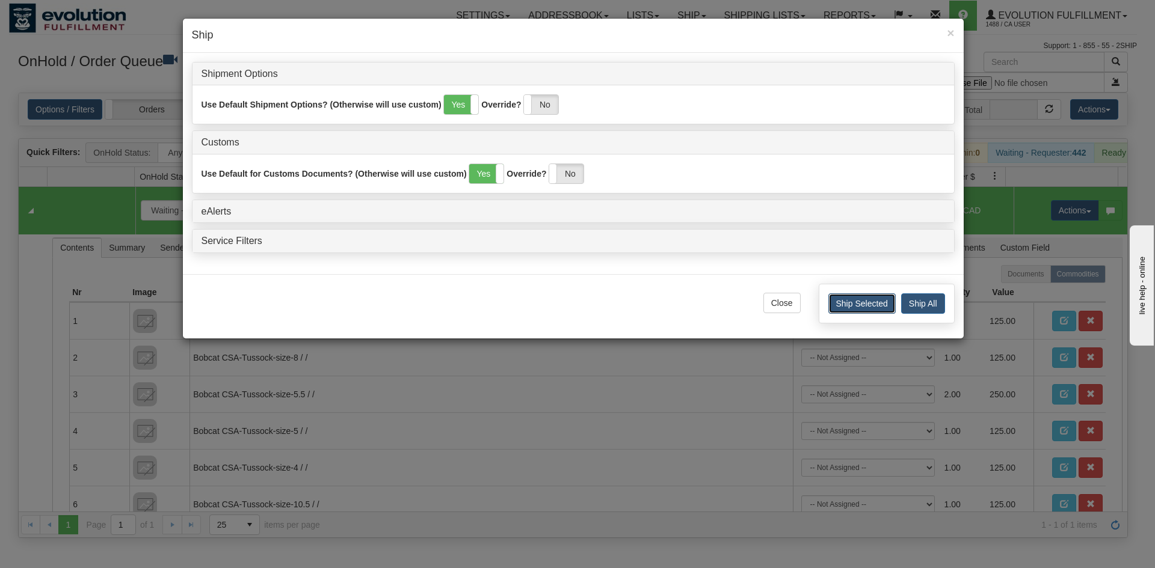
click at [870, 308] on button "Ship Selected" at bounding box center [861, 304] width 67 height 20
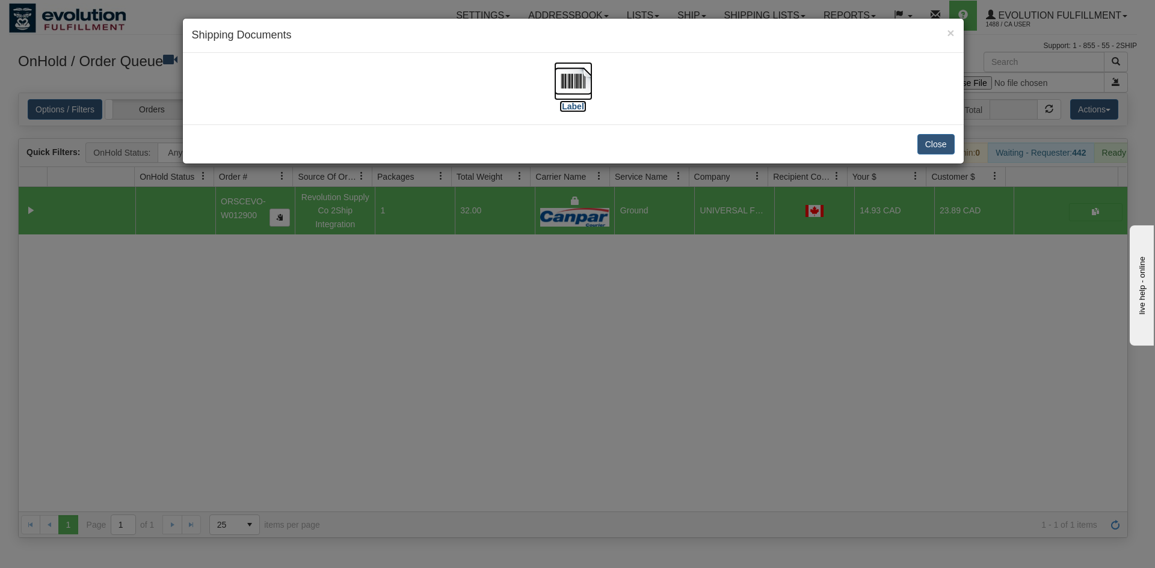
click at [578, 90] on img at bounding box center [573, 81] width 38 height 38
click at [935, 151] on button "Close" at bounding box center [935, 144] width 37 height 20
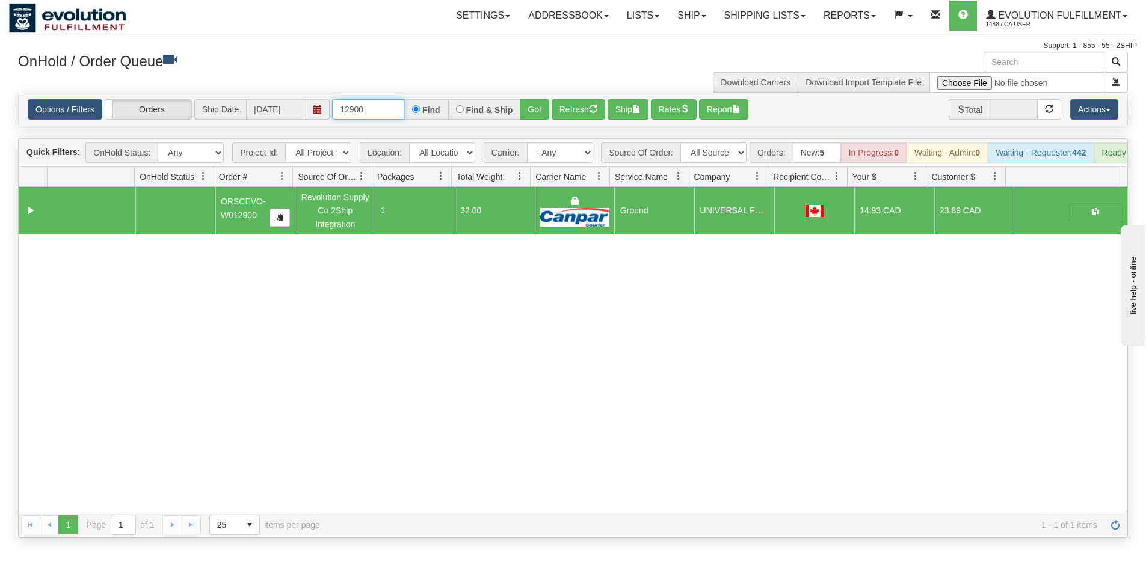
drag, startPoint x: 346, startPoint y: 108, endPoint x: 390, endPoint y: 108, distance: 43.9
click at [390, 108] on input "12900" at bounding box center [368, 109] width 72 height 20
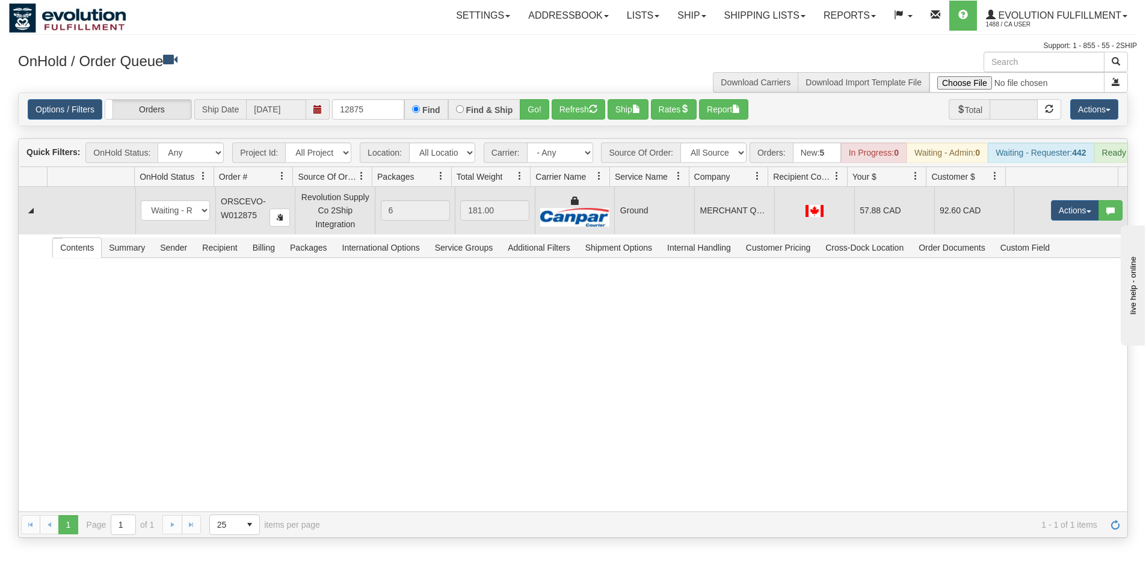
click at [618, 218] on td "Ground" at bounding box center [654, 210] width 80 height 47
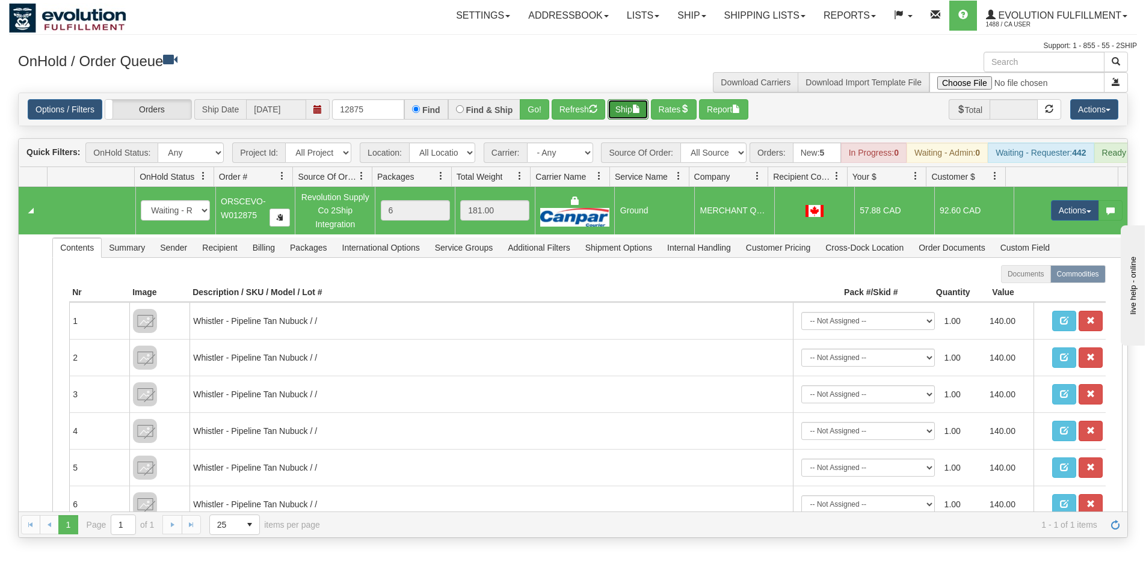
click at [634, 114] on button "Ship" at bounding box center [627, 109] width 41 height 20
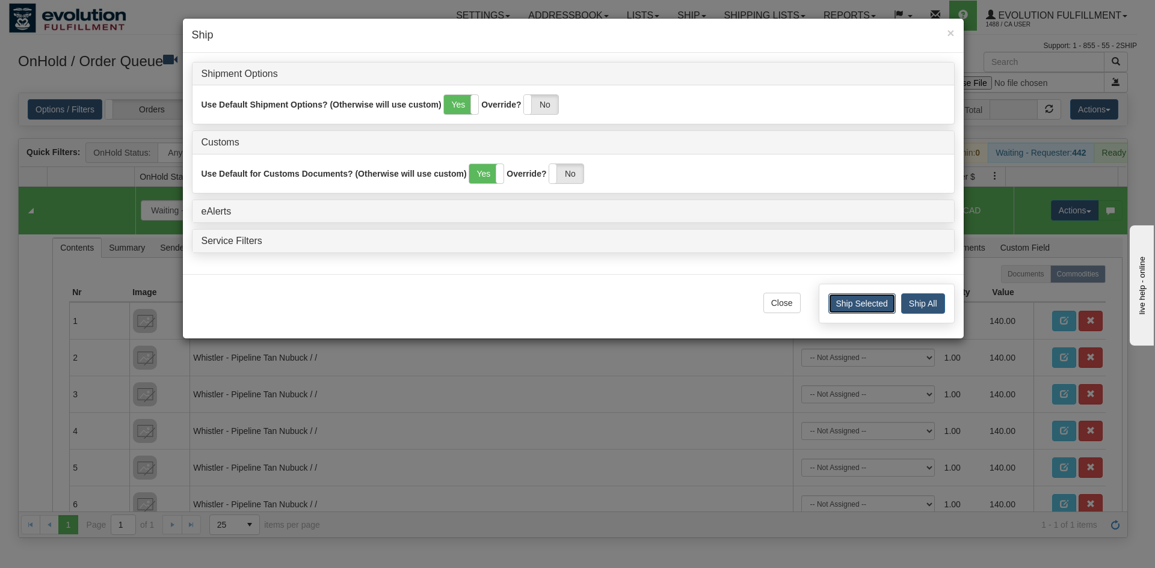
click at [874, 301] on button "Ship Selected" at bounding box center [861, 304] width 67 height 20
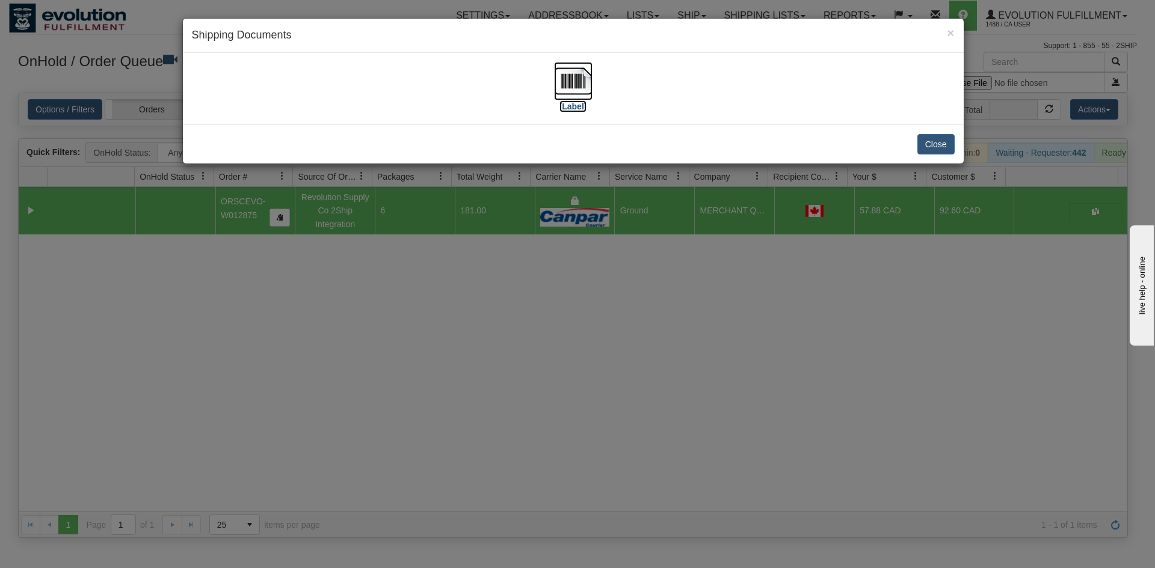
click at [562, 80] on img at bounding box center [573, 81] width 38 height 38
click at [929, 143] on button "Close" at bounding box center [935, 144] width 37 height 20
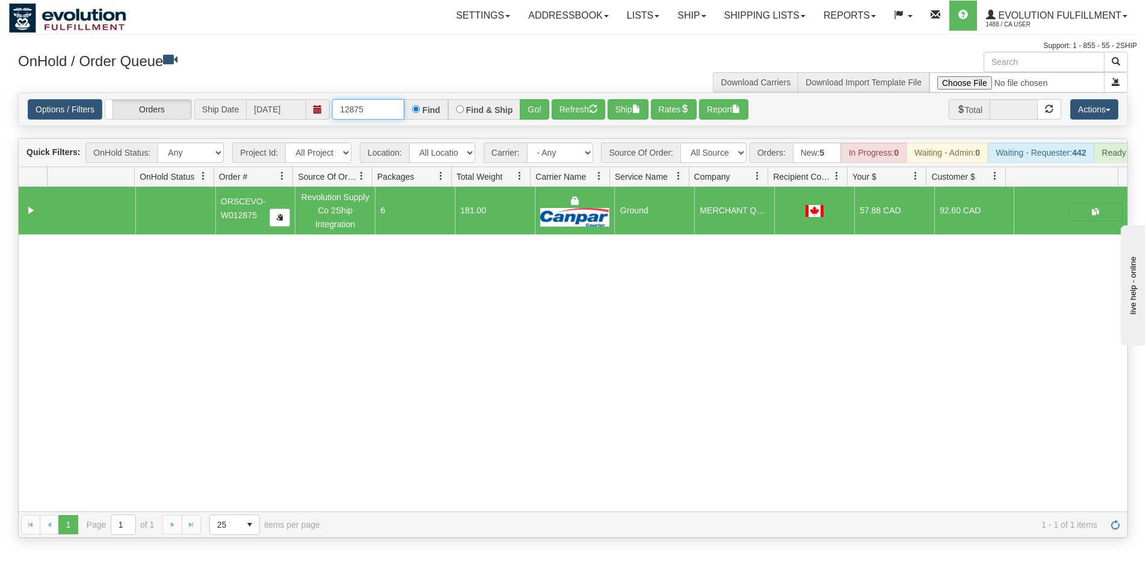
drag, startPoint x: 370, startPoint y: 107, endPoint x: 355, endPoint y: 108, distance: 15.7
click at [355, 108] on input "12875" at bounding box center [368, 109] width 72 height 20
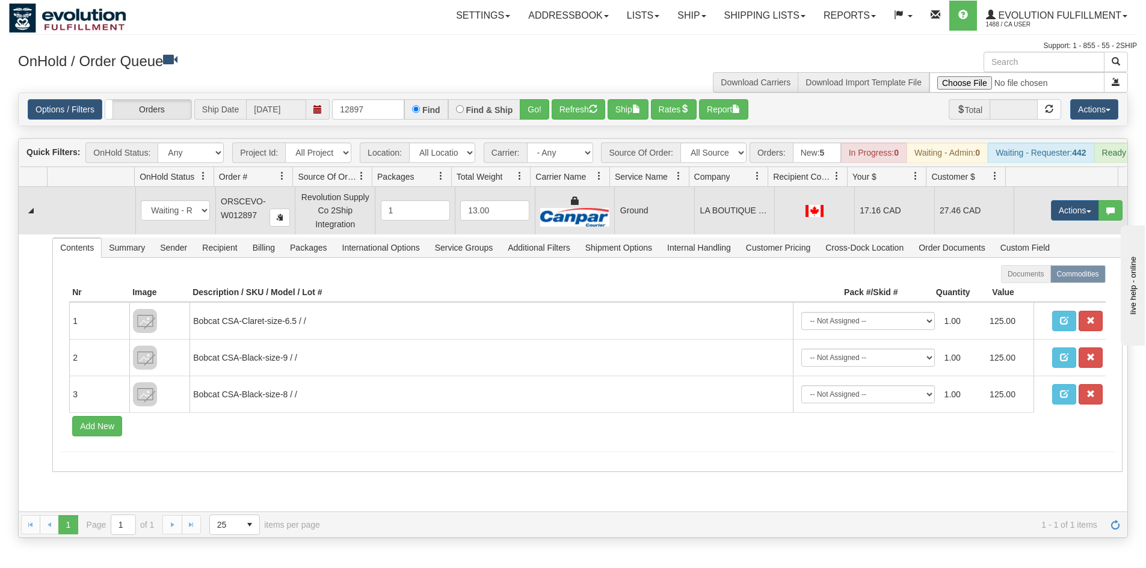
click at [743, 230] on td "LA BOUTIQUE DU CORDONNIER" at bounding box center [734, 210] width 80 height 47
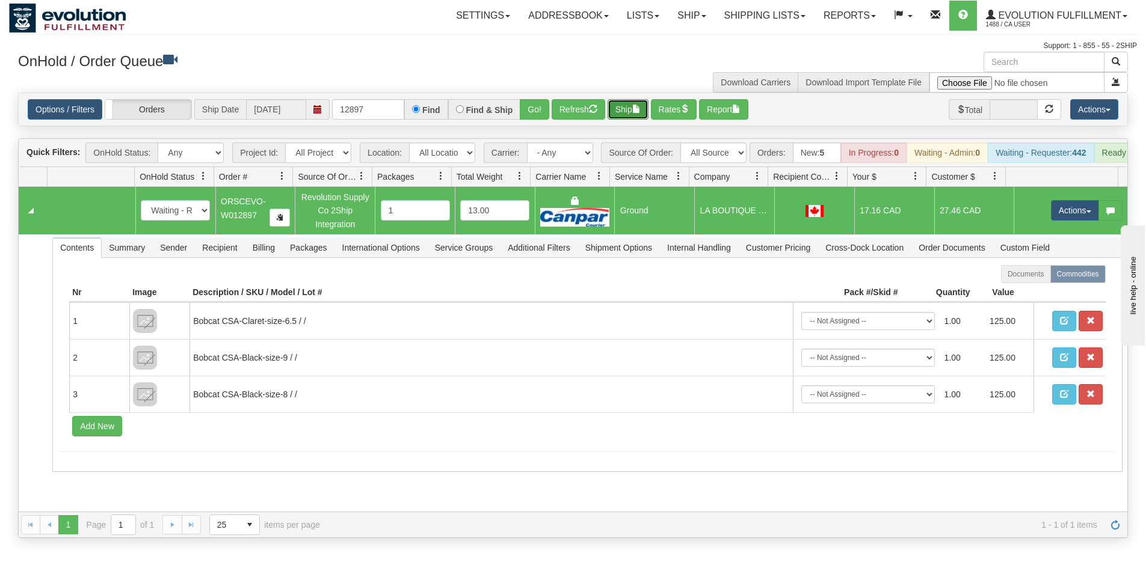
click at [627, 115] on button "Ship" at bounding box center [627, 109] width 41 height 20
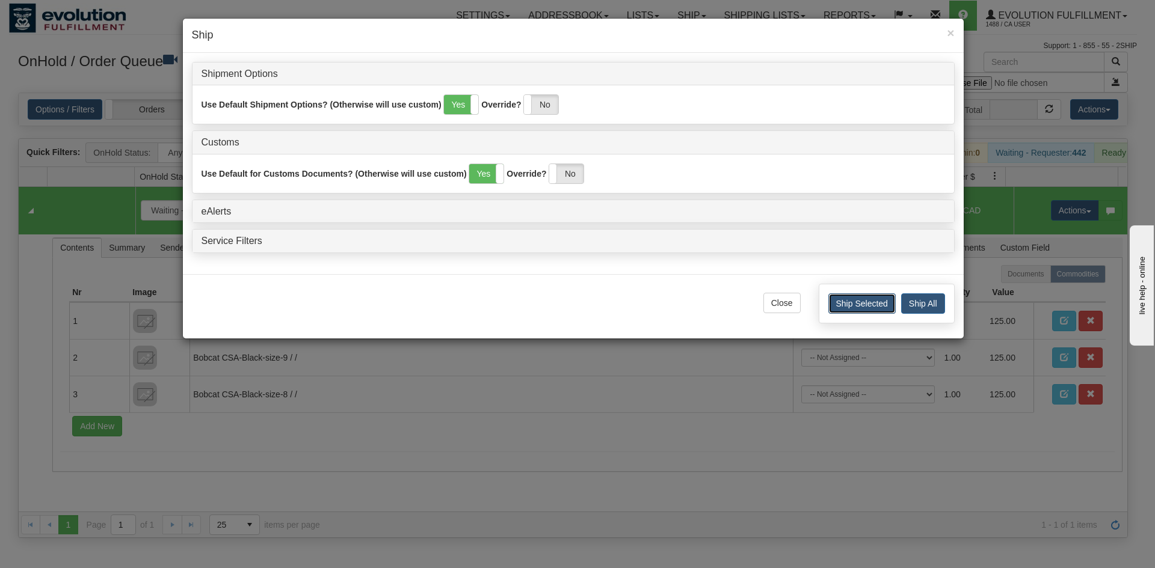
click at [877, 304] on button "Ship Selected" at bounding box center [861, 304] width 67 height 20
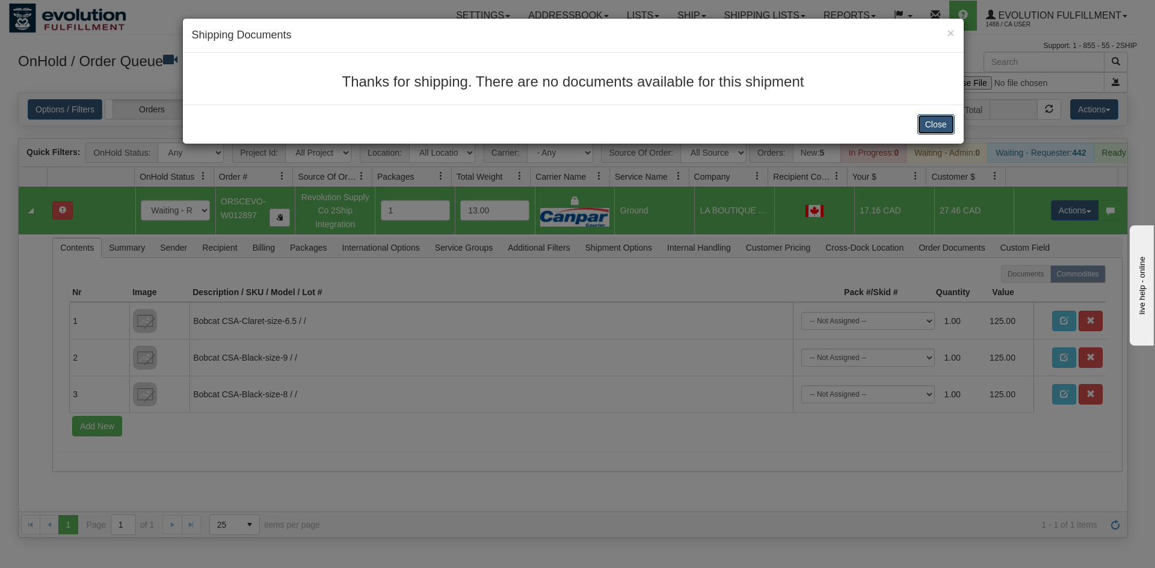
click at [930, 126] on button "Close" at bounding box center [935, 124] width 37 height 20
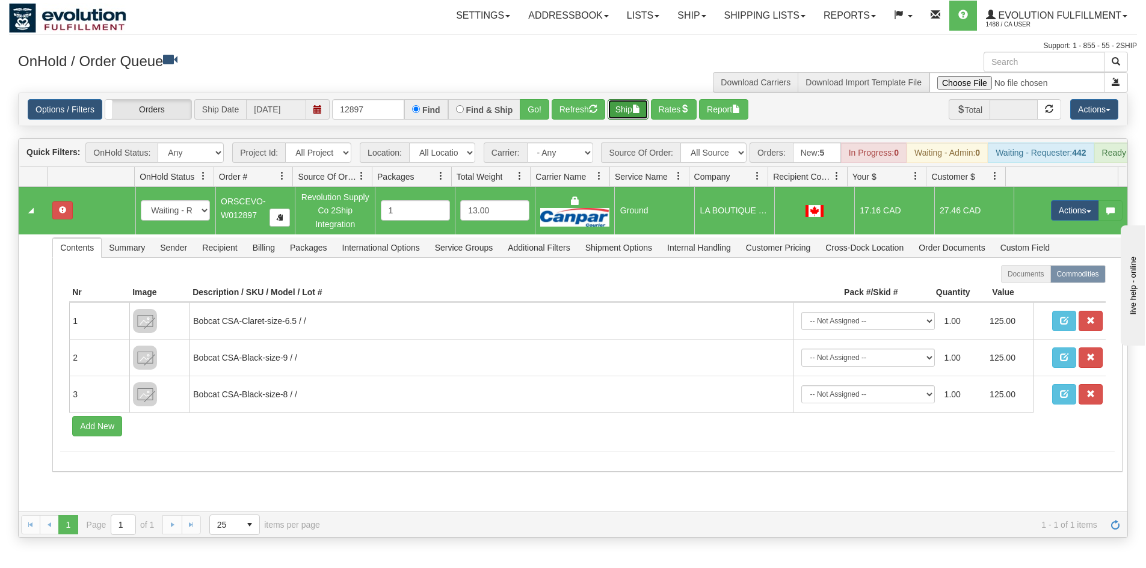
click at [617, 100] on button "Ship" at bounding box center [627, 109] width 41 height 20
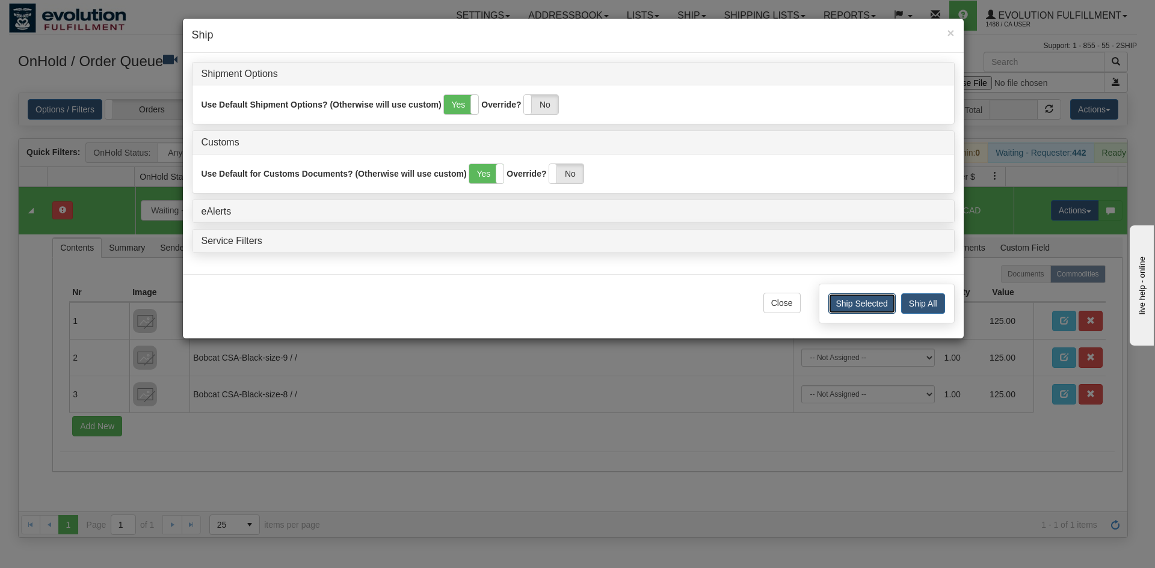
click at [868, 303] on button "Ship Selected" at bounding box center [861, 304] width 67 height 20
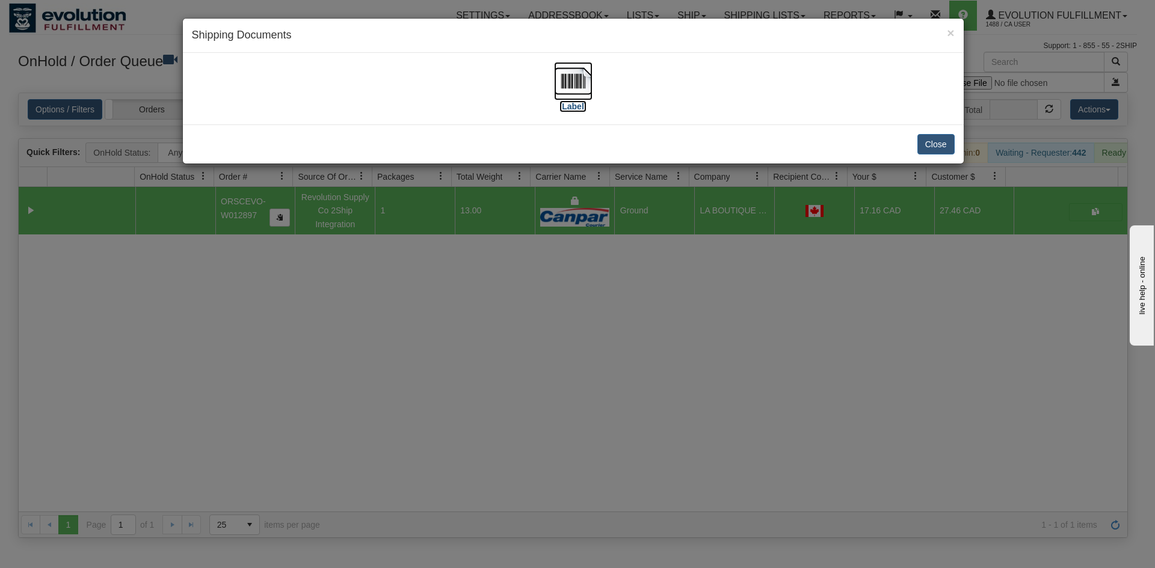
click at [562, 80] on img at bounding box center [573, 81] width 38 height 38
click at [948, 144] on button "Close" at bounding box center [935, 144] width 37 height 20
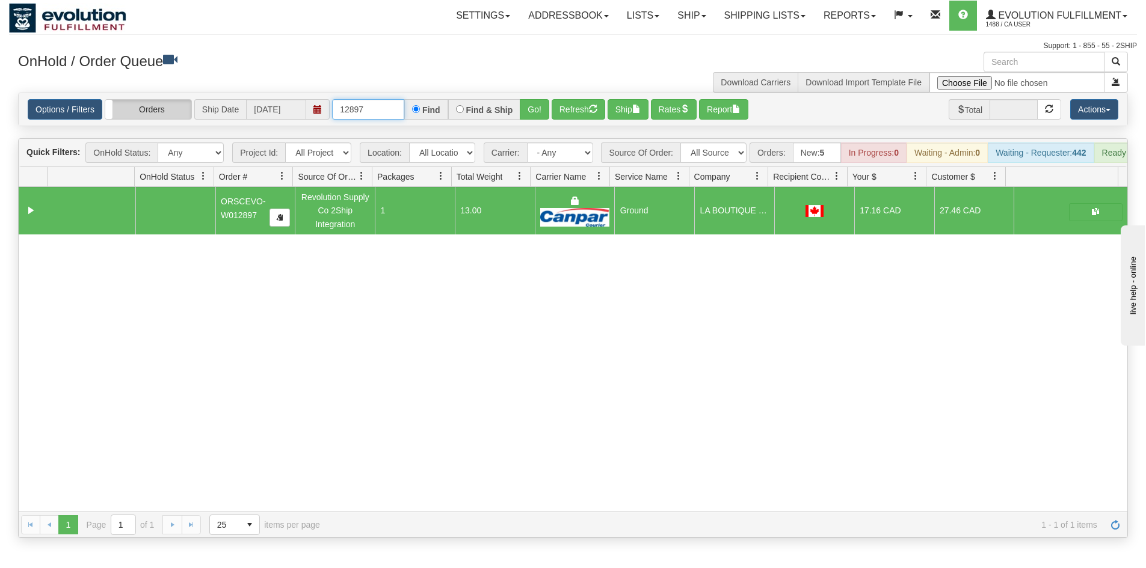
drag, startPoint x: 399, startPoint y: 106, endPoint x: 155, endPoint y: 106, distance: 243.6
click at [155, 106] on div "Options / Filters Group Shipments Orders Ship Date 10/07/2025 12897 Find Find &…" at bounding box center [573, 109] width 1090 height 20
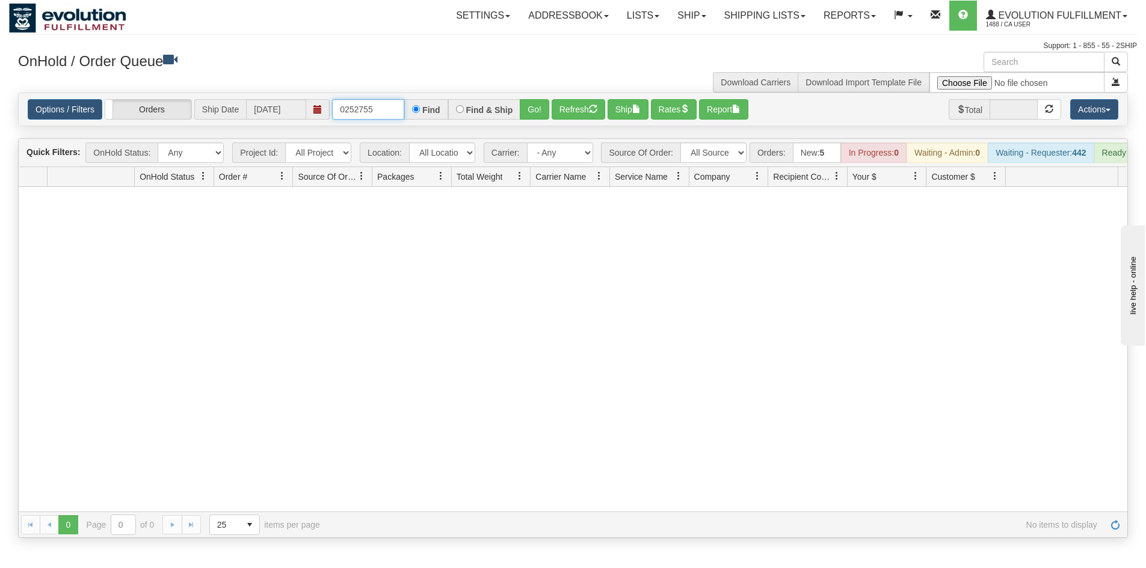
drag, startPoint x: 380, startPoint y: 108, endPoint x: 217, endPoint y: 108, distance: 163.6
click at [217, 108] on div "Options / Filters Group Shipments Orders Ship Date 10/07/2025 0252755 Find Find…" at bounding box center [573, 109] width 1090 height 20
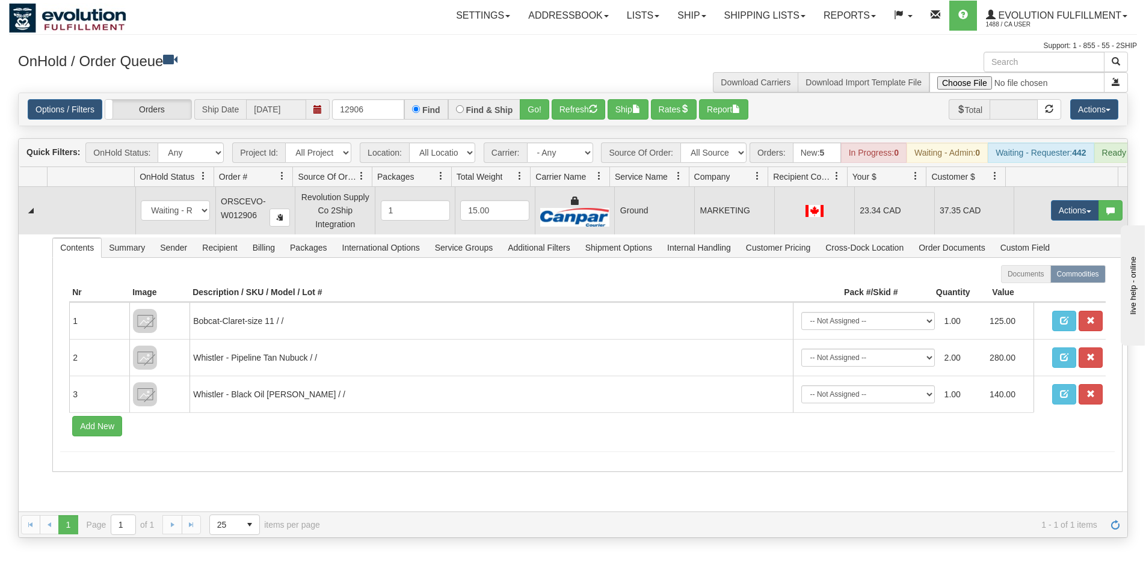
click at [723, 229] on td "MARKETING" at bounding box center [734, 210] width 80 height 47
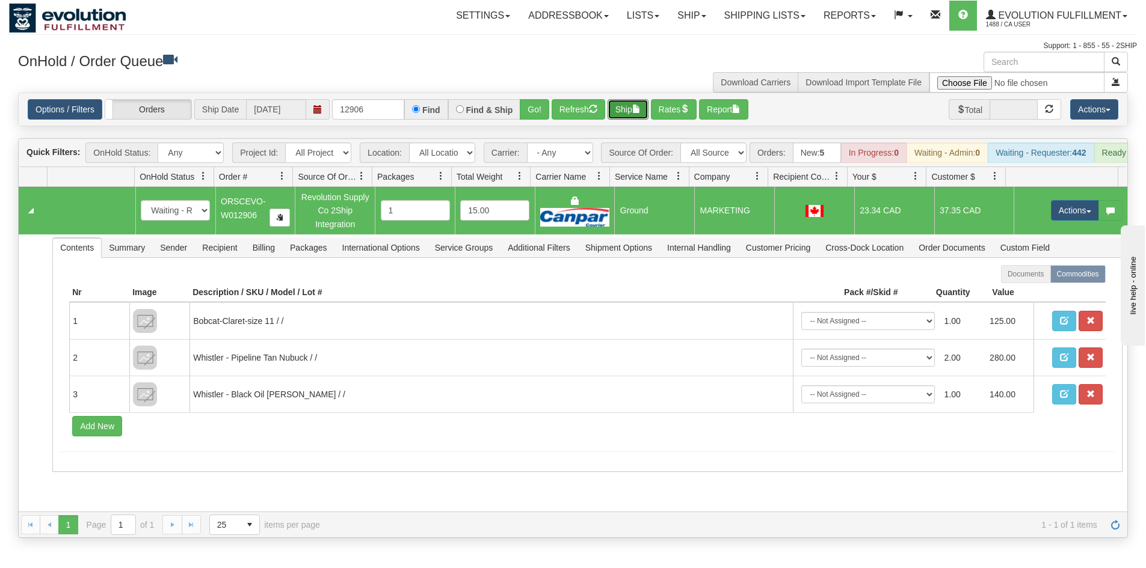
click at [637, 105] on span "button" at bounding box center [636, 109] width 8 height 8
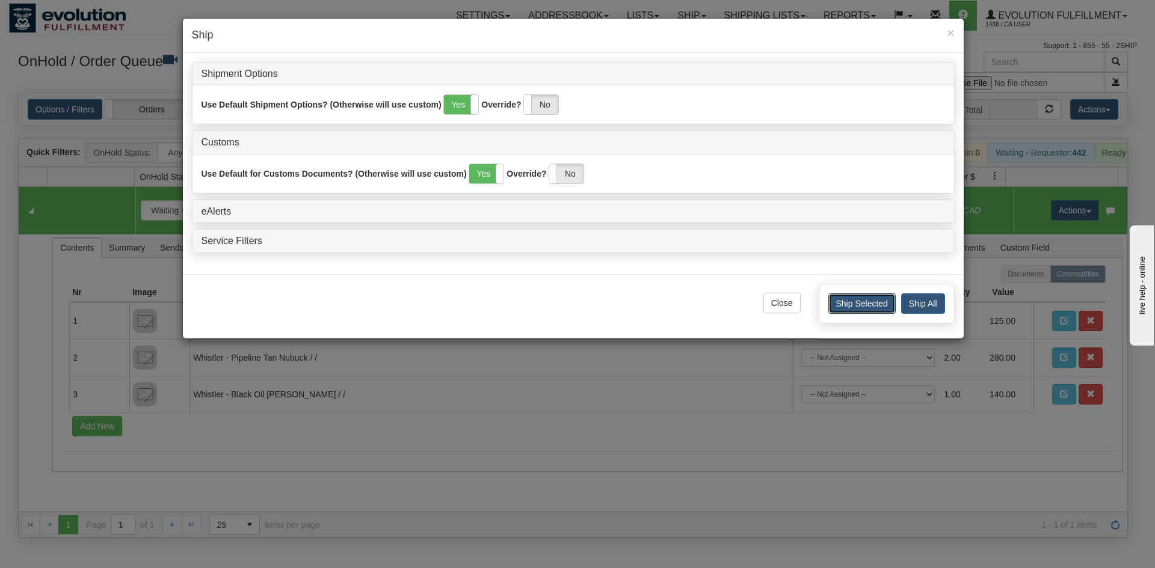
click at [881, 303] on button "Ship Selected" at bounding box center [861, 304] width 67 height 20
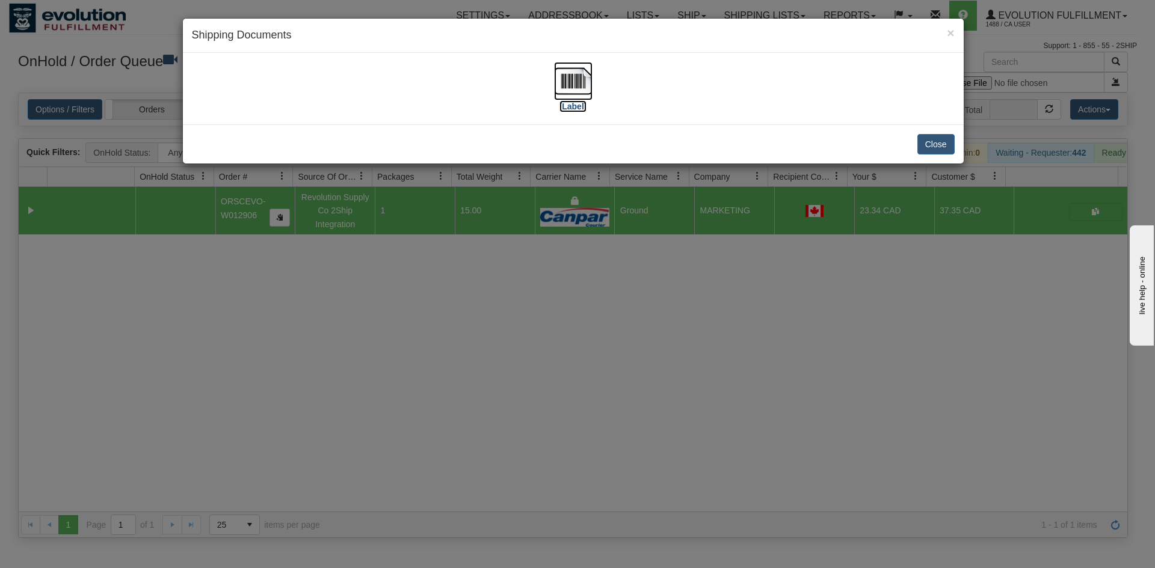
click at [569, 77] on img at bounding box center [573, 81] width 38 height 38
click at [939, 156] on div "Close" at bounding box center [573, 143] width 781 height 39
click at [939, 136] on button "Close" at bounding box center [935, 144] width 37 height 20
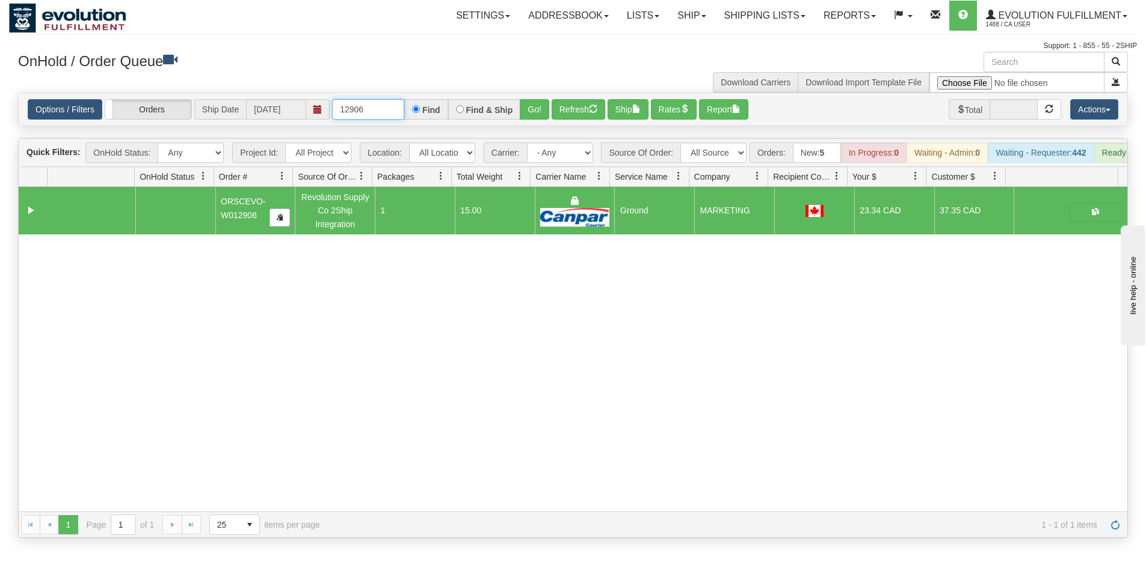
drag, startPoint x: 351, startPoint y: 107, endPoint x: 402, endPoint y: 108, distance: 51.1
click at [402, 108] on input "12906" at bounding box center [368, 109] width 72 height 20
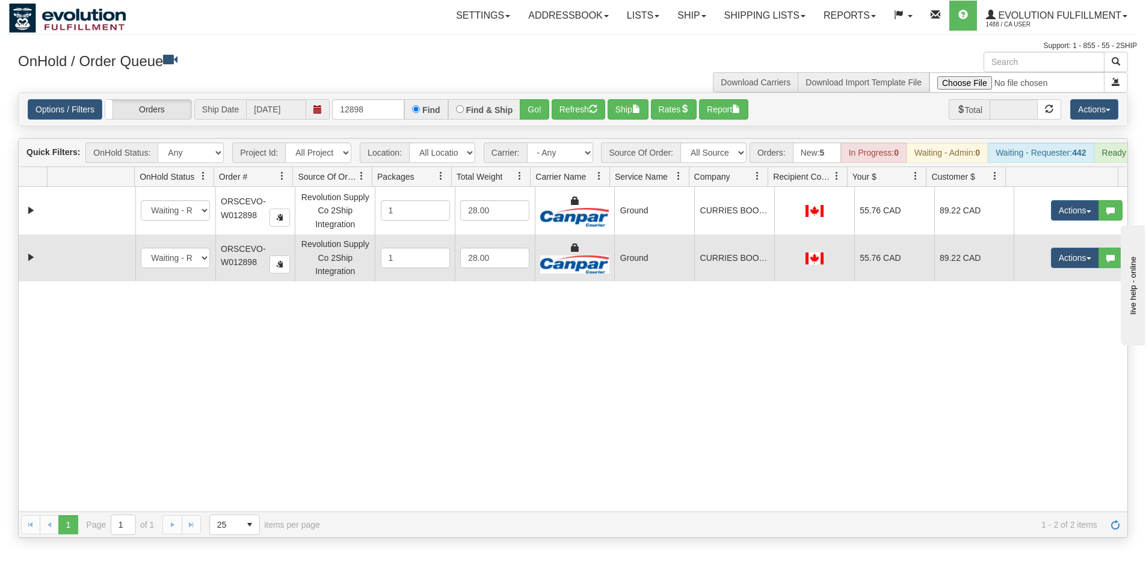
click at [742, 275] on td "CURRIES BOOT SHOP" at bounding box center [734, 258] width 80 height 47
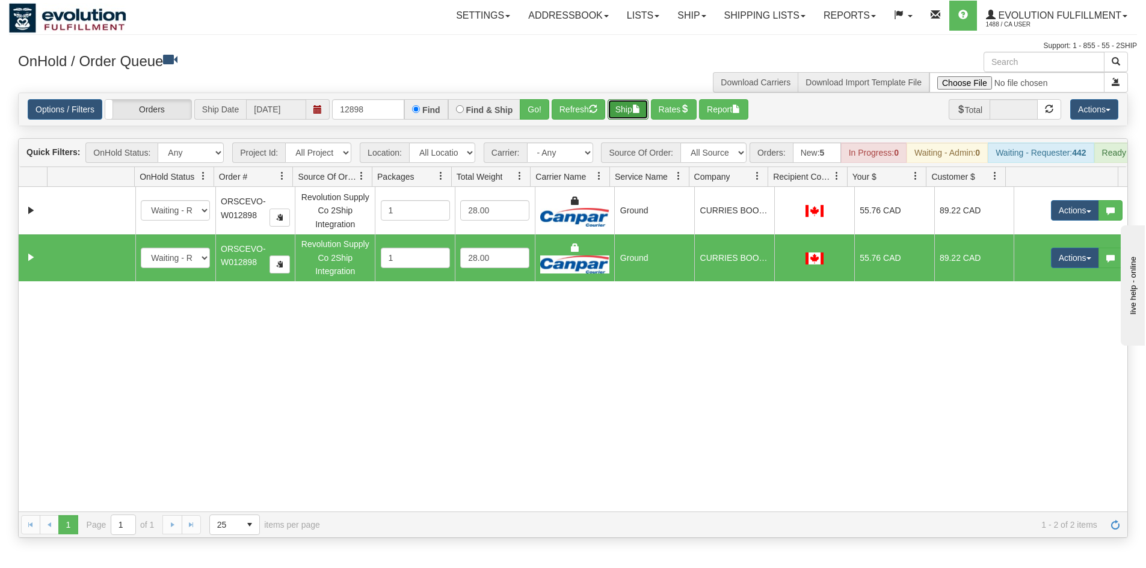
click at [627, 108] on button "Ship" at bounding box center [627, 109] width 41 height 20
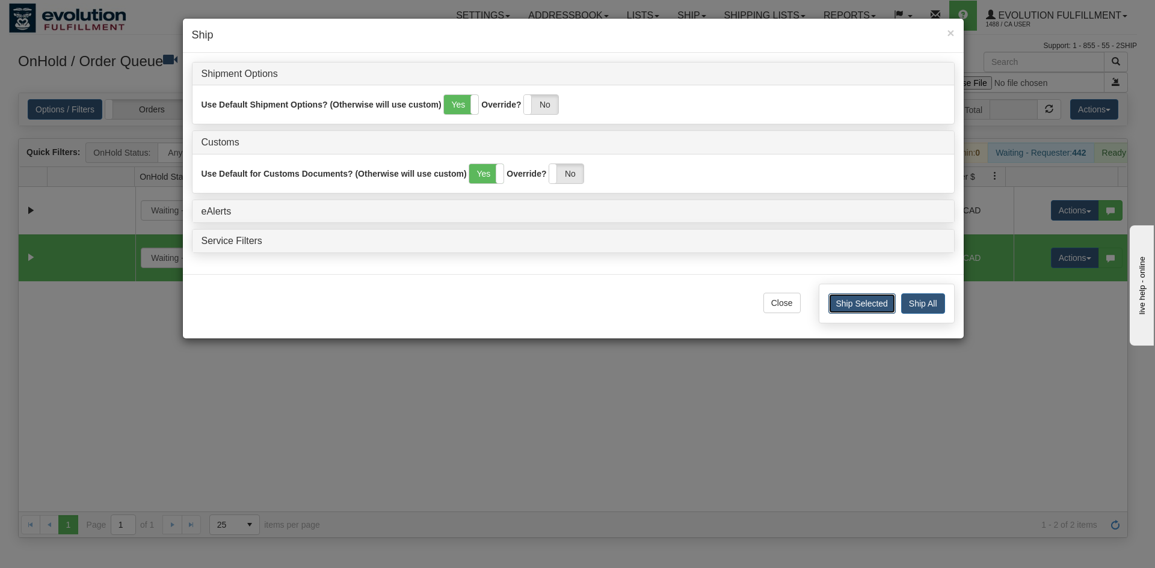
click at [871, 298] on button "Ship Selected" at bounding box center [861, 304] width 67 height 20
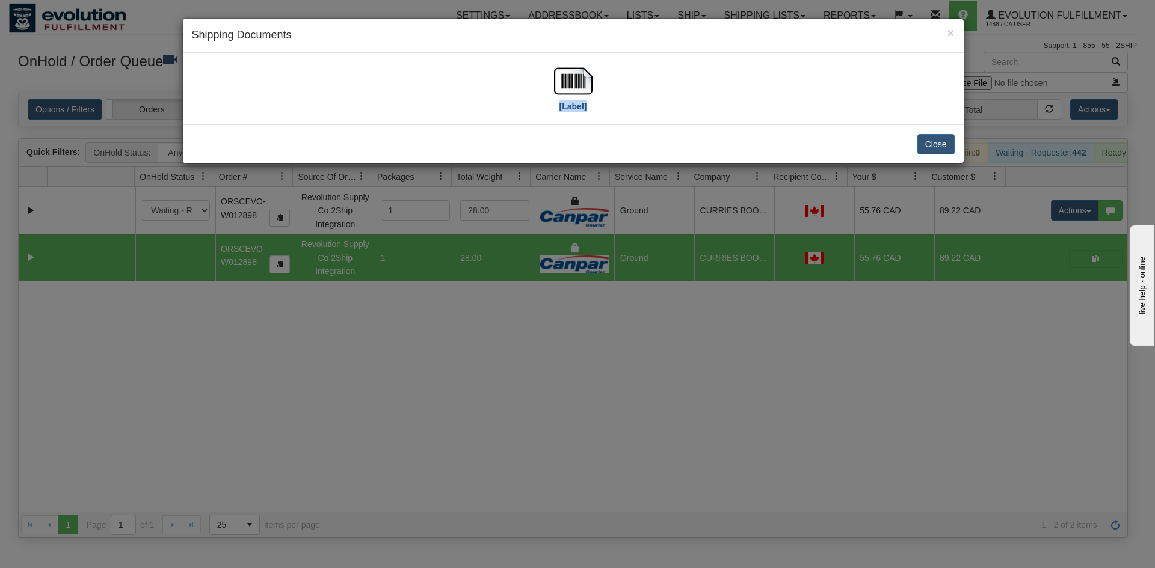
drag, startPoint x: 593, startPoint y: 76, endPoint x: 587, endPoint y: 79, distance: 6.7
click at [589, 79] on div "[Label]" at bounding box center [573, 89] width 763 height 54
click at [580, 79] on img at bounding box center [573, 81] width 38 height 38
click at [935, 134] on button "Close" at bounding box center [935, 144] width 37 height 20
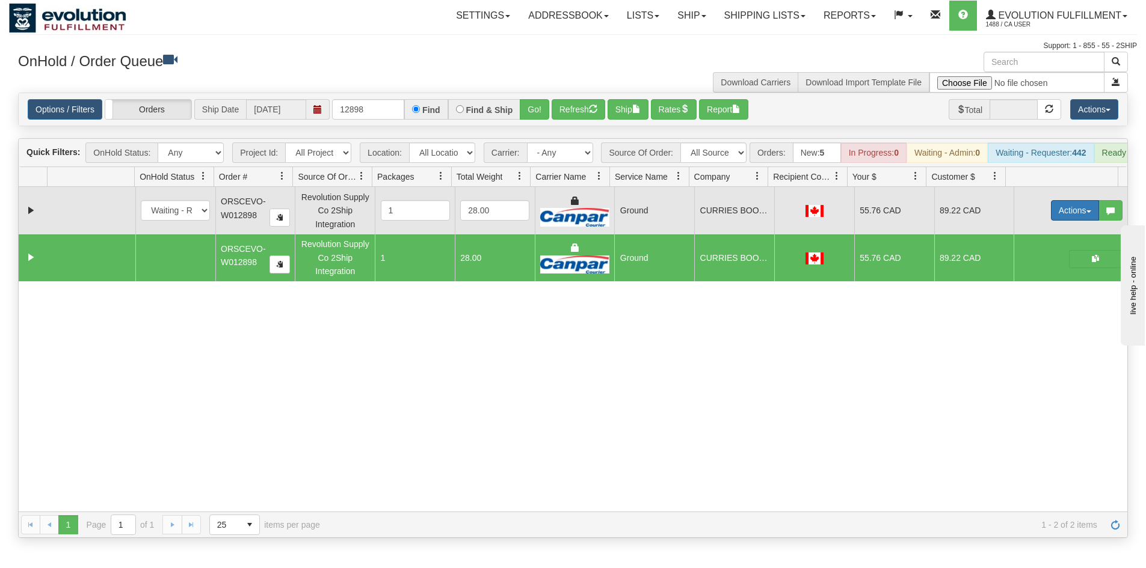
click at [1051, 221] on button "Actions" at bounding box center [1075, 210] width 48 height 20
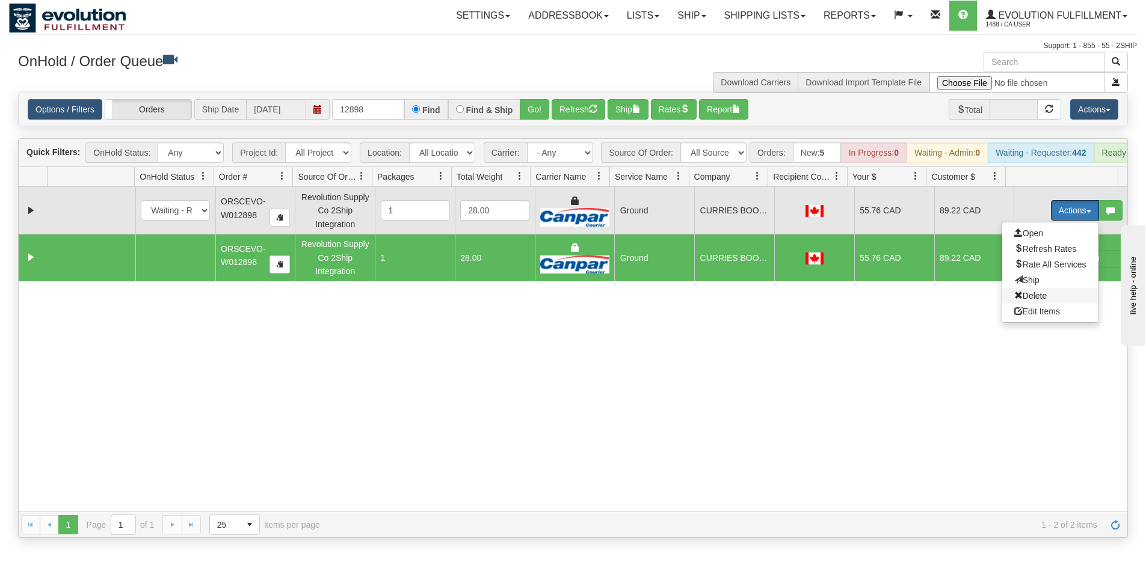
click at [1026, 301] on span "Delete" at bounding box center [1030, 296] width 32 height 10
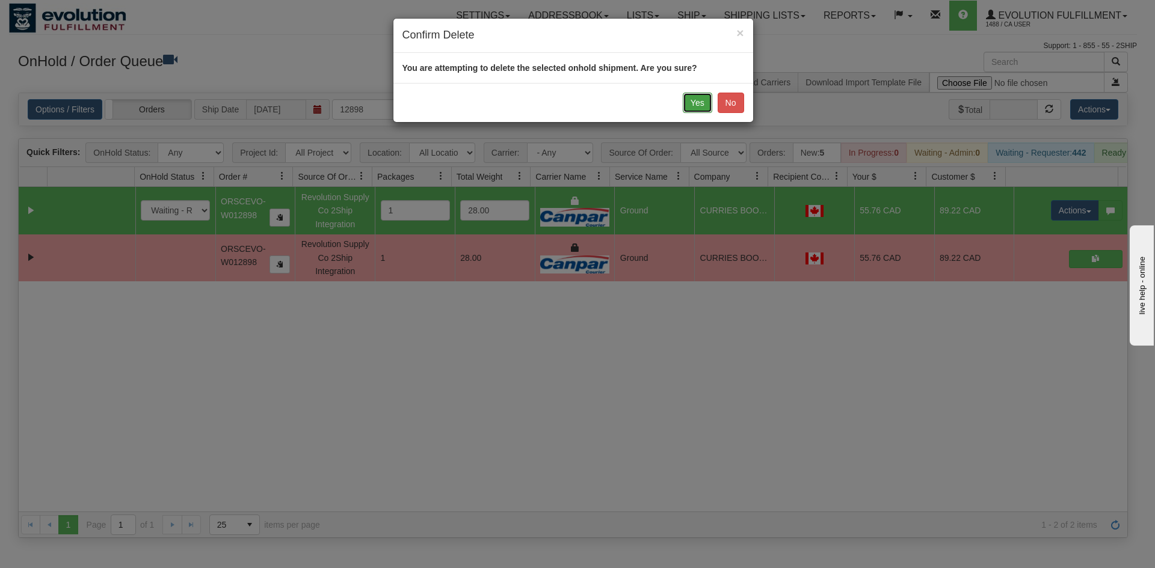
click at [695, 103] on button "Yes" at bounding box center [697, 103] width 29 height 20
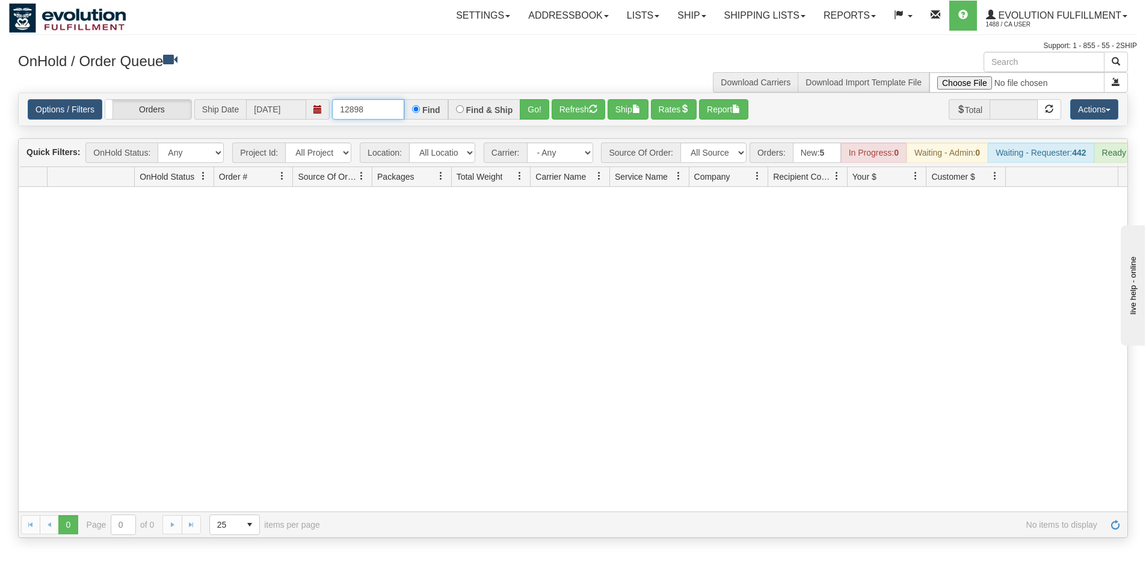
drag, startPoint x: 357, startPoint y: 112, endPoint x: 396, endPoint y: 115, distance: 38.6
click at [392, 115] on input "12898" at bounding box center [368, 109] width 72 height 20
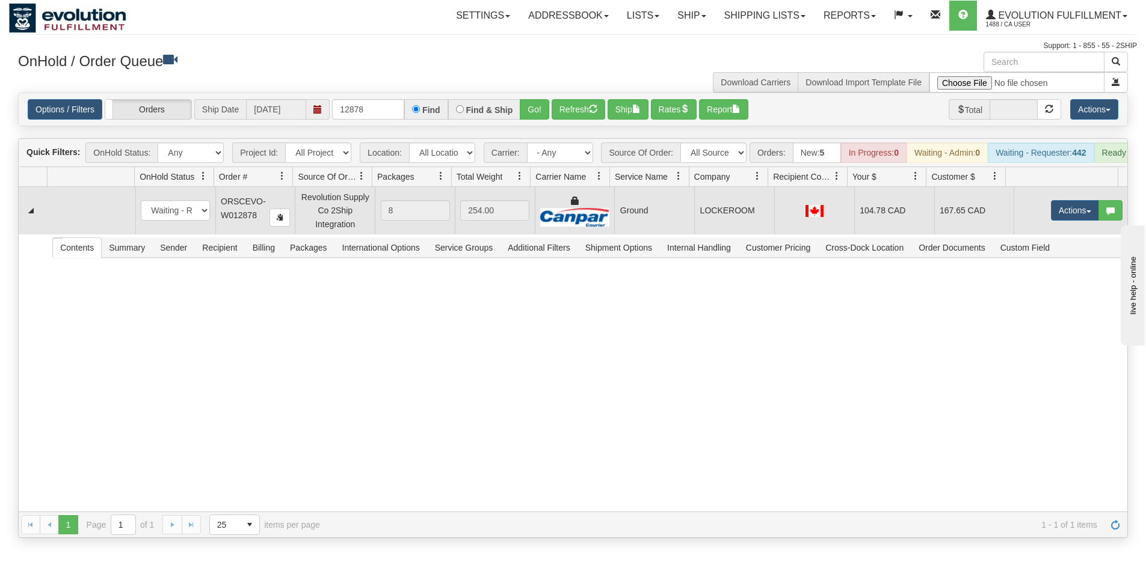
click at [620, 226] on td "Ground" at bounding box center [654, 210] width 80 height 47
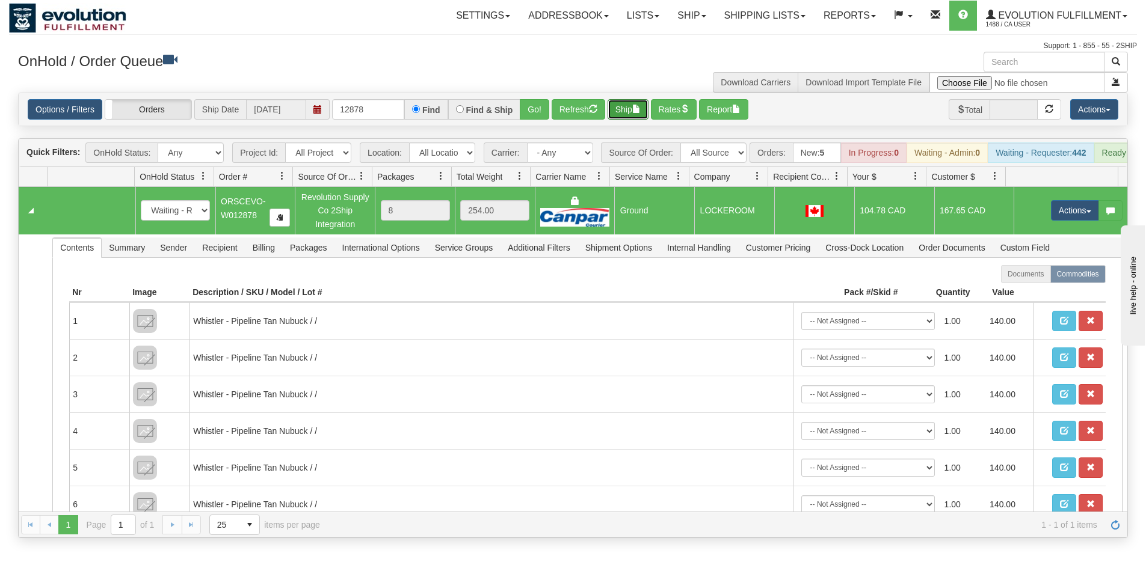
click at [623, 104] on button "Ship" at bounding box center [627, 109] width 41 height 20
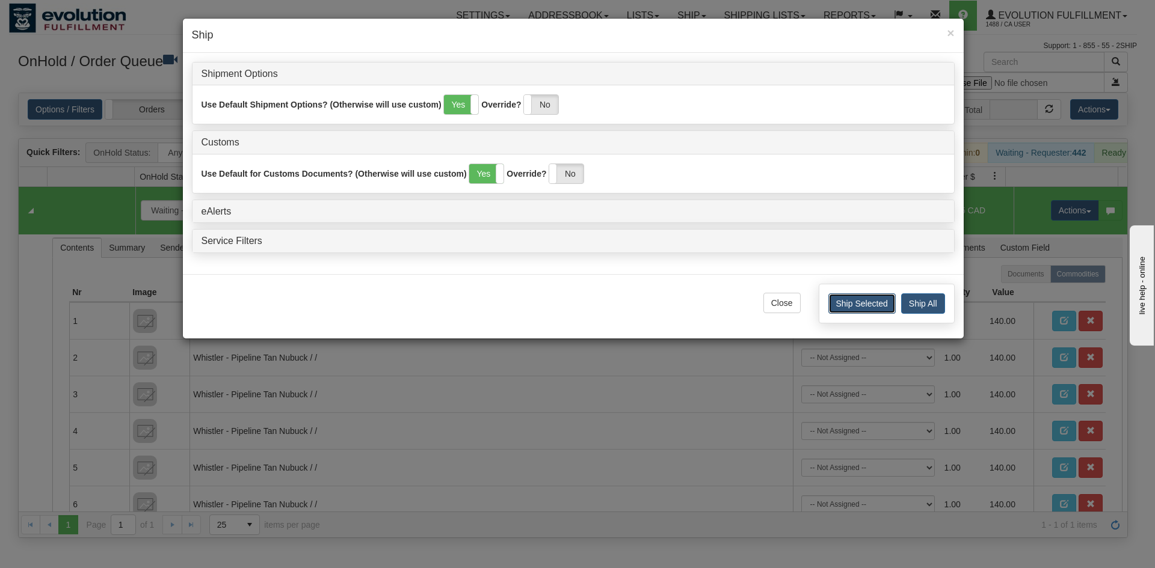
click at [864, 307] on button "Ship Selected" at bounding box center [861, 304] width 67 height 20
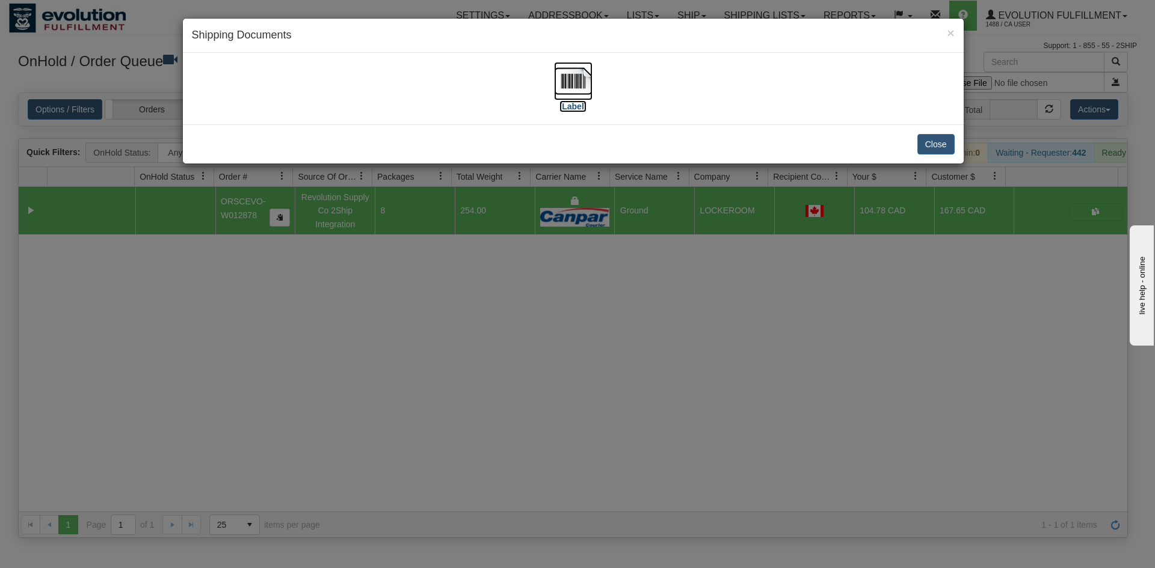
click at [574, 79] on img at bounding box center [573, 81] width 38 height 38
click at [943, 146] on button "Close" at bounding box center [935, 144] width 37 height 20
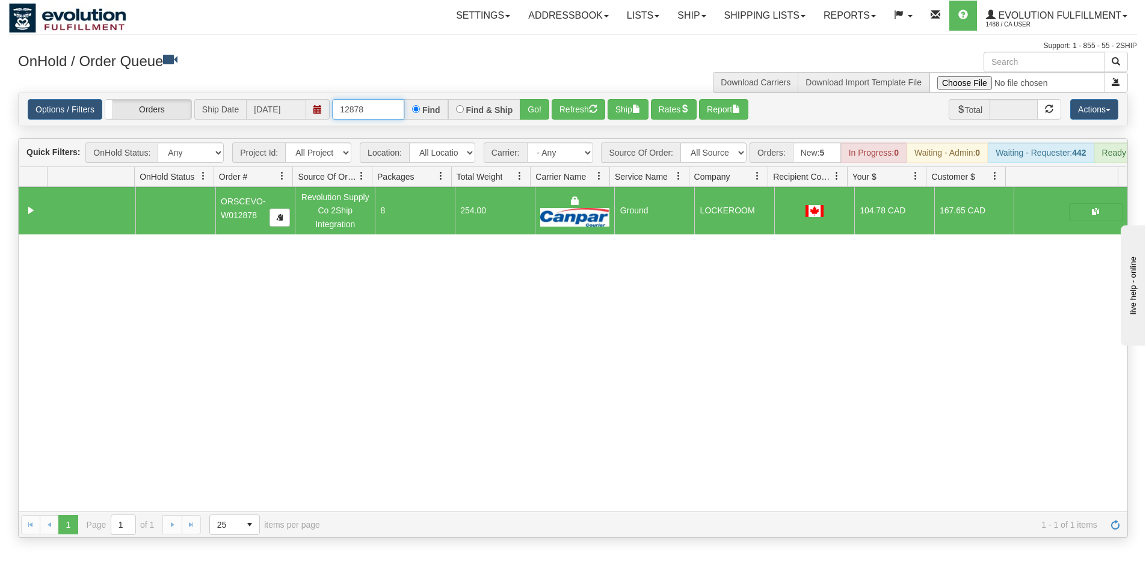
drag, startPoint x: 351, startPoint y: 112, endPoint x: 408, endPoint y: 116, distance: 57.9
click at [408, 116] on div "12878 Find Find & Ship Go!" at bounding box center [440, 109] width 217 height 20
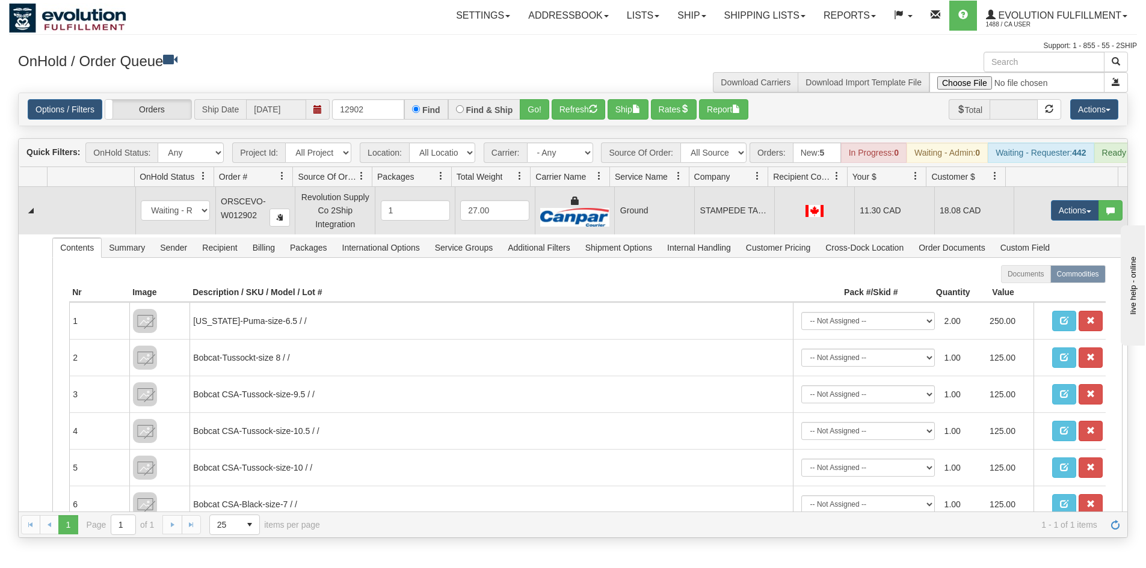
click at [680, 217] on td "Ground" at bounding box center [654, 210] width 80 height 47
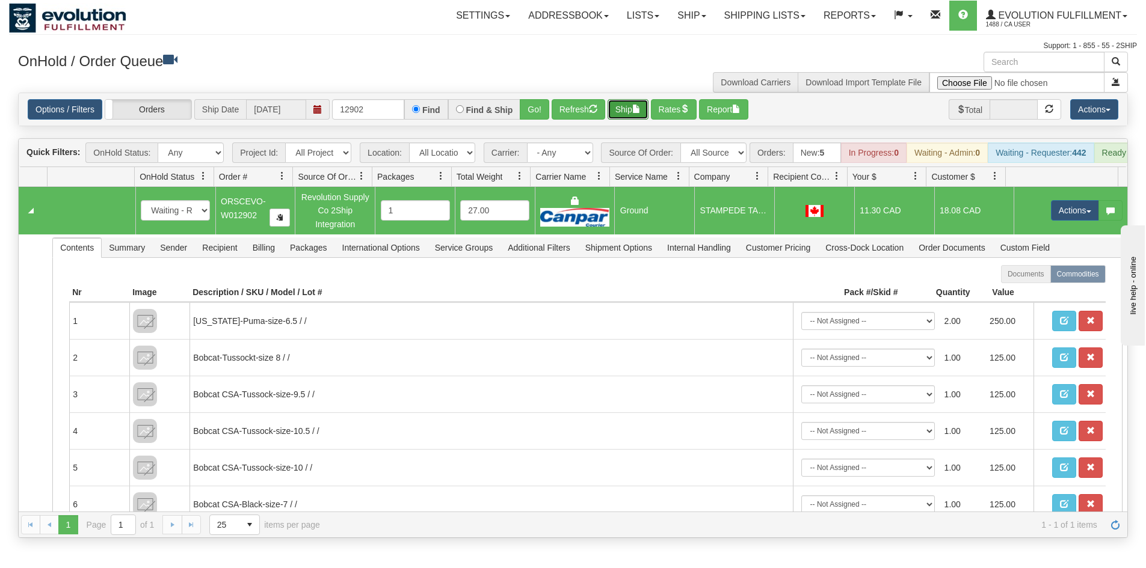
click at [628, 118] on button "Ship" at bounding box center [627, 109] width 41 height 20
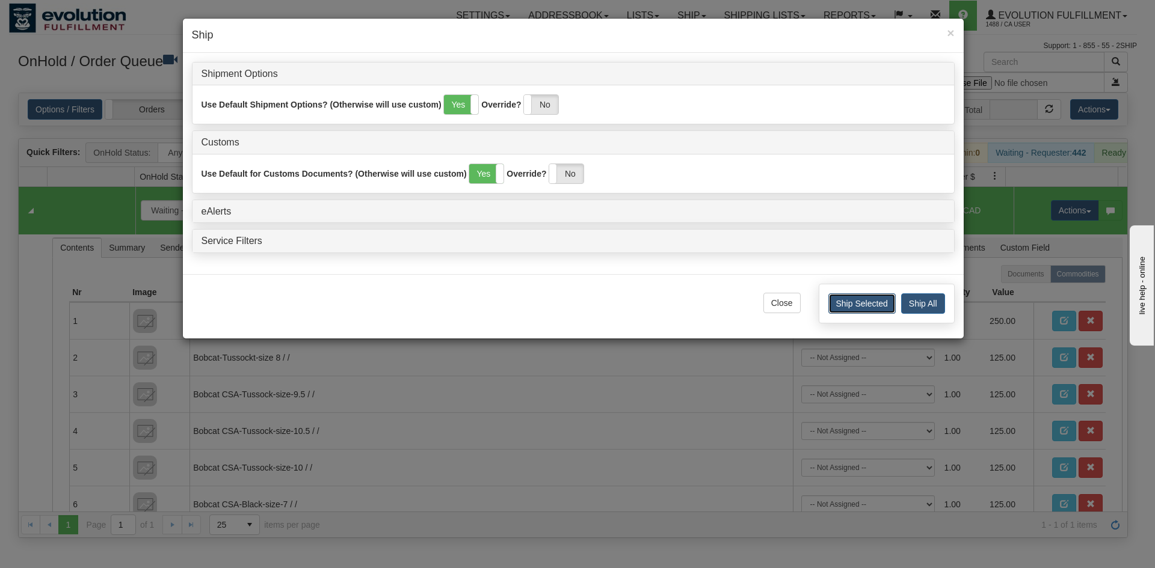
click at [861, 306] on button "Ship Selected" at bounding box center [861, 304] width 67 height 20
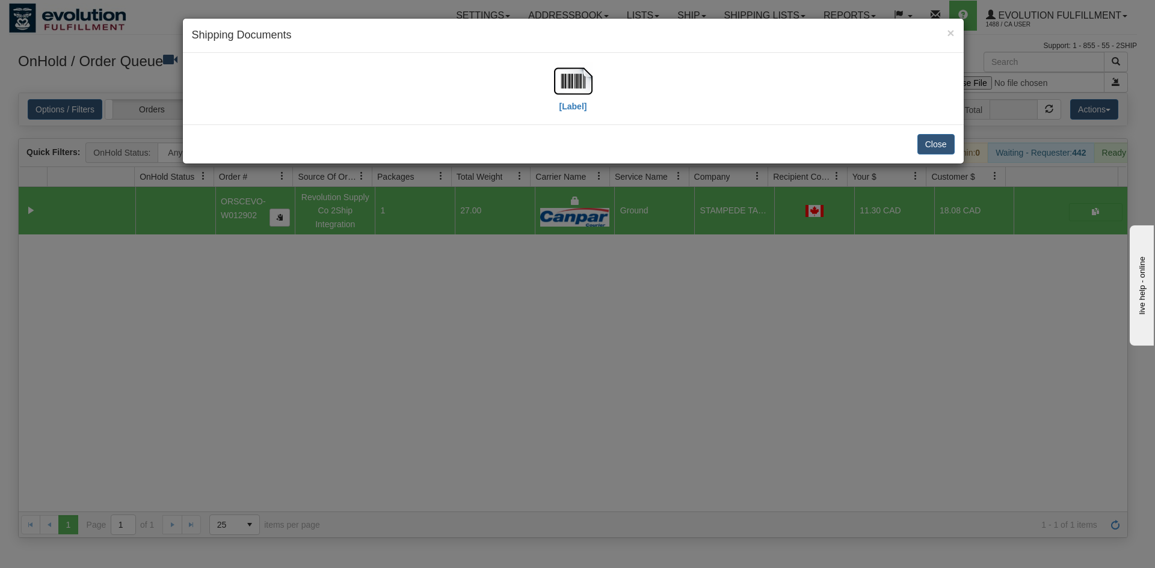
click at [592, 73] on div "[Label]" at bounding box center [573, 89] width 763 height 54
click at [591, 77] on img at bounding box center [573, 81] width 38 height 38
click at [938, 143] on button "Close" at bounding box center [935, 144] width 37 height 20
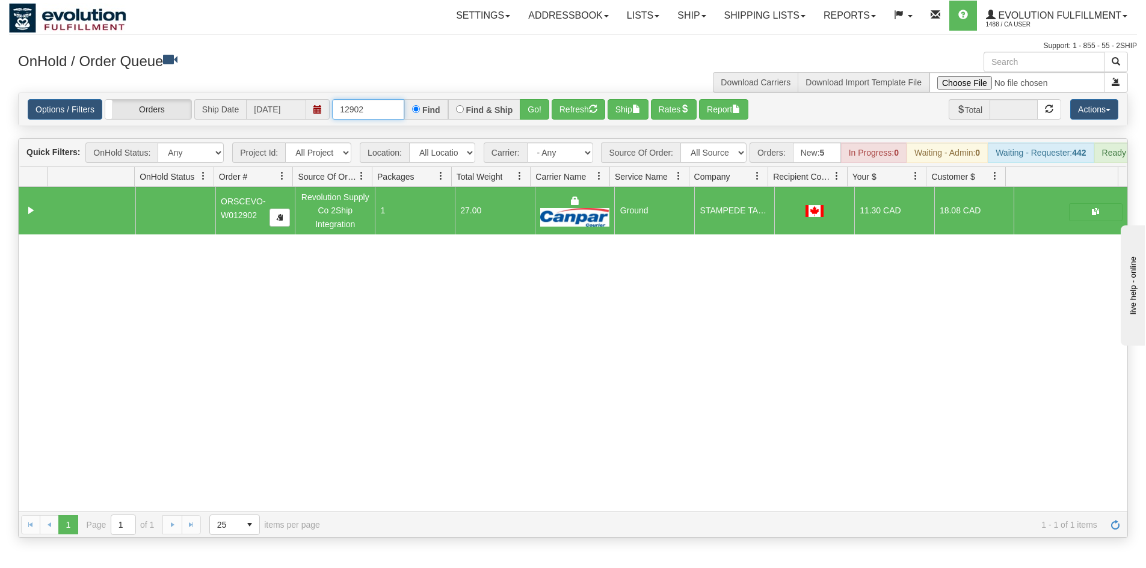
drag, startPoint x: 364, startPoint y: 109, endPoint x: 381, endPoint y: 121, distance: 20.6
click at [381, 120] on div "Options / Filters Group Shipments Orders Ship Date 10/07/2025 12902 Find Find &…" at bounding box center [573, 109] width 1108 height 32
type input "12904"
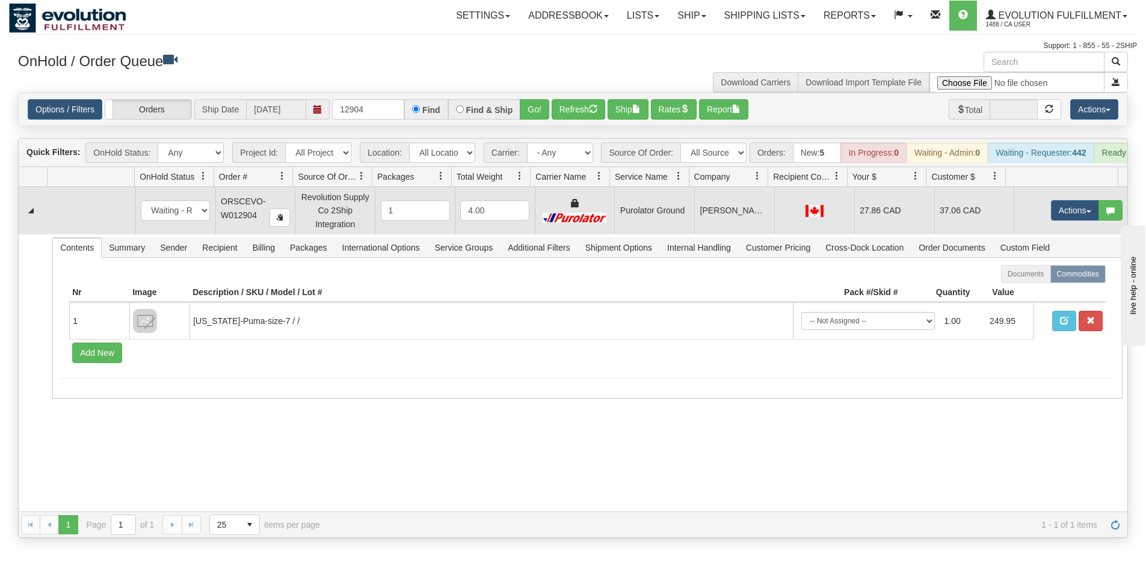
click at [648, 214] on td "Purolator Ground" at bounding box center [654, 210] width 80 height 47
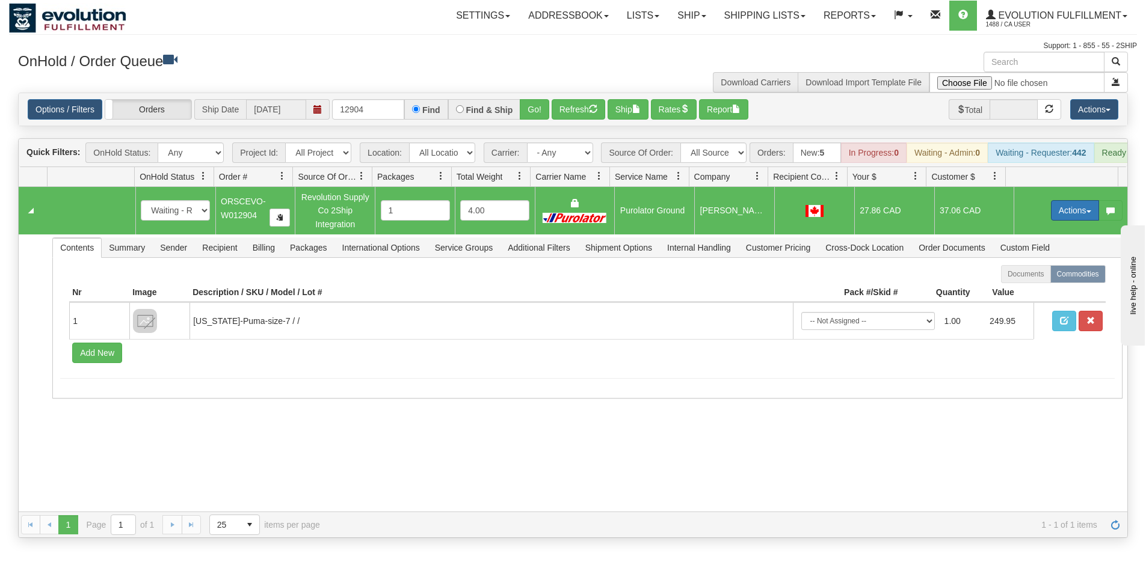
click at [1084, 221] on button "Actions" at bounding box center [1075, 210] width 48 height 20
click at [1038, 269] on span "Rate All Services" at bounding box center [1050, 265] width 72 height 10
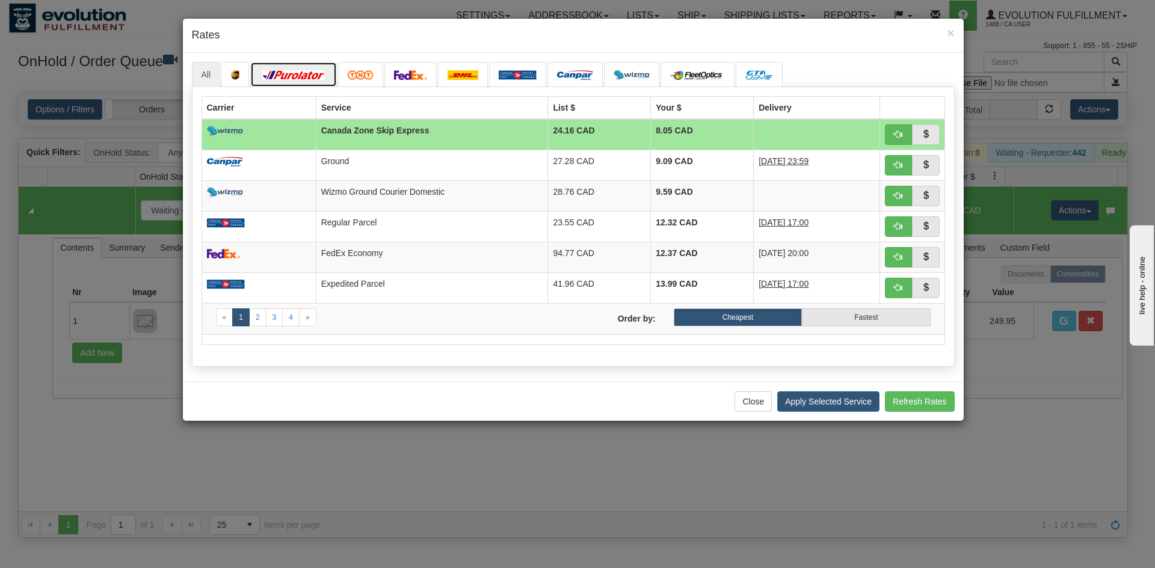
click at [295, 84] on link at bounding box center [293, 74] width 87 height 25
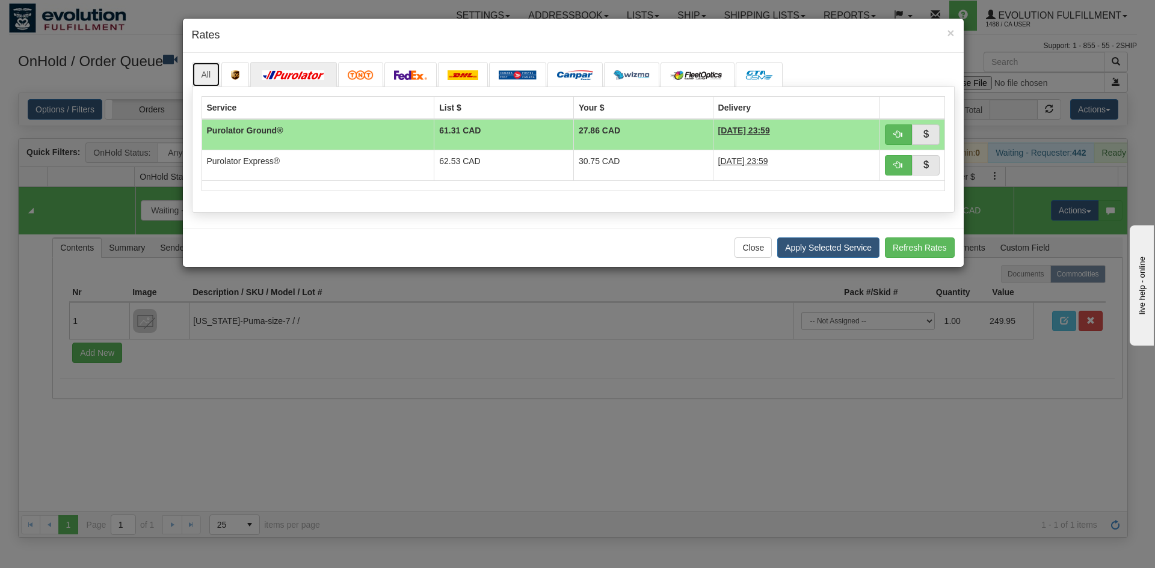
click at [209, 79] on link "All" at bounding box center [206, 74] width 29 height 25
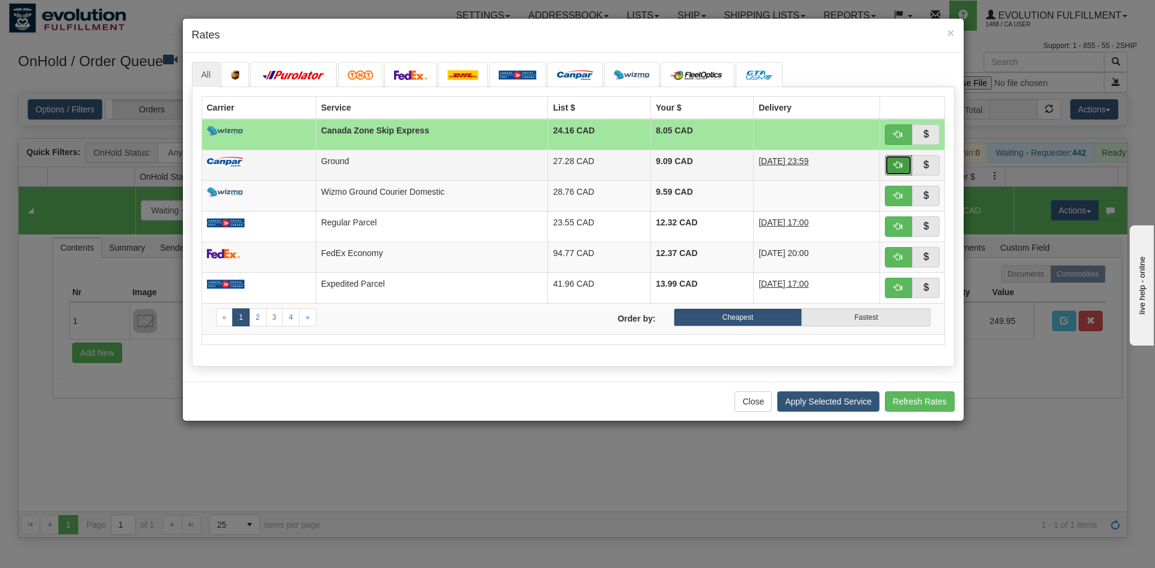
click at [900, 159] on button "button" at bounding box center [899, 165] width 28 height 20
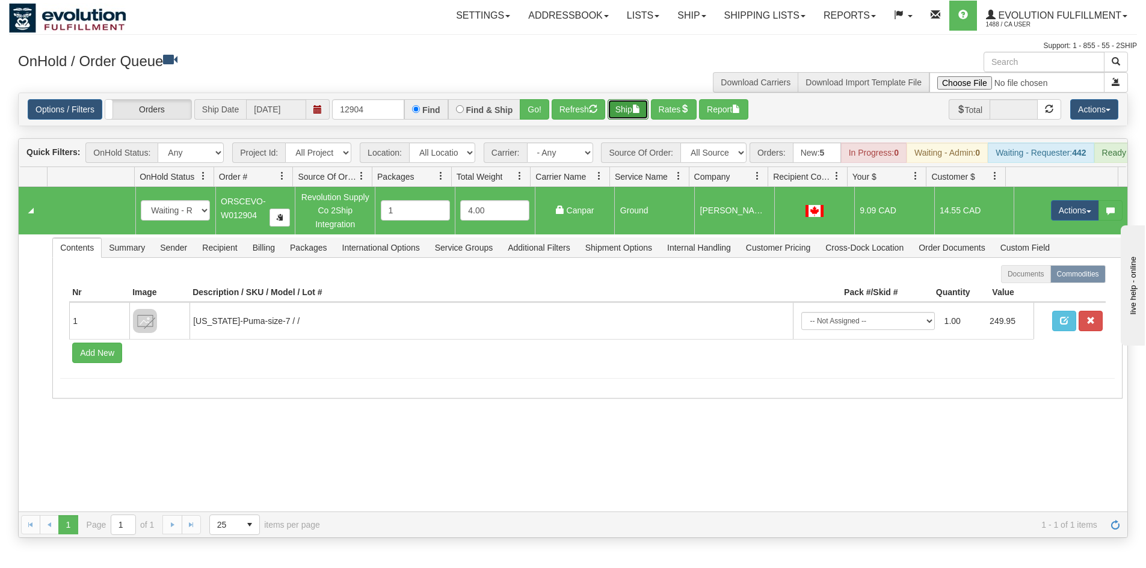
click at [635, 113] on button "Ship" at bounding box center [627, 109] width 41 height 20
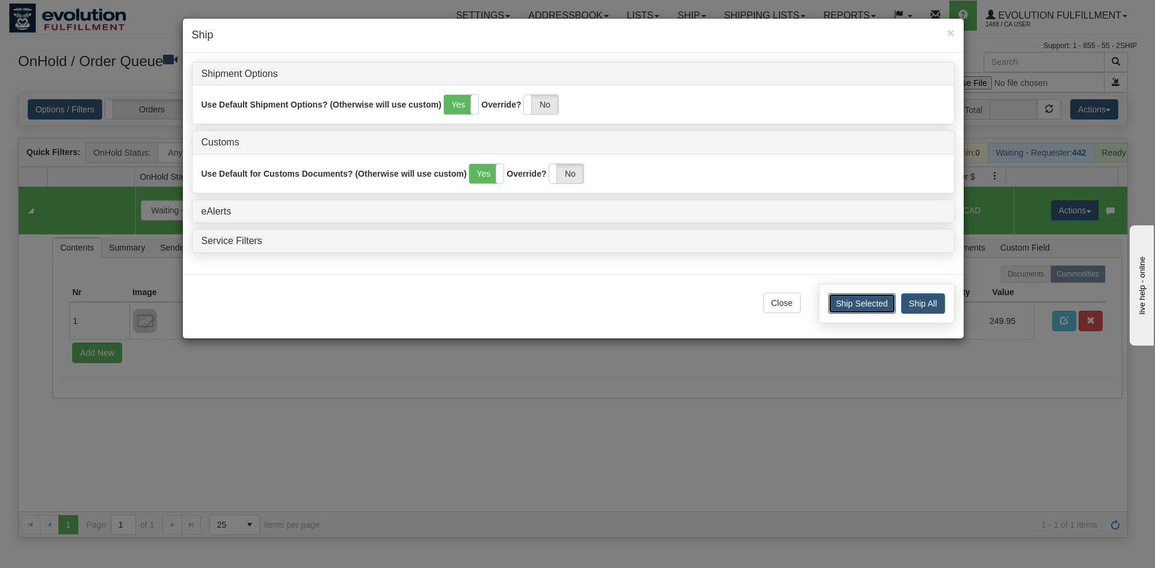
click at [881, 300] on button "Ship Selected" at bounding box center [861, 304] width 67 height 20
